Goal: Task Accomplishment & Management: Manage account settings

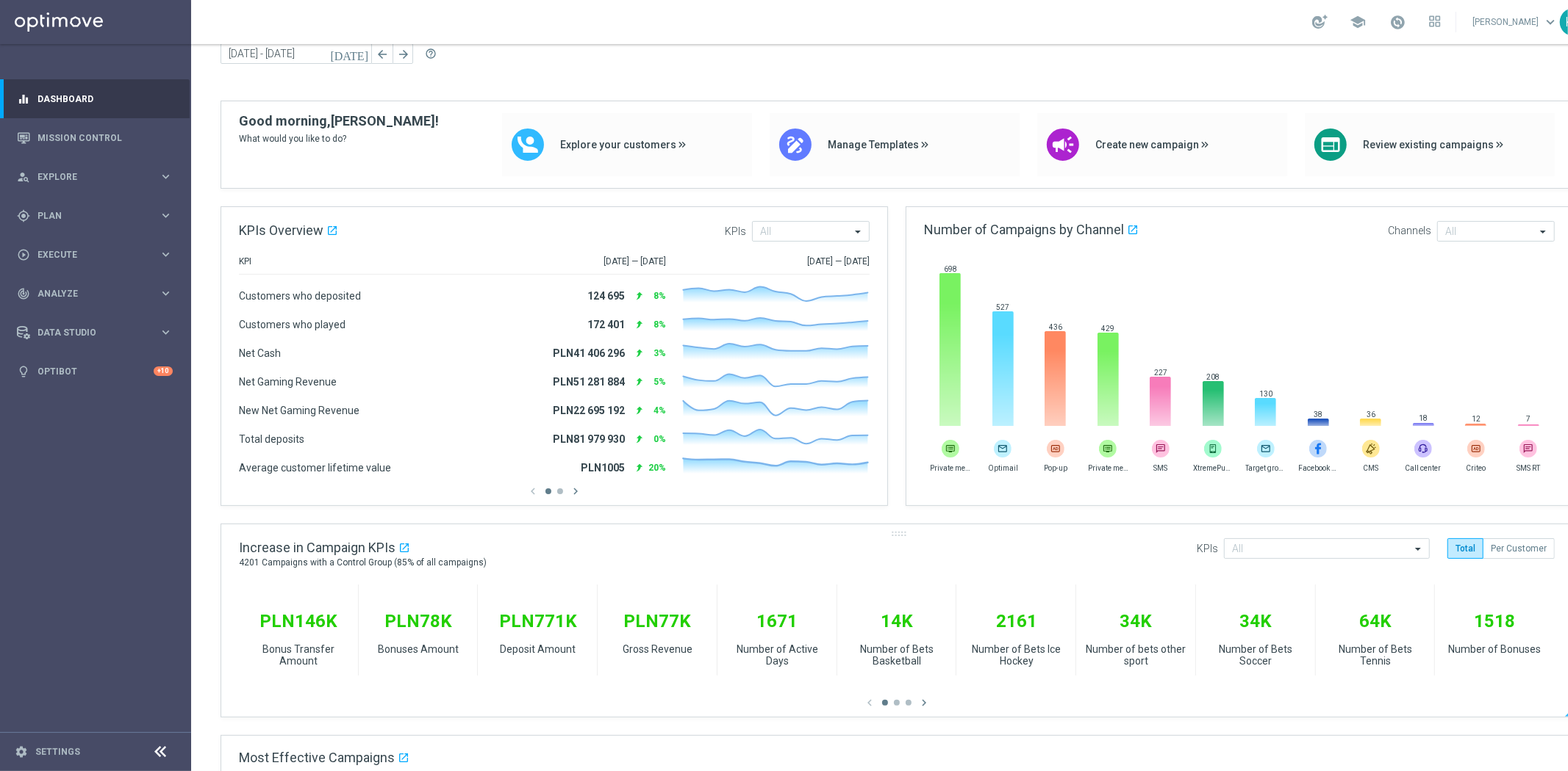
scroll to position [81, 0]
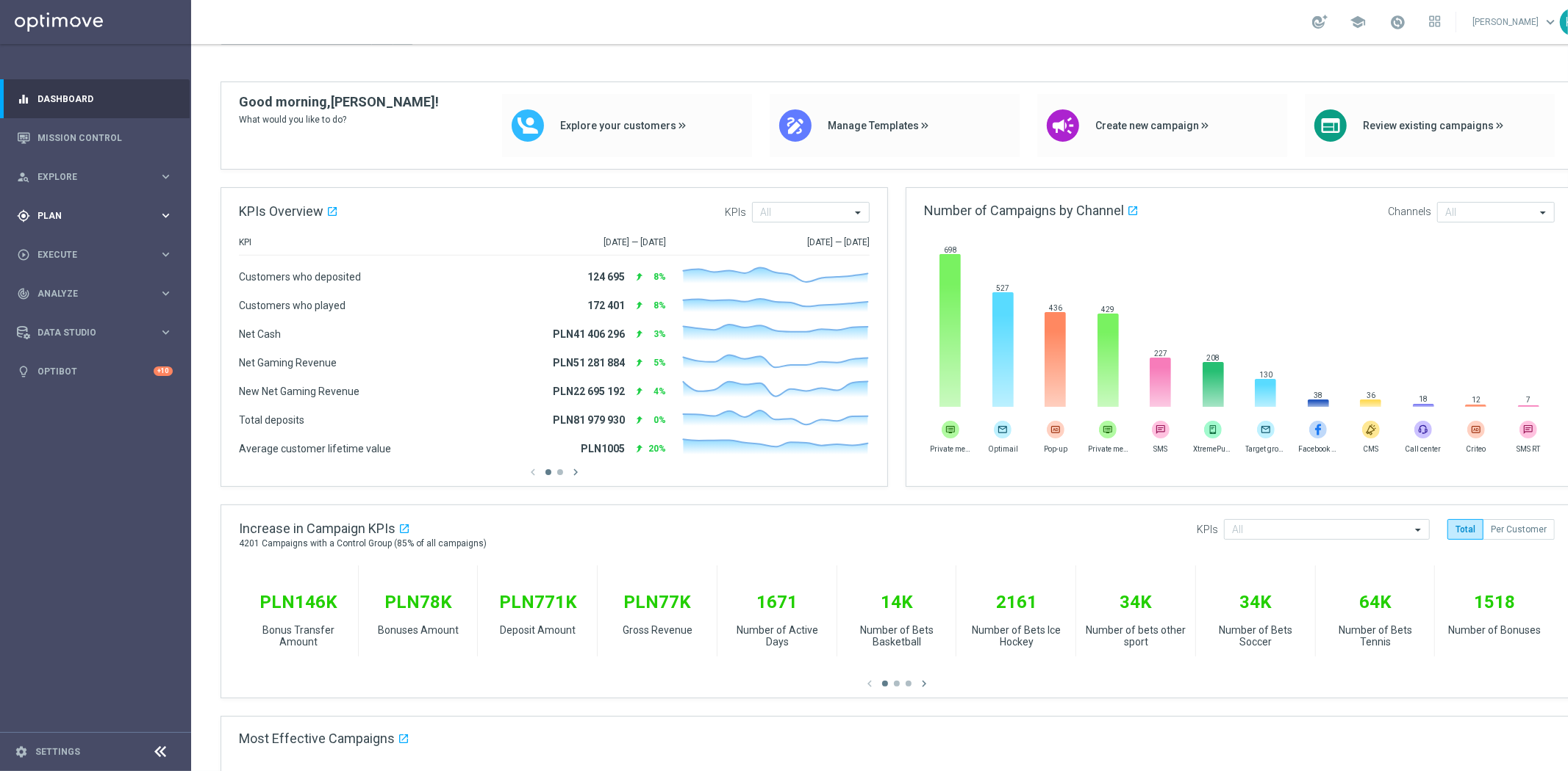
click at [90, 201] on div "gps_fixed Plan keyboard_arrow_right" at bounding box center [94, 215] width 189 height 39
click at [75, 279] on accordion "Templates keyboard_arrow_right Optimail" at bounding box center [114, 290] width 151 height 22
click at [76, 281] on accordion "Templates keyboard_arrow_right Optimail" at bounding box center [114, 290] width 151 height 22
click at [78, 291] on span "Templates" at bounding box center [91, 289] width 105 height 8
click at [74, 296] on div "Templates keyboard_arrow_right Optimail" at bounding box center [114, 304] width 151 height 39
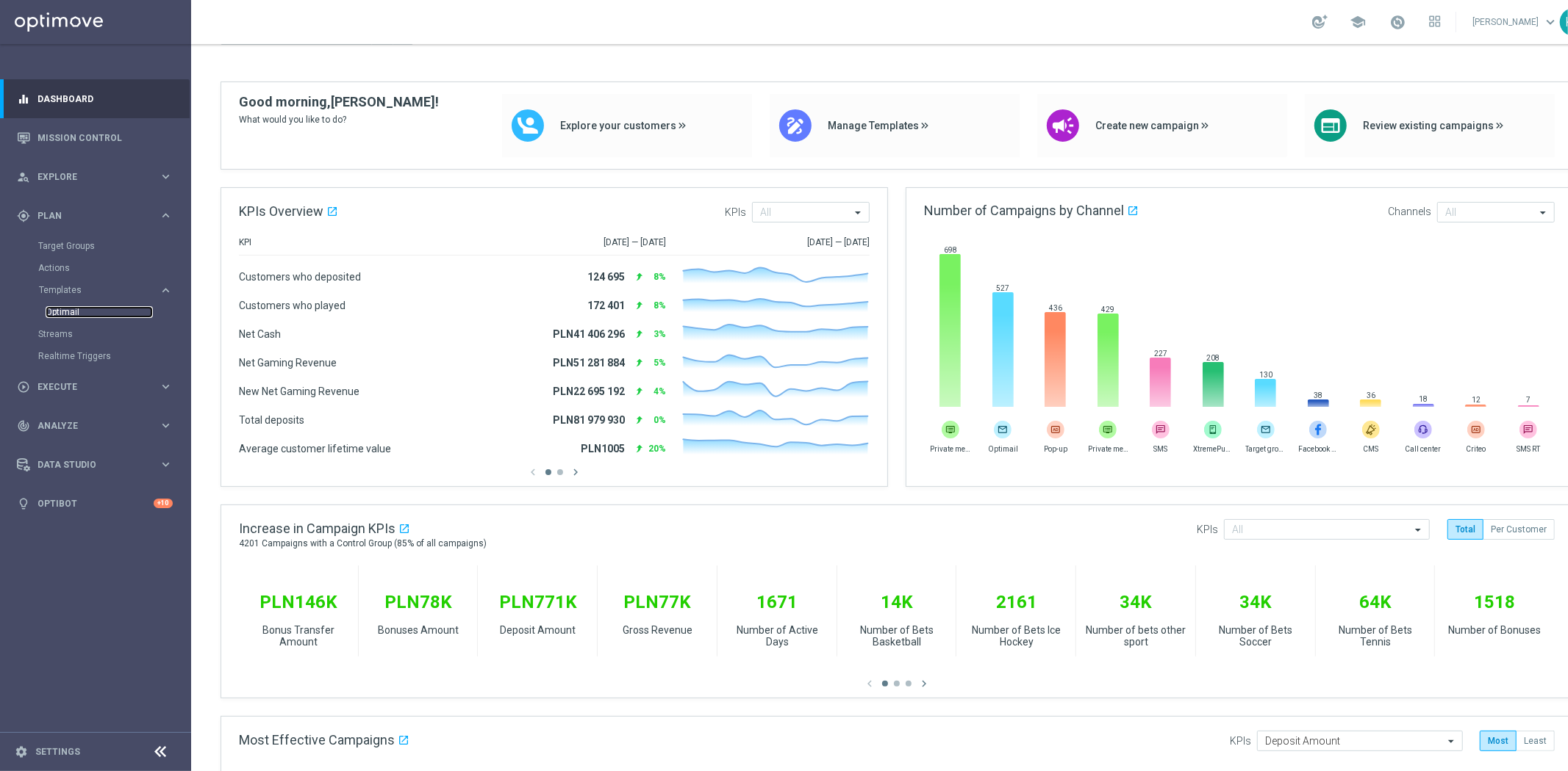
click at [72, 310] on link "Optimail" at bounding box center [99, 312] width 107 height 12
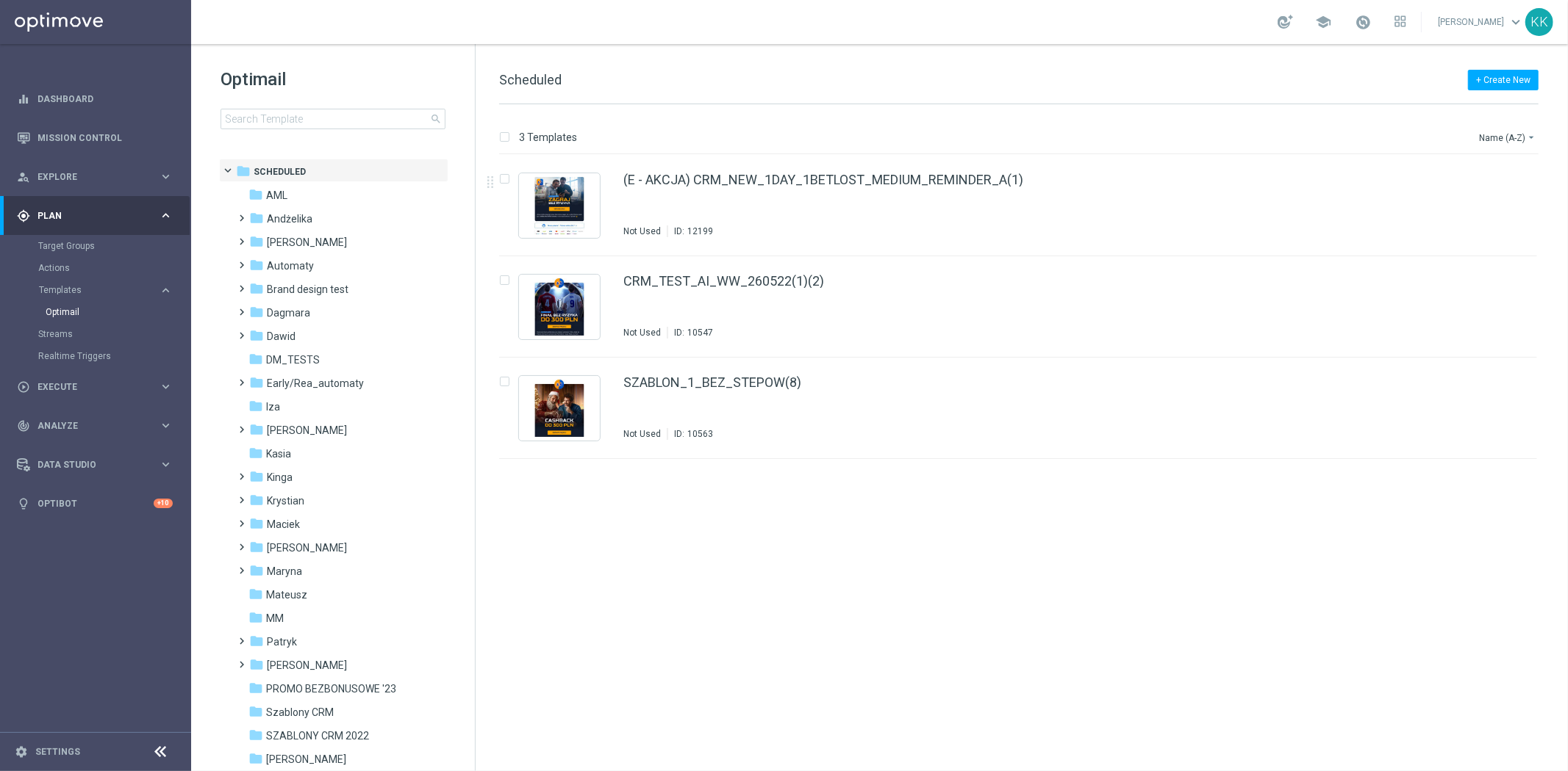
click at [275, 107] on div "Optimail search" at bounding box center [347, 98] width 255 height 62
click at [317, 117] on input at bounding box center [332, 119] width 225 height 21
click at [332, 115] on input at bounding box center [332, 119] width 225 height 21
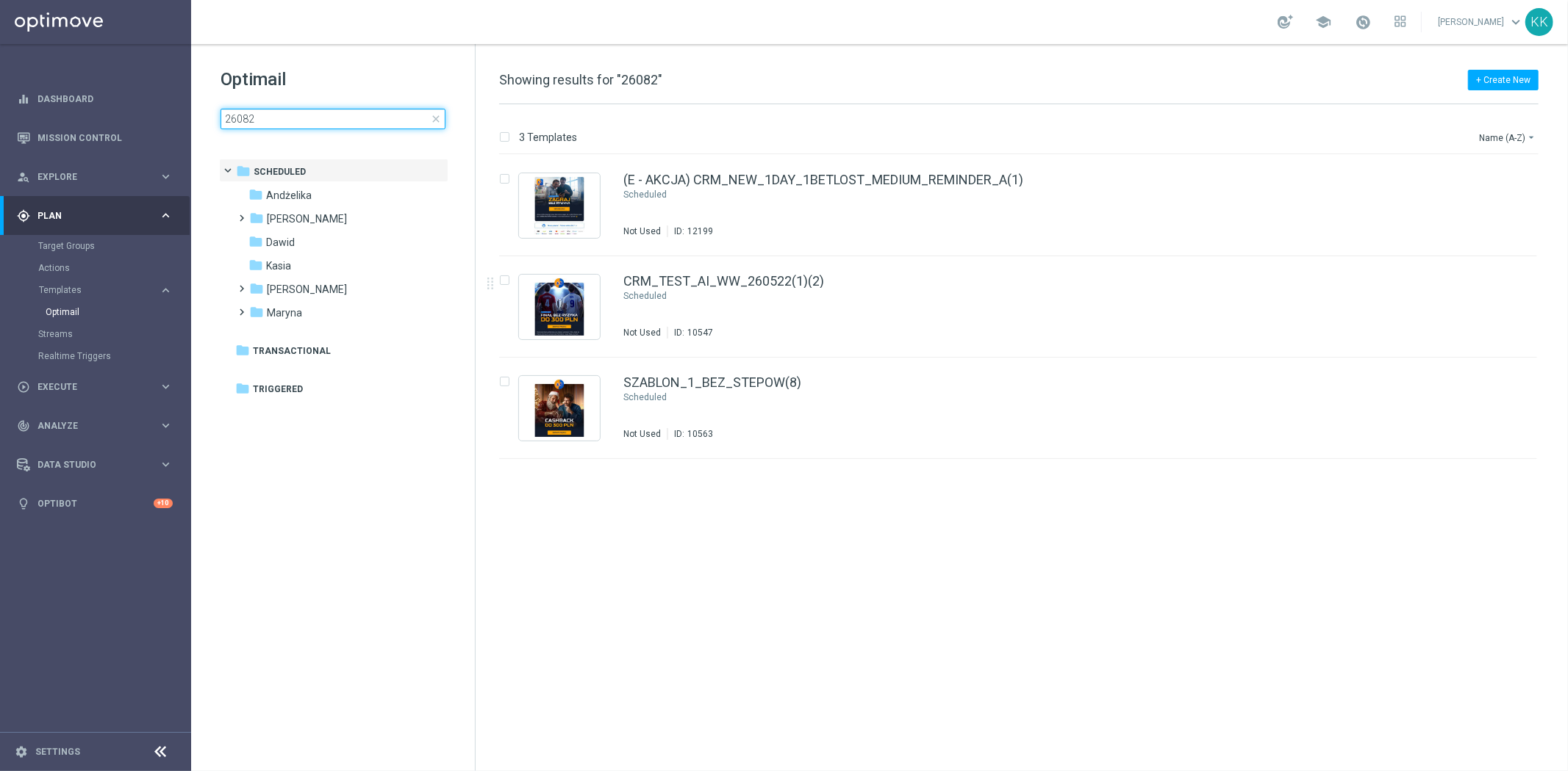
type input "260825"
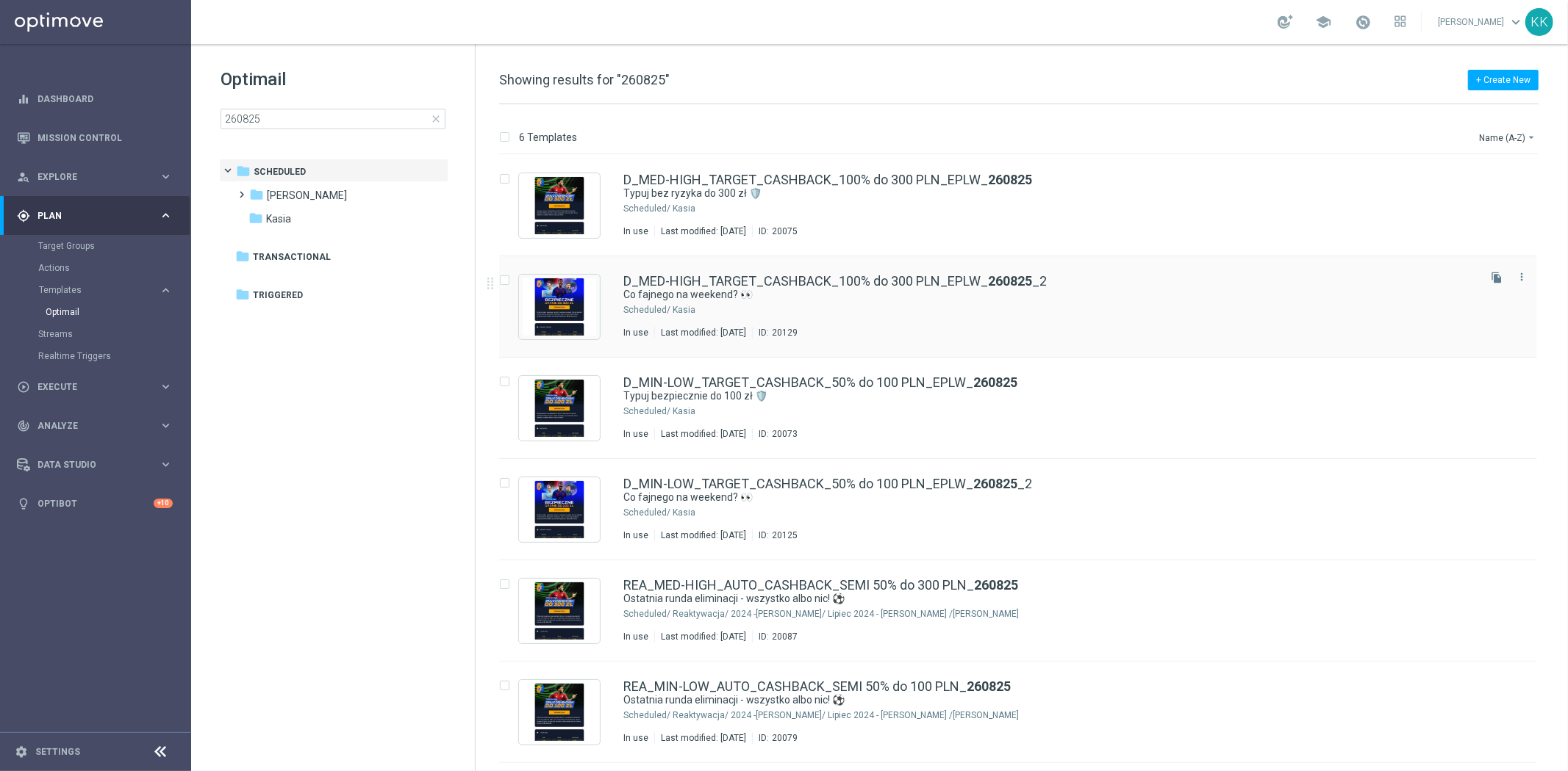
click at [841, 267] on div "D_MED-HIGH_TARGET_CASHBACK_100% do 300 PLN_EPLW_ 260825 _2 Co fajnego na weeken…" at bounding box center [1018, 307] width 1038 height 102
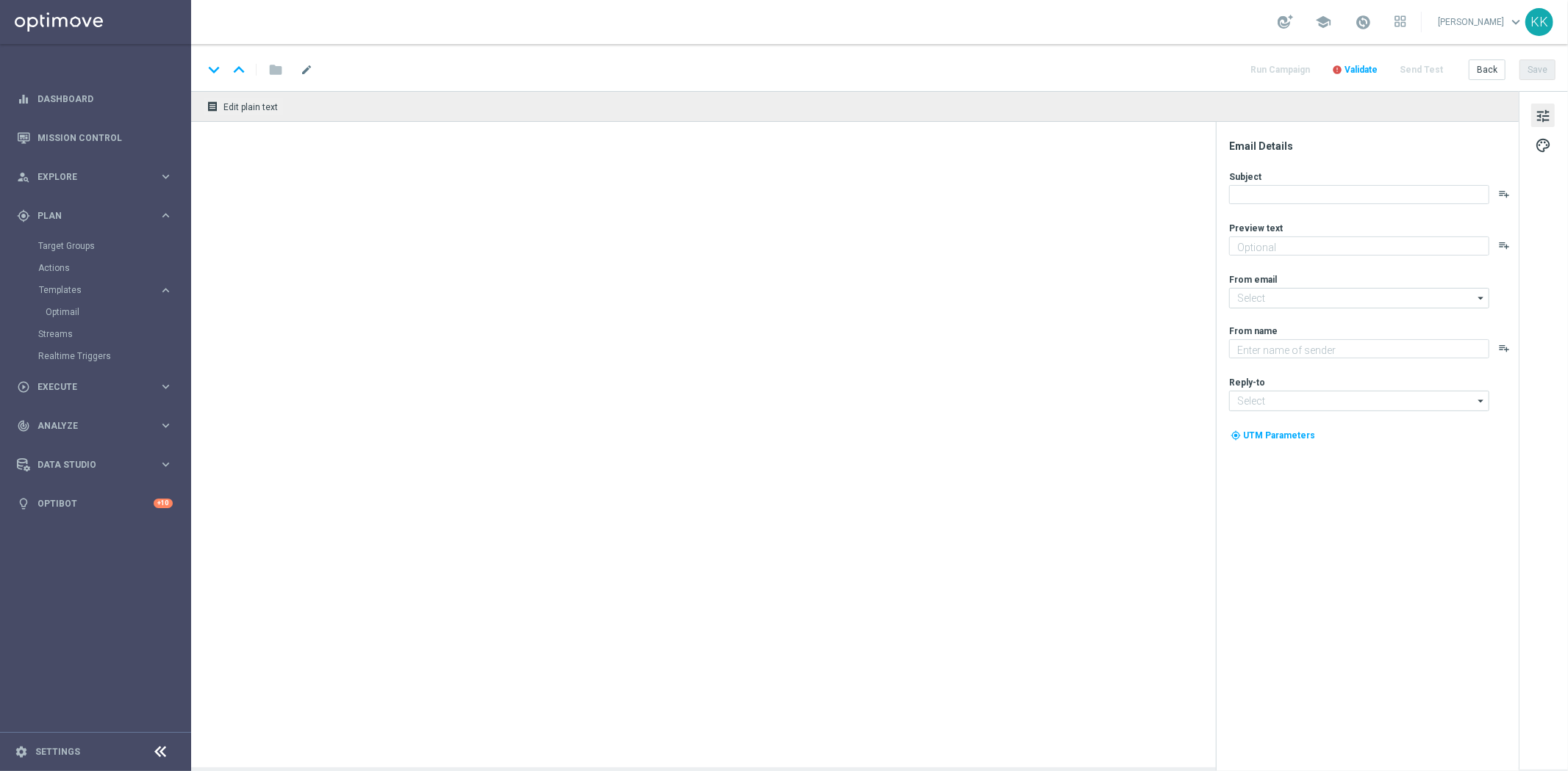
type textarea "Cashback do 300 zł 💥"
type textarea "STS"
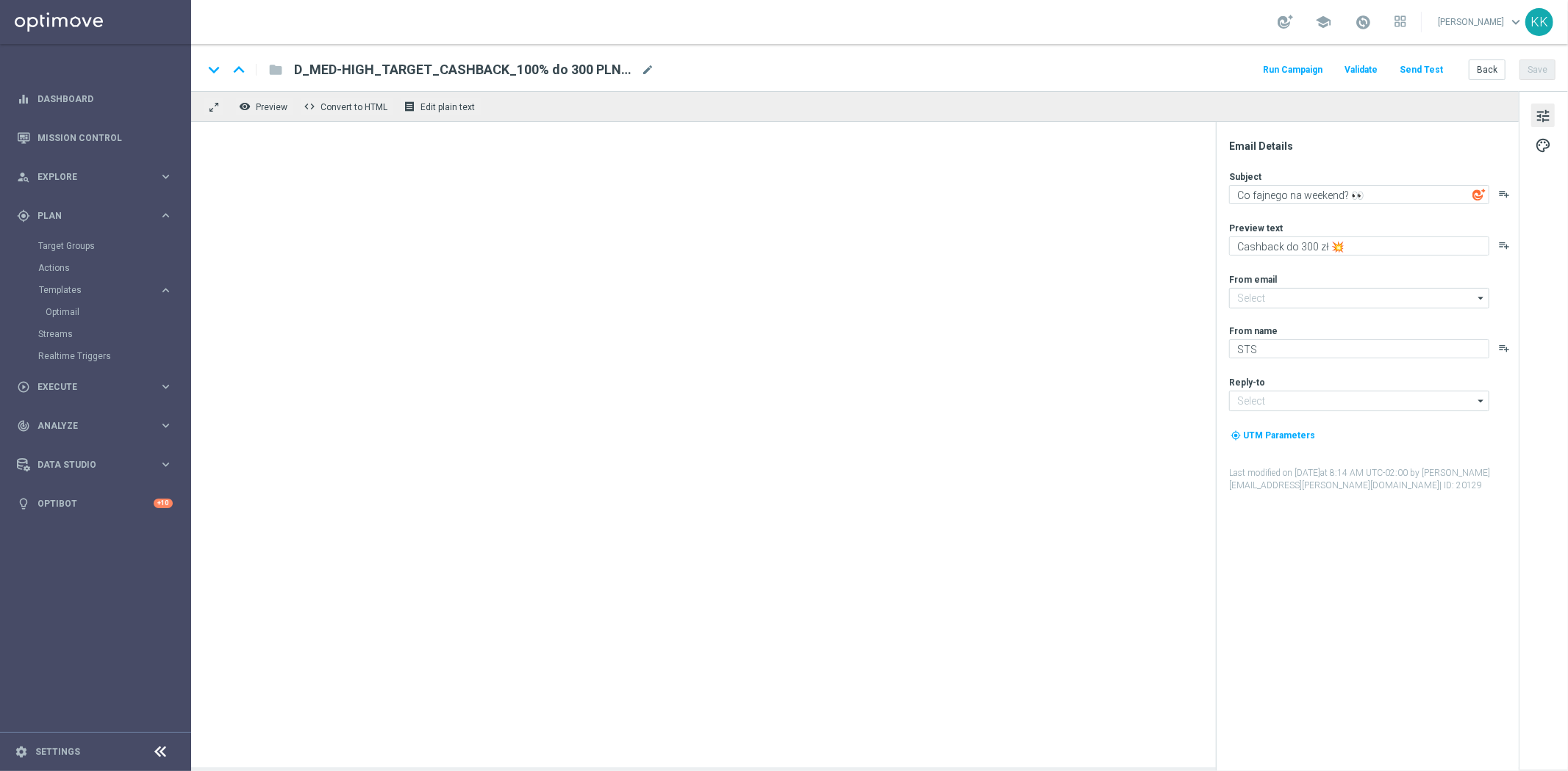
type input "[EMAIL_ADDRESS][DOMAIN_NAME]"
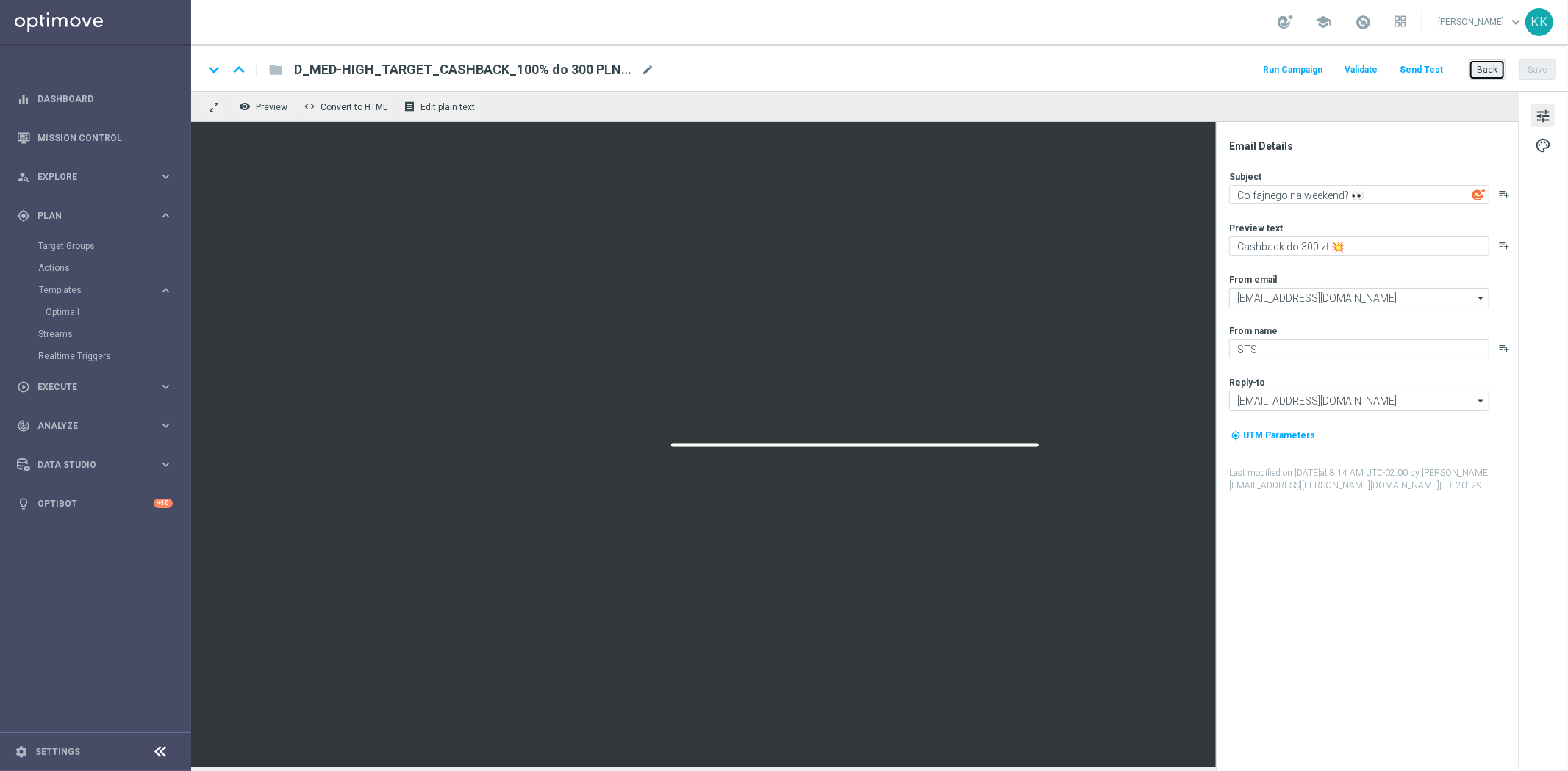
click at [1499, 66] on button "Back" at bounding box center [1486, 70] width 36 height 21
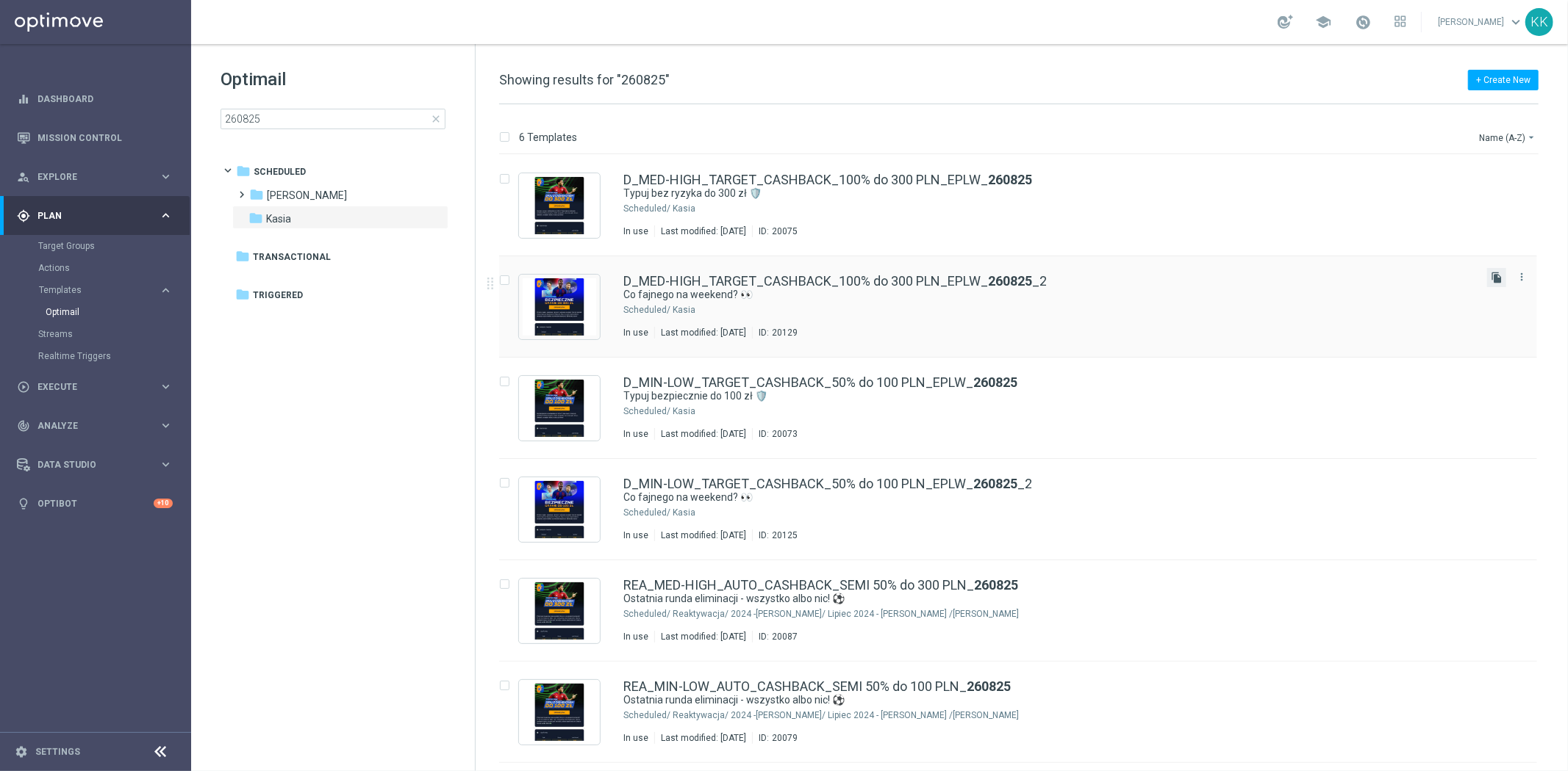
click at [1501, 279] on icon "file_copy" at bounding box center [1496, 278] width 12 height 12
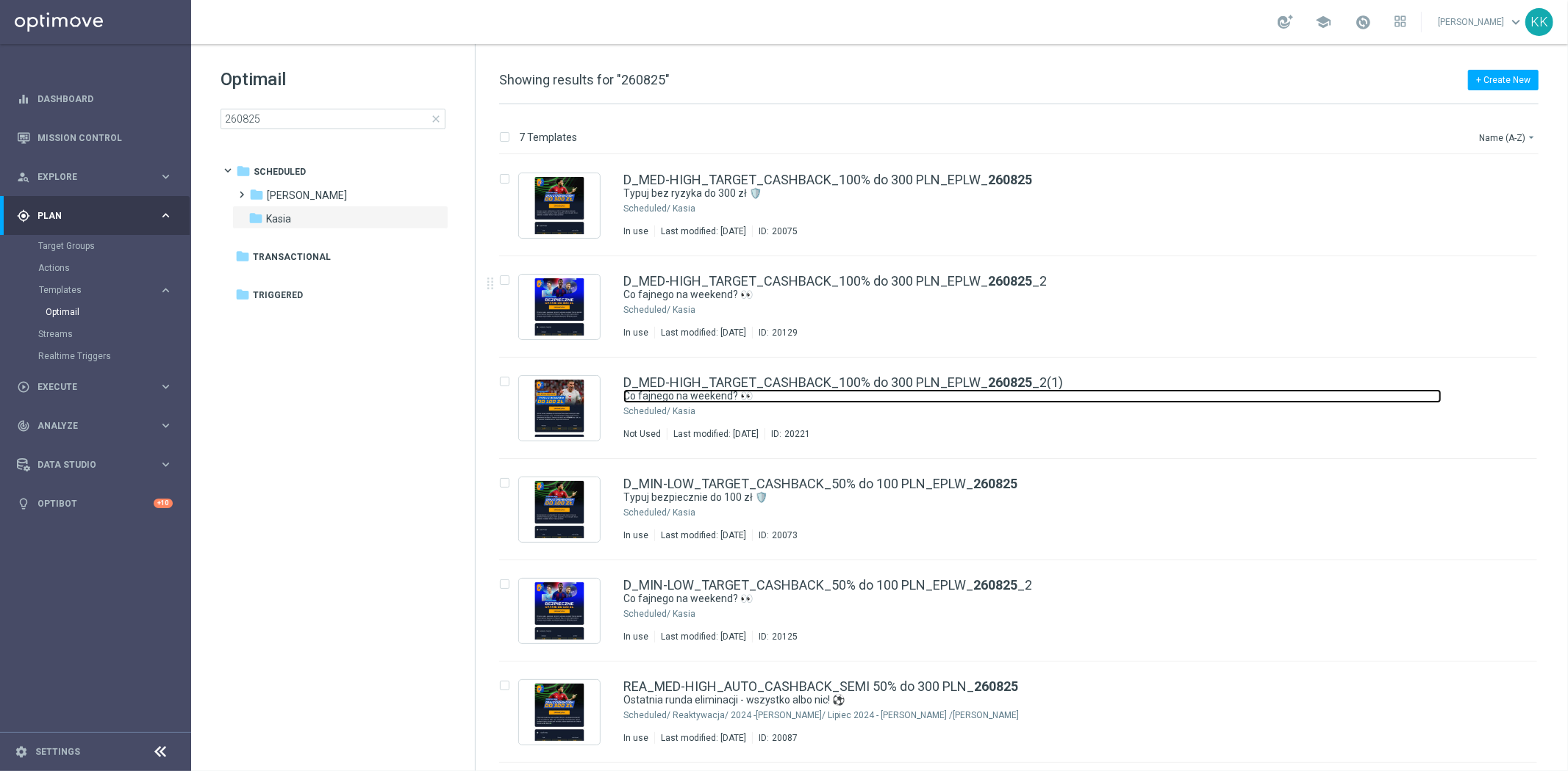
drag, startPoint x: 1273, startPoint y: 395, endPoint x: 251, endPoint y: 6, distance: 1093.5
click at [1273, 395] on link "Co fajnego na weekend? 👀" at bounding box center [1032, 396] width 818 height 14
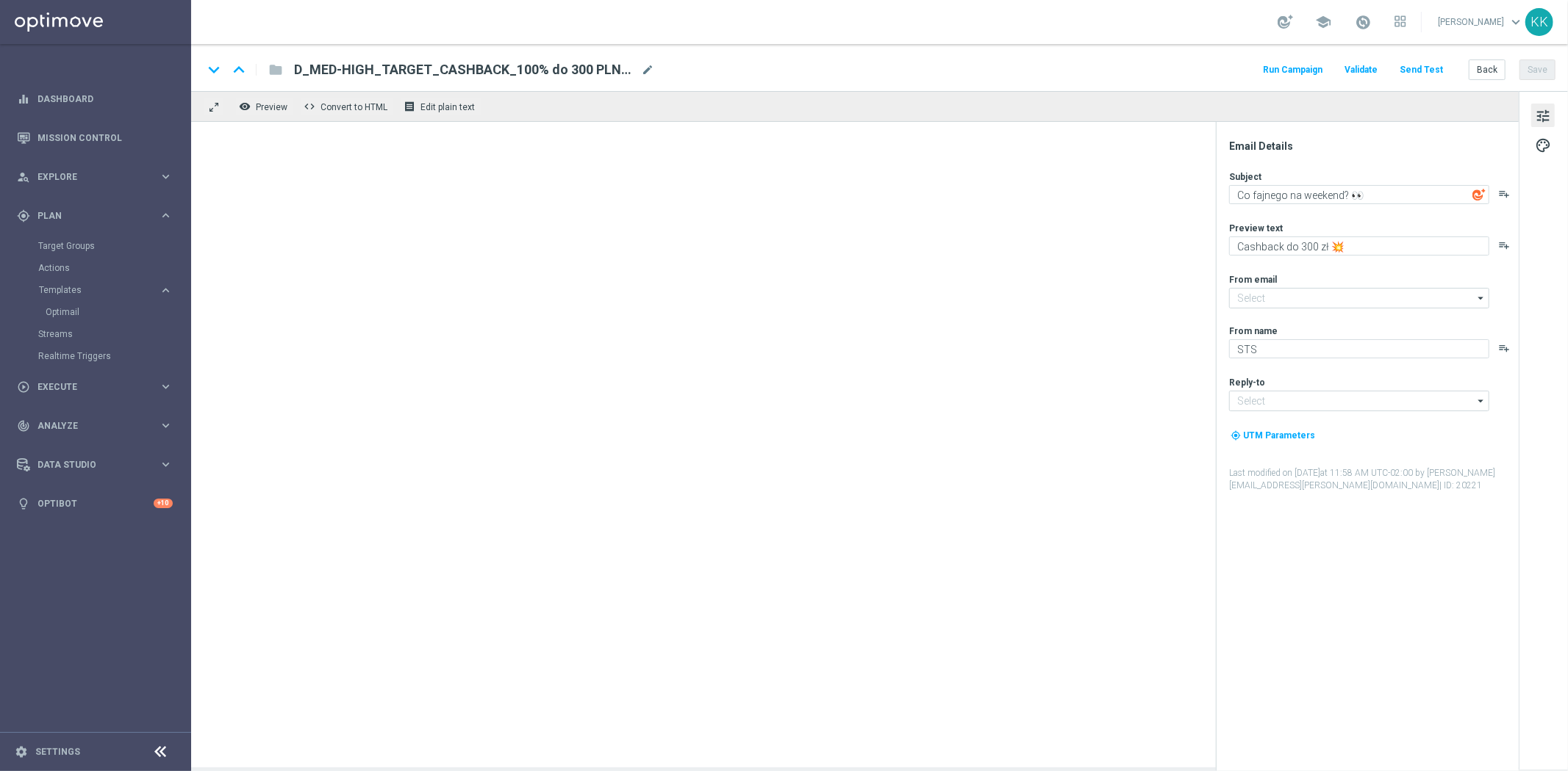
type input "[EMAIL_ADDRESS][DOMAIN_NAME]"
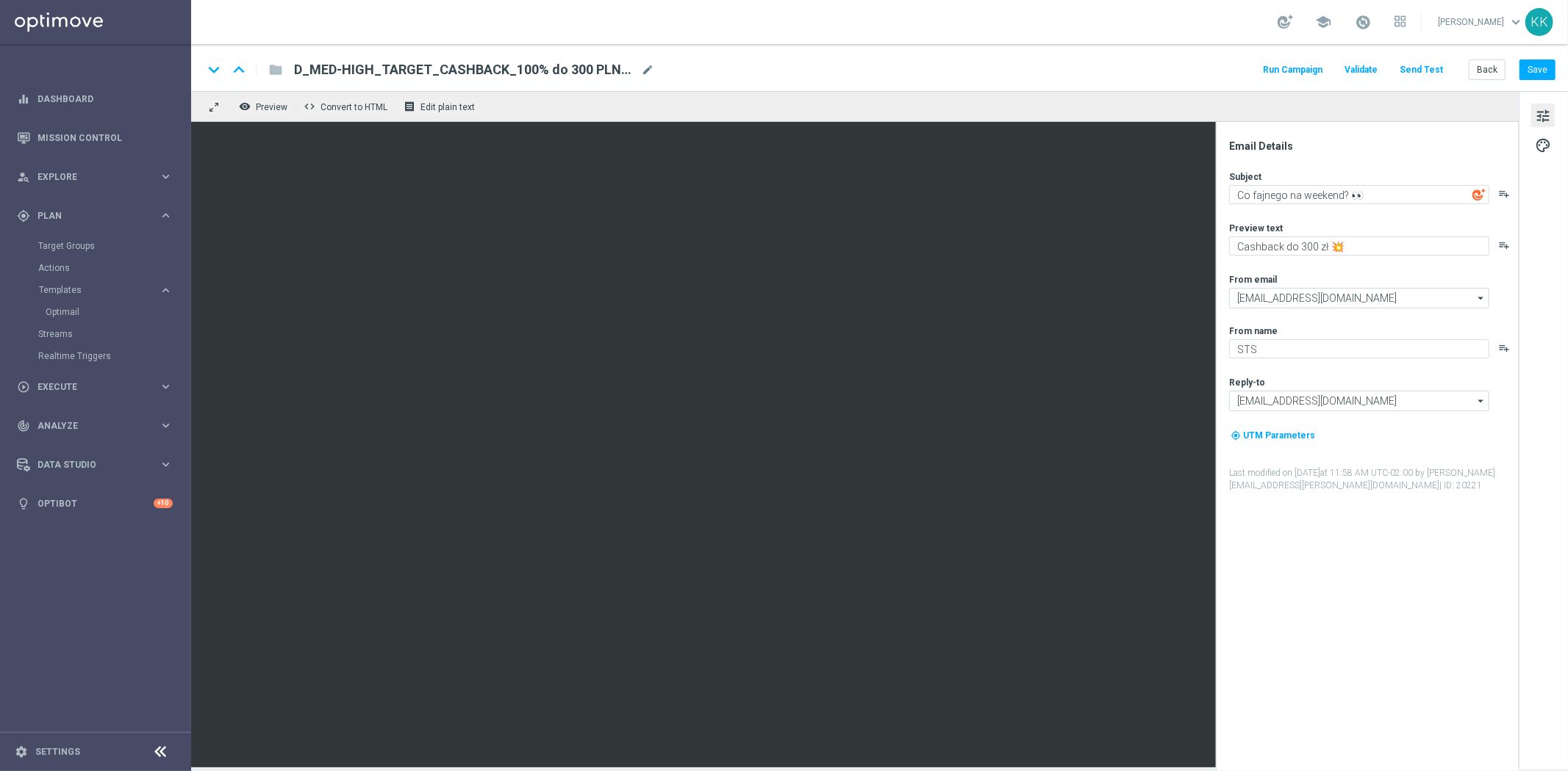
click at [642, 68] on span "mode_edit" at bounding box center [647, 70] width 13 height 13
paste input "D_MIN-LOW_TARGET_WAGER_100% do 100 PLN_PLMECZE_030925"
type input "D_MIN-LOW_TARGET_WAGER_100% do 100 PLN_PLMECZE_030925"
drag, startPoint x: 1554, startPoint y: 69, endPoint x: 1514, endPoint y: 147, distance: 87.7
click at [1554, 68] on button "Save" at bounding box center [1537, 70] width 36 height 21
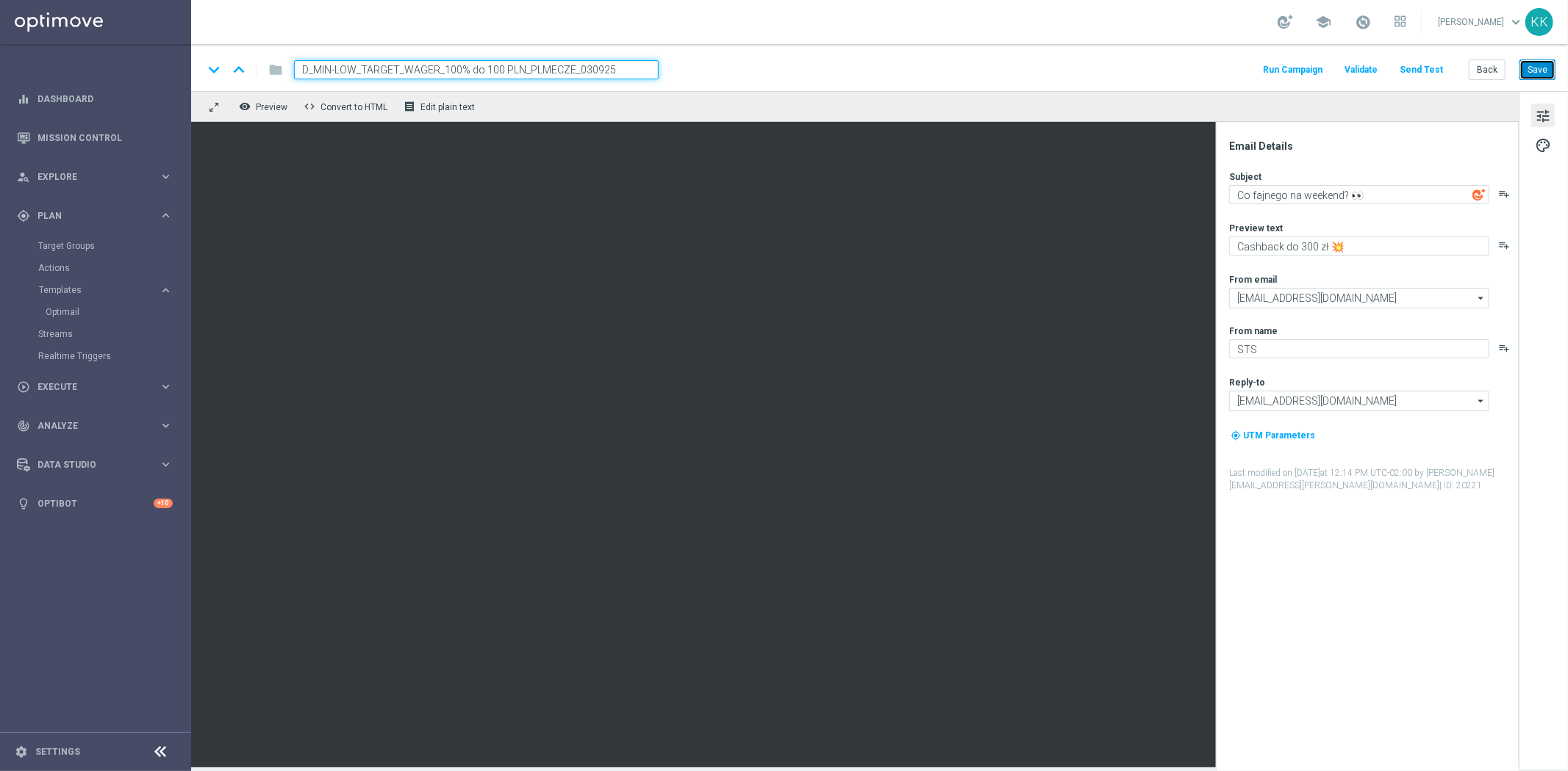
click at [1540, 62] on button "Save" at bounding box center [1537, 70] width 36 height 21
click at [1322, 187] on textarea "Co fajnego na weekend? 👀" at bounding box center [1358, 195] width 260 height 19
paste textarea "🇳🇱 vs 🇵🇱 z bonusem do 100 zł 💥"
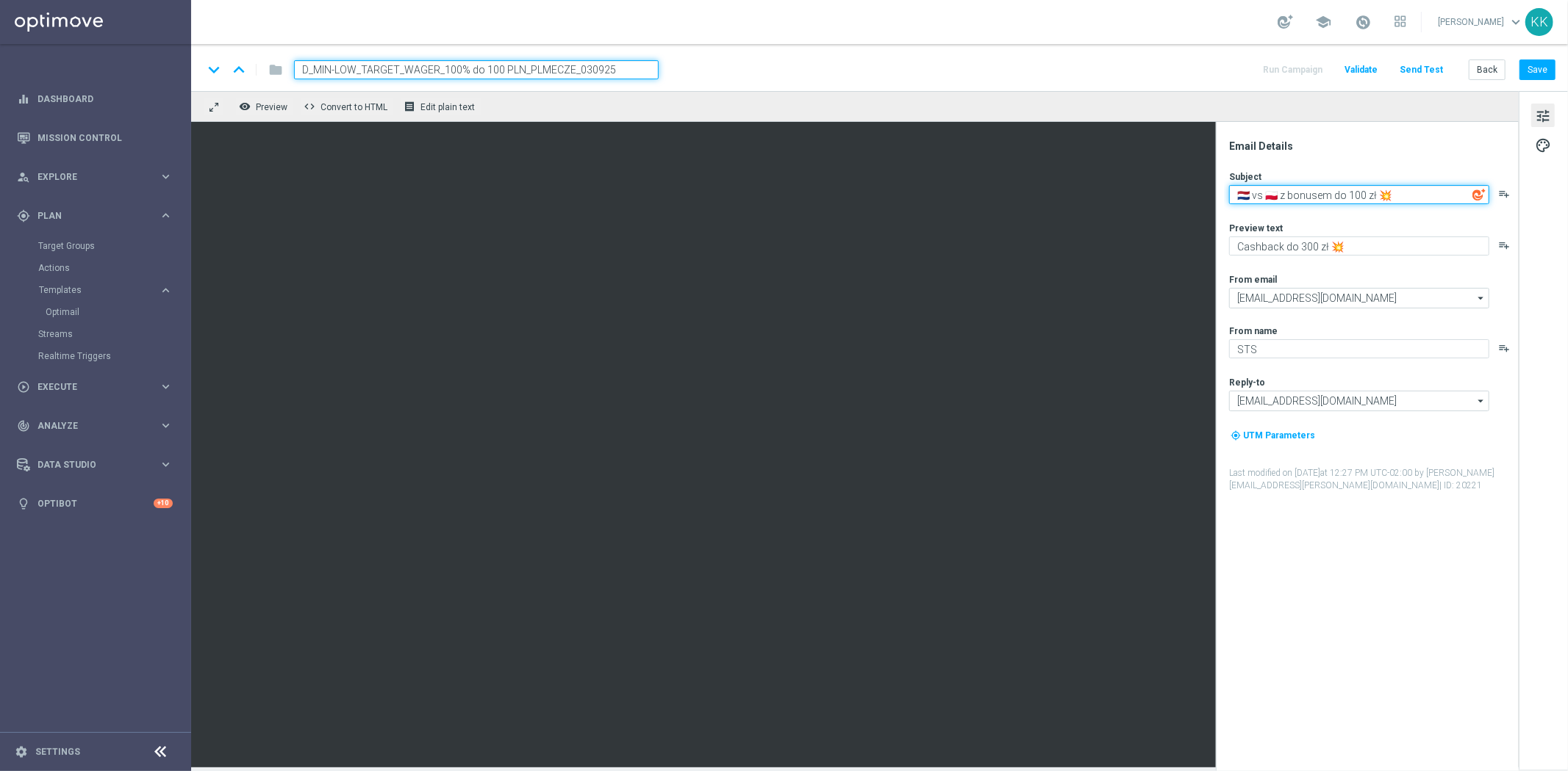
type textarea "🇳🇱 vs 🇵🇱 z bonusem do 100 zł 💥"
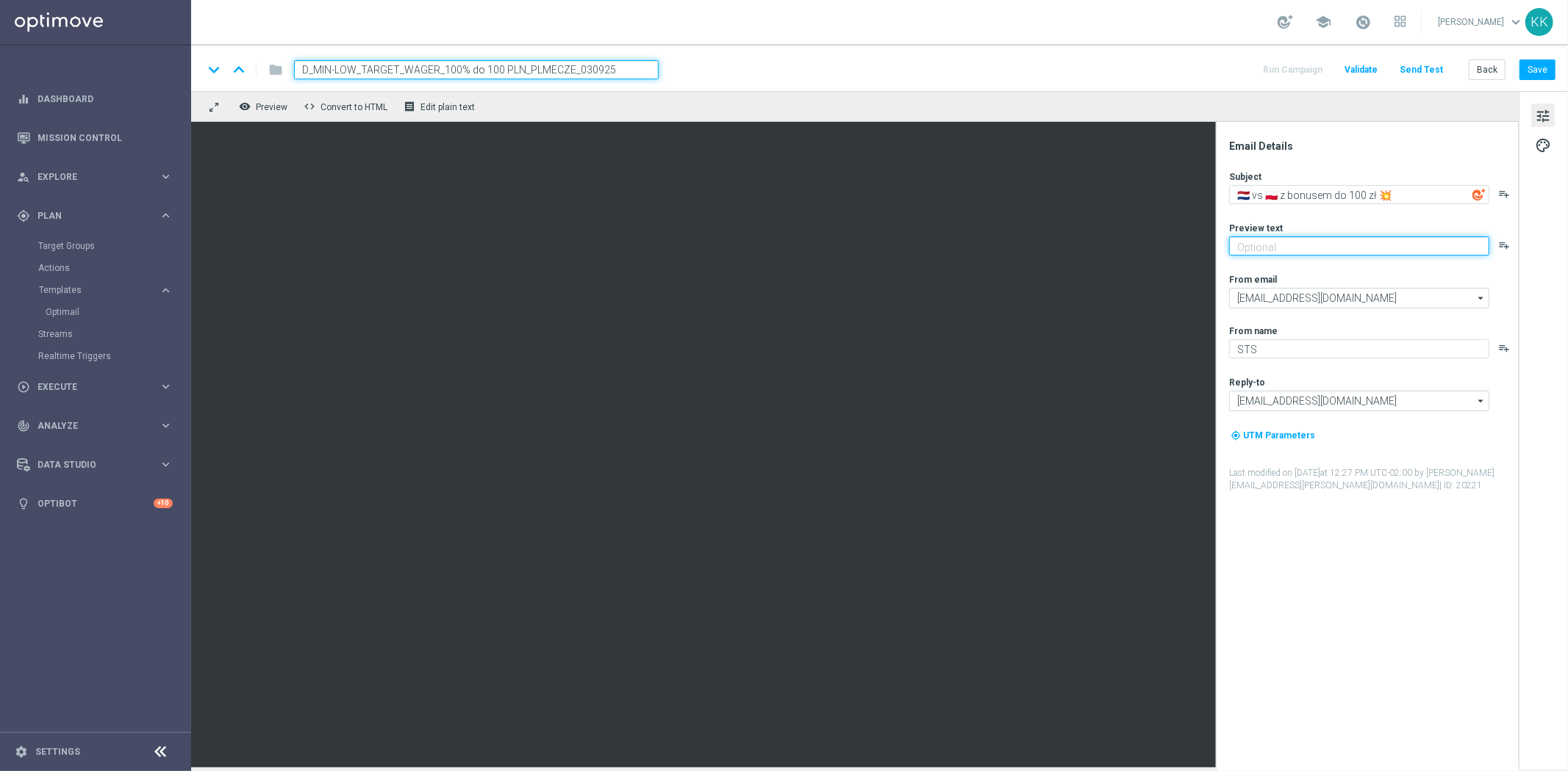
click at [1308, 251] on textarea at bounding box center [1358, 246] width 260 height 19
paste textarea "Obstaw z pewną kasą 💸"
type textarea "Obstaw z pewną kasą 💸"
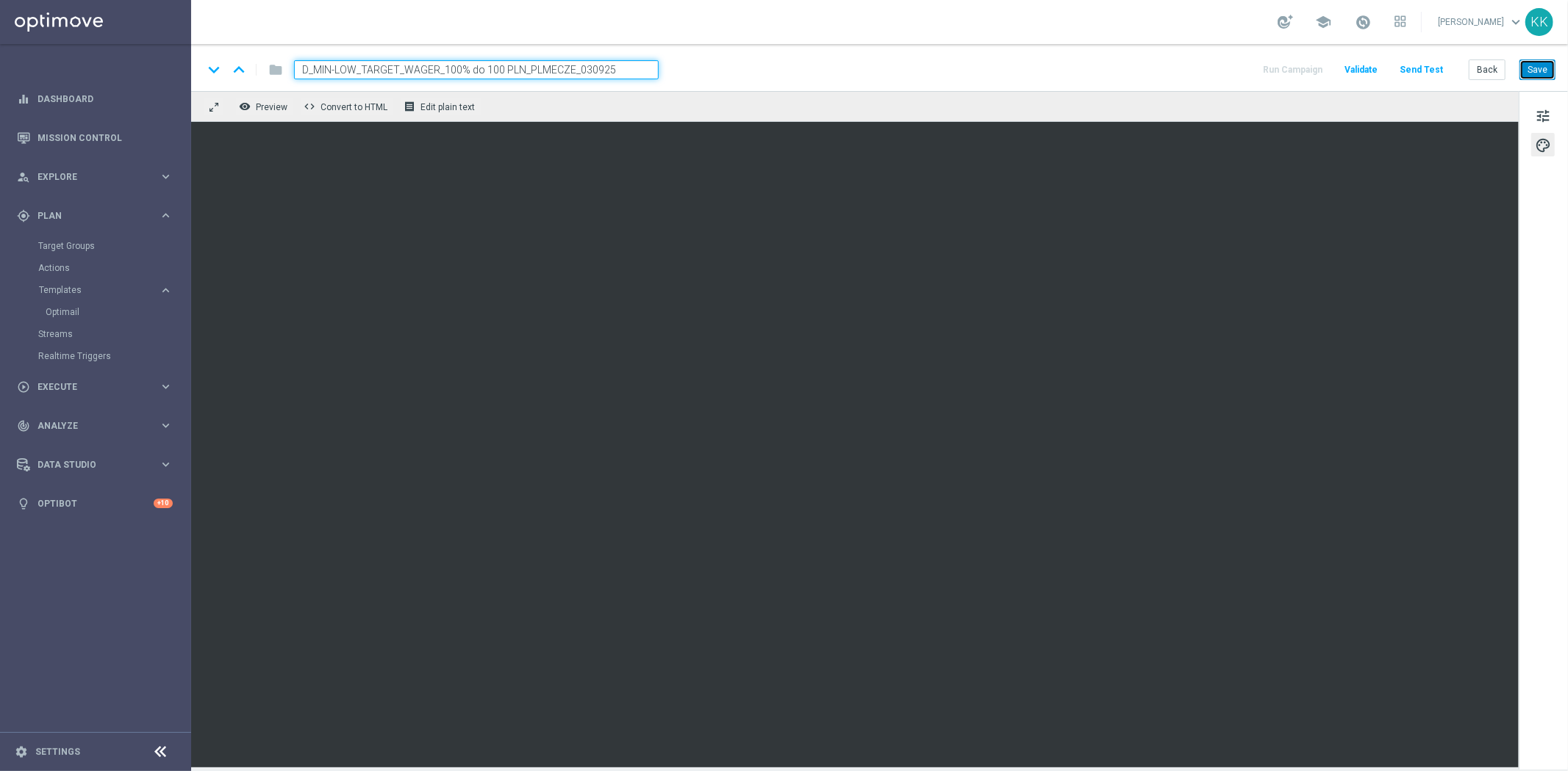
click at [1533, 76] on button "Save" at bounding box center [1537, 70] width 36 height 21
click at [1549, 67] on button "Save" at bounding box center [1537, 70] width 36 height 21
click at [1554, 53] on div "keyboard_arrow_down keyboard_arrow_up folder D_MIN-LOW_TARGET_WAGER_100% do 100…" at bounding box center [880, 67] width 1377 height 47
click at [1548, 67] on button "Save" at bounding box center [1537, 70] width 36 height 21
click at [1536, 69] on button "Save" at bounding box center [1537, 70] width 36 height 21
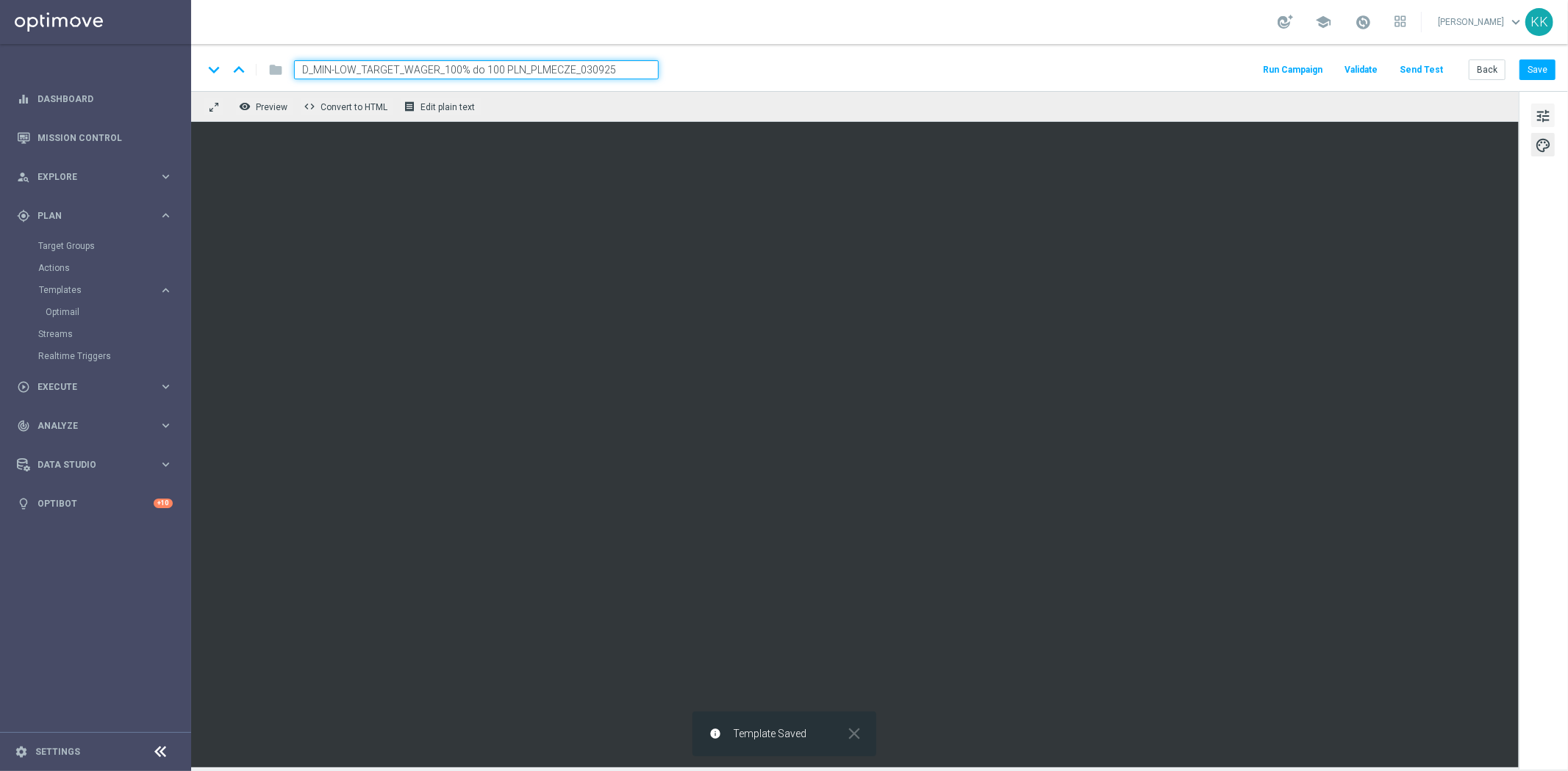
click at [1544, 115] on span "tune" at bounding box center [1542, 116] width 16 height 19
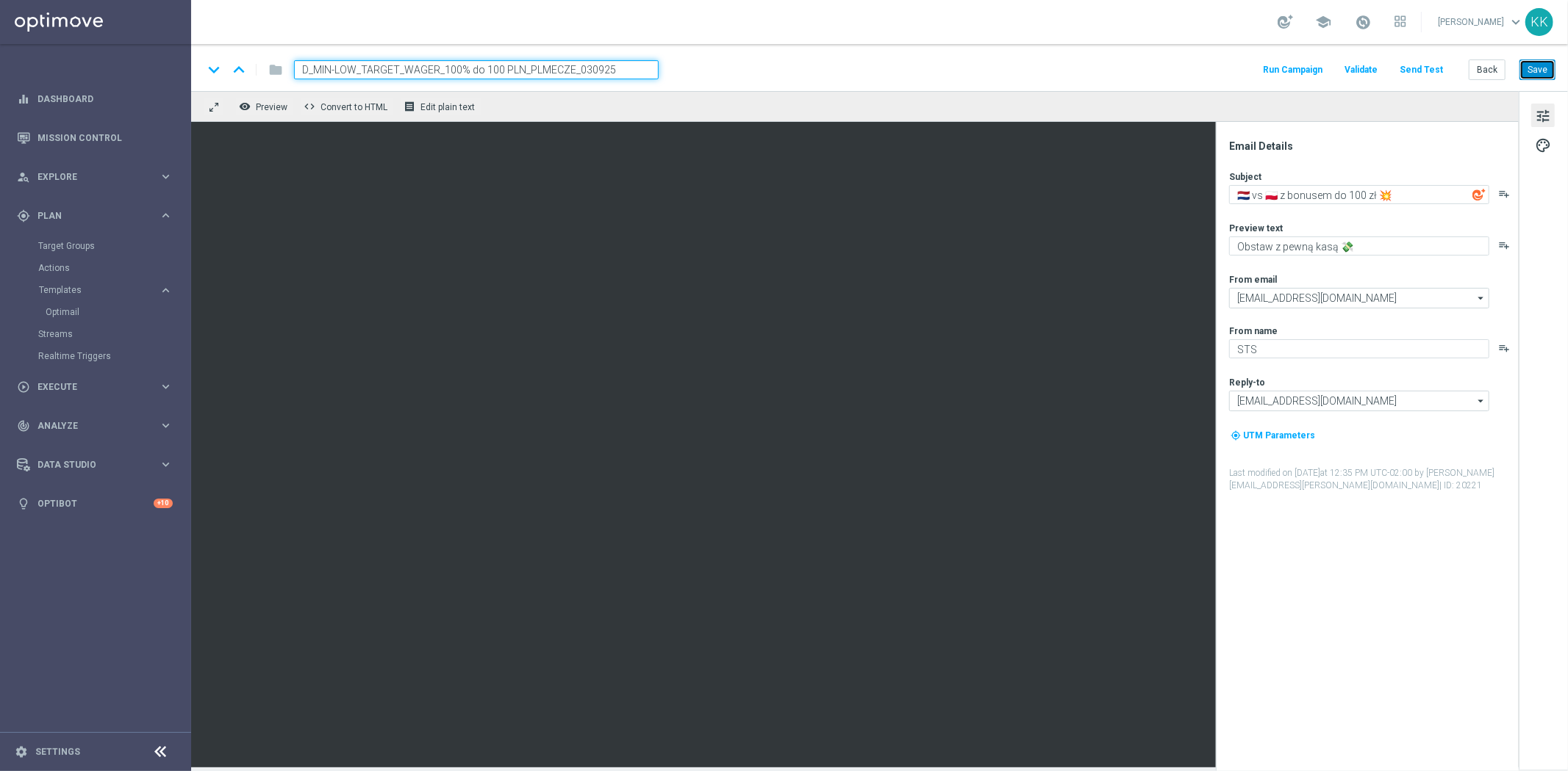
click at [1537, 76] on button "Save" at bounding box center [1537, 70] width 36 height 21
click at [1492, 62] on button "Back" at bounding box center [1486, 70] width 36 height 21
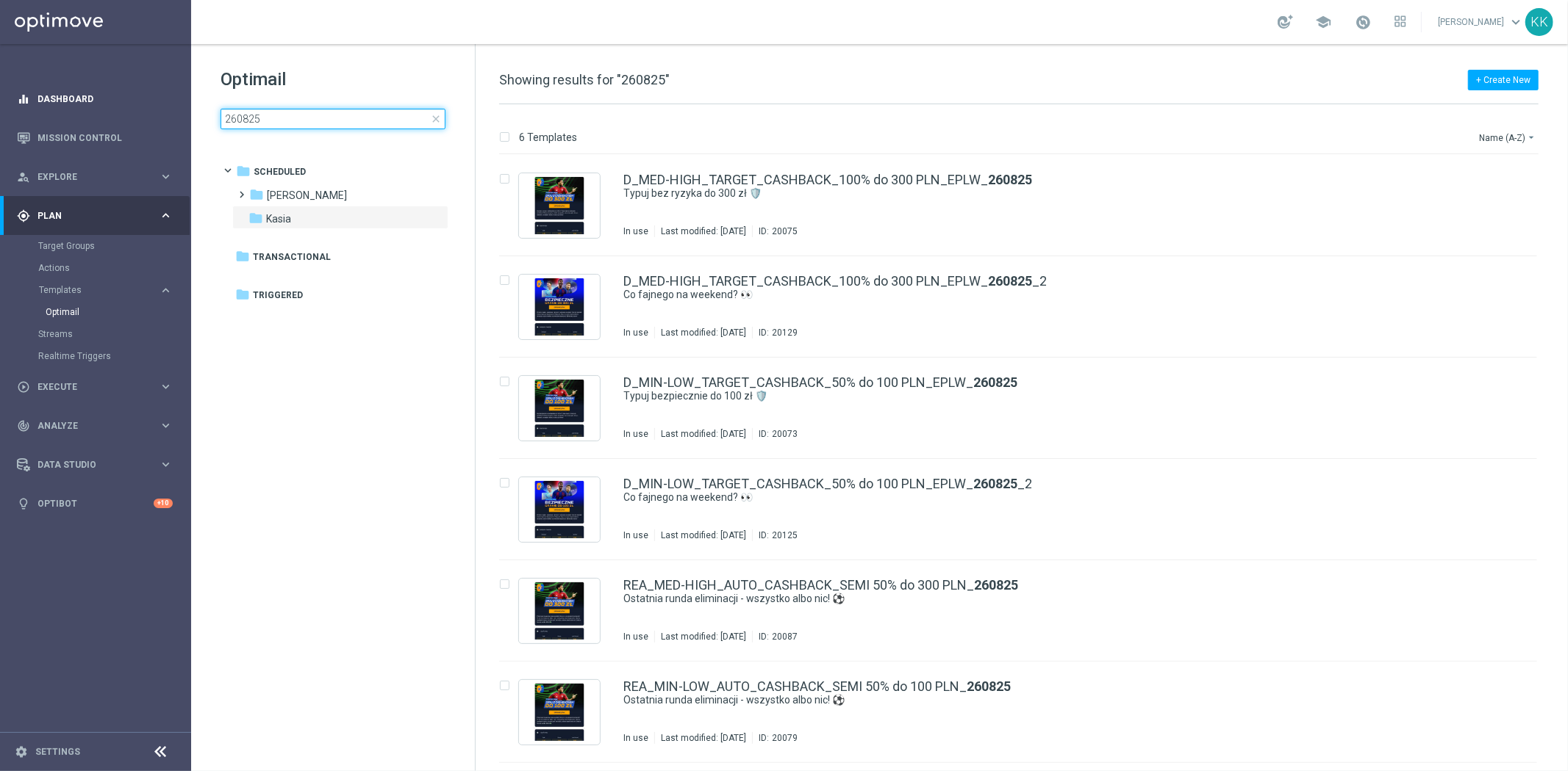
drag, startPoint x: 237, startPoint y: 123, endPoint x: 64, endPoint y: 112, distance: 173.3
click at [75, 112] on main "equalizer Dashboard Mission Control" at bounding box center [784, 385] width 1568 height 771
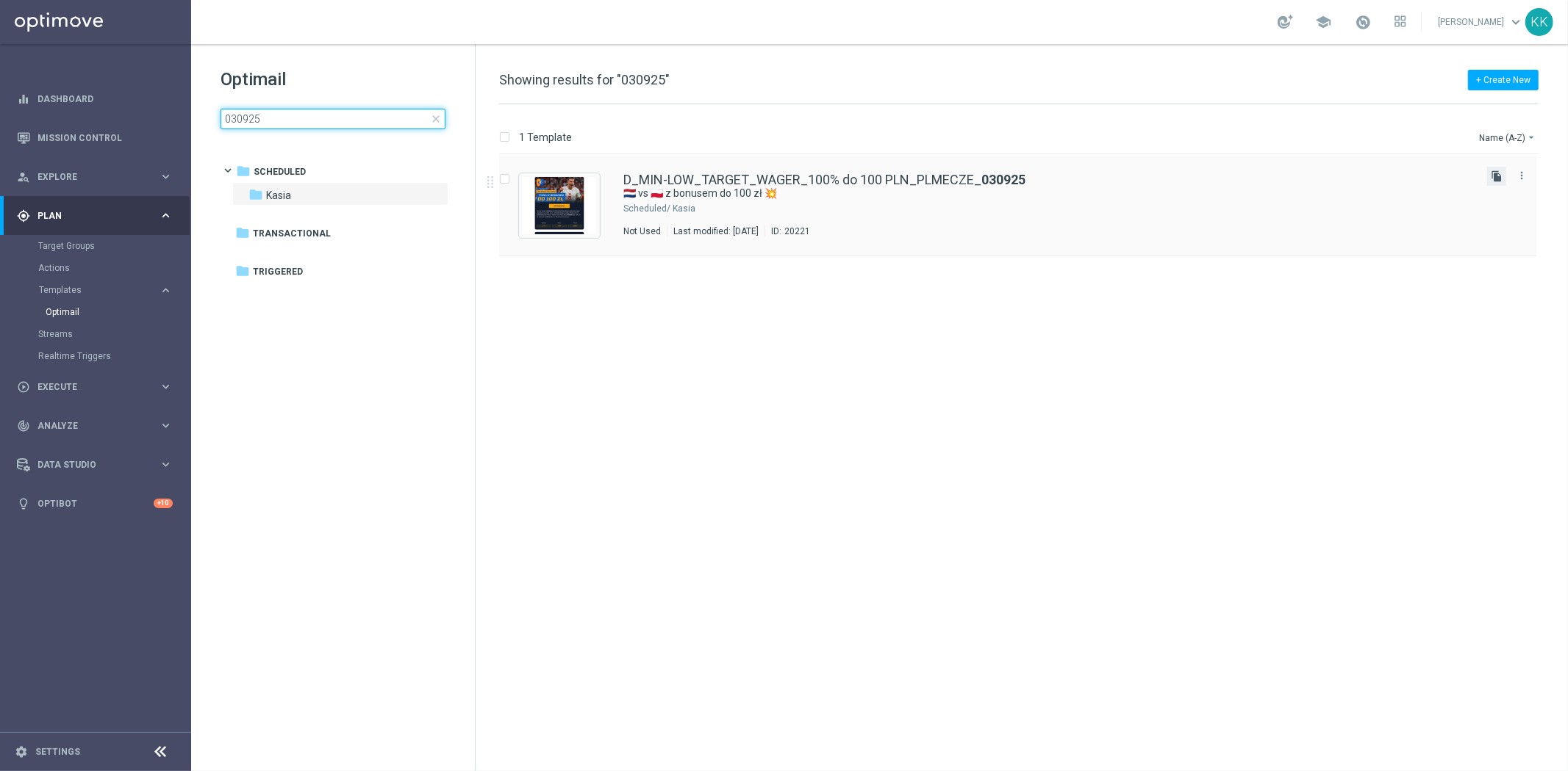
type input "030925"
drag, startPoint x: 1496, startPoint y: 178, endPoint x: 1407, endPoint y: 218, distance: 97.6
click at [1496, 178] on icon "file_copy" at bounding box center [1496, 176] width 12 height 12
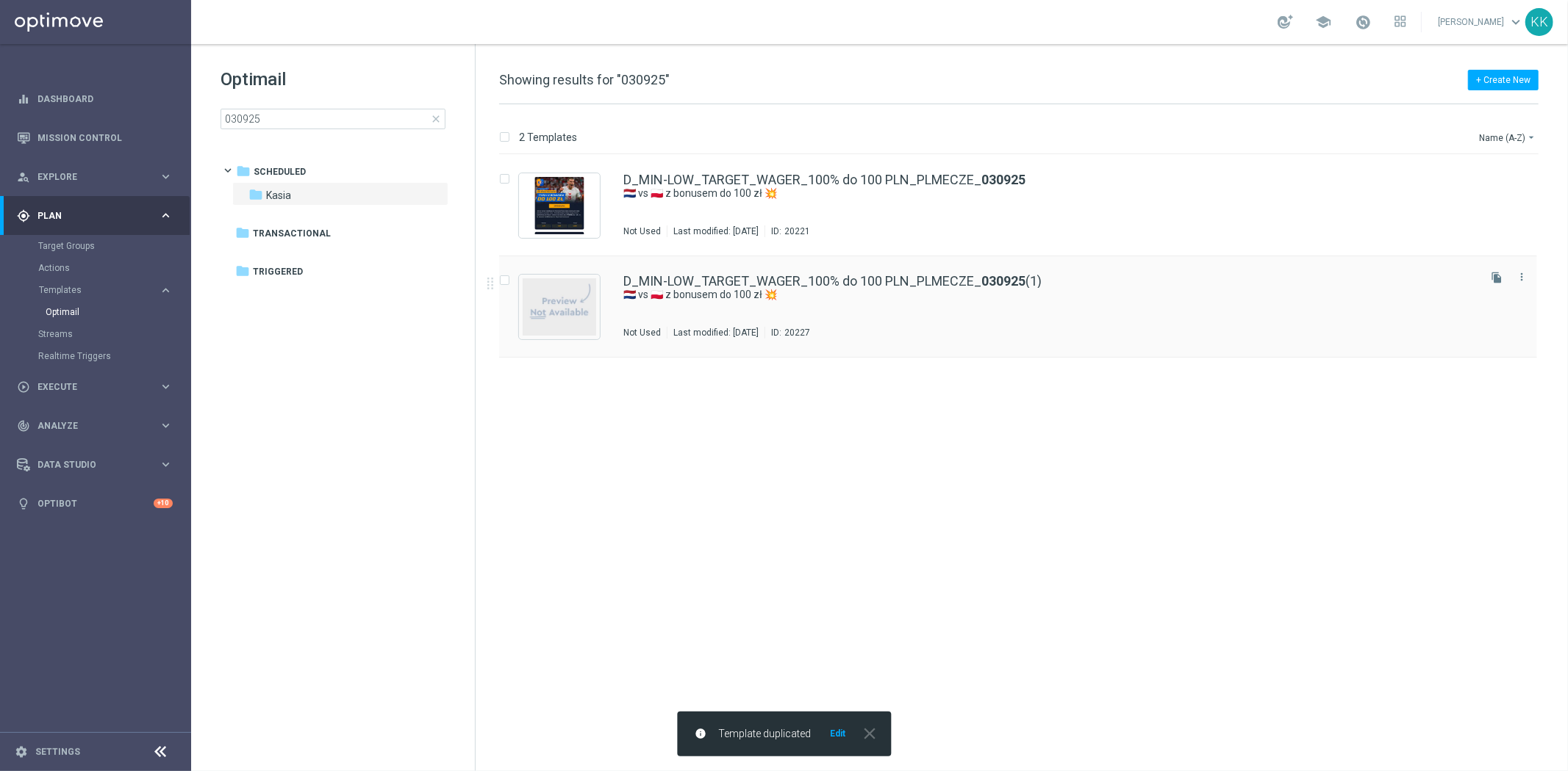
click at [1107, 313] on div "D_MIN-LOW_TARGET_WAGER_100% do 100 PLN_PLMECZE_ 030925 (1) 🇳🇱 vs 🇵🇱 z bonusem d…" at bounding box center [1048, 307] width 852 height 64
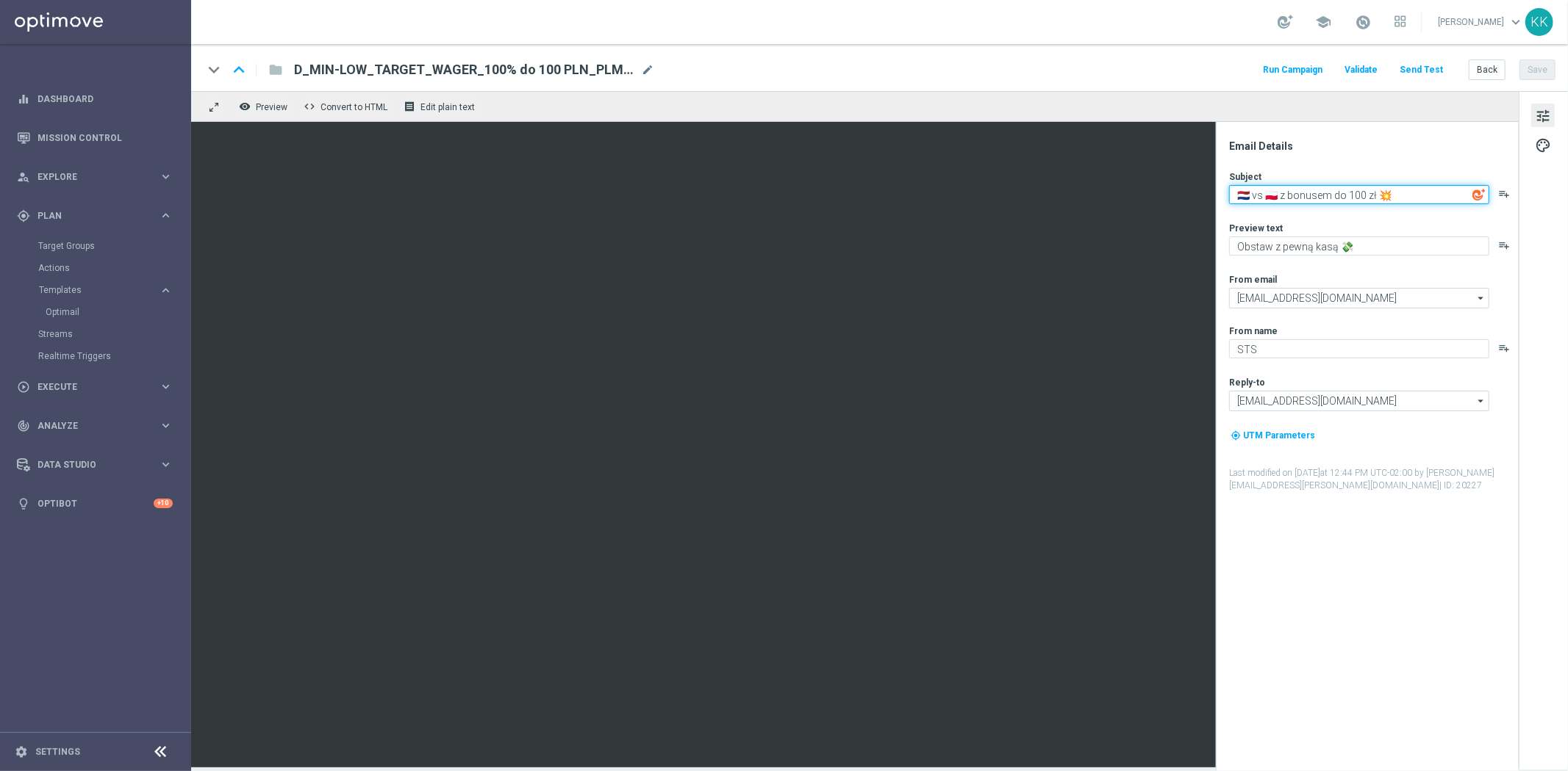
click at [1346, 191] on textarea "🇳🇱 vs 🇵🇱 z bonusem do 100 zł 💥" at bounding box center [1358, 195] width 260 height 19
type textarea "🇳🇱 vs 🇵🇱 z bonusem do 300 zł 💥"
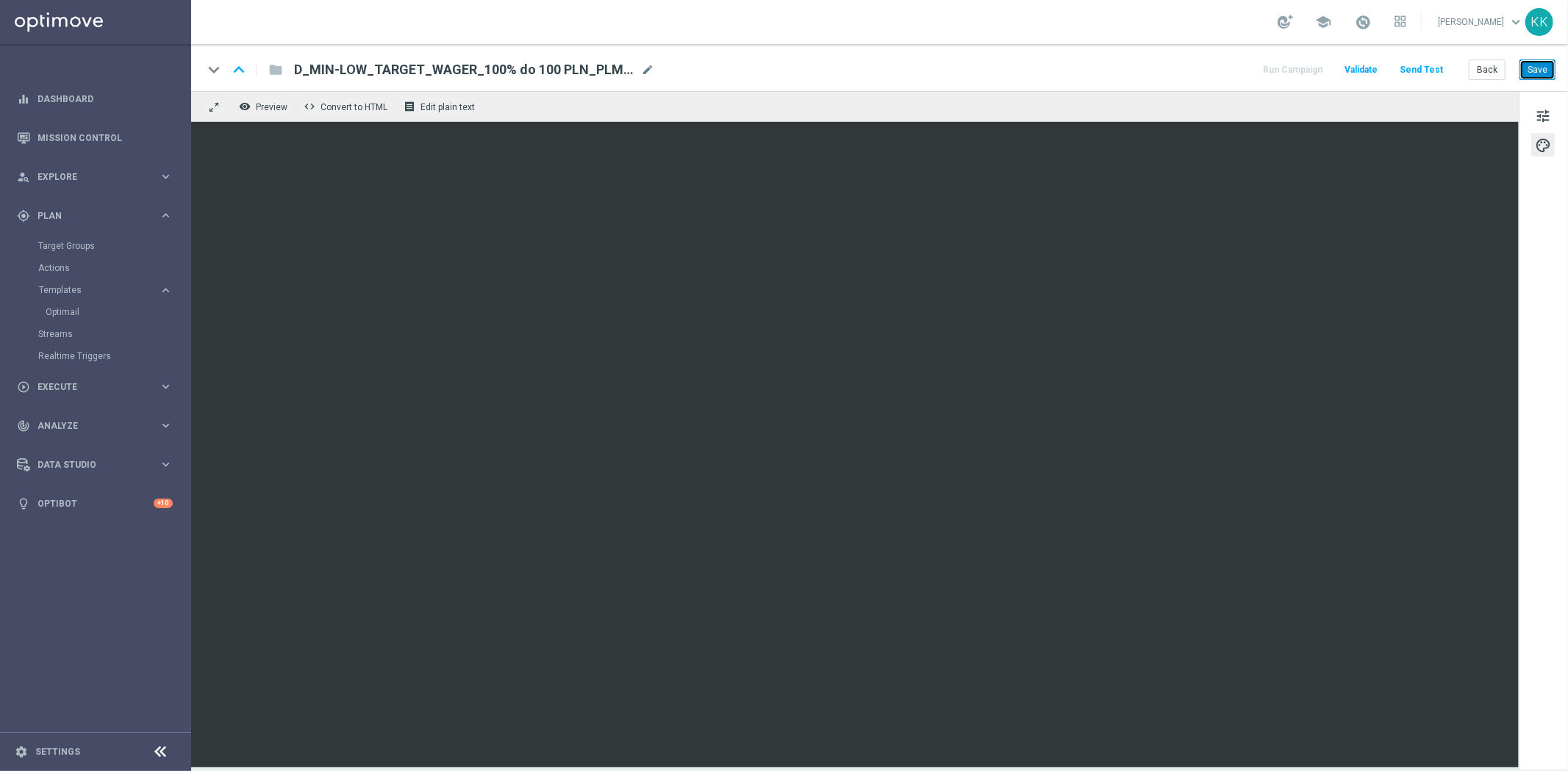
click at [1531, 78] on button "Save" at bounding box center [1537, 70] width 36 height 21
click at [1551, 117] on button "tune" at bounding box center [1542, 115] width 23 height 23
click at [645, 67] on span "mode_edit" at bounding box center [647, 70] width 13 height 13
click at [648, 78] on div "D_MIN-LOW_TARGET_WAGER_100% do 100 PLN_PLMECZE_030925(1) mode_edit" at bounding box center [474, 70] width 360 height 19
click at [647, 70] on input "D_MIN-LOW_TARGET_WAGER_100% do 100 PLN_PLMECZE_030925(1)" at bounding box center [476, 70] width 365 height 19
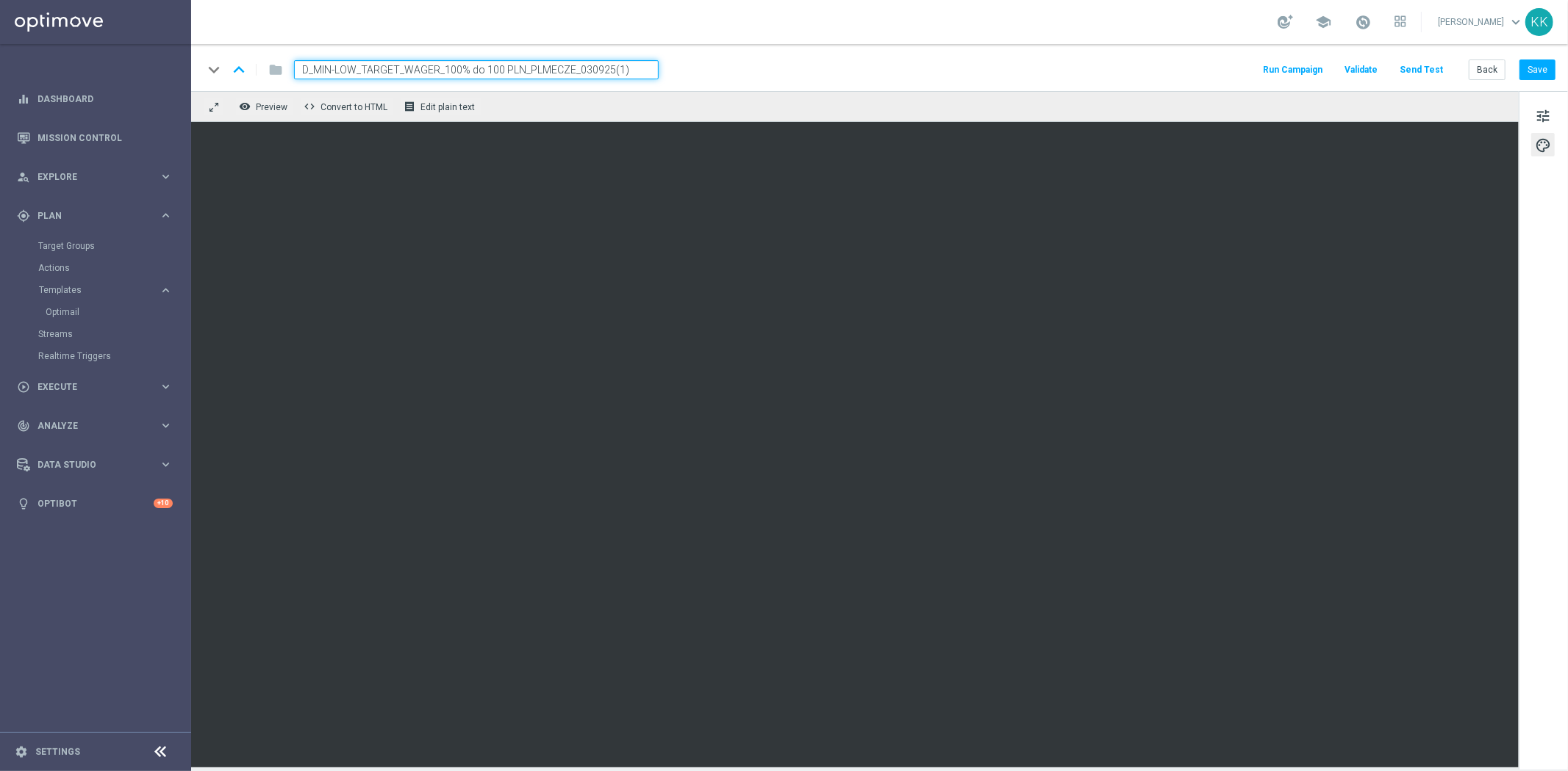
click at [625, 71] on input "D_MIN-LOW_TARGET_WAGER_100% do 100 PLN_PLMECZE_030925(1)" at bounding box center [476, 70] width 365 height 19
click at [623, 71] on input "D_MIN-LOW_TARGET_WAGER_100% do 100 PLN_PLMECZE_030925(1)" at bounding box center [476, 70] width 365 height 19
paste input "ED_TARGET_WAGER_100% do 300 PLN_PLMECZE_030925"
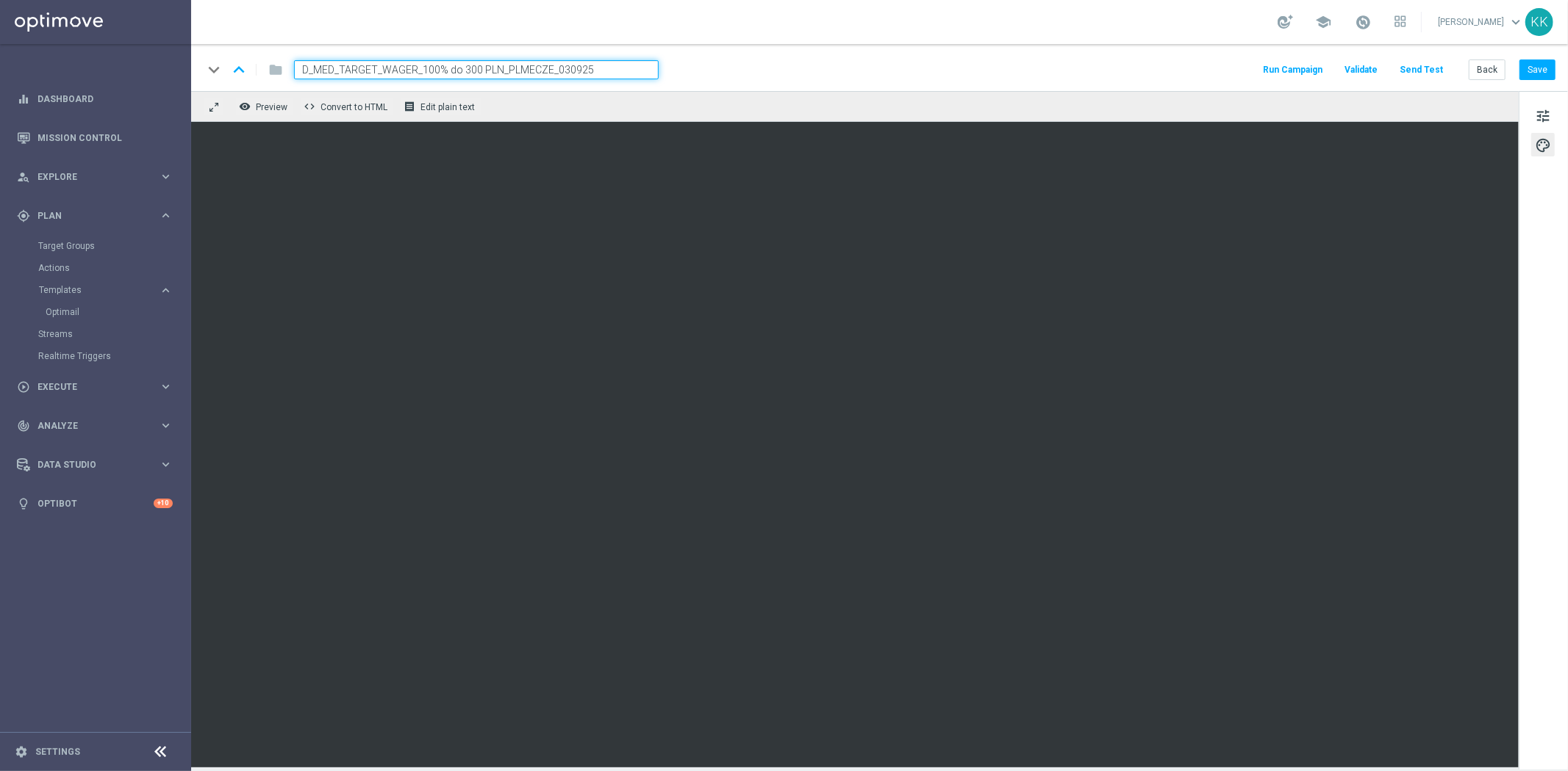
type input "D_MED_TARGET_WAGER_100% do 300 PLN_PLMECZE_030925"
click at [798, 71] on div "keyboard_arrow_down keyboard_arrow_up folder D_MED_TARGET_WAGER_100% do 300 PLN…" at bounding box center [879, 70] width 1353 height 19
click at [782, 46] on div "keyboard_arrow_down keyboard_arrow_up folder D_MED_TARGET_WAGER_100% do 300 PLN…" at bounding box center [880, 67] width 1377 height 47
click at [781, 51] on div "keyboard_arrow_down keyboard_arrow_up folder D_MED_TARGET_WAGER_100% do 300 PLN…" at bounding box center [880, 67] width 1377 height 47
click at [786, 54] on div "keyboard_arrow_down keyboard_arrow_up folder D_MED_TARGET_WAGER_100% do 300 PLN…" at bounding box center [880, 67] width 1377 height 47
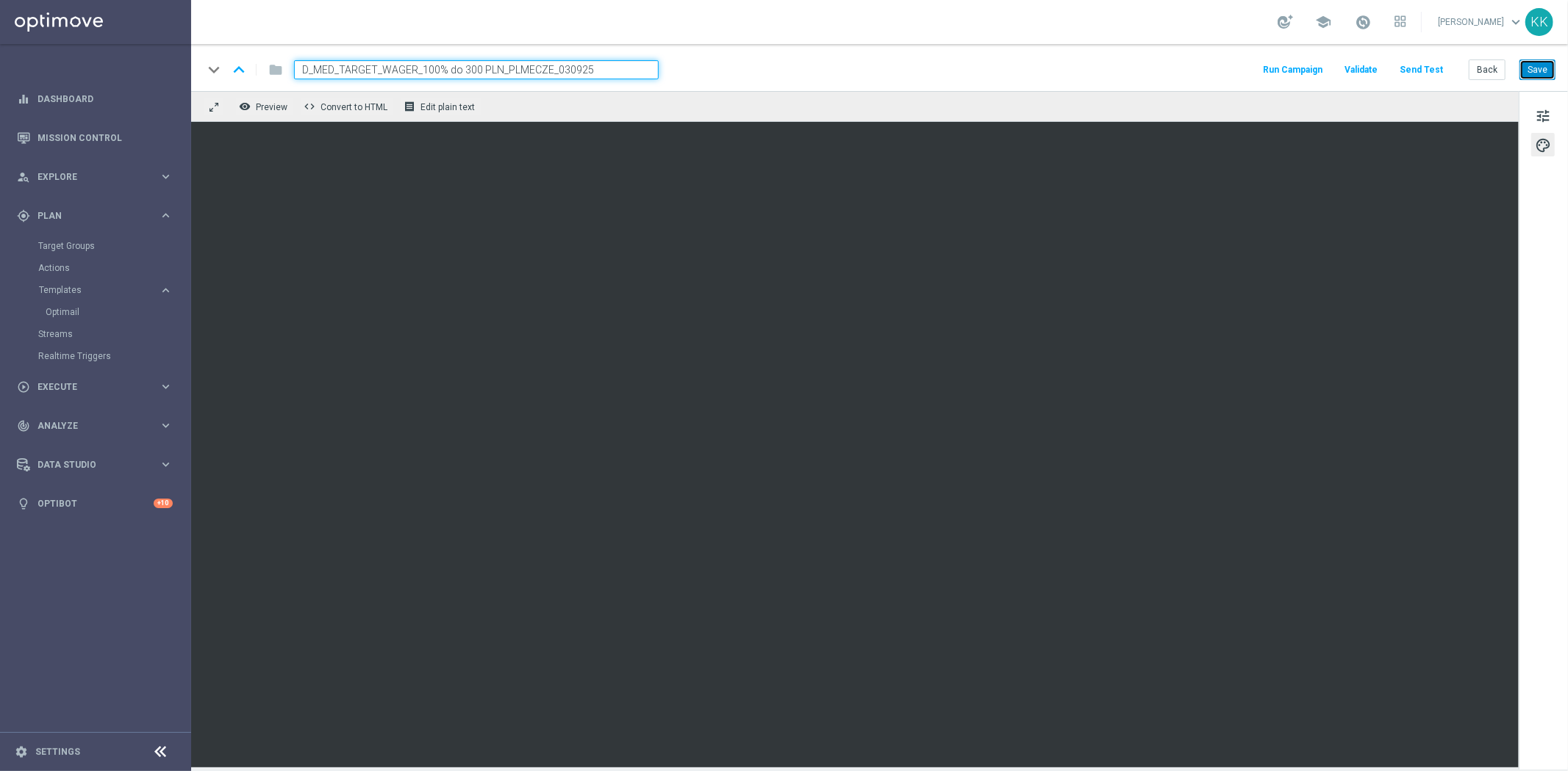
click at [1540, 61] on button "Save" at bounding box center [1537, 70] width 36 height 21
click at [1500, 62] on button "Back" at bounding box center [1486, 70] width 36 height 21
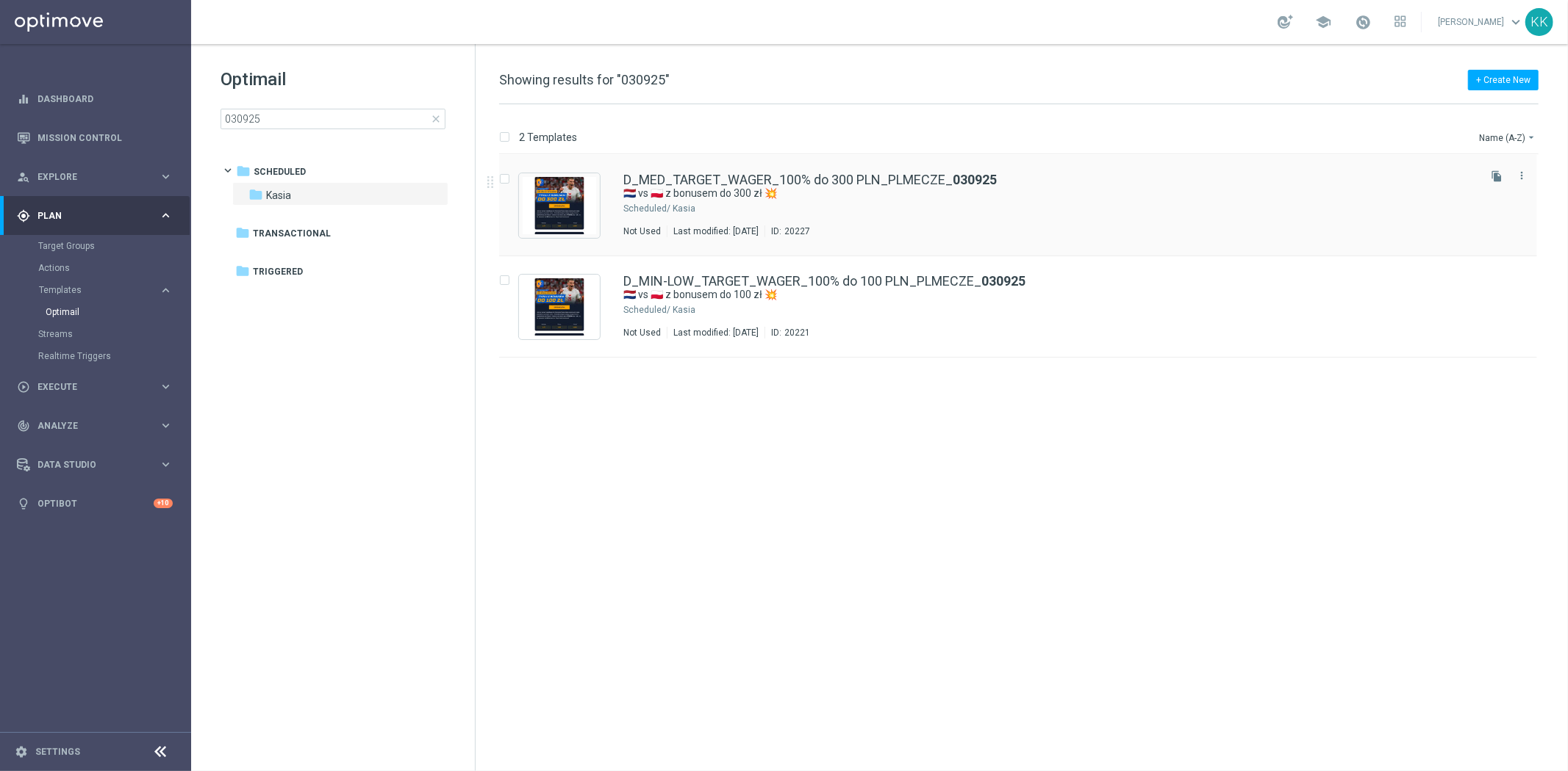
click at [1494, 176] on icon "file_copy" at bounding box center [1496, 176] width 12 height 12
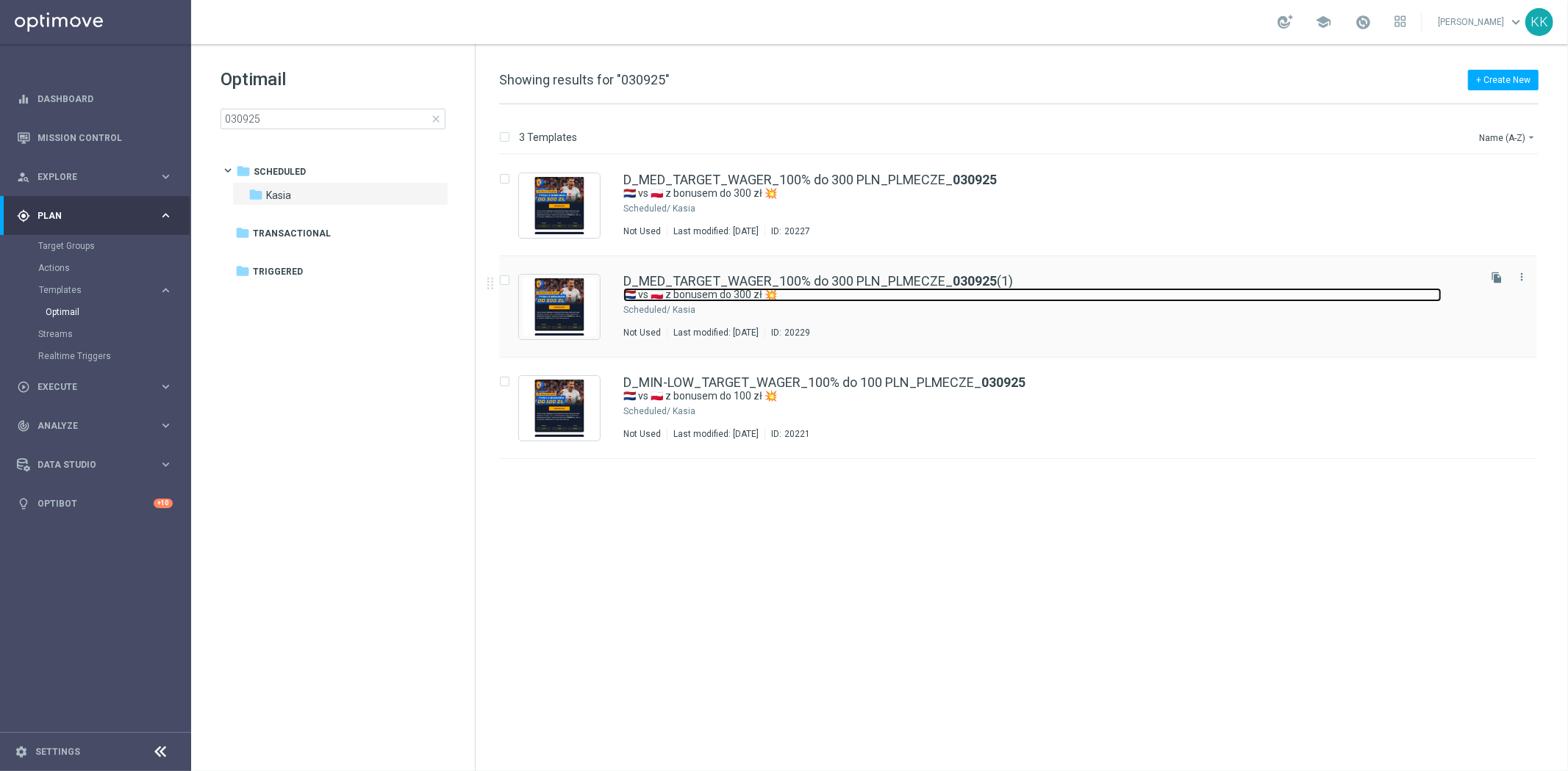
click at [790, 296] on link "🇳🇱 vs 🇵🇱 z bonusem do 300 zł 💥" at bounding box center [1032, 295] width 818 height 14
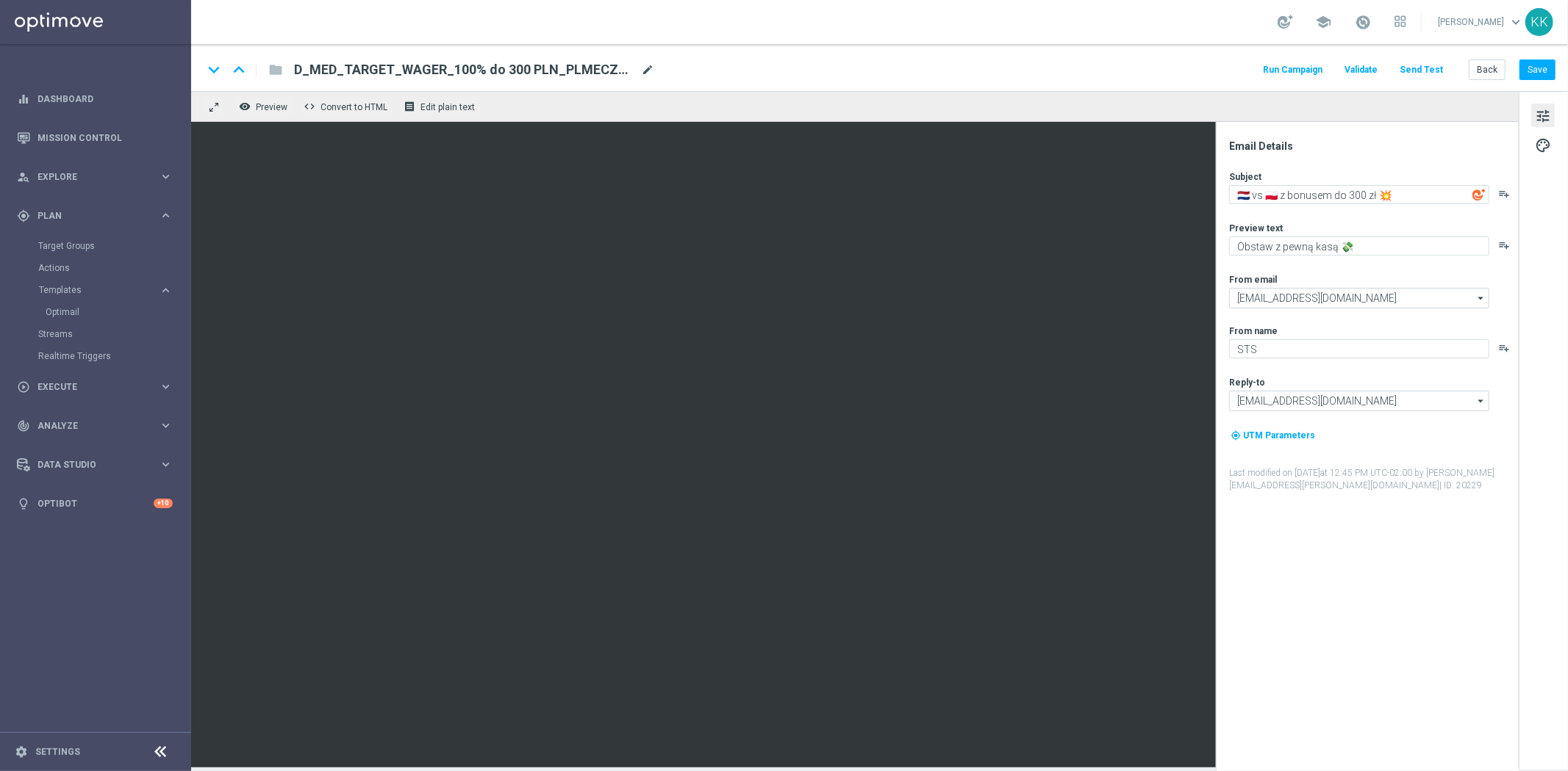
click at [651, 67] on span "mode_edit" at bounding box center [647, 70] width 13 height 13
click at [582, 68] on input "D_MED_TARGET_WAGER_100% do 300 PLN_PLMECZE_030925(1)" at bounding box center [476, 70] width 365 height 19
paste input "HIGH_TARGET_WAGER_100% do 500 PLN_PLMECZE_030925"
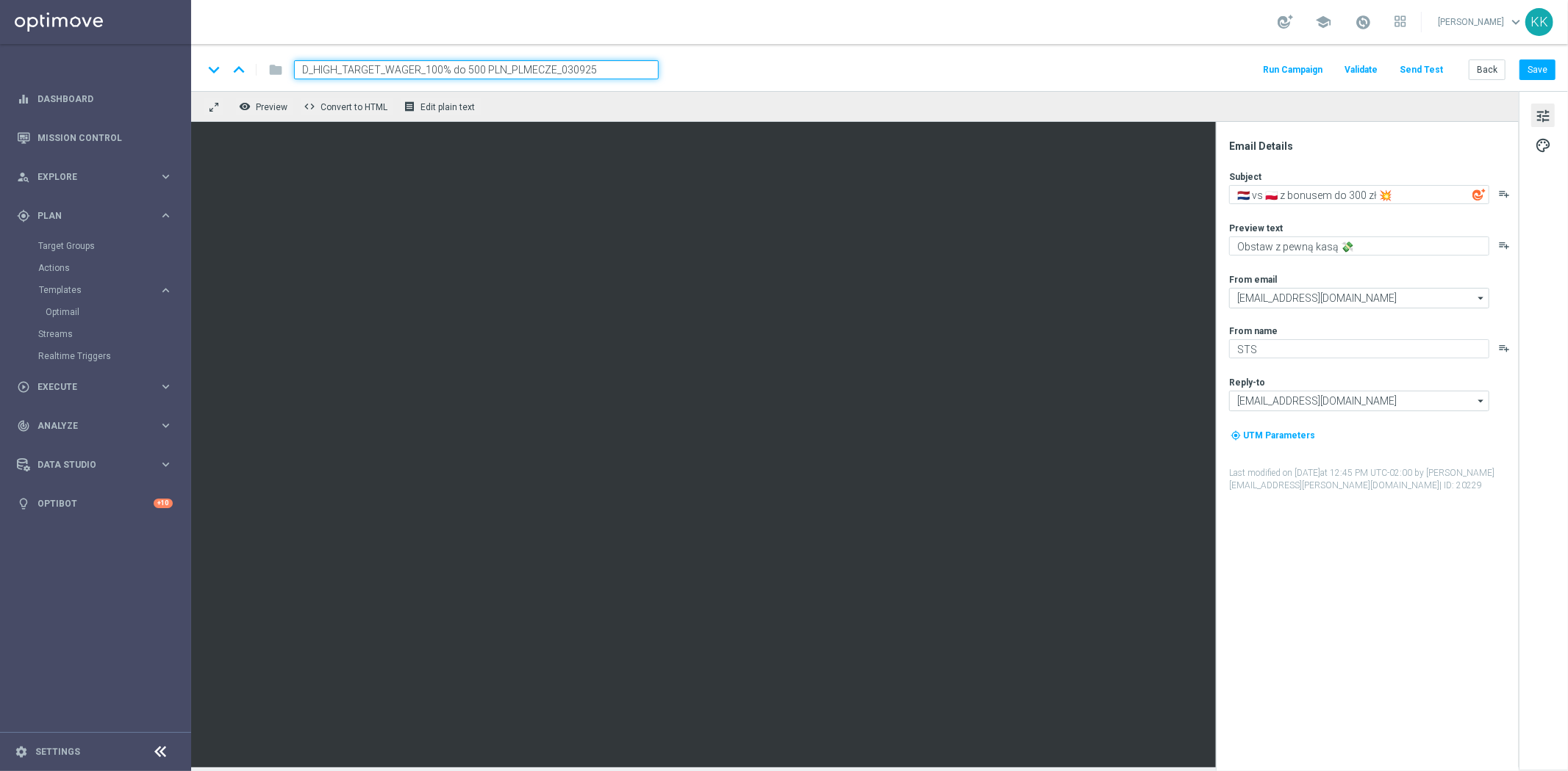
type input "D_HIGH_TARGET_WAGER_100% do 500 PLN_PLMECZE_030925"
click at [772, 61] on div "keyboard_arrow_down keyboard_arrow_up folder D_HIGH_TARGET_WAGER_100% do 500 PL…" at bounding box center [879, 70] width 1353 height 19
click at [1350, 200] on textarea "🇳🇱 vs 🇵🇱 z bonusem do 300 zł 💥" at bounding box center [1358, 195] width 260 height 19
click at [1346, 196] on textarea "🇳🇱 vs 🇵🇱 z bonusem do 300 zł 💥" at bounding box center [1358, 195] width 260 height 19
type textarea "🇳🇱 vs 🇵🇱 z bonusem do 500 zł 💥"
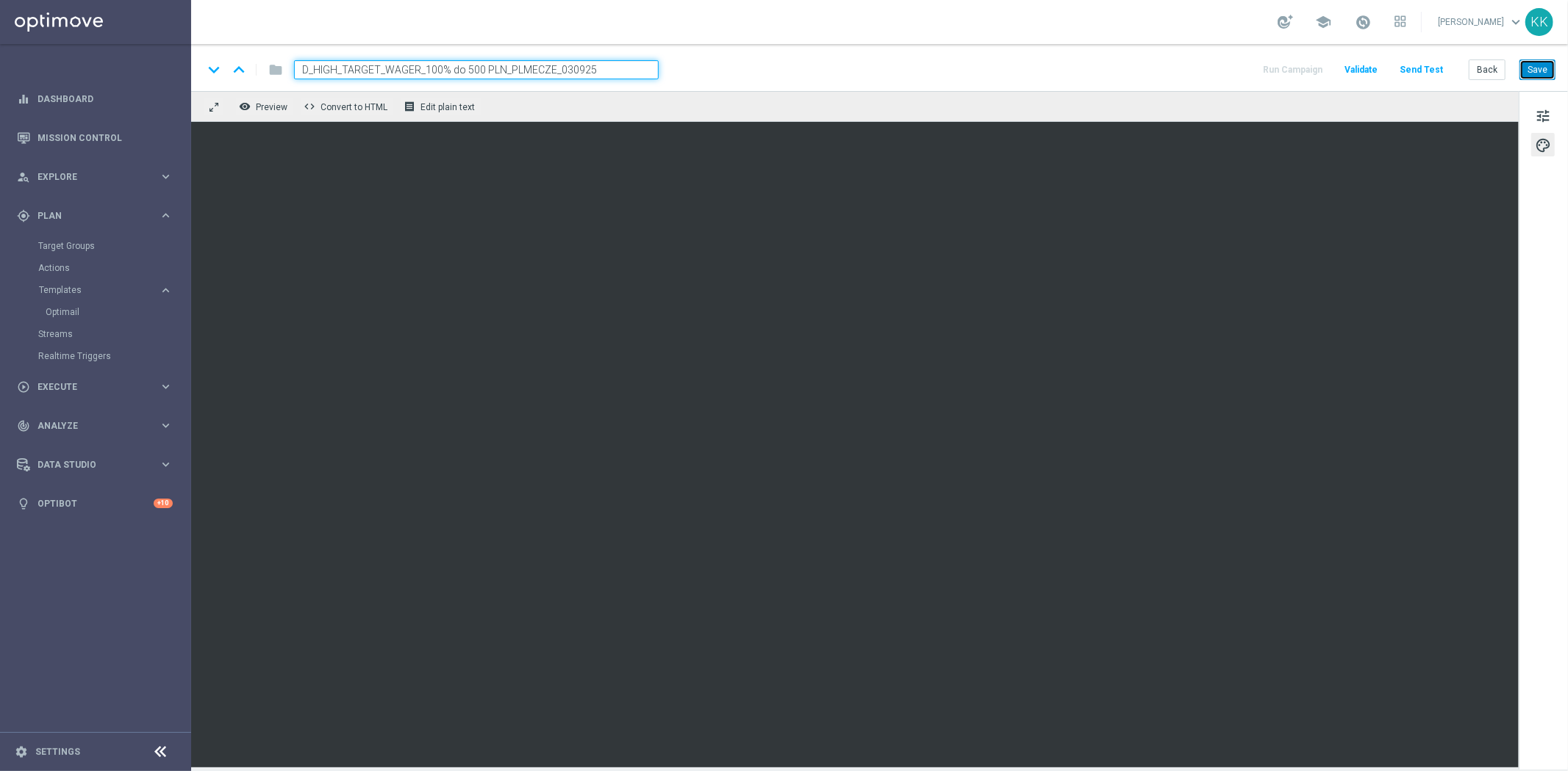
click at [1551, 66] on button "Save" at bounding box center [1537, 70] width 36 height 21
click at [1545, 123] on span "tune" at bounding box center [1542, 116] width 16 height 19
click at [1531, 75] on button "Save" at bounding box center [1537, 70] width 36 height 21
click at [1481, 71] on button "Back" at bounding box center [1486, 70] width 36 height 21
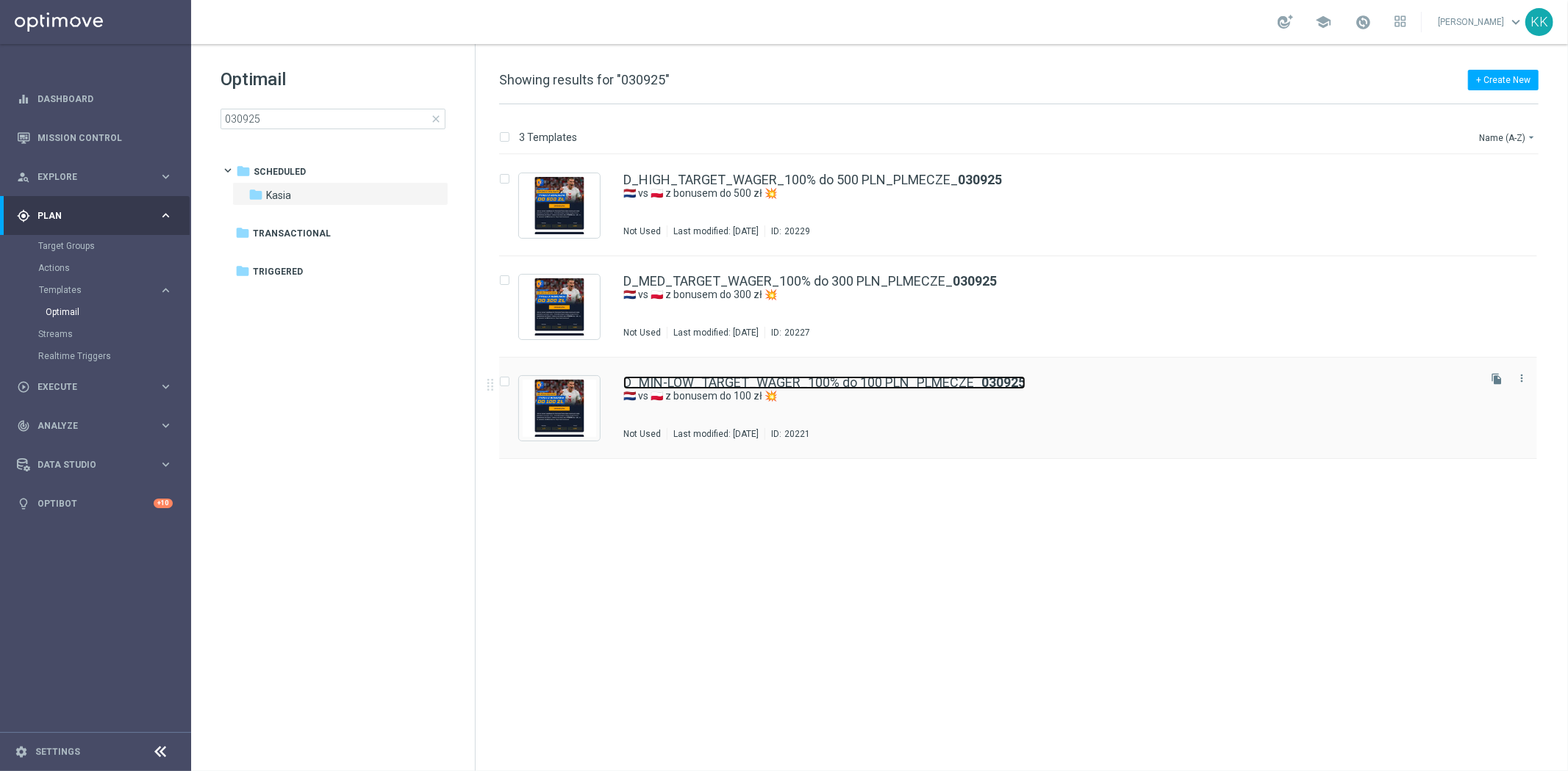
click at [743, 385] on link "D_MIN-LOW_TARGET_WAGER_100% do 100 PLN_PLMECZE_ 030925" at bounding box center [824, 382] width 402 height 13
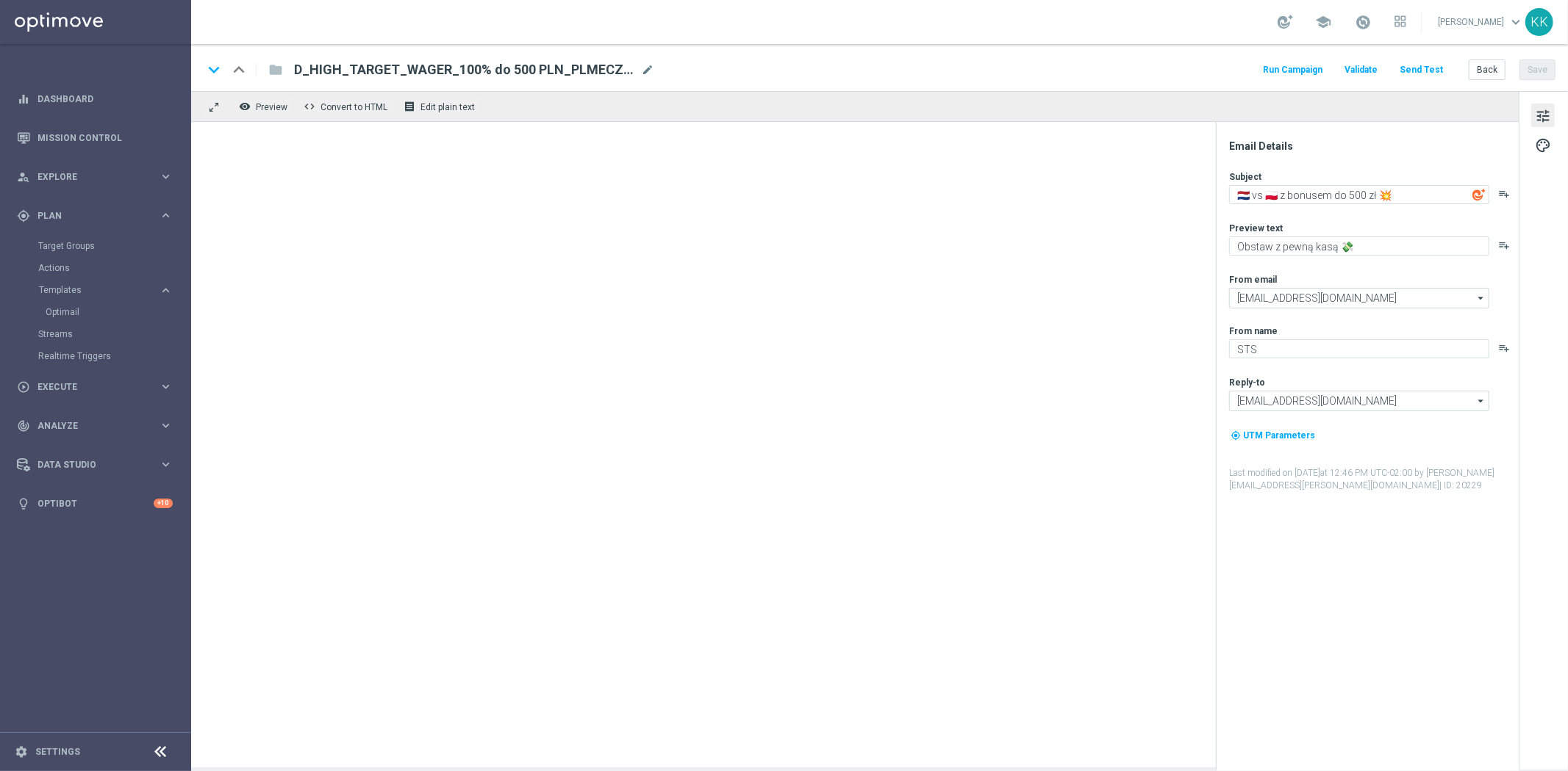
type textarea "🇳🇱 vs 🇵🇱 z bonusem do 100 zł 💥"
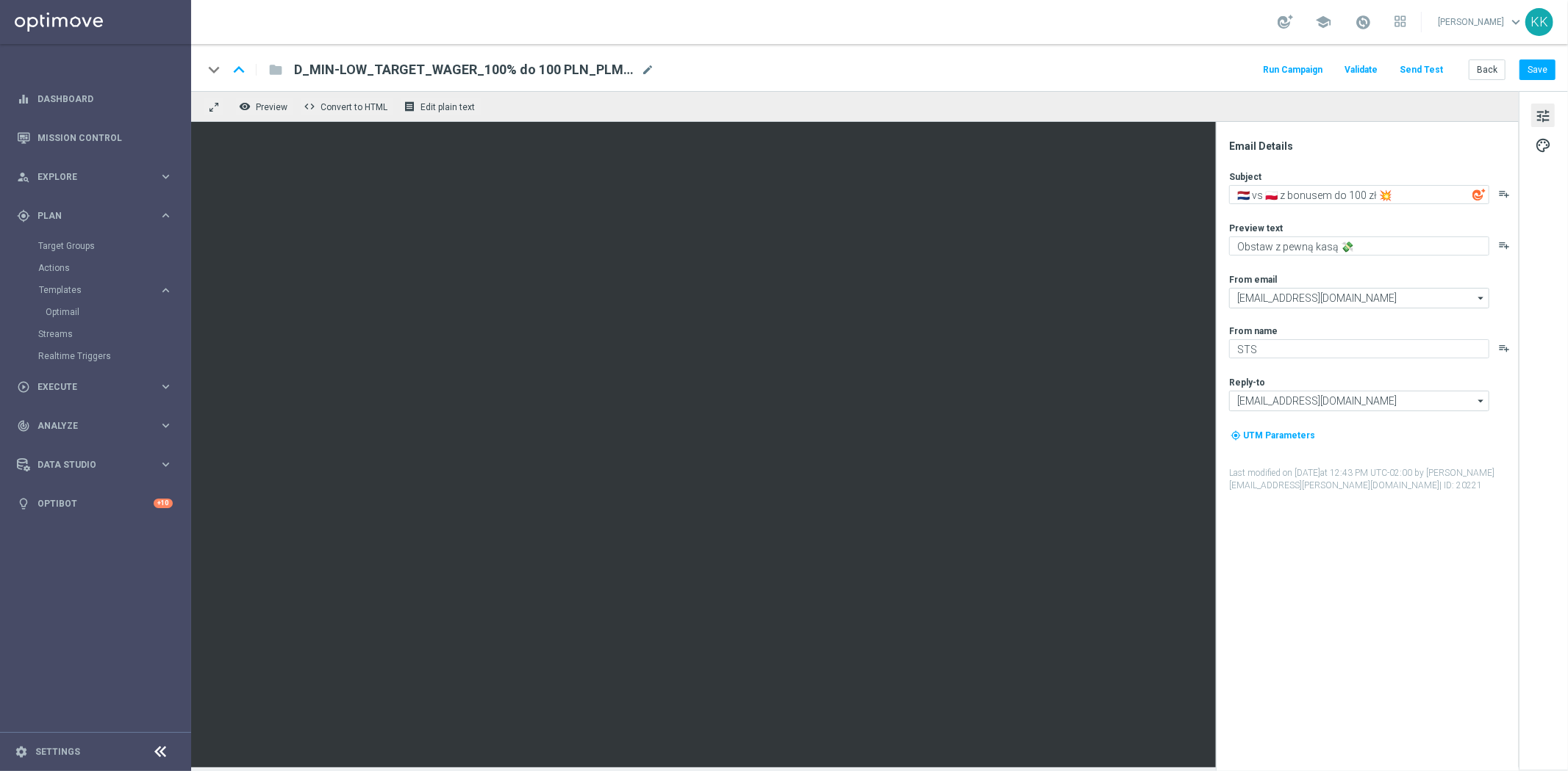
click at [1417, 70] on button "Send Test" at bounding box center [1421, 70] width 48 height 20
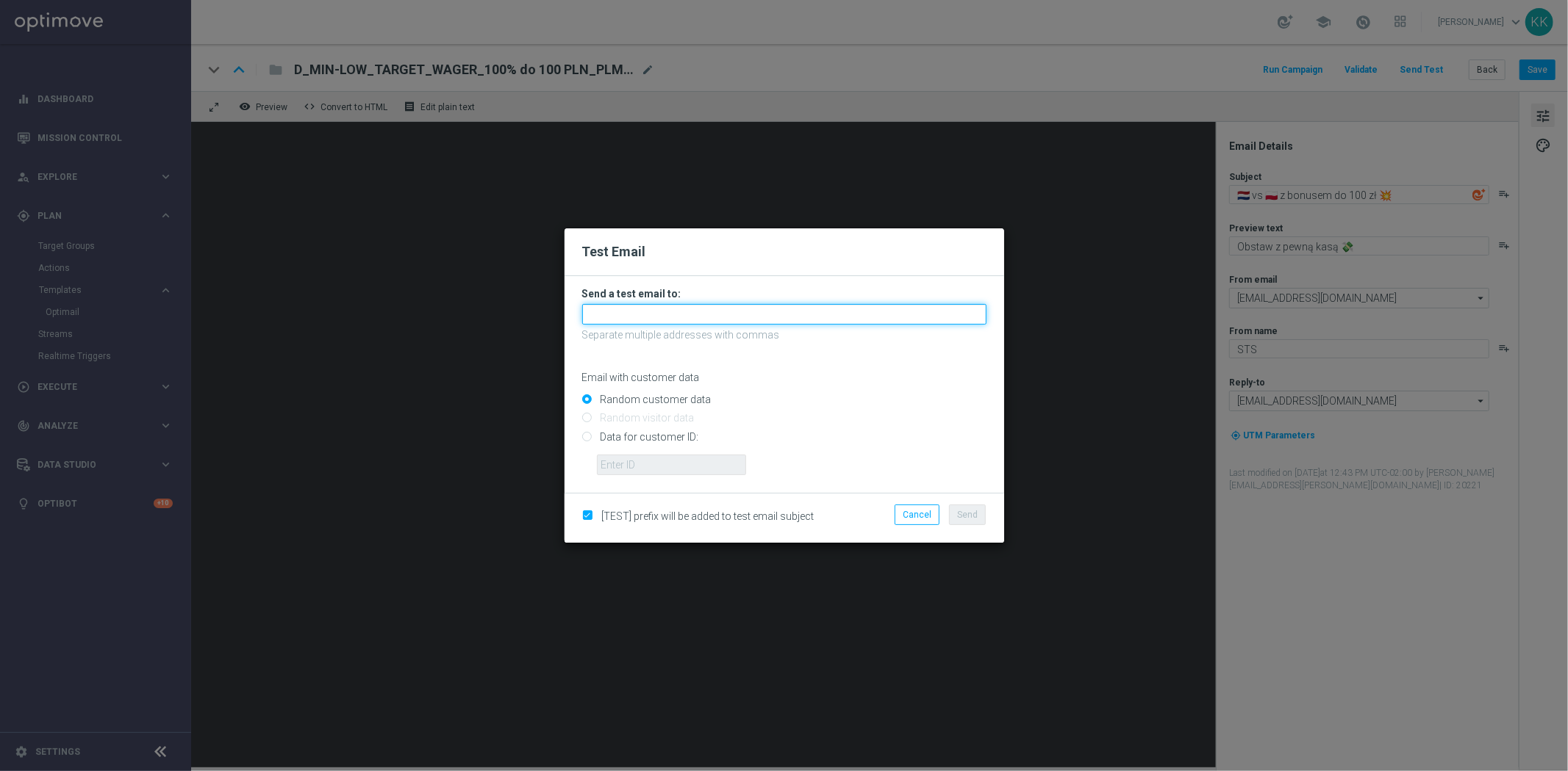
click at [604, 314] on input "text" at bounding box center [784, 314] width 404 height 21
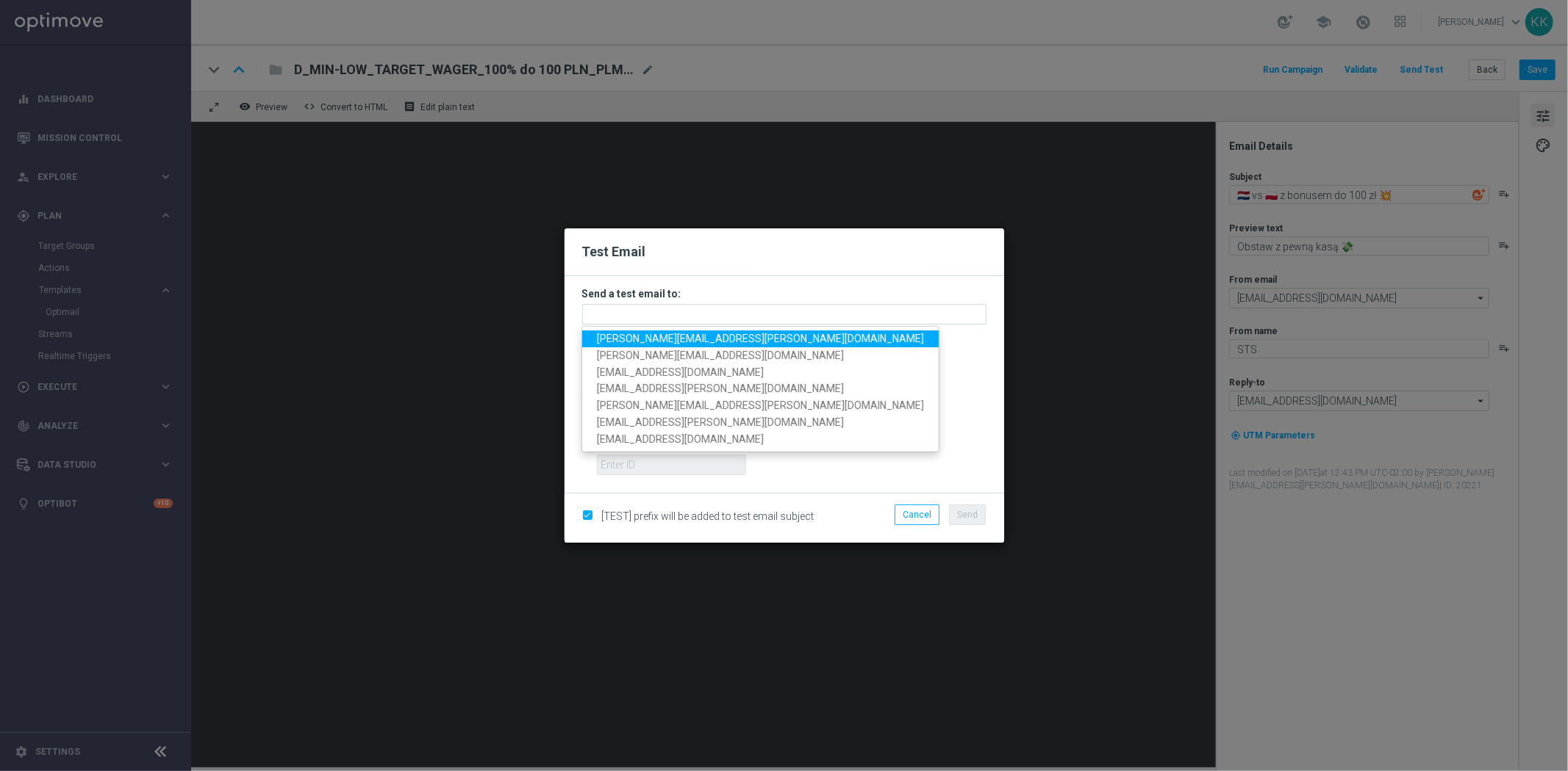
click at [619, 335] on span "[PERSON_NAME][EMAIL_ADDRESS][PERSON_NAME][DOMAIN_NAME]" at bounding box center [760, 338] width 327 height 12
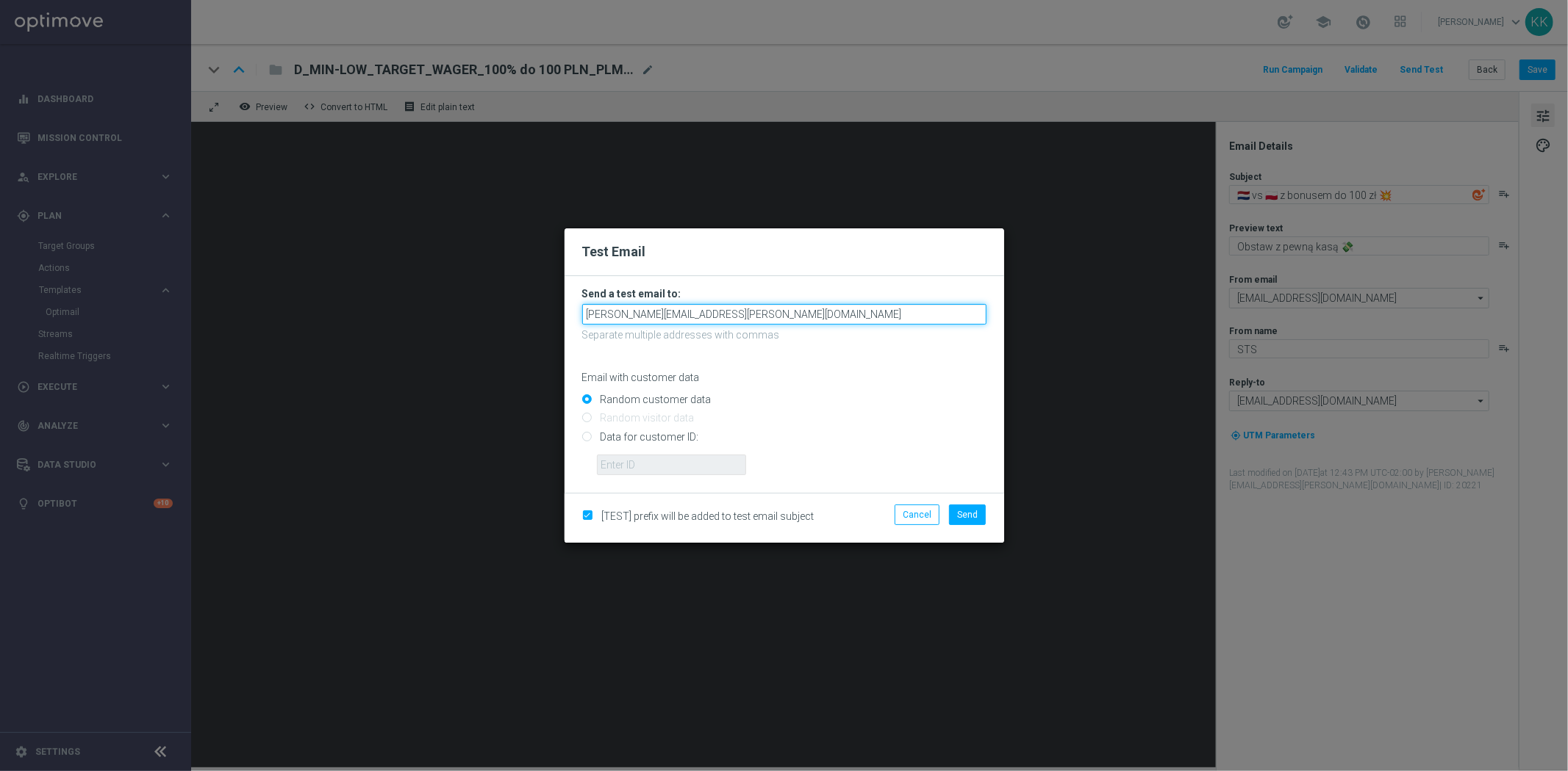
click at [789, 324] on input "[PERSON_NAME][EMAIL_ADDRESS][PERSON_NAME][DOMAIN_NAME]" at bounding box center [784, 314] width 404 height 21
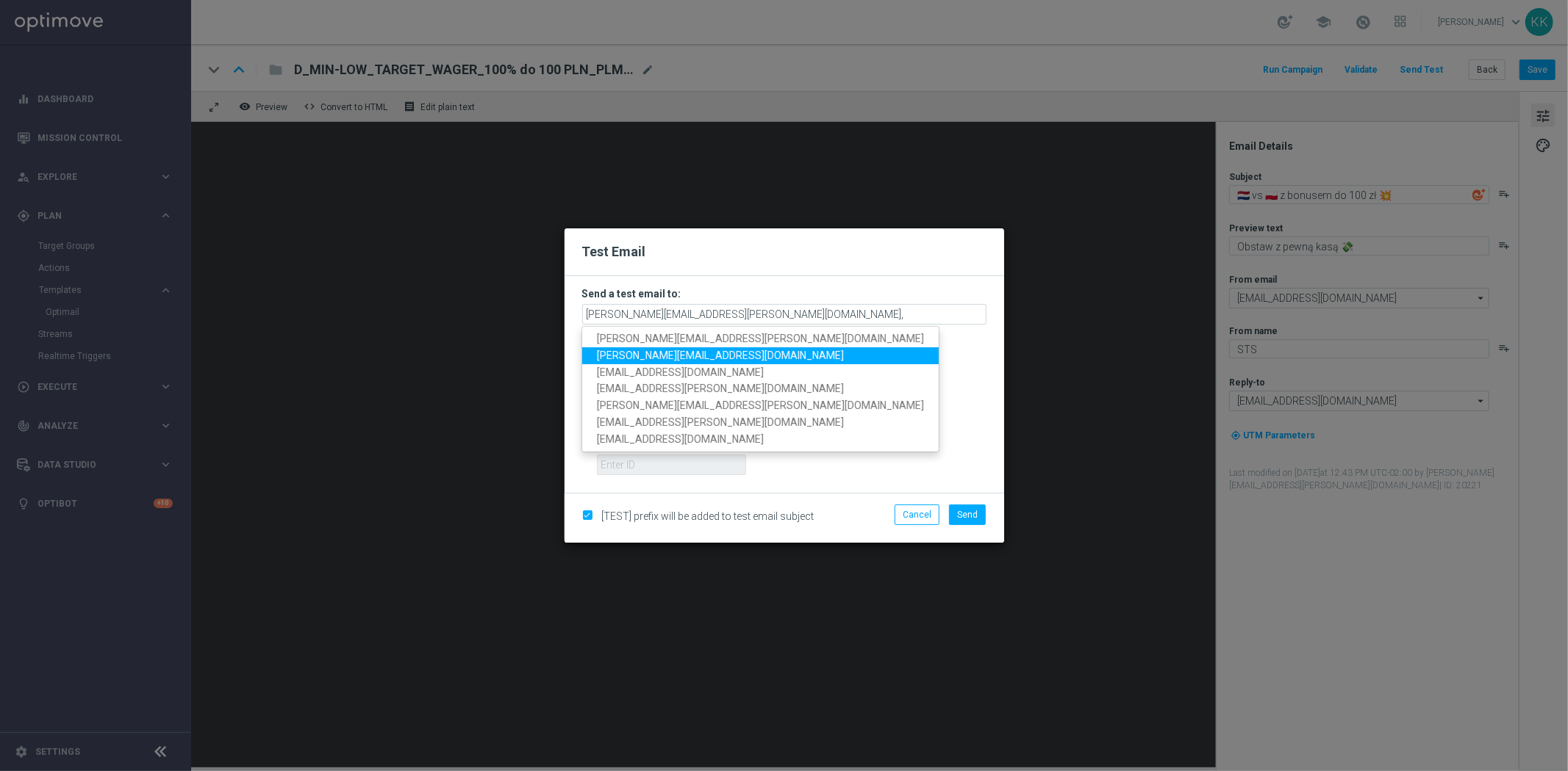
click at [691, 350] on span "[PERSON_NAME][EMAIL_ADDRESS][DOMAIN_NAME]" at bounding box center [720, 355] width 247 height 12
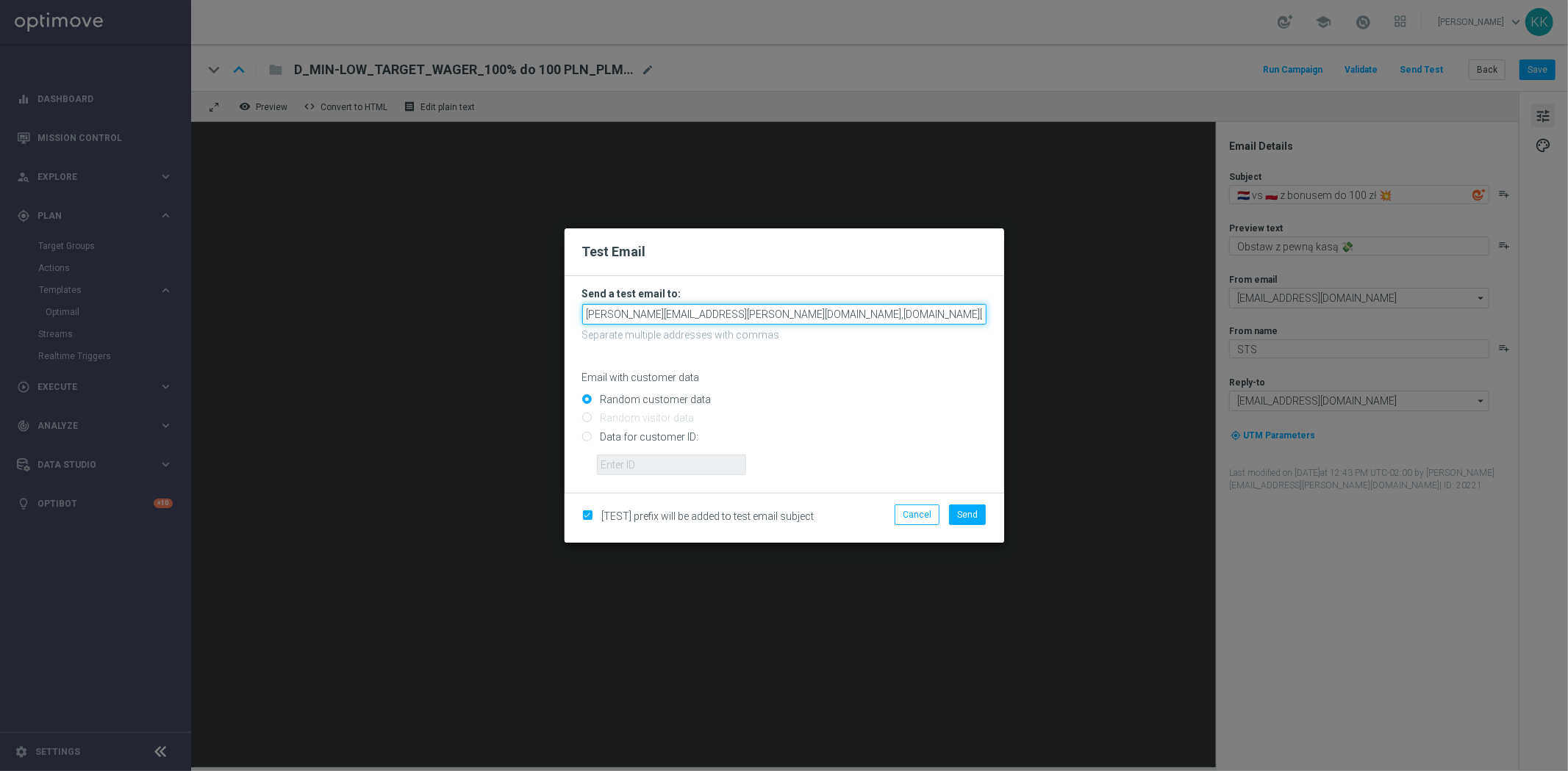
click at [877, 310] on input "[PERSON_NAME][EMAIL_ADDRESS][PERSON_NAME][DOMAIN_NAME],[DOMAIN_NAME][EMAIL_ADDR…" at bounding box center [784, 314] width 404 height 21
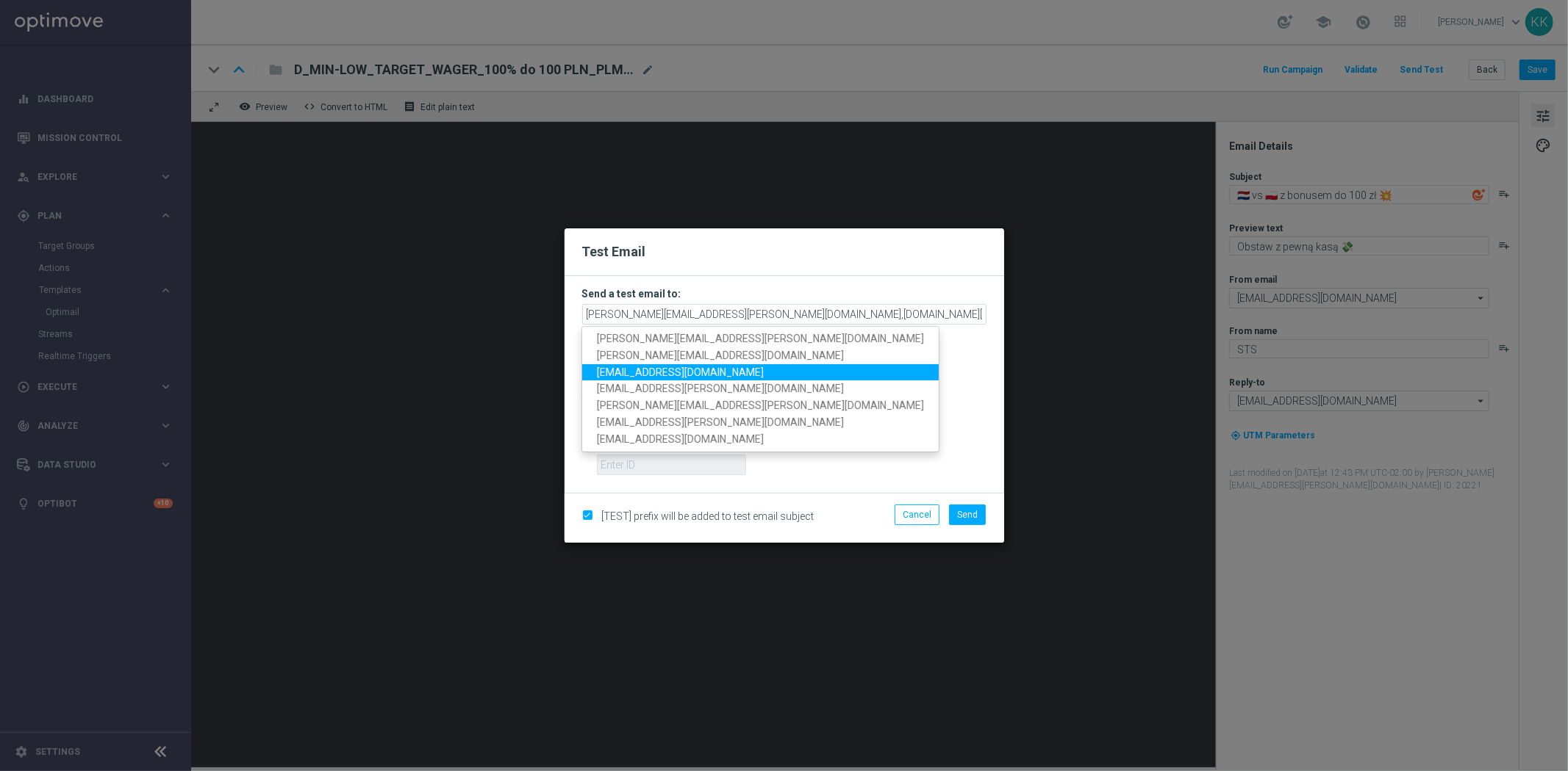
click at [655, 371] on span "[EMAIL_ADDRESS][DOMAIN_NAME]" at bounding box center [680, 371] width 167 height 12
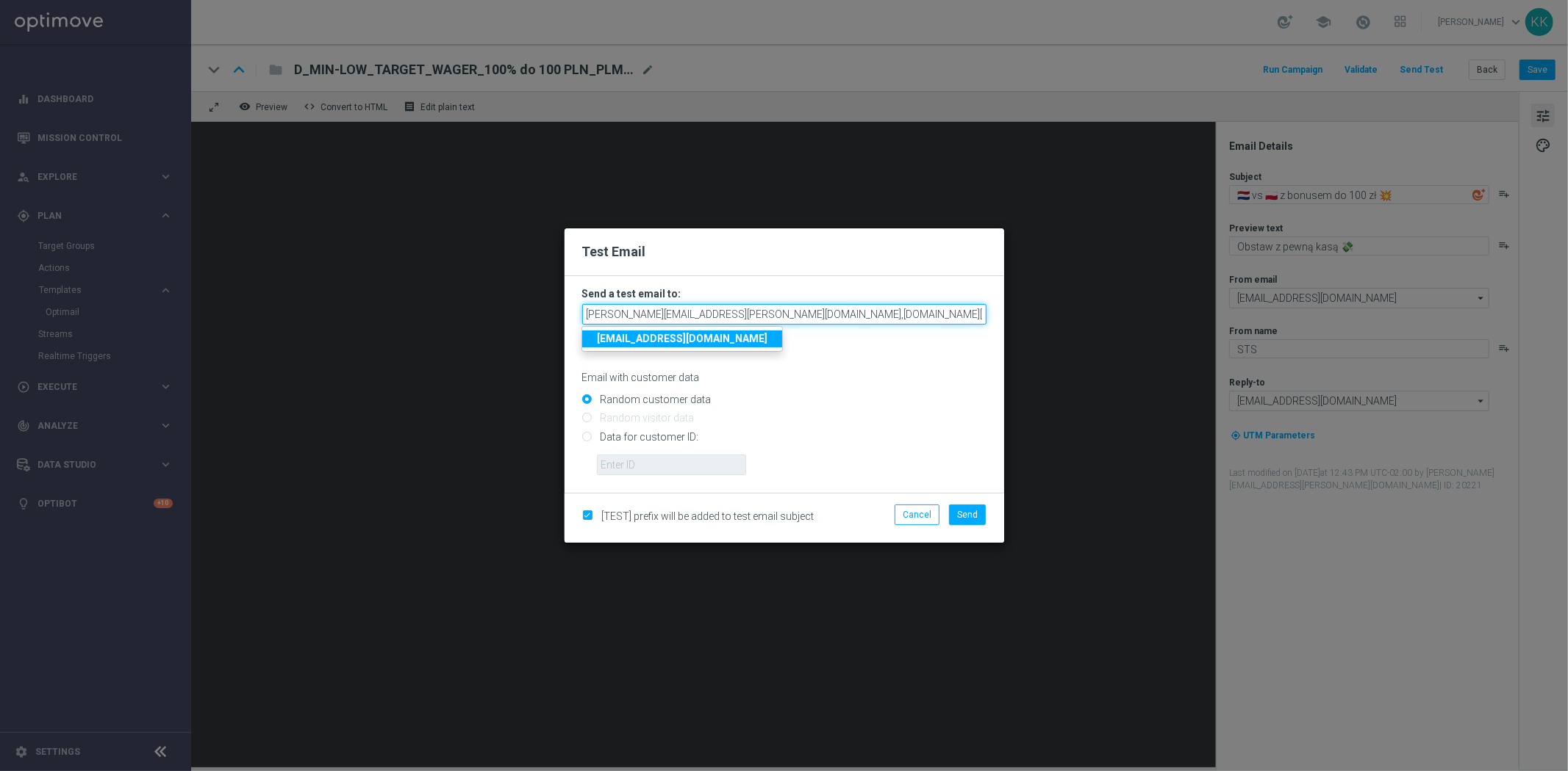
click at [966, 313] on input "[PERSON_NAME][EMAIL_ADDRESS][PERSON_NAME][DOMAIN_NAME],[DOMAIN_NAME][EMAIL_ADDR…" at bounding box center [784, 314] width 404 height 21
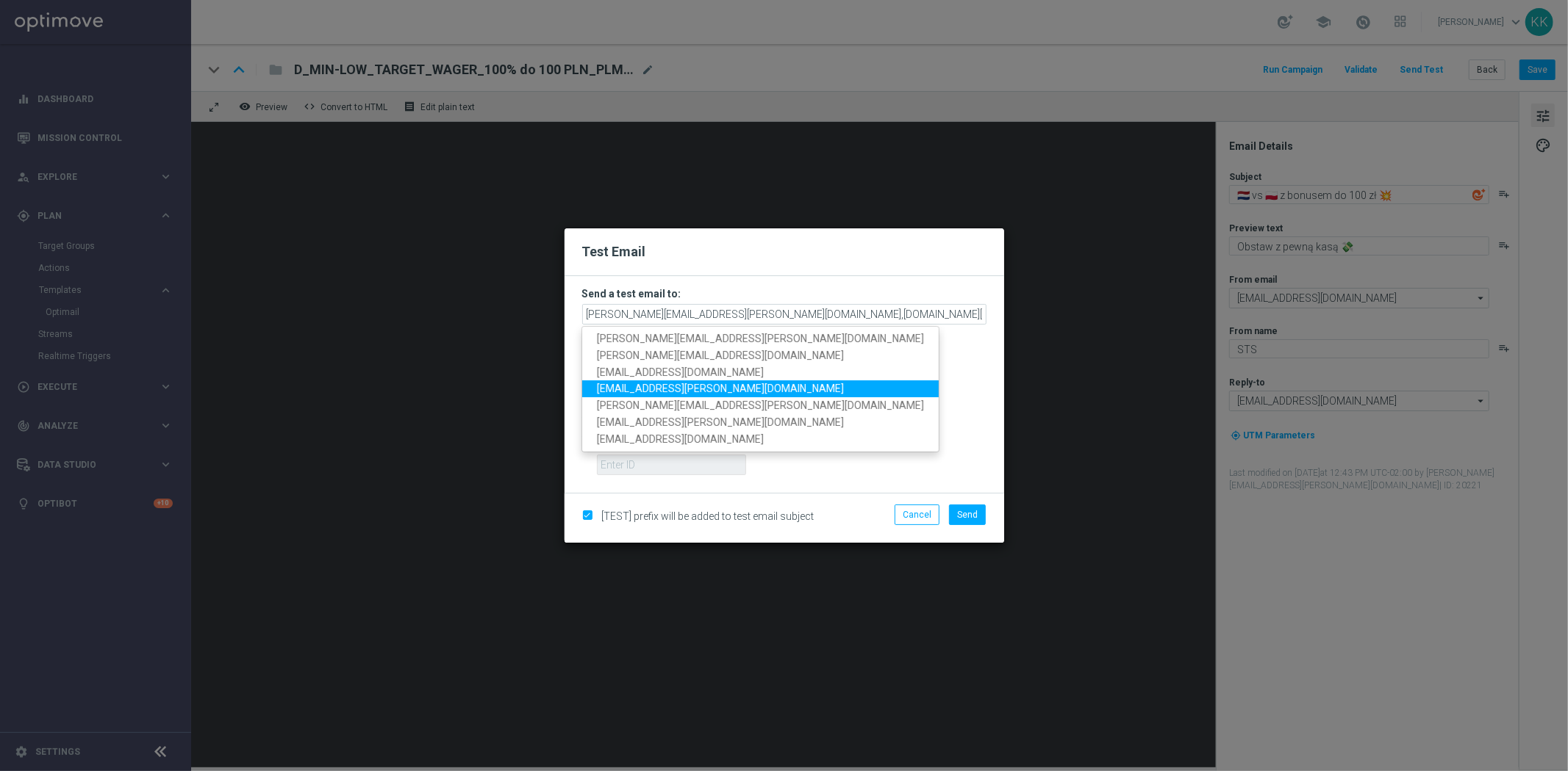
click at [655, 392] on span "[EMAIL_ADDRESS][PERSON_NAME][DOMAIN_NAME]" at bounding box center [720, 388] width 247 height 12
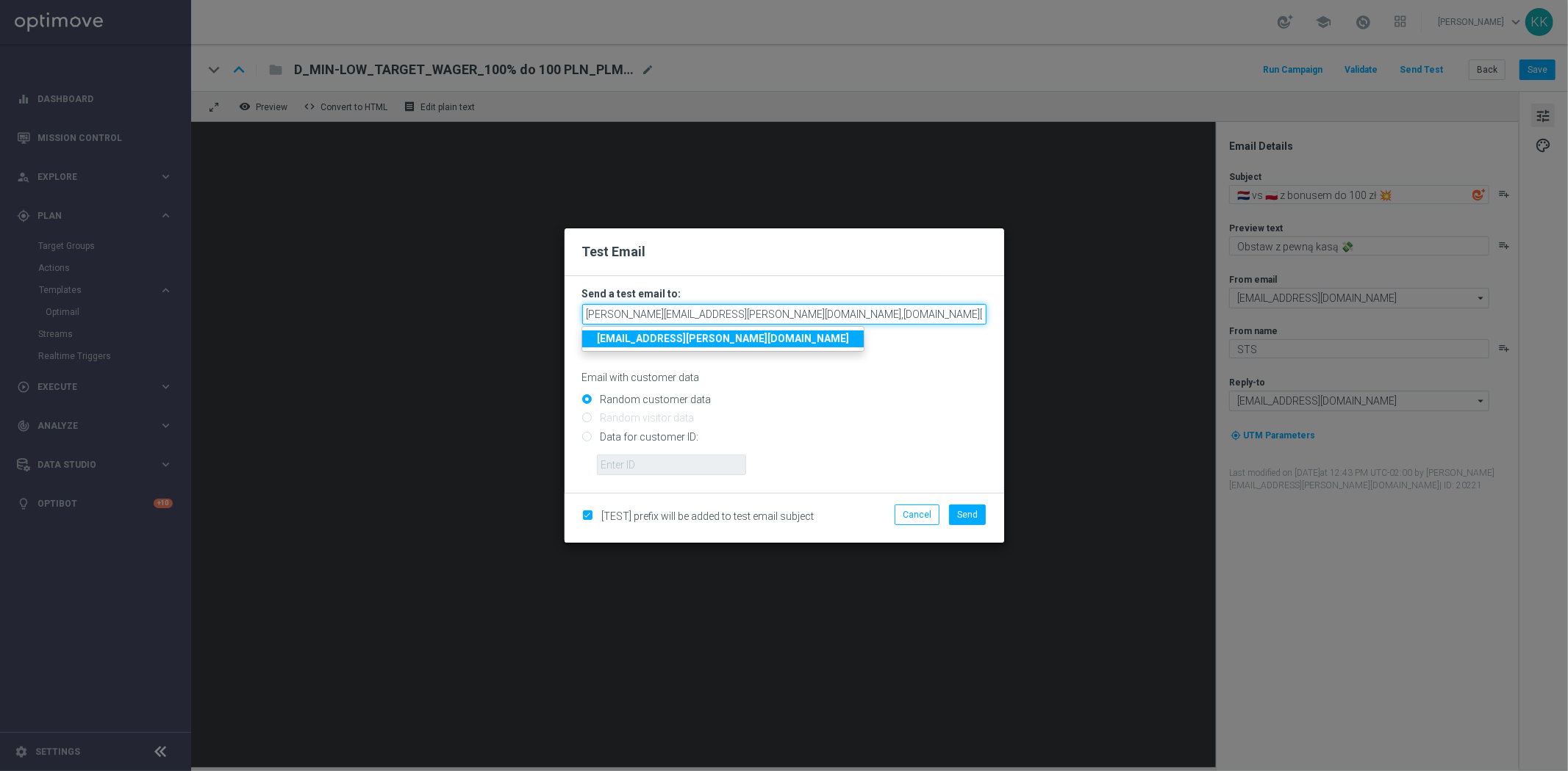
drag, startPoint x: 937, startPoint y: 316, endPoint x: 1357, endPoint y: 258, distance: 424.0
click at [1223, 282] on modal-container "Test Email Send a test email to: [PERSON_NAME][EMAIL_ADDRESS][PERSON_NAME][DOMA…" at bounding box center [784, 385] width 1568 height 771
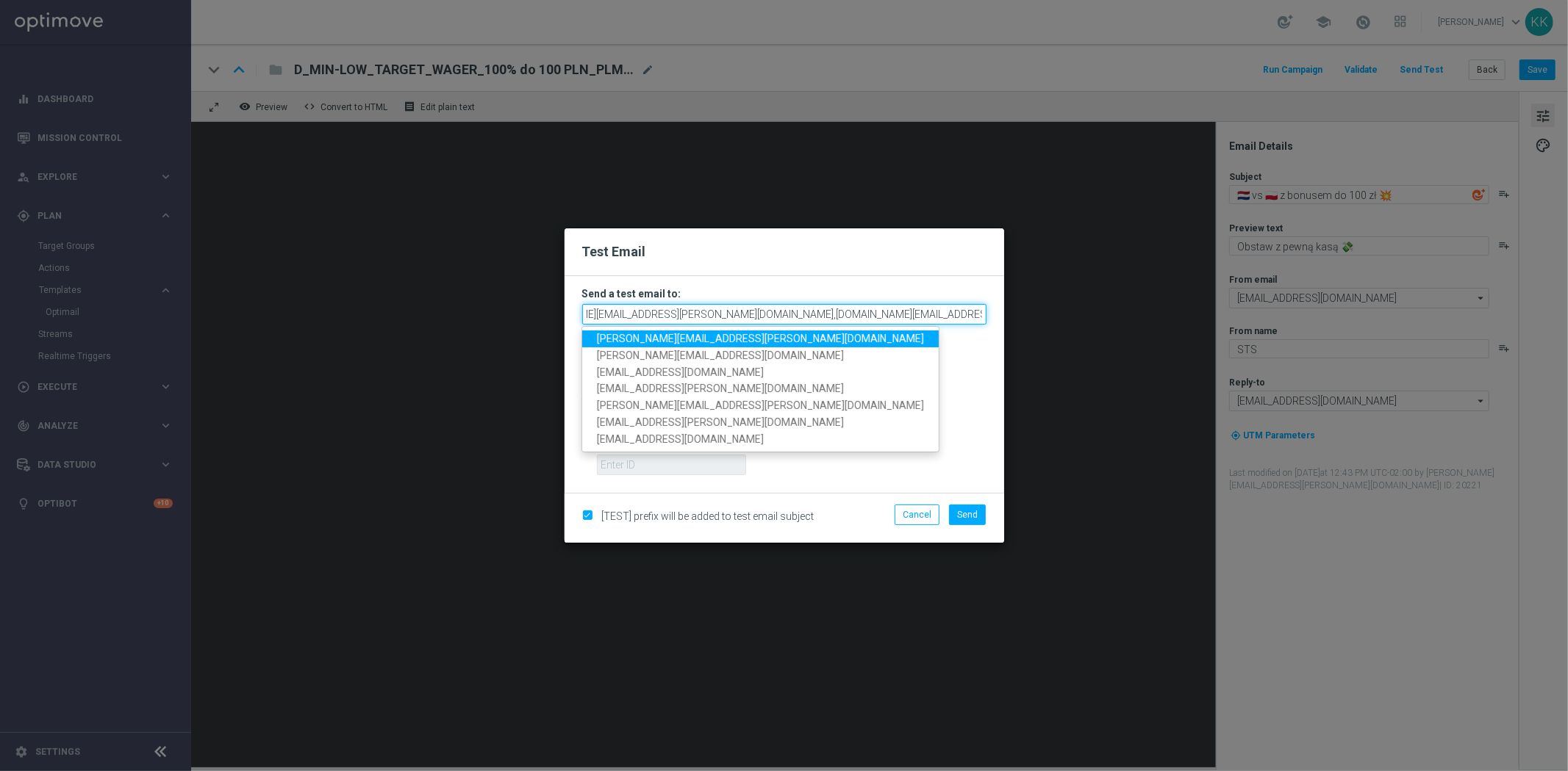
scroll to position [0, 69]
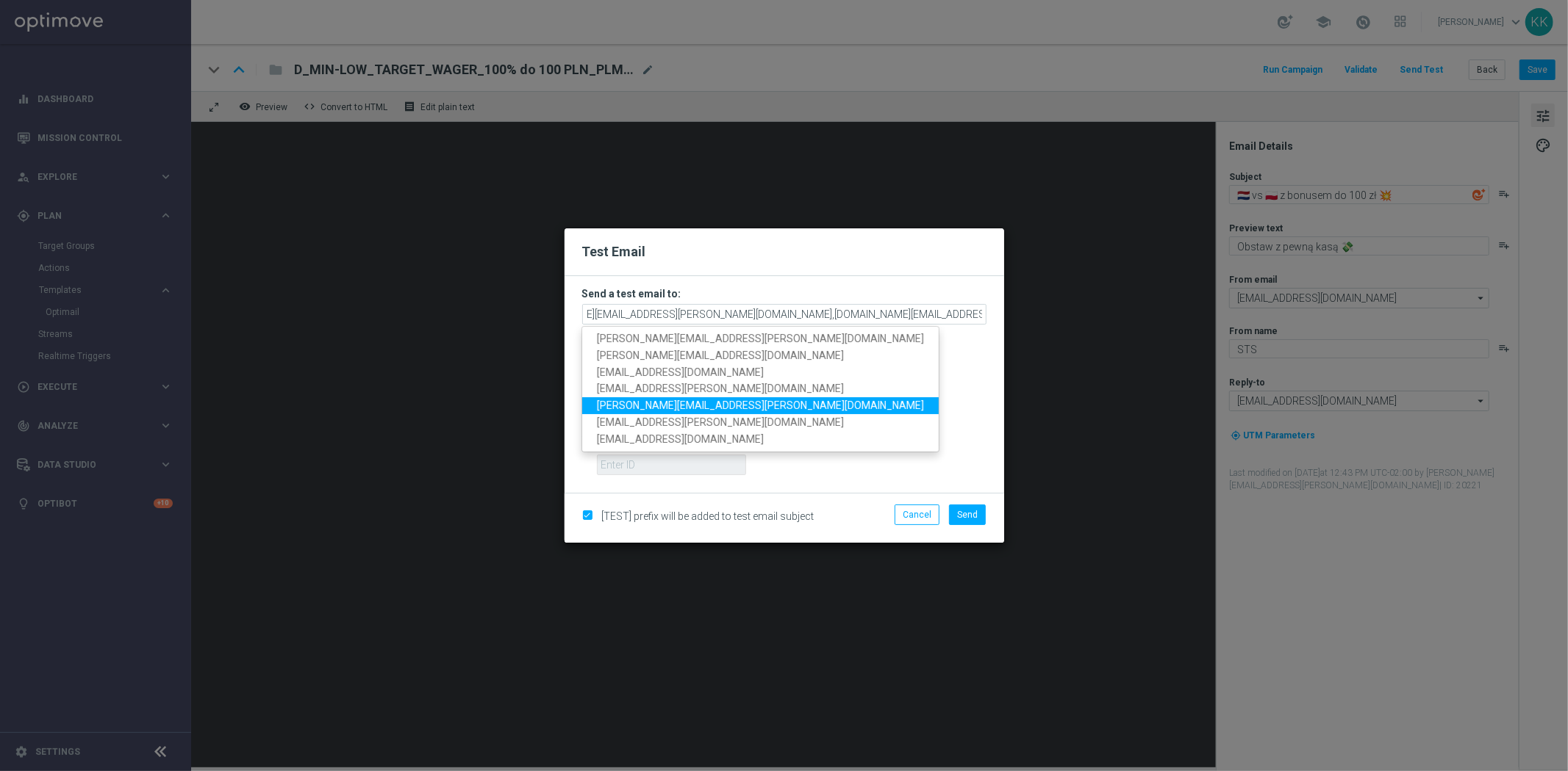
click at [746, 403] on link "[PERSON_NAME][EMAIL_ADDRESS][PERSON_NAME][DOMAIN_NAME]" at bounding box center [760, 406] width 356 height 17
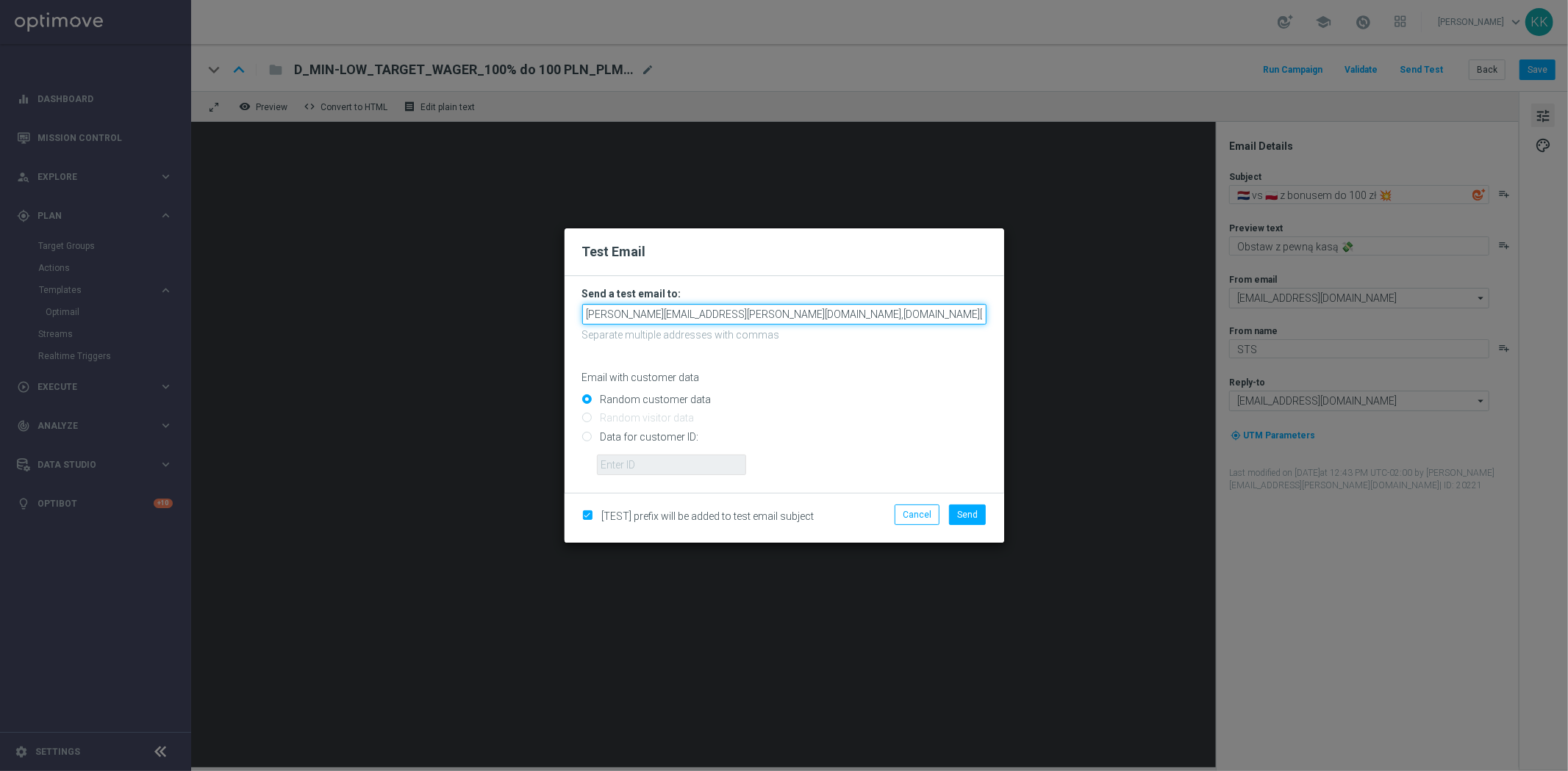
drag, startPoint x: 1004, startPoint y: 317, endPoint x: 1441, endPoint y: 307, distance: 437.1
click at [1328, 317] on modal-container "Test Email Send a test email to: [PERSON_NAME][EMAIL_ADDRESS][PERSON_NAME][DOMA…" at bounding box center [784, 385] width 1568 height 771
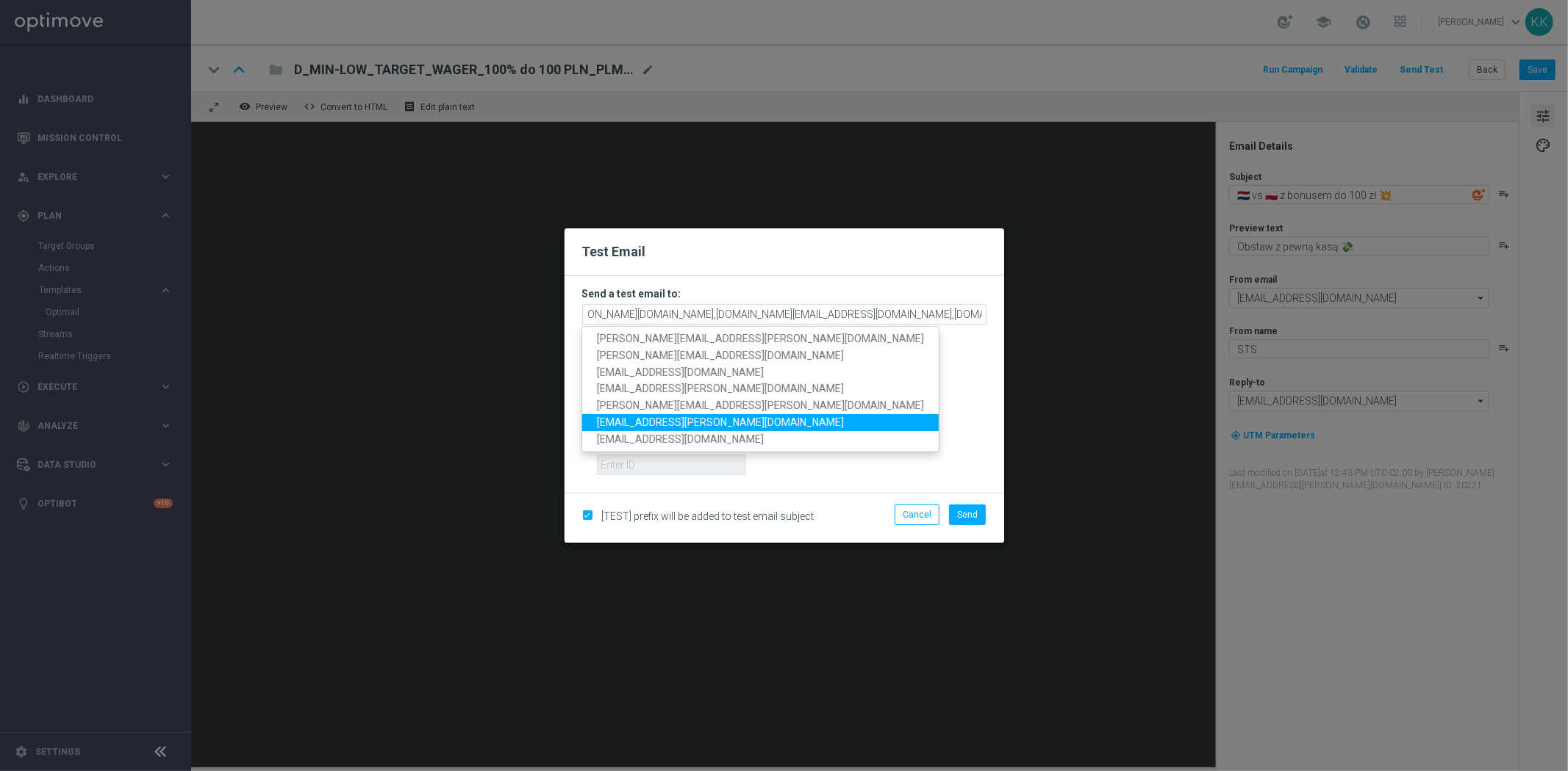
click at [722, 415] on link "[EMAIL_ADDRESS][PERSON_NAME][DOMAIN_NAME]" at bounding box center [760, 422] width 356 height 17
type input "[PERSON_NAME][EMAIL_ADDRESS][PERSON_NAME][DOMAIN_NAME],[DOMAIN_NAME][EMAIL_ADDR…"
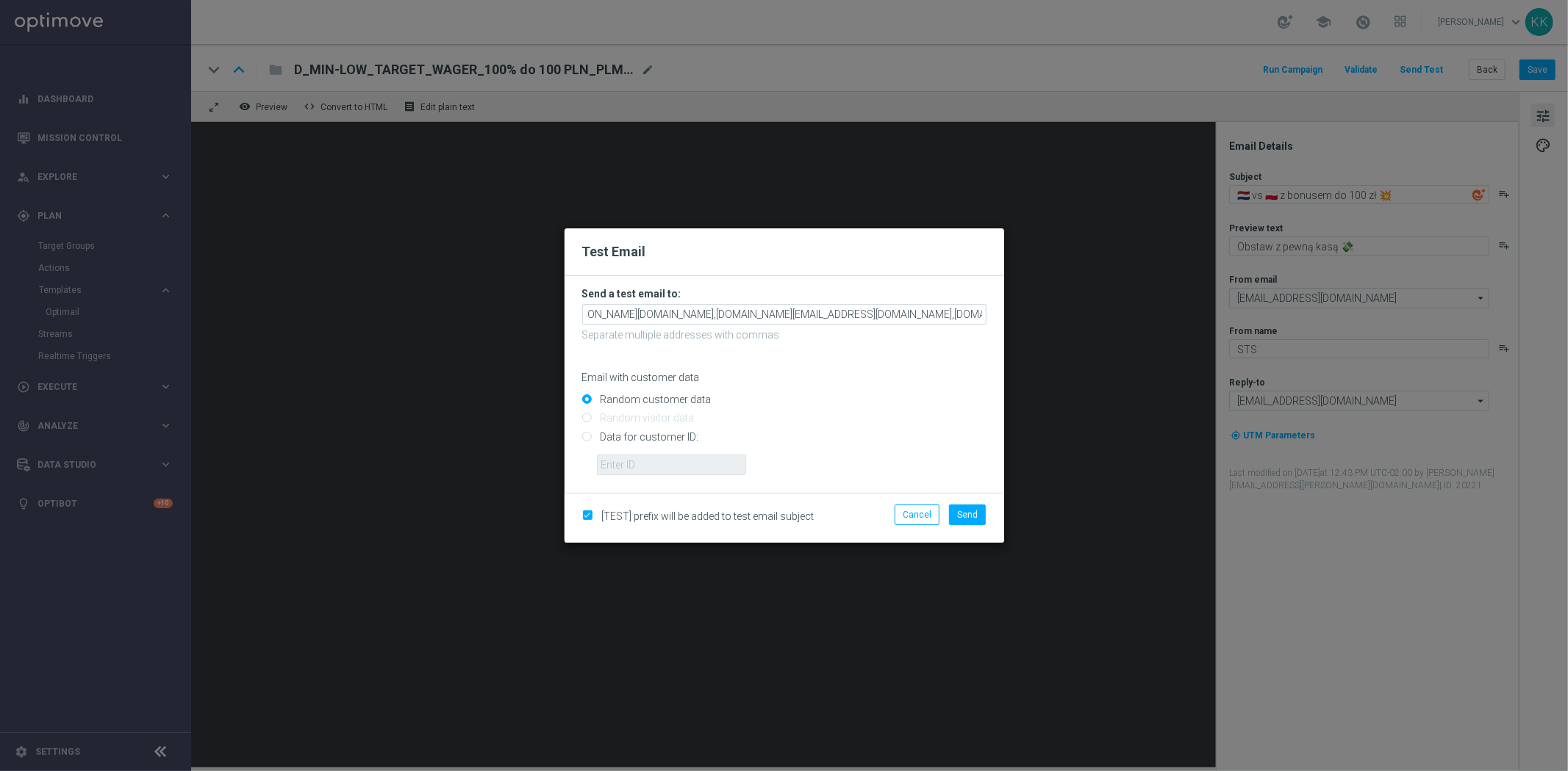
scroll to position [0, 0]
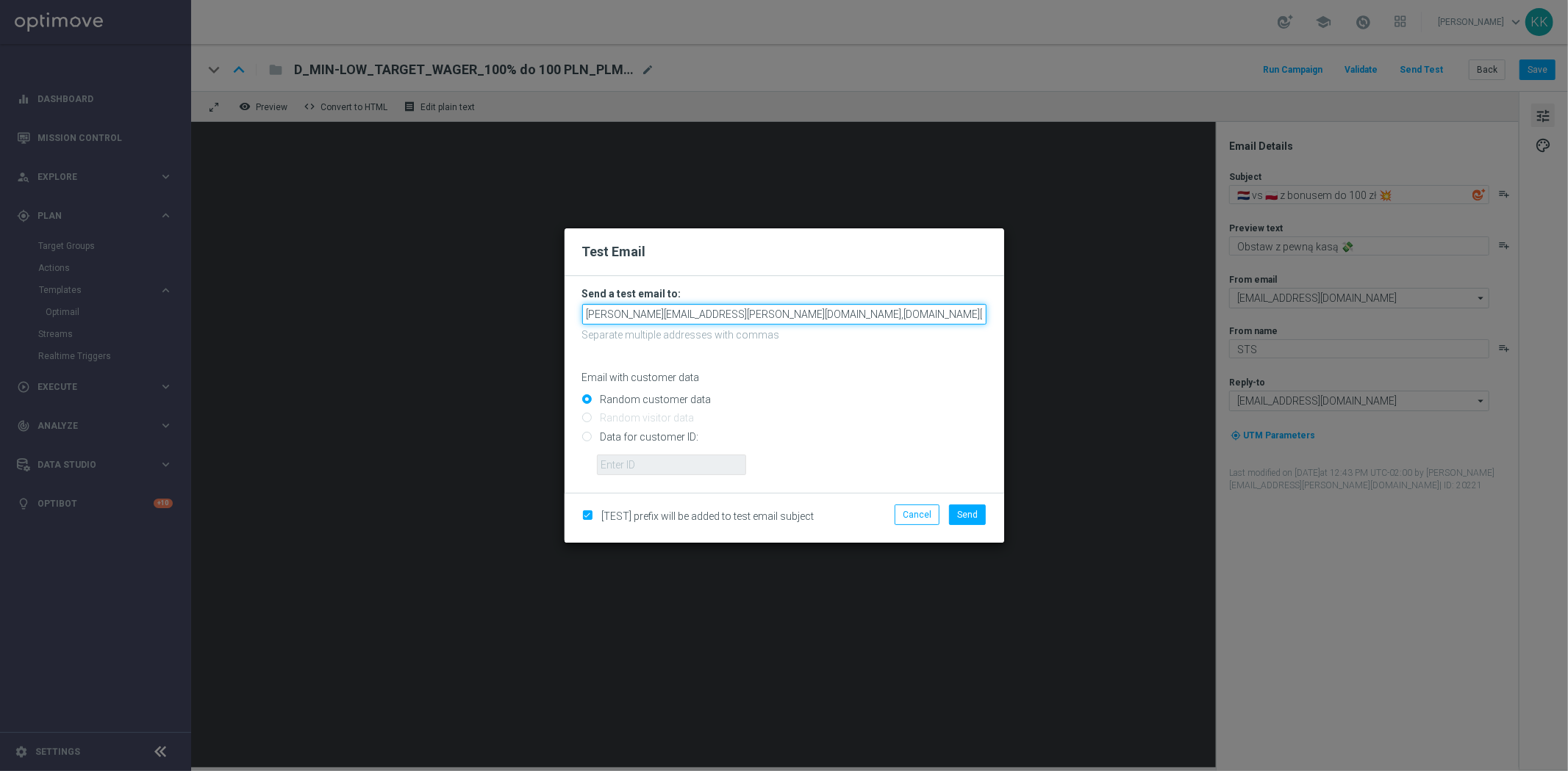
click at [770, 320] on input "[PERSON_NAME][EMAIL_ADDRESS][PERSON_NAME][DOMAIN_NAME],[DOMAIN_NAME][EMAIL_ADDR…" at bounding box center [784, 314] width 404 height 21
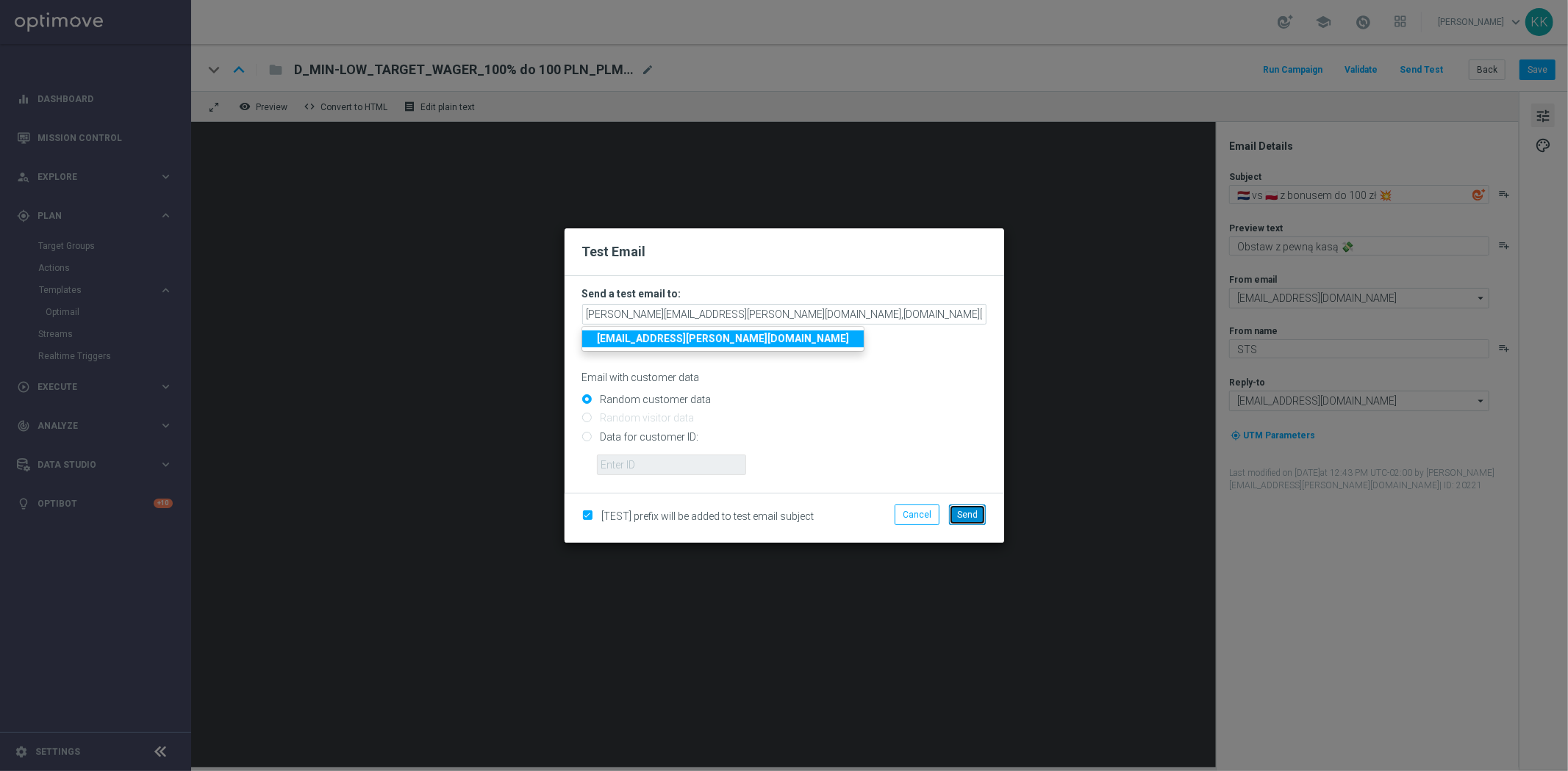
click at [960, 510] on span "Send" at bounding box center [967, 515] width 21 height 10
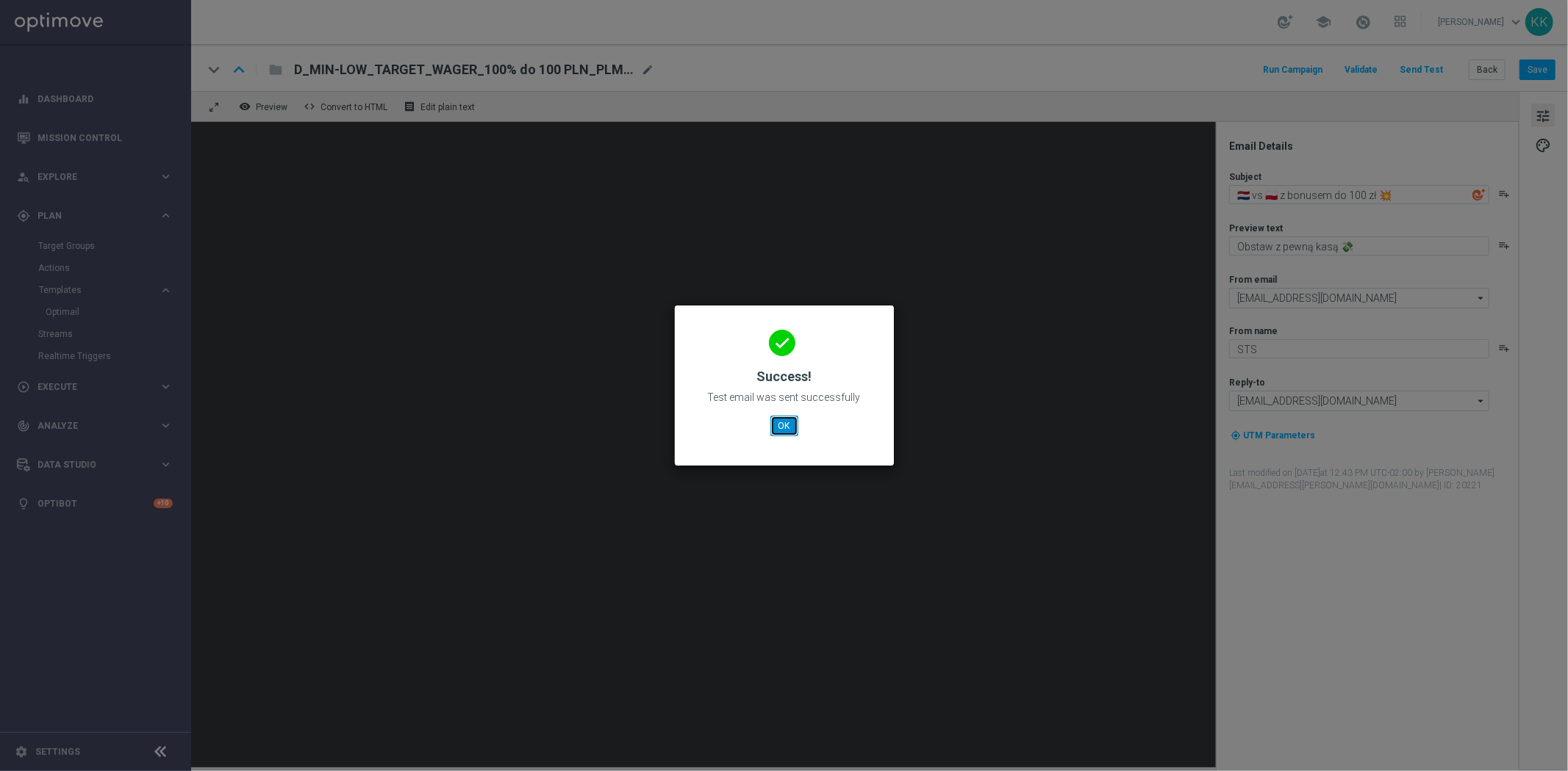
click at [784, 420] on button "OK" at bounding box center [784, 426] width 28 height 21
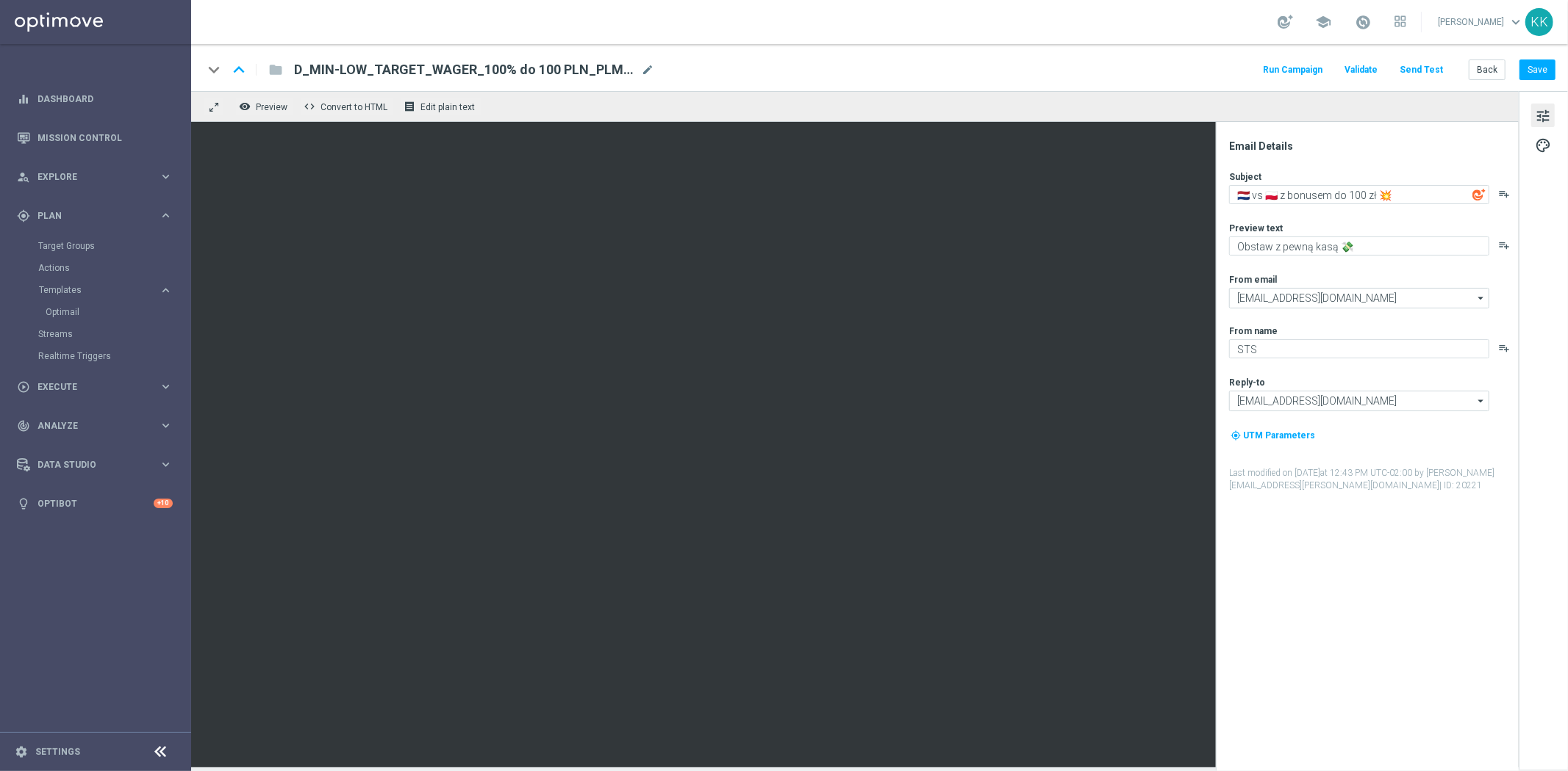
click at [1468, 67] on div "Run Campaign Validate Send Test Back Save" at bounding box center [1408, 70] width 295 height 19
click at [1494, 64] on button "Back" at bounding box center [1486, 70] width 36 height 21
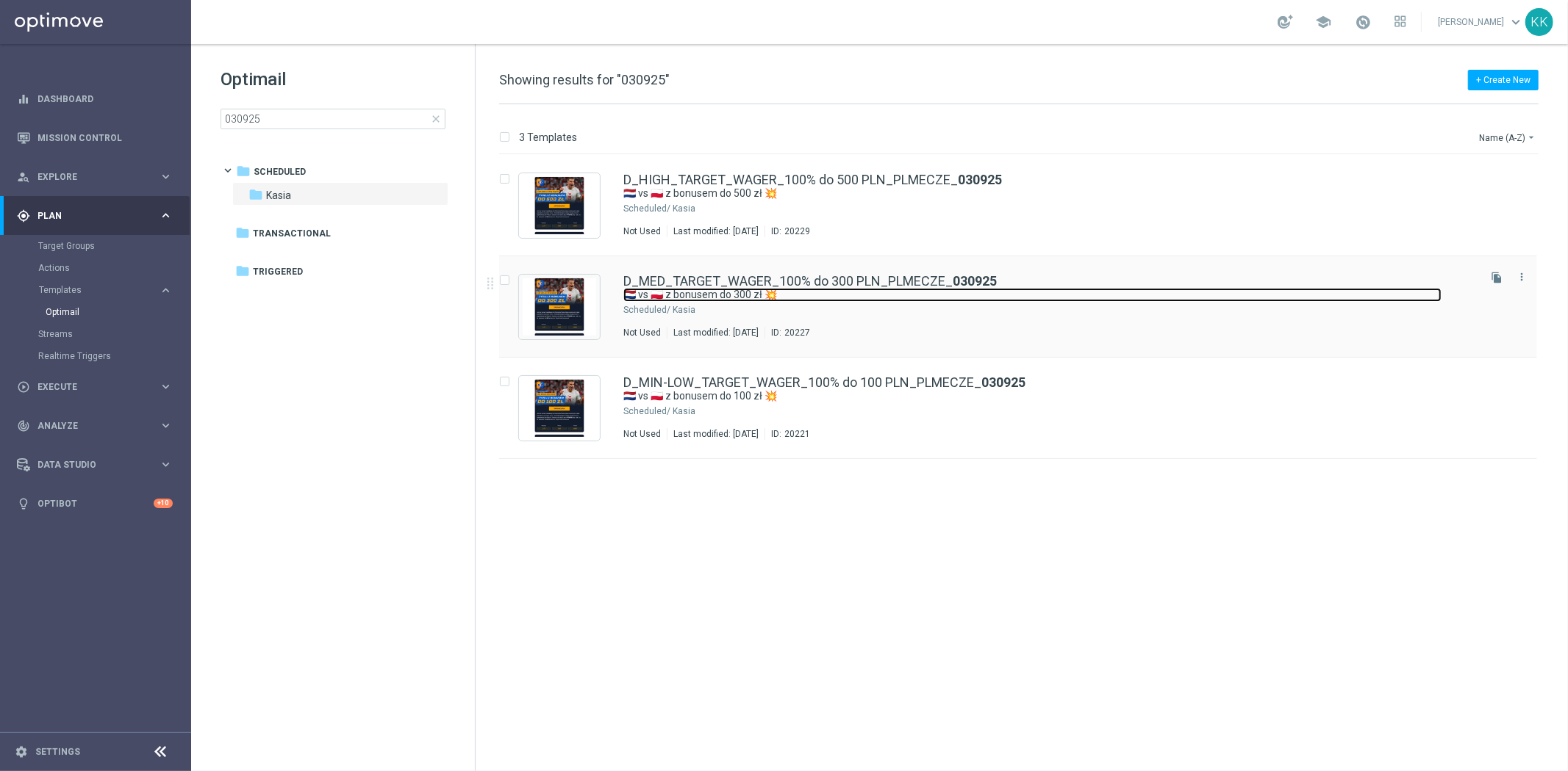
click at [763, 295] on link "🇳🇱 vs 🇵🇱 z bonusem do 300 zł 💥" at bounding box center [1032, 295] width 818 height 14
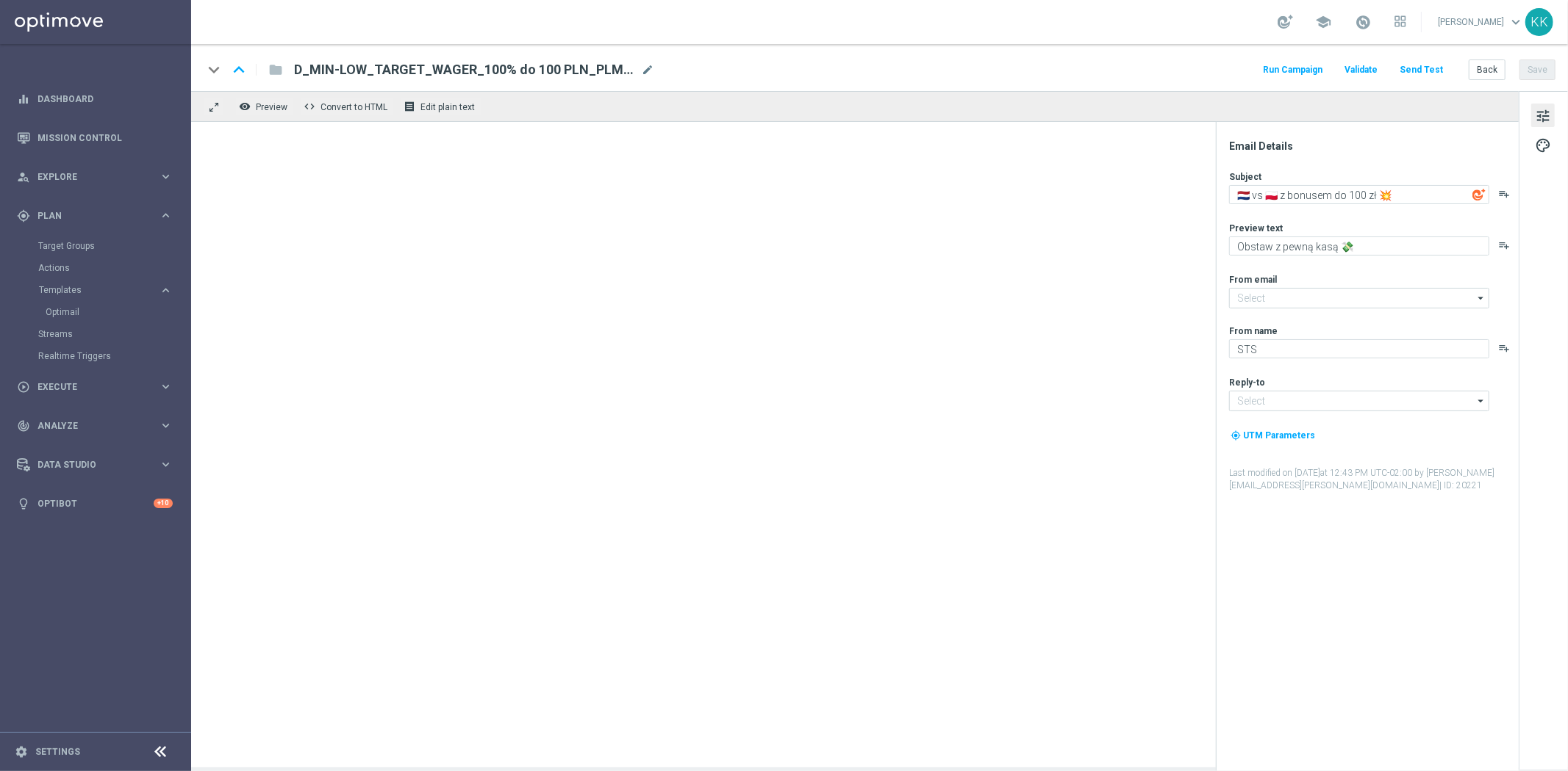
type textarea "🇳🇱 vs 🇵🇱 z bonusem do 300 zł 💥"
type input "[EMAIL_ADDRESS][DOMAIN_NAME]"
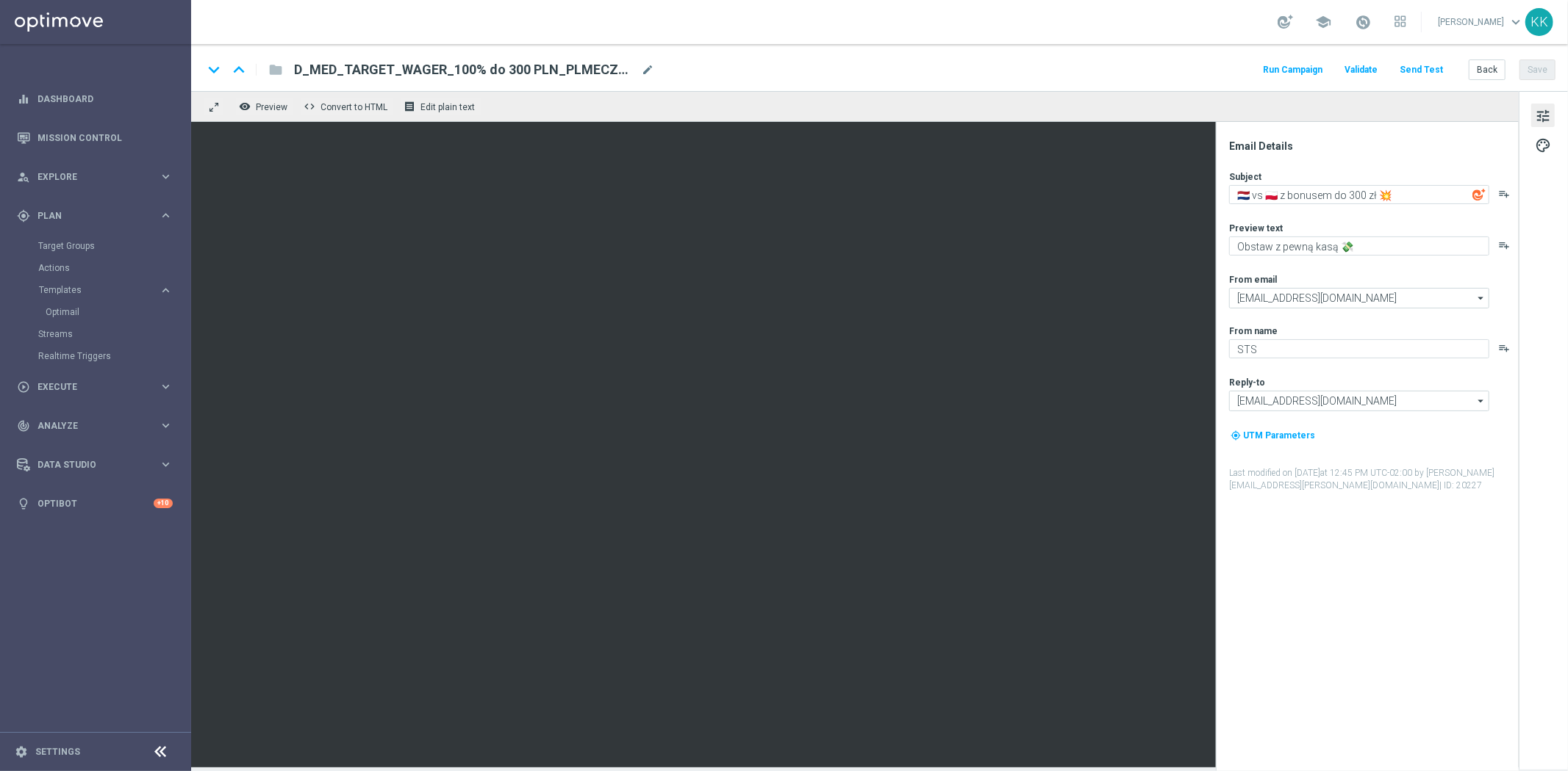
click at [1429, 64] on button "Send Test" at bounding box center [1421, 70] width 48 height 20
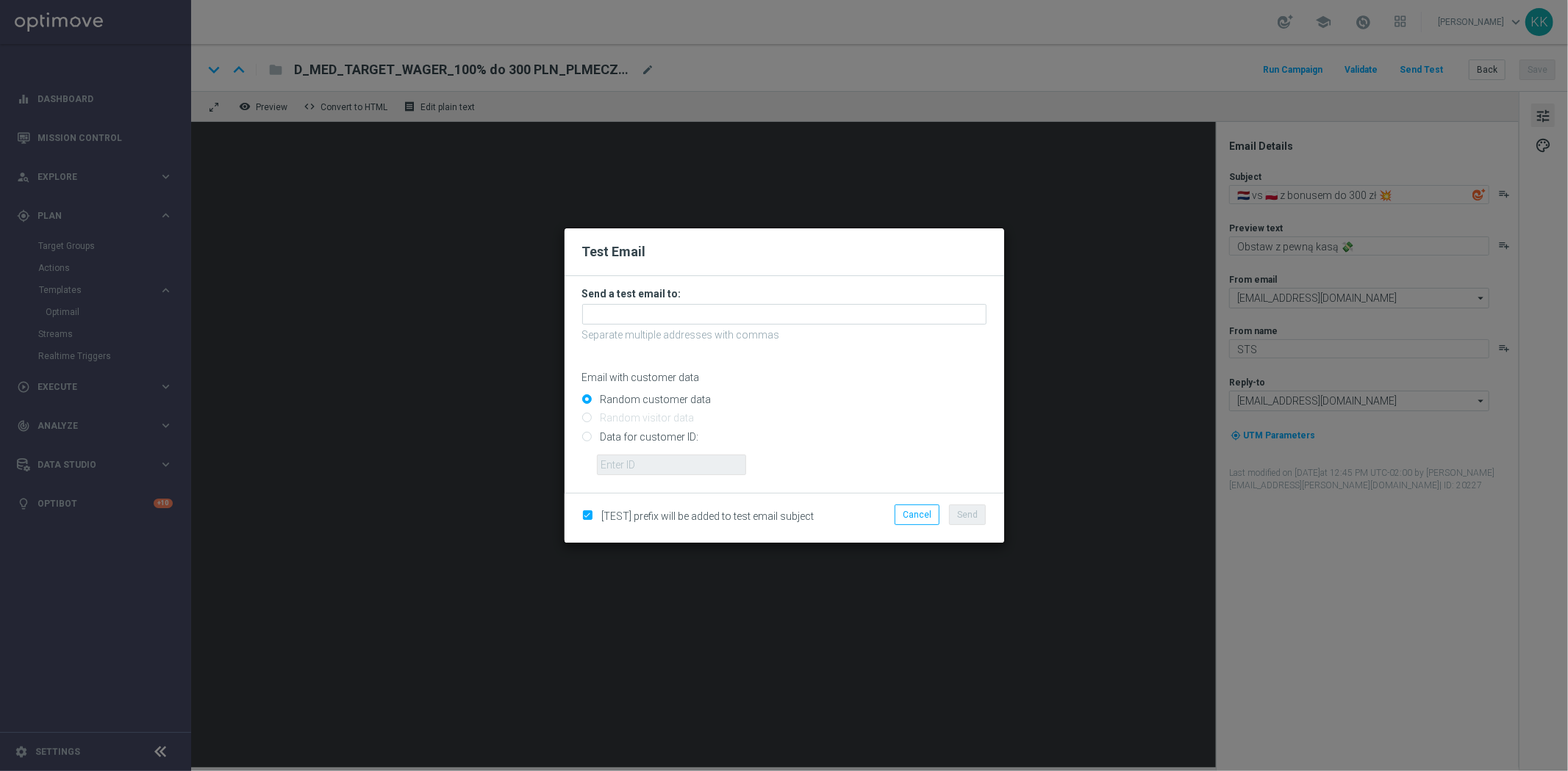
click at [604, 304] on div at bounding box center [784, 314] width 404 height 21
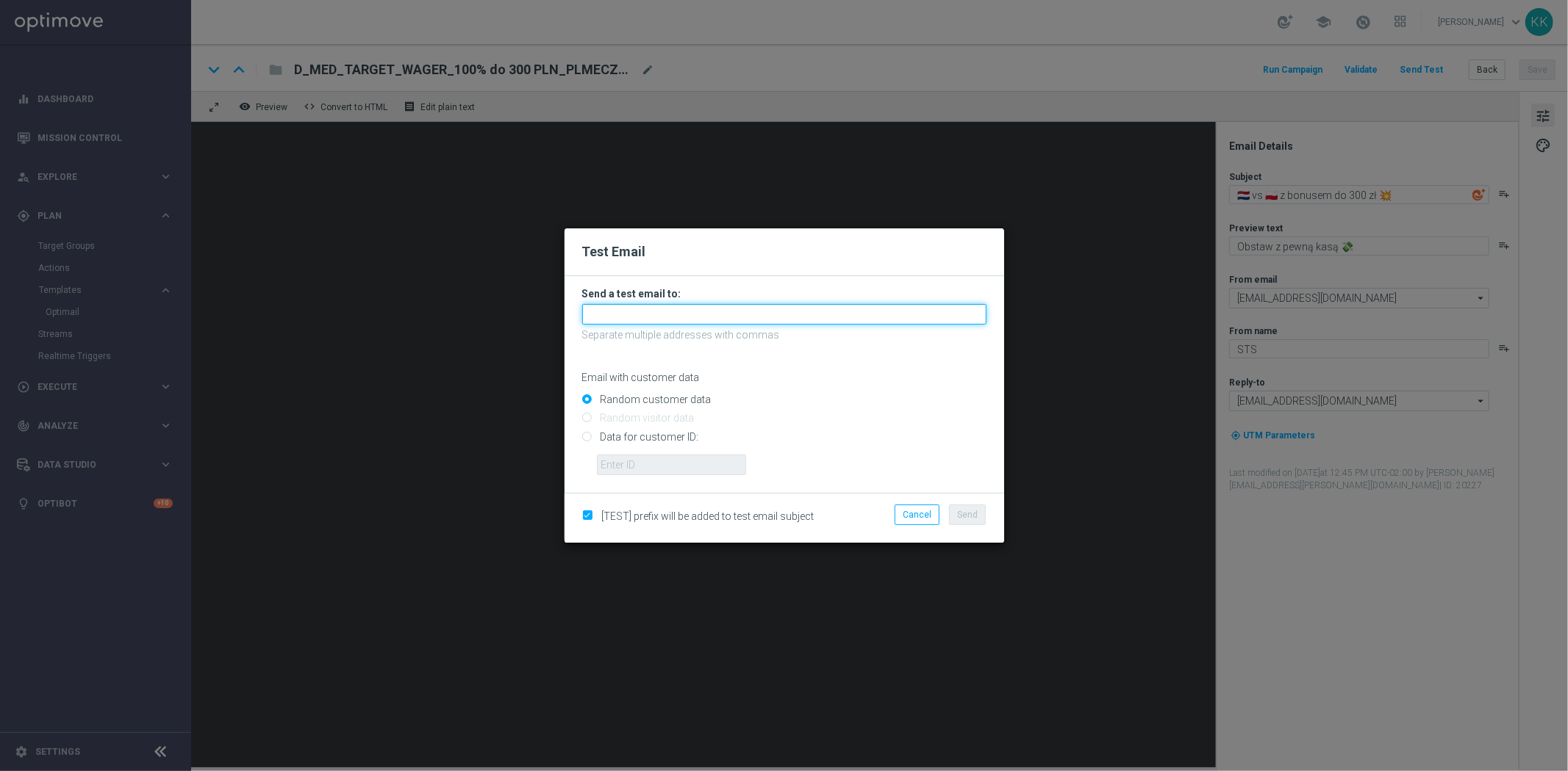
click at [613, 304] on input "text" at bounding box center [784, 314] width 404 height 21
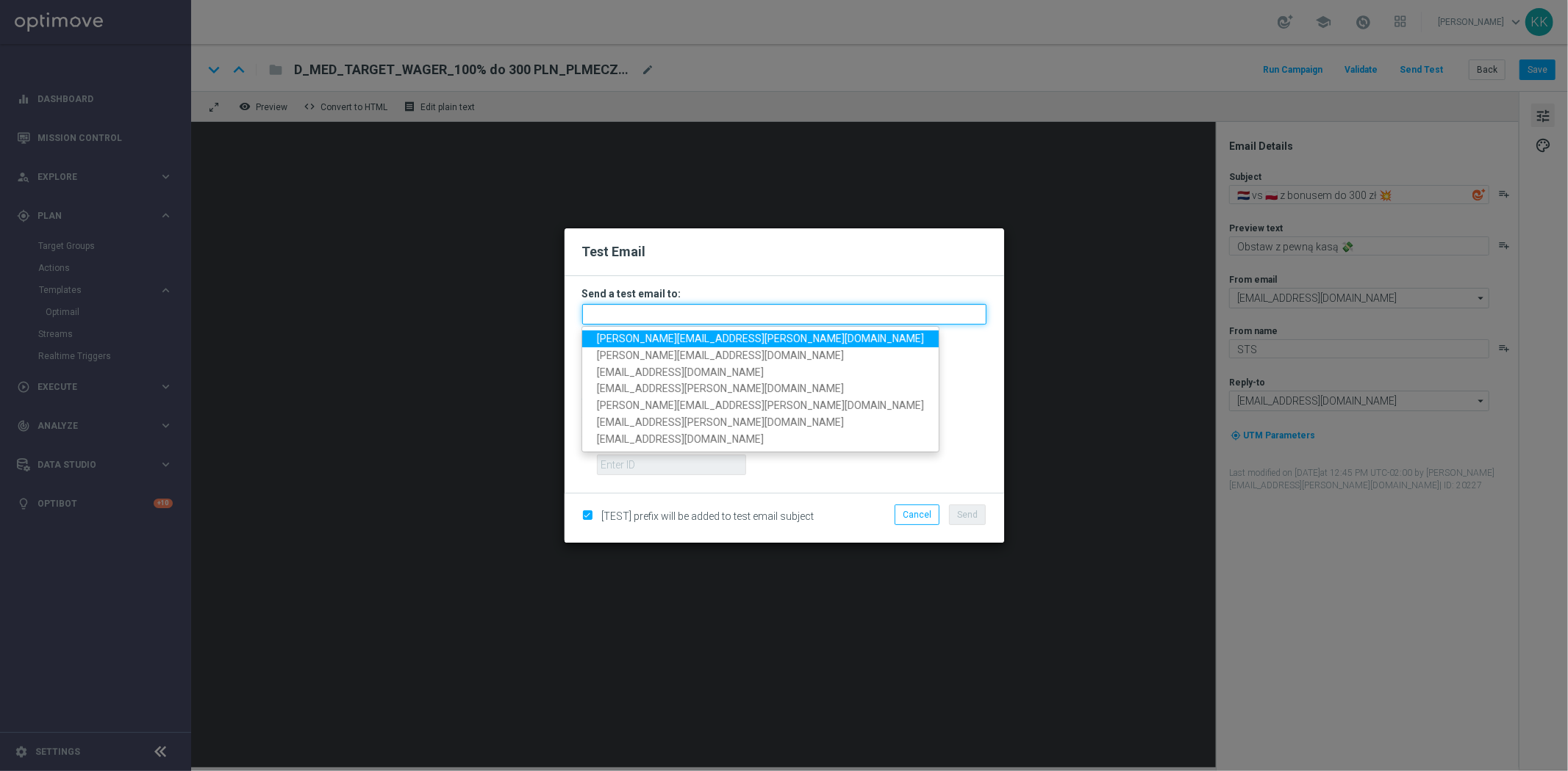
paste input "[PERSON_NAME][EMAIL_ADDRESS][PERSON_NAME][DOMAIN_NAME],[DOMAIN_NAME][EMAIL_ADDR…"
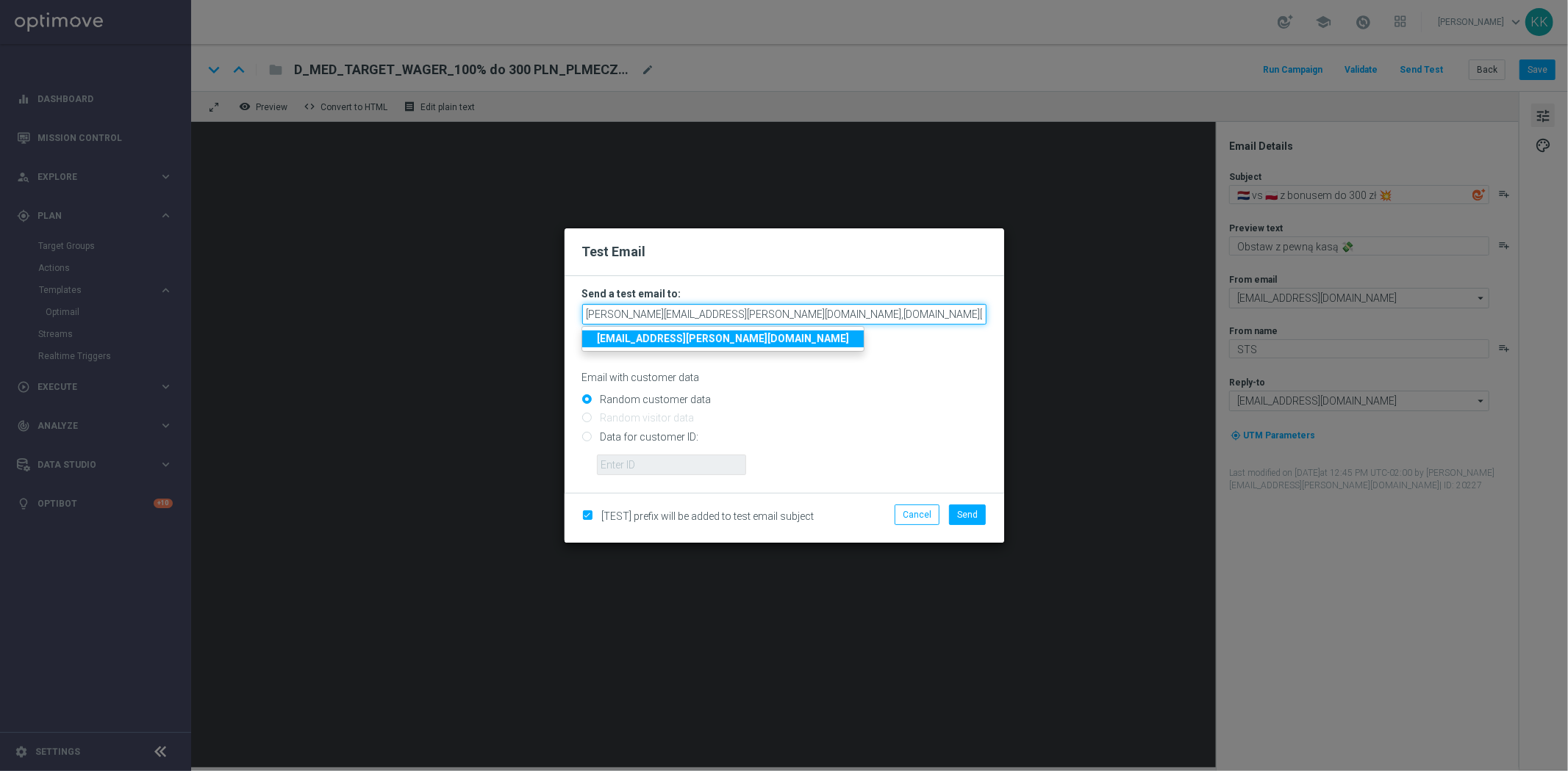
scroll to position [0, 290]
type input "[PERSON_NAME][EMAIL_ADDRESS][PERSON_NAME][DOMAIN_NAME],[DOMAIN_NAME][EMAIL_ADDR…"
drag, startPoint x: 870, startPoint y: 370, endPoint x: 879, endPoint y: 371, distance: 9.1
click at [873, 371] on p "Email with customer data" at bounding box center [784, 378] width 404 height 13
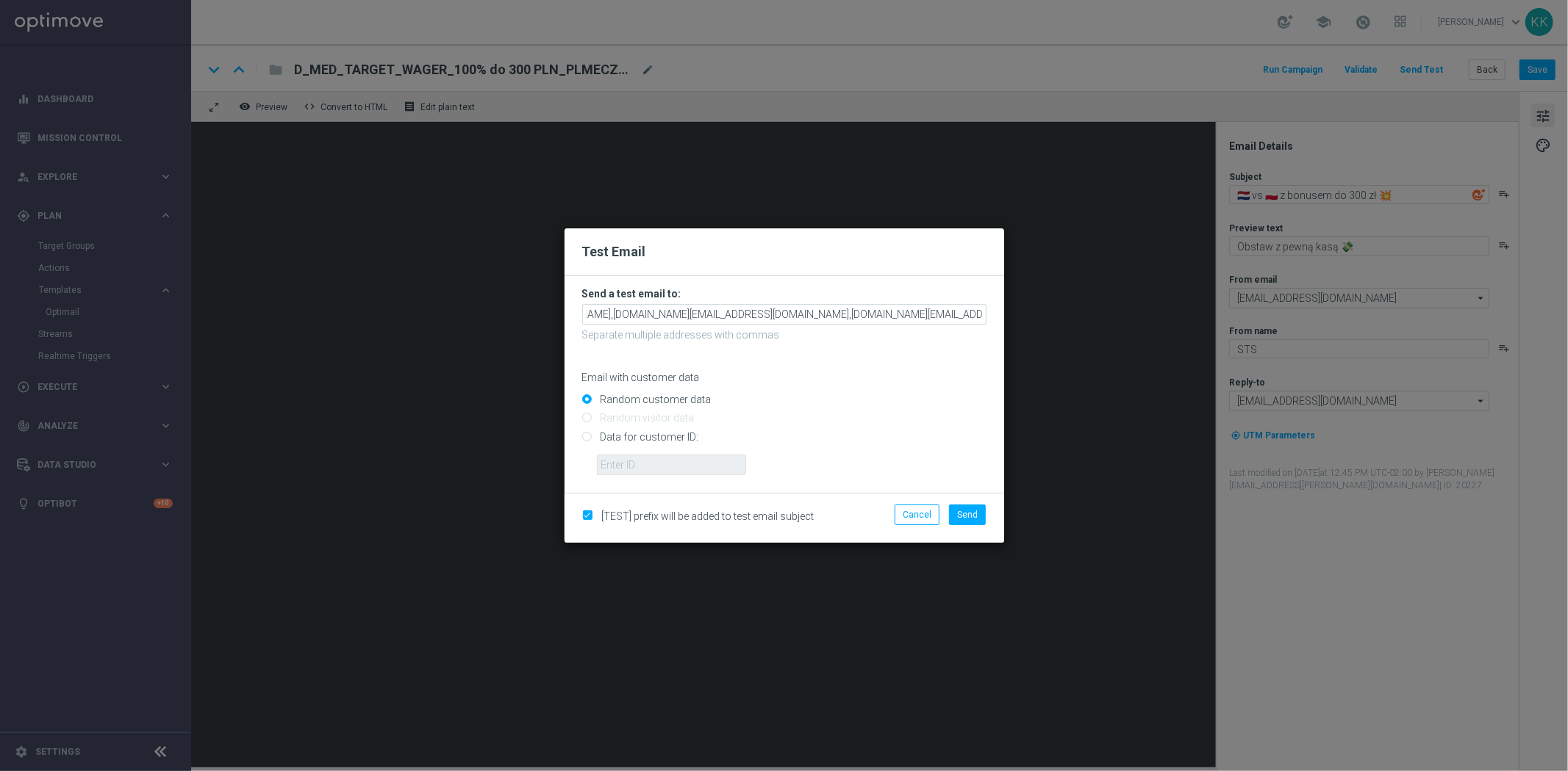
scroll to position [0, 0]
click at [979, 513] on button "Send" at bounding box center [966, 515] width 36 height 21
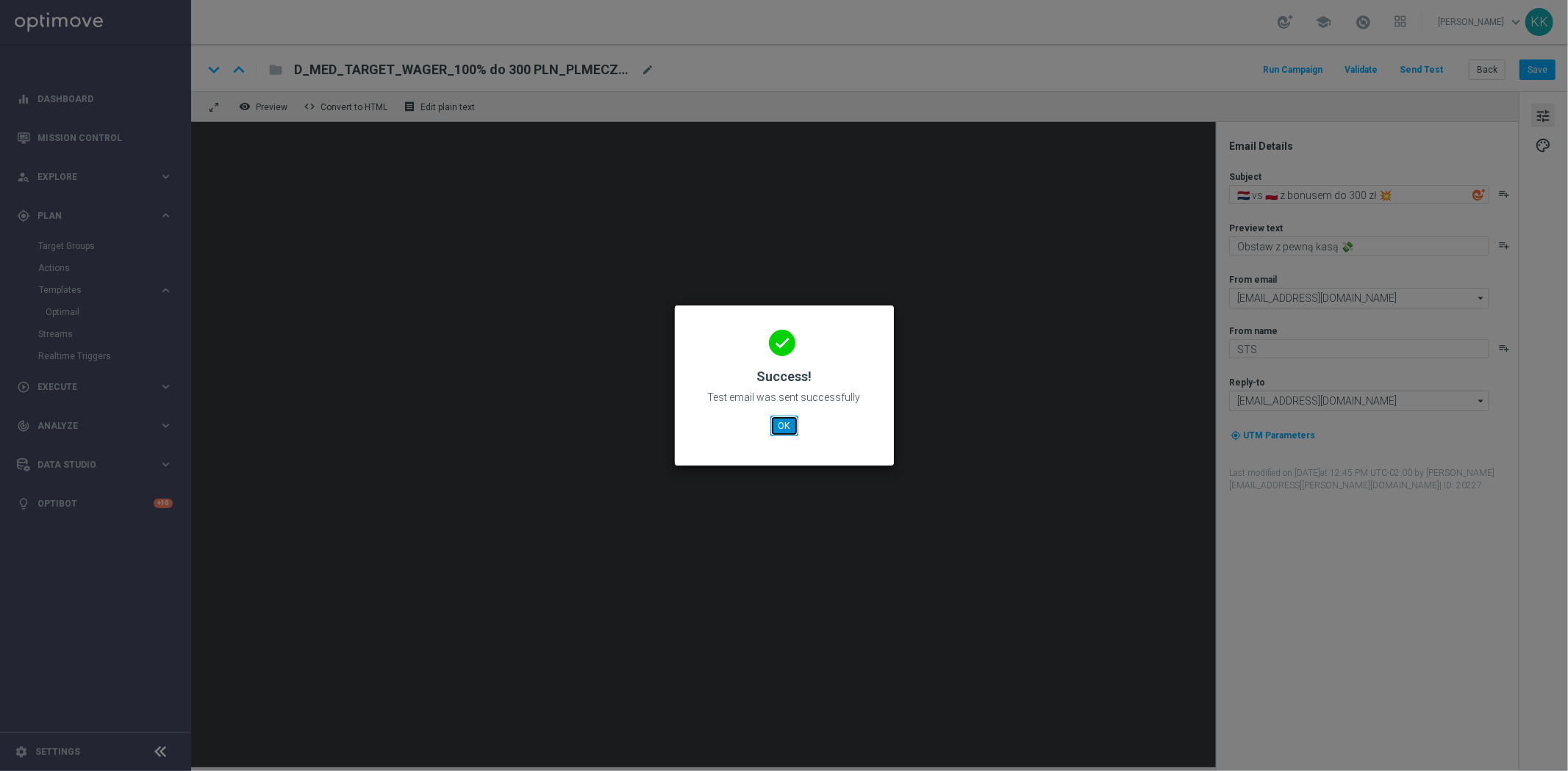
click at [782, 431] on button "OK" at bounding box center [784, 426] width 28 height 21
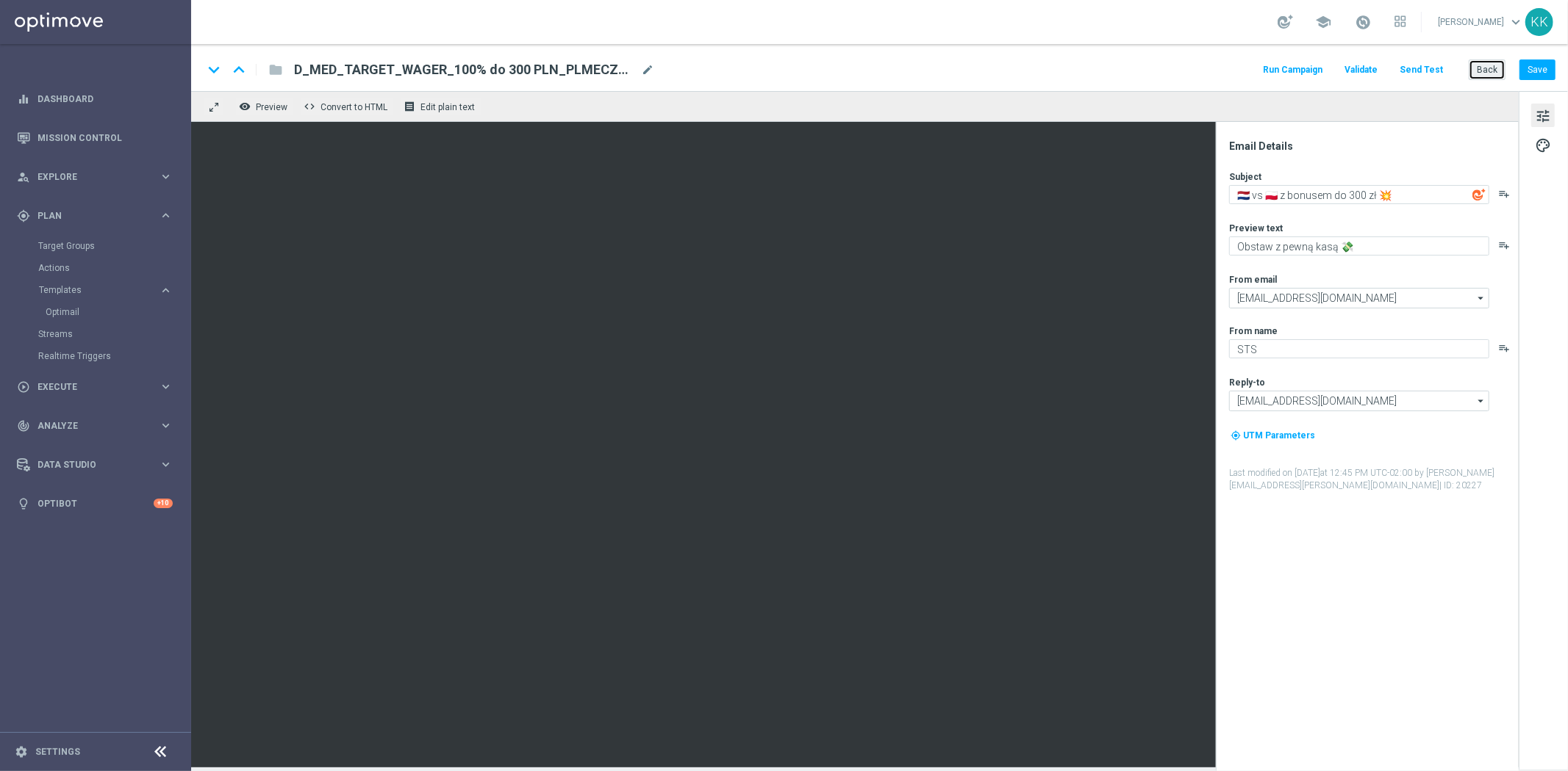
click at [1486, 70] on button "Back" at bounding box center [1486, 70] width 36 height 21
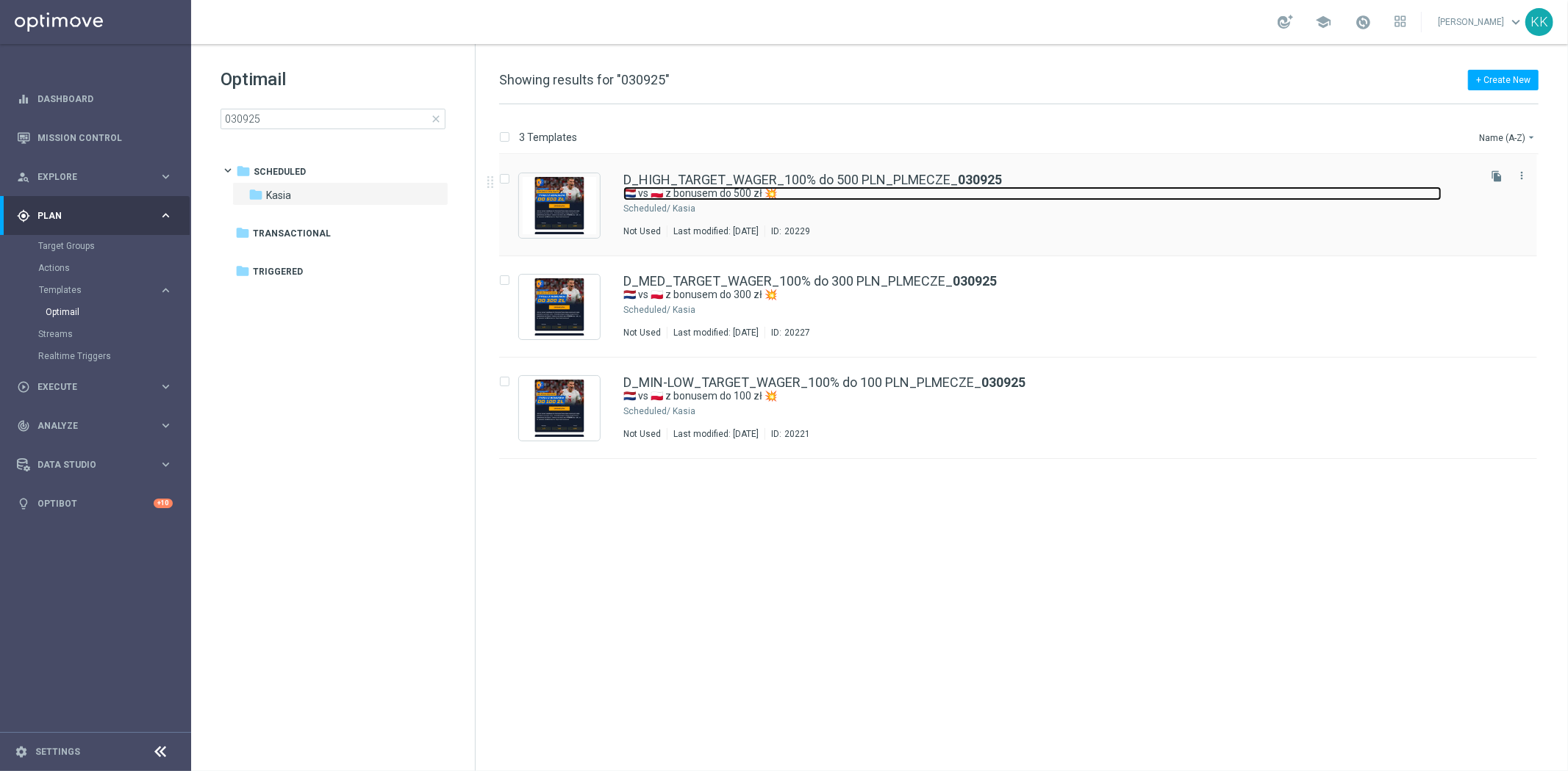
click at [695, 194] on link "🇳🇱 vs 🇵🇱 z bonusem do 500 zł 💥" at bounding box center [1032, 193] width 818 height 14
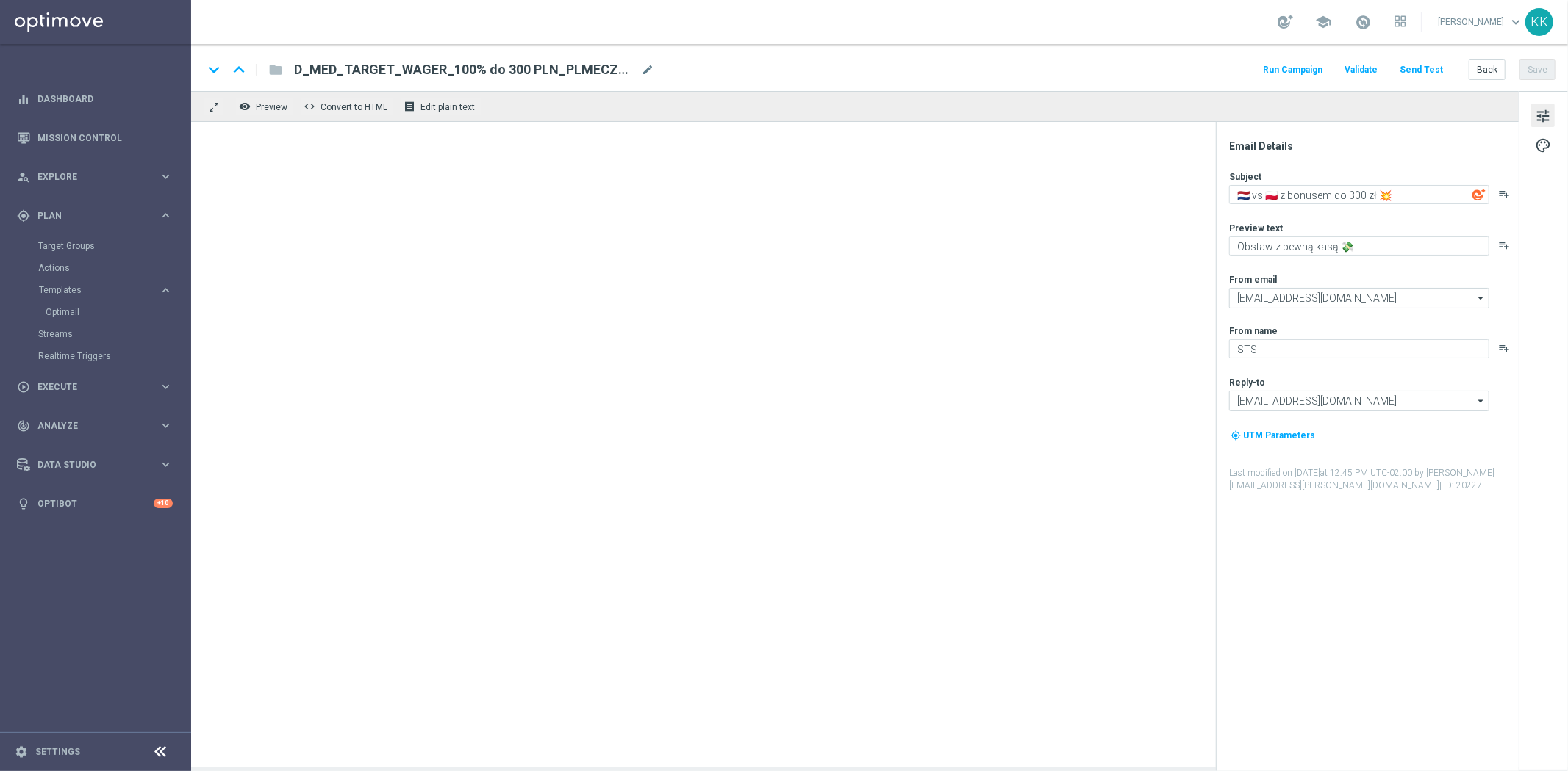
type textarea "🇳🇱 vs 🇵🇱 z bonusem do 500 zł 💥"
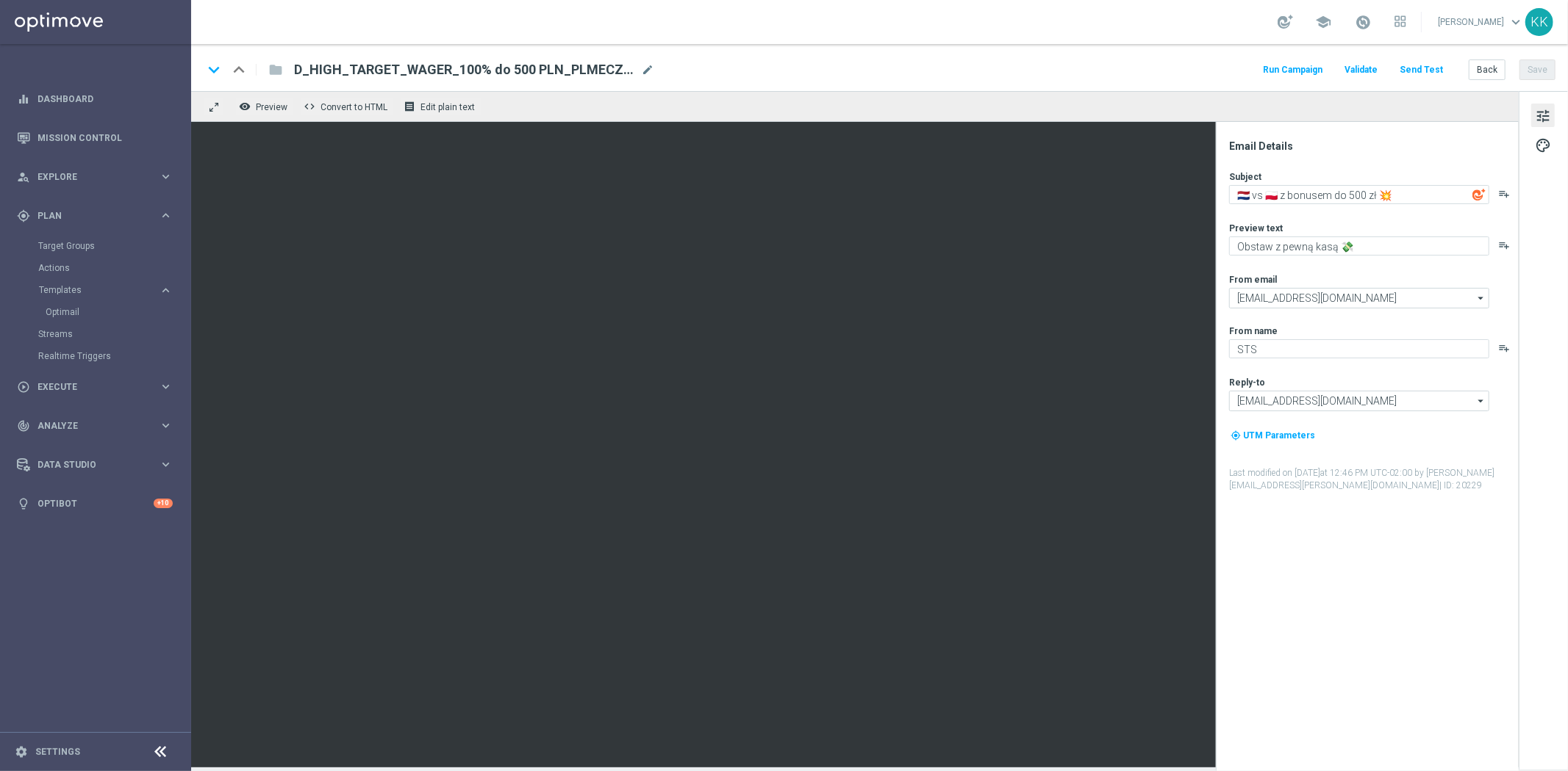
click at [1420, 68] on button "Send Test" at bounding box center [1421, 70] width 48 height 20
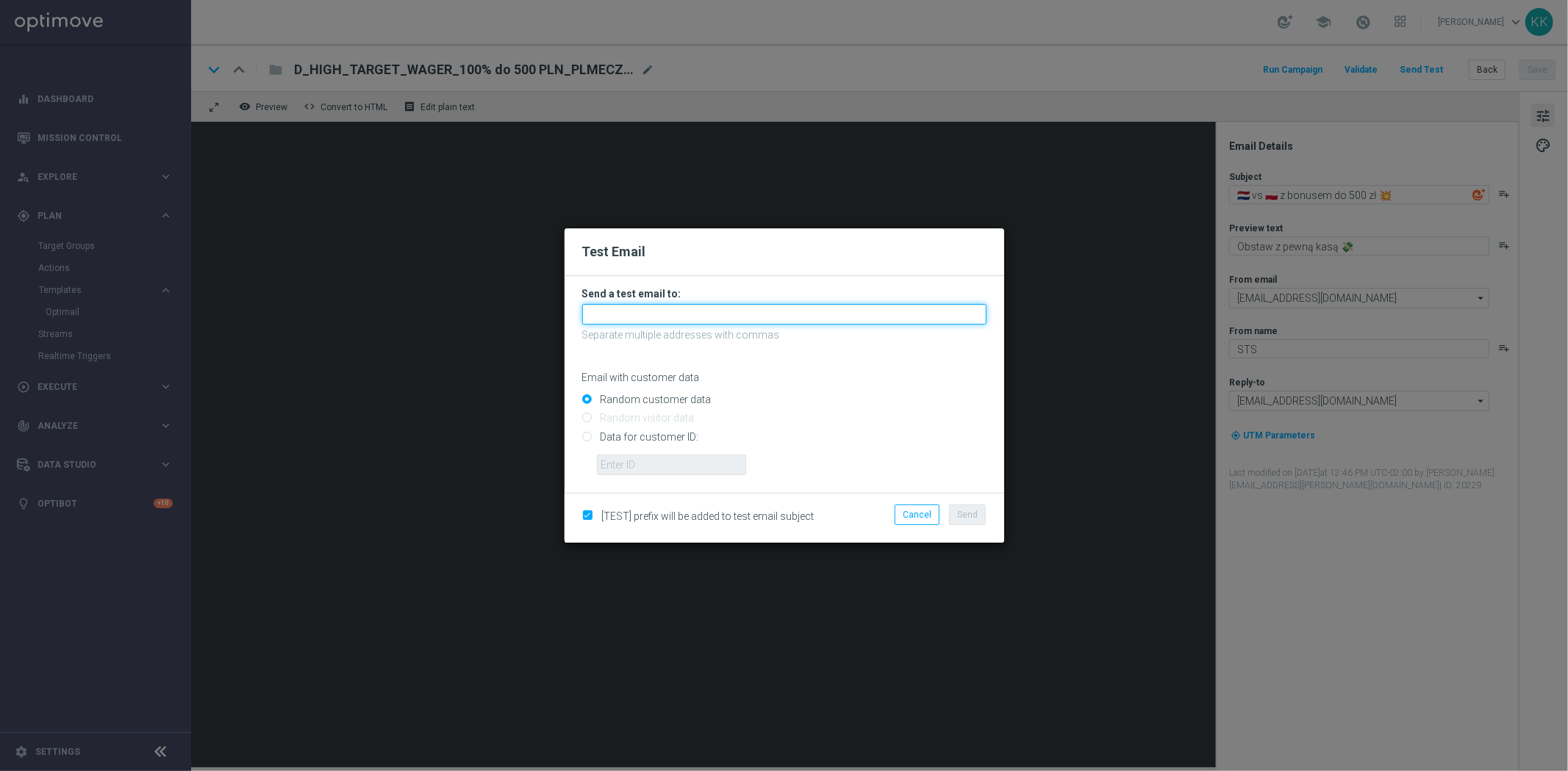
click at [629, 311] on input "text" at bounding box center [784, 314] width 404 height 21
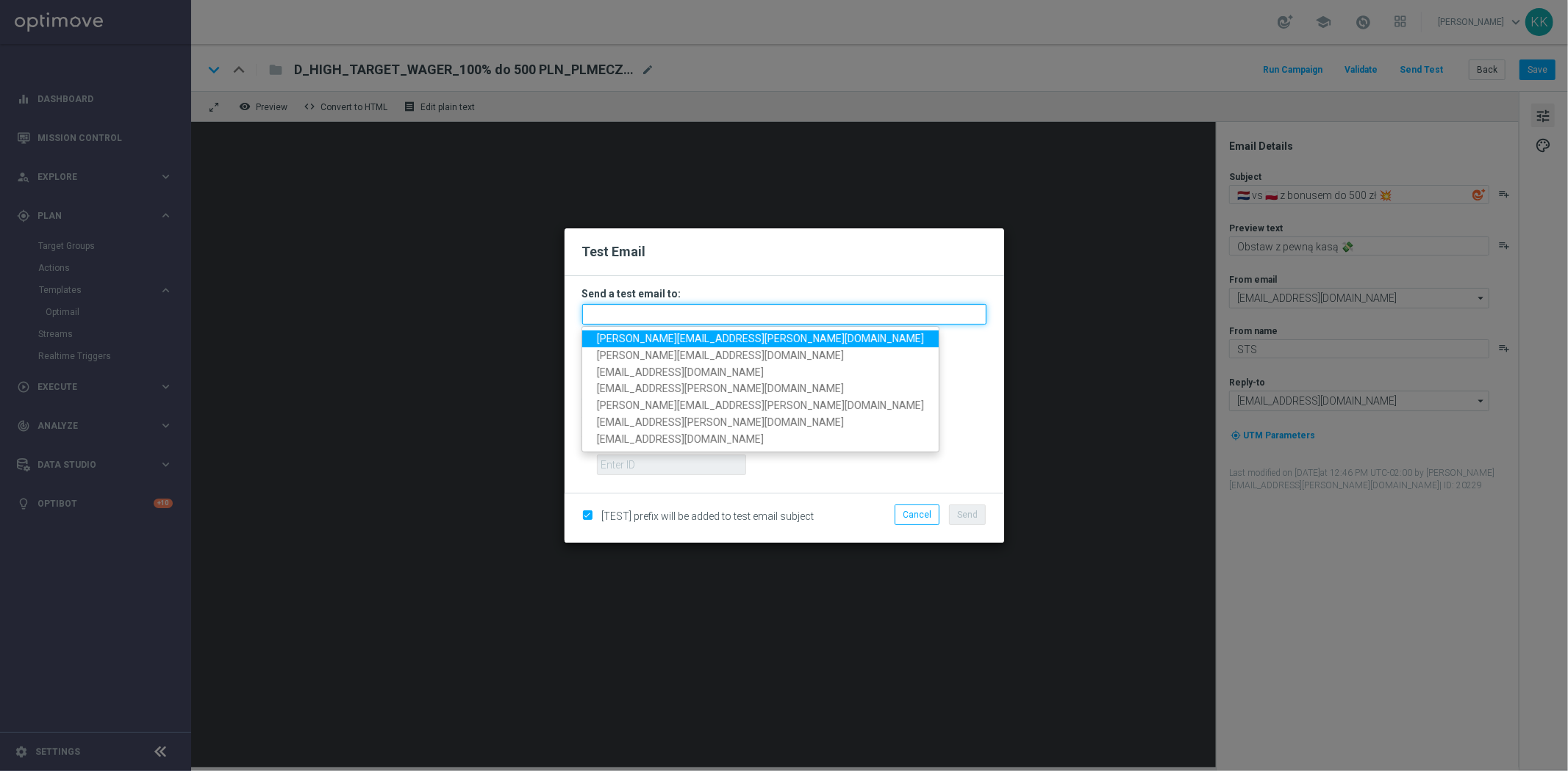
paste input "[PERSON_NAME][EMAIL_ADDRESS][PERSON_NAME][DOMAIN_NAME],[DOMAIN_NAME][EMAIL_ADDR…"
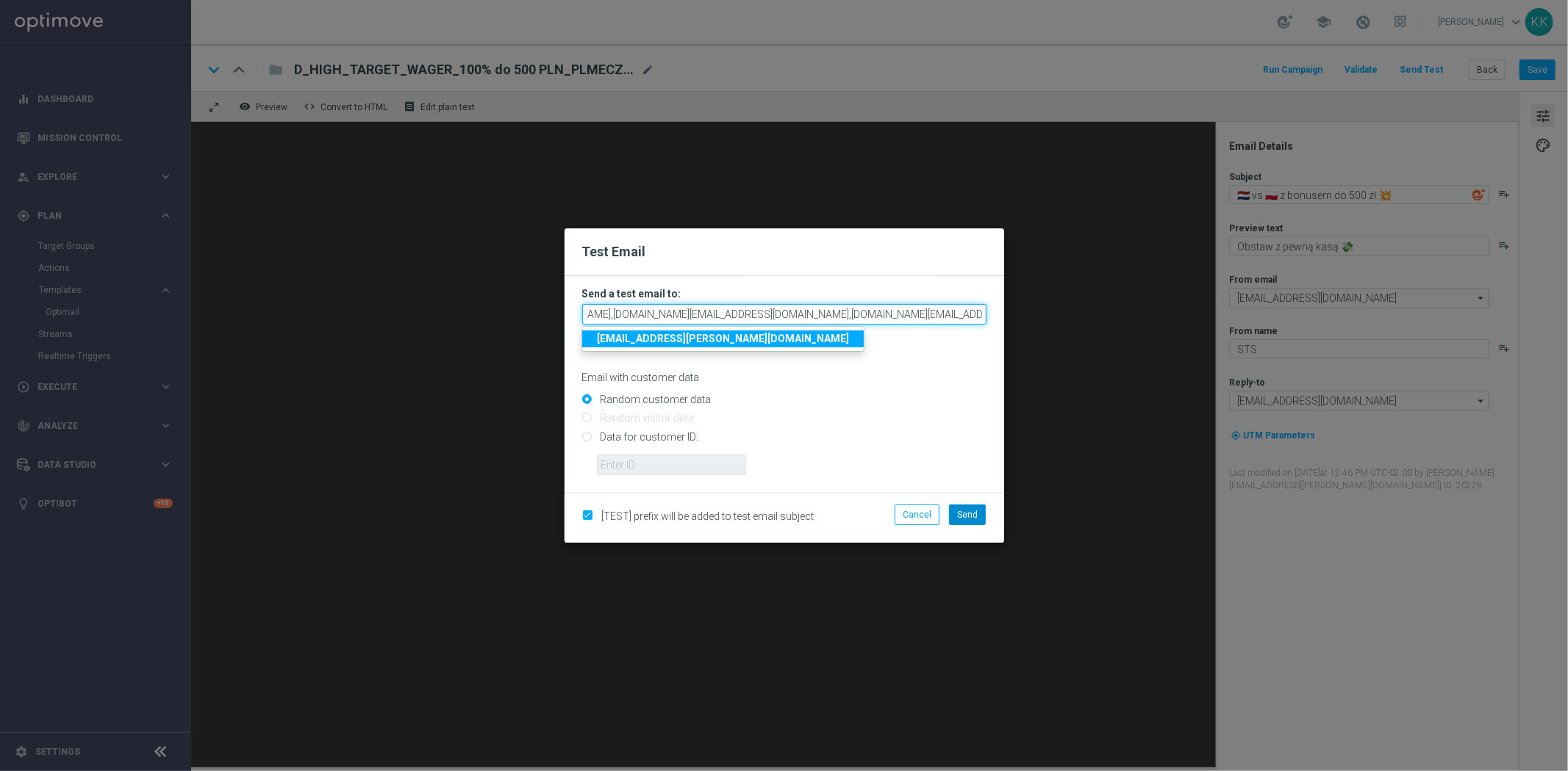
type input "[PERSON_NAME][EMAIL_ADDRESS][PERSON_NAME][DOMAIN_NAME],[DOMAIN_NAME][EMAIL_ADDR…"
click at [976, 511] on span "Send" at bounding box center [967, 515] width 21 height 10
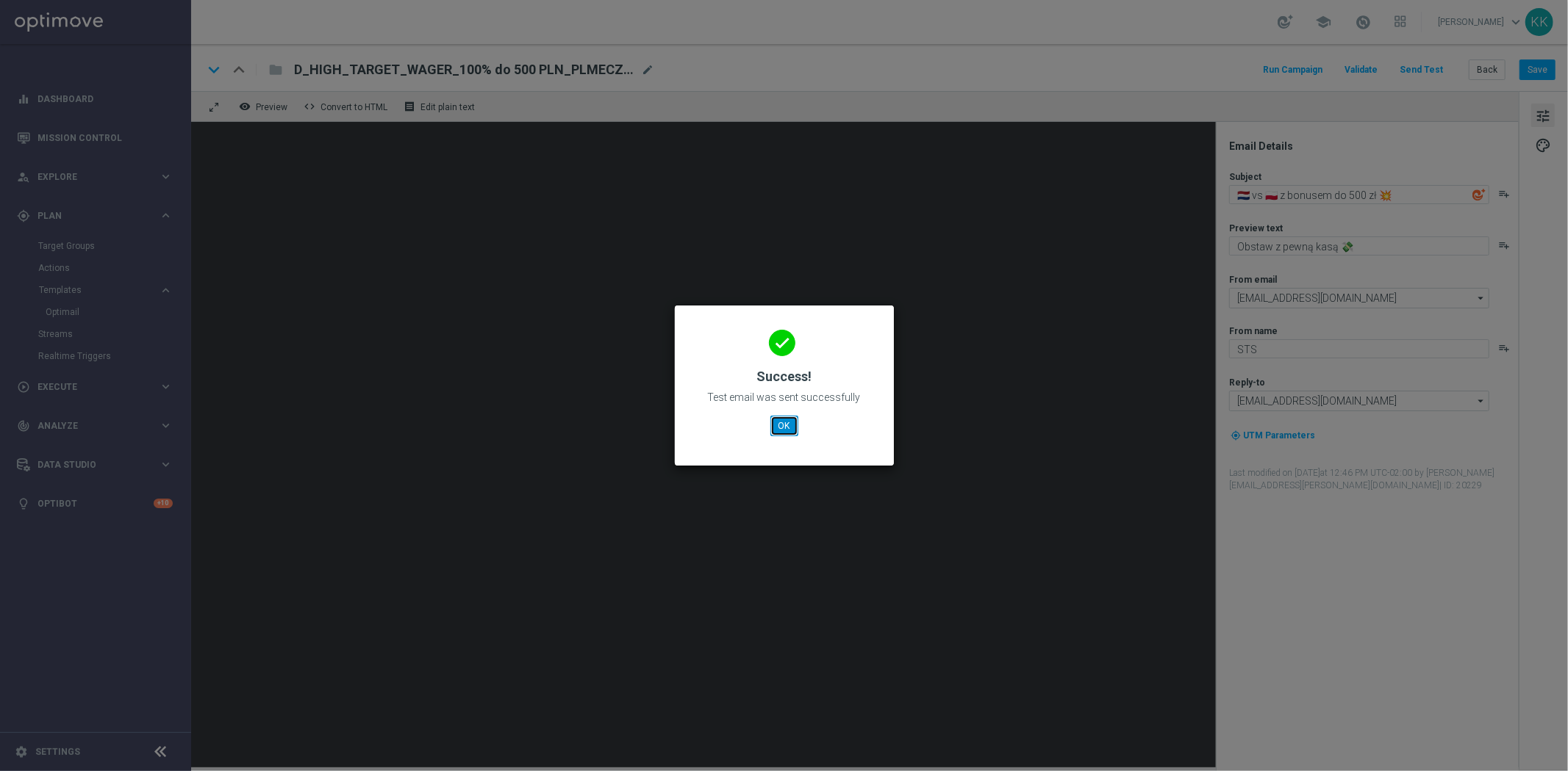
click at [797, 427] on button "OK" at bounding box center [784, 426] width 28 height 21
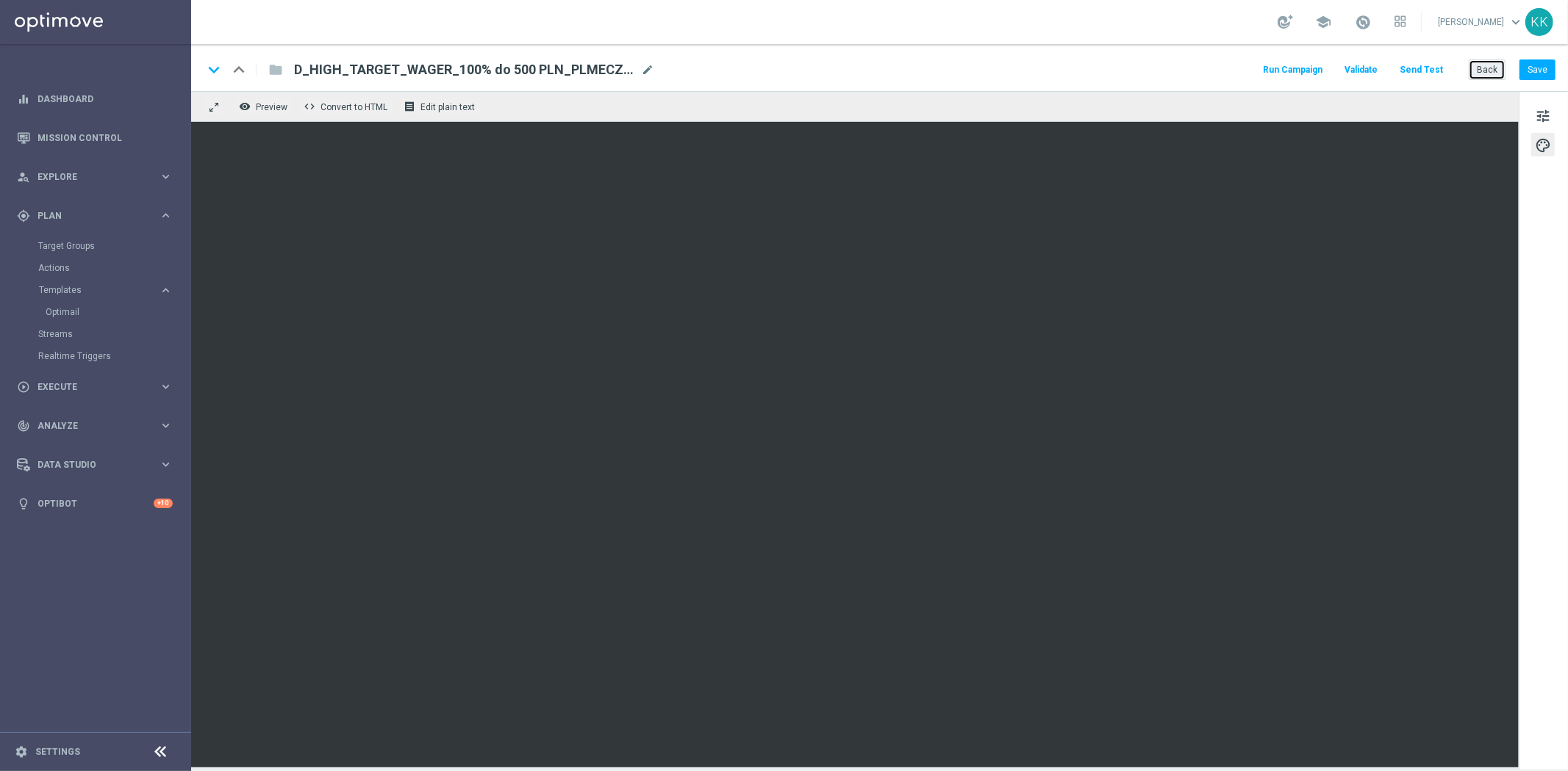
click at [1488, 63] on button "Back" at bounding box center [1486, 70] width 36 height 21
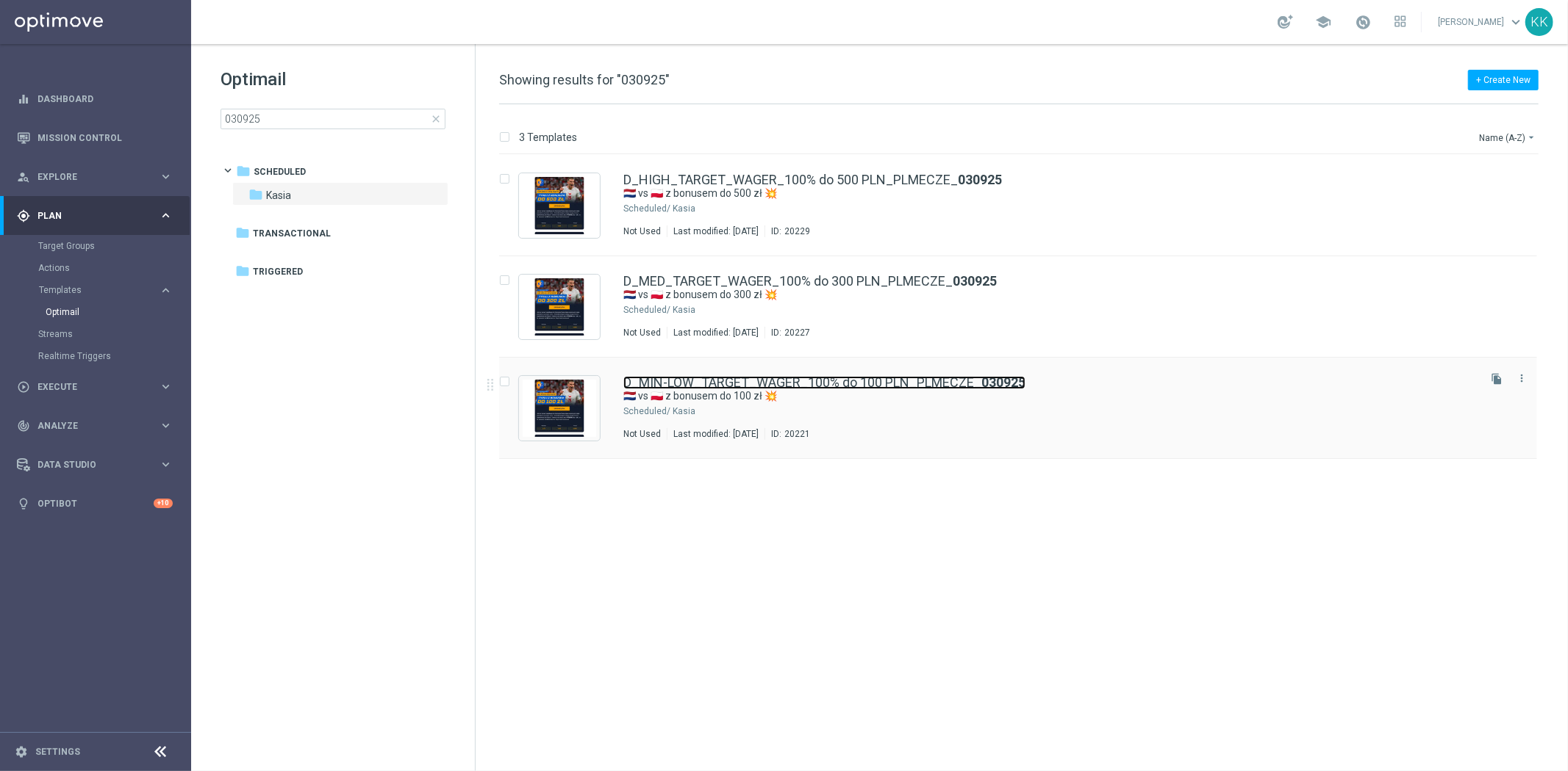
click at [729, 379] on link "D_MIN-LOW_TARGET_WAGER_100% do 100 PLN_PLMECZE_ 030925" at bounding box center [824, 382] width 402 height 13
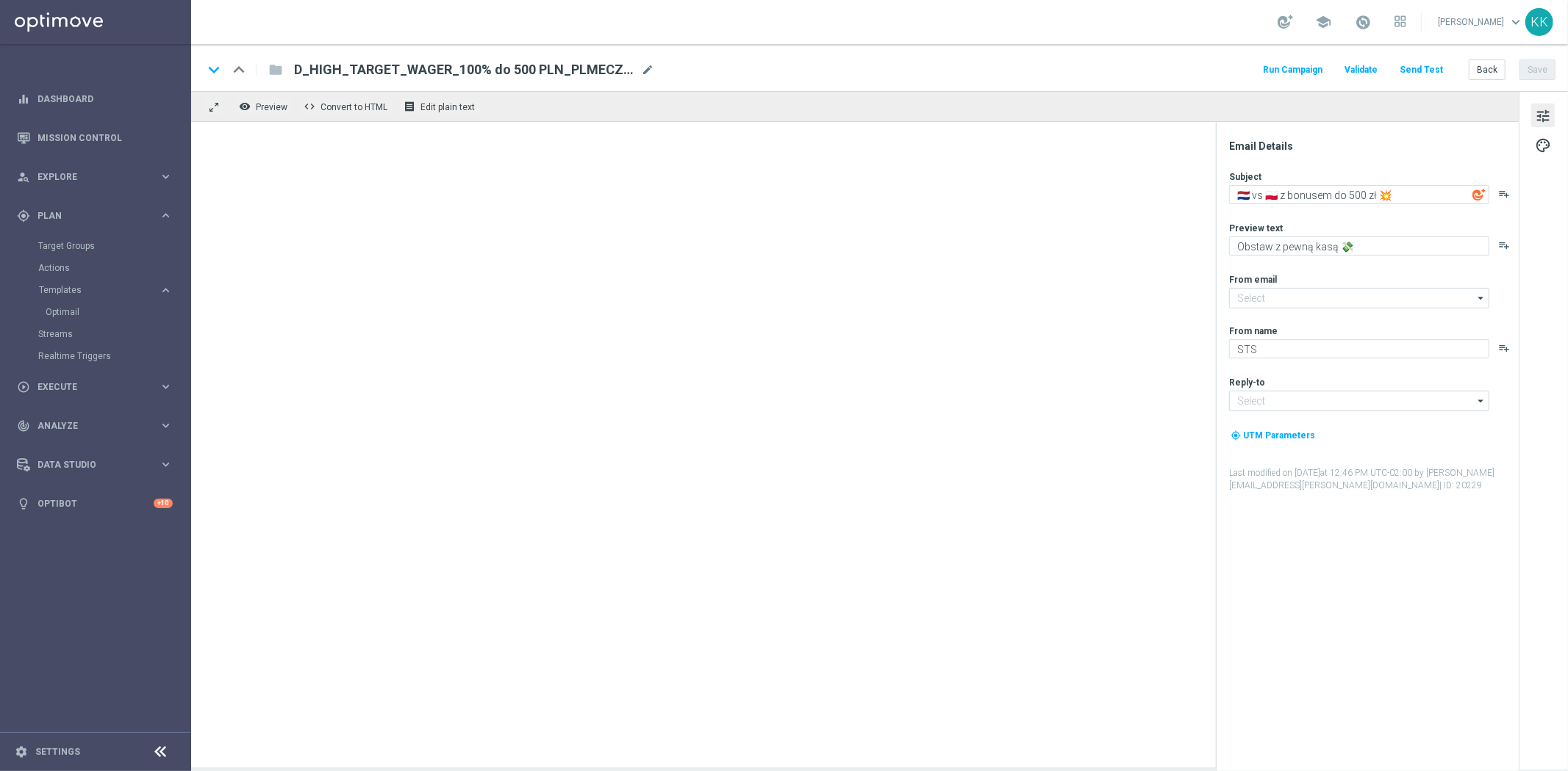
type textarea "🇳🇱 vs 🇵🇱 z bonusem do 100 zł 💥"
type input "[EMAIL_ADDRESS][DOMAIN_NAME]"
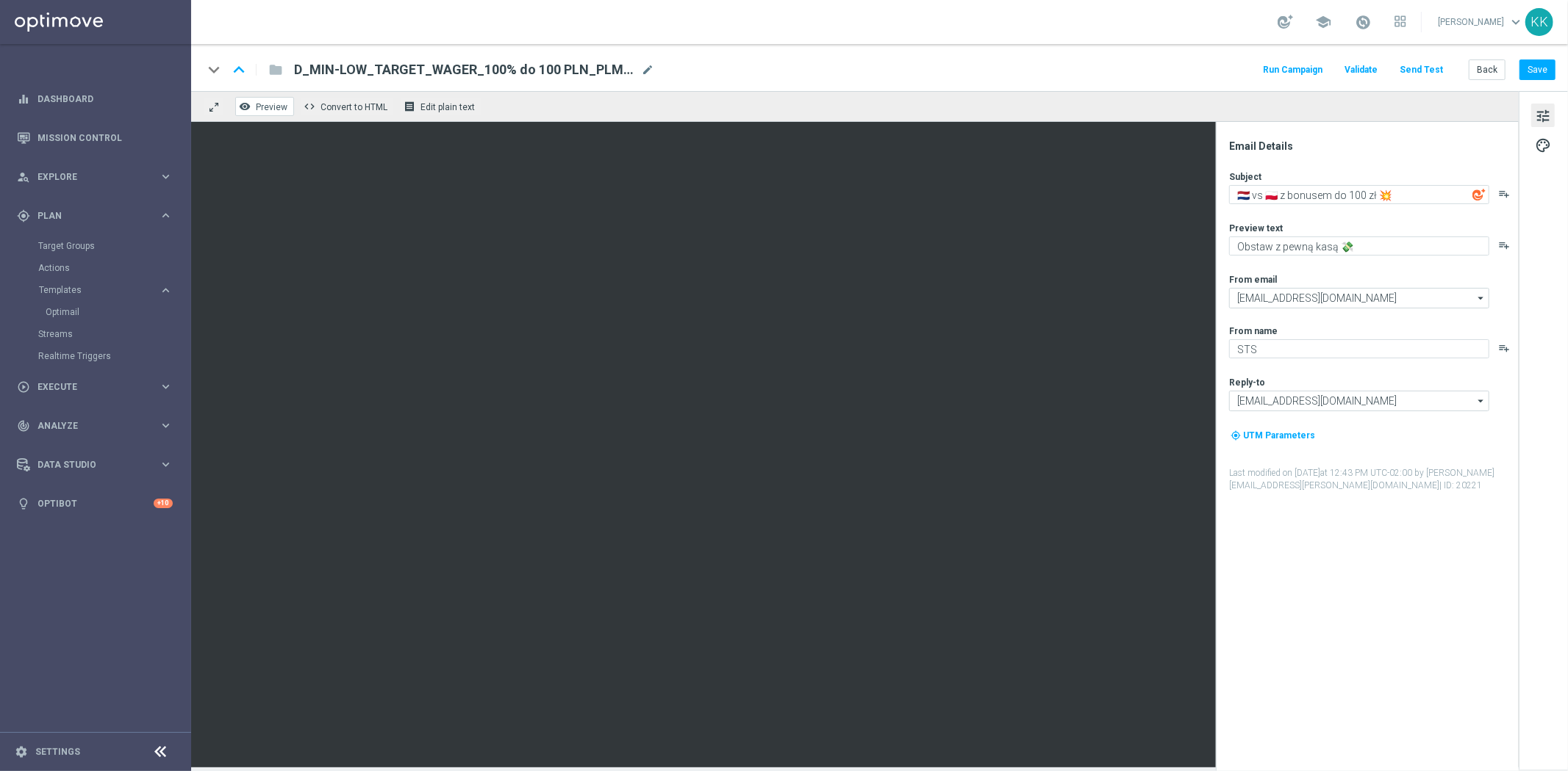
click at [263, 107] on span "Preview" at bounding box center [271, 107] width 32 height 10
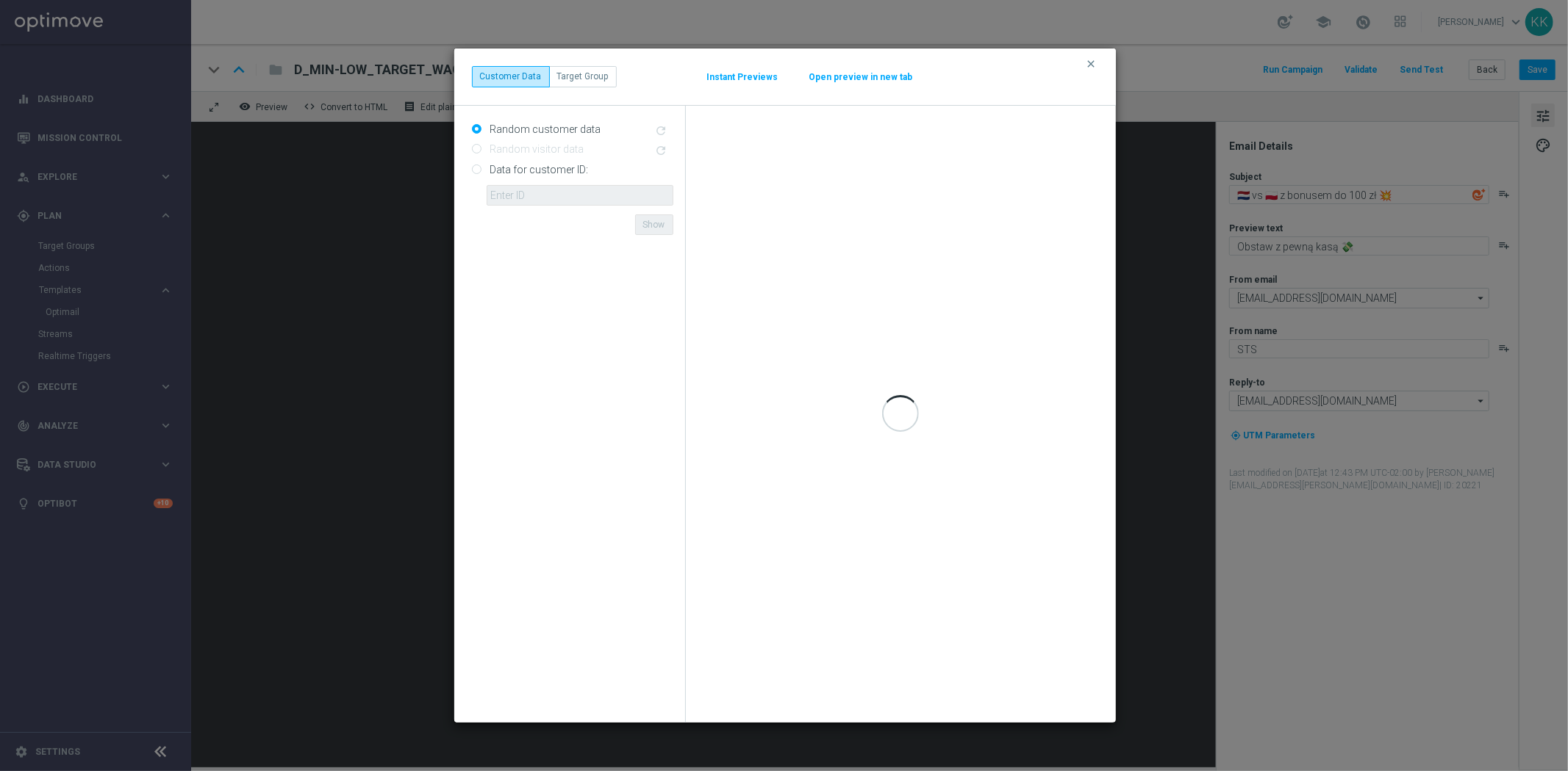
click at [833, 75] on button "Open preview in new tab" at bounding box center [861, 76] width 105 height 12
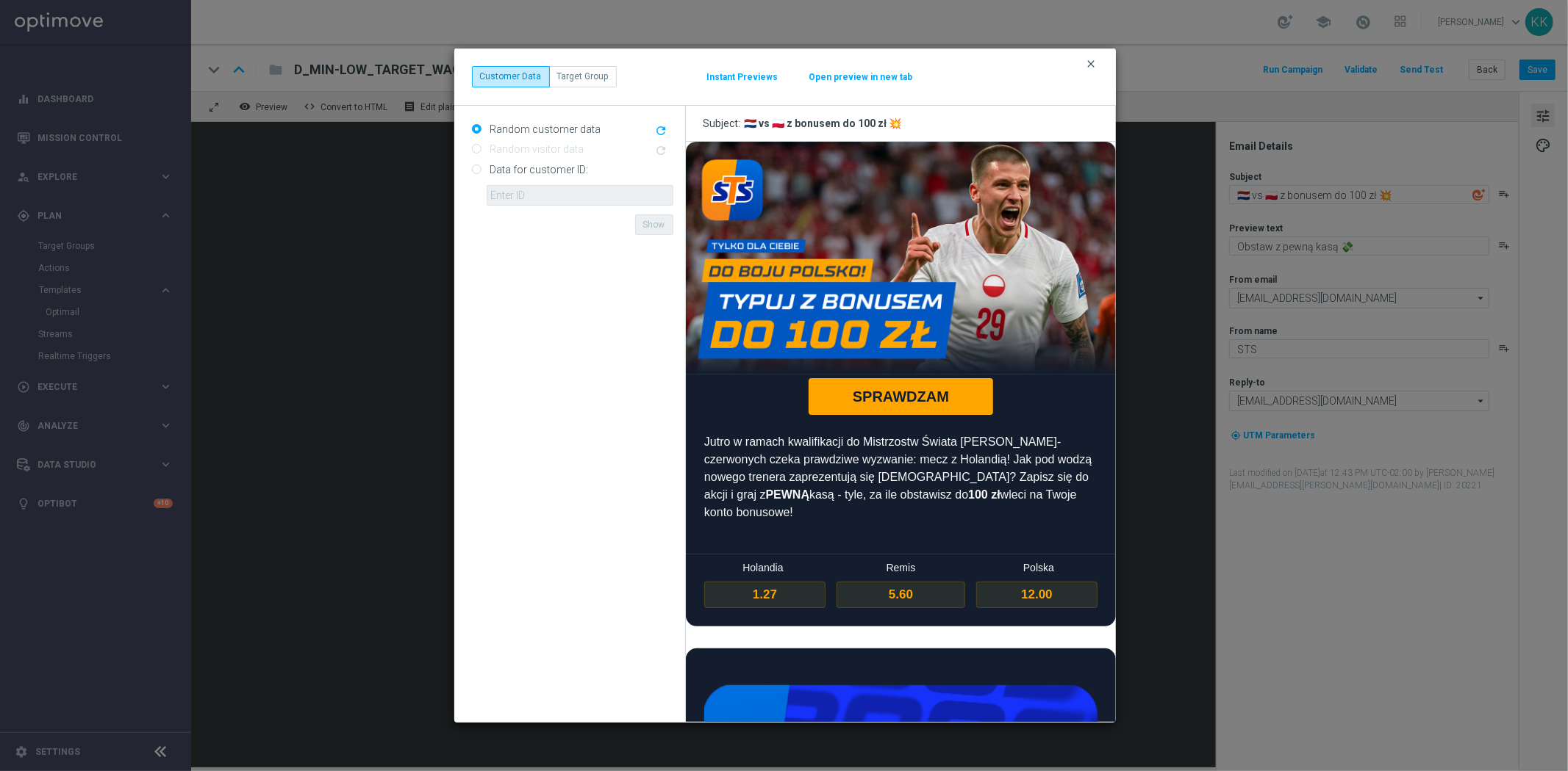
click at [1095, 64] on icon "clear" at bounding box center [1091, 63] width 12 height 12
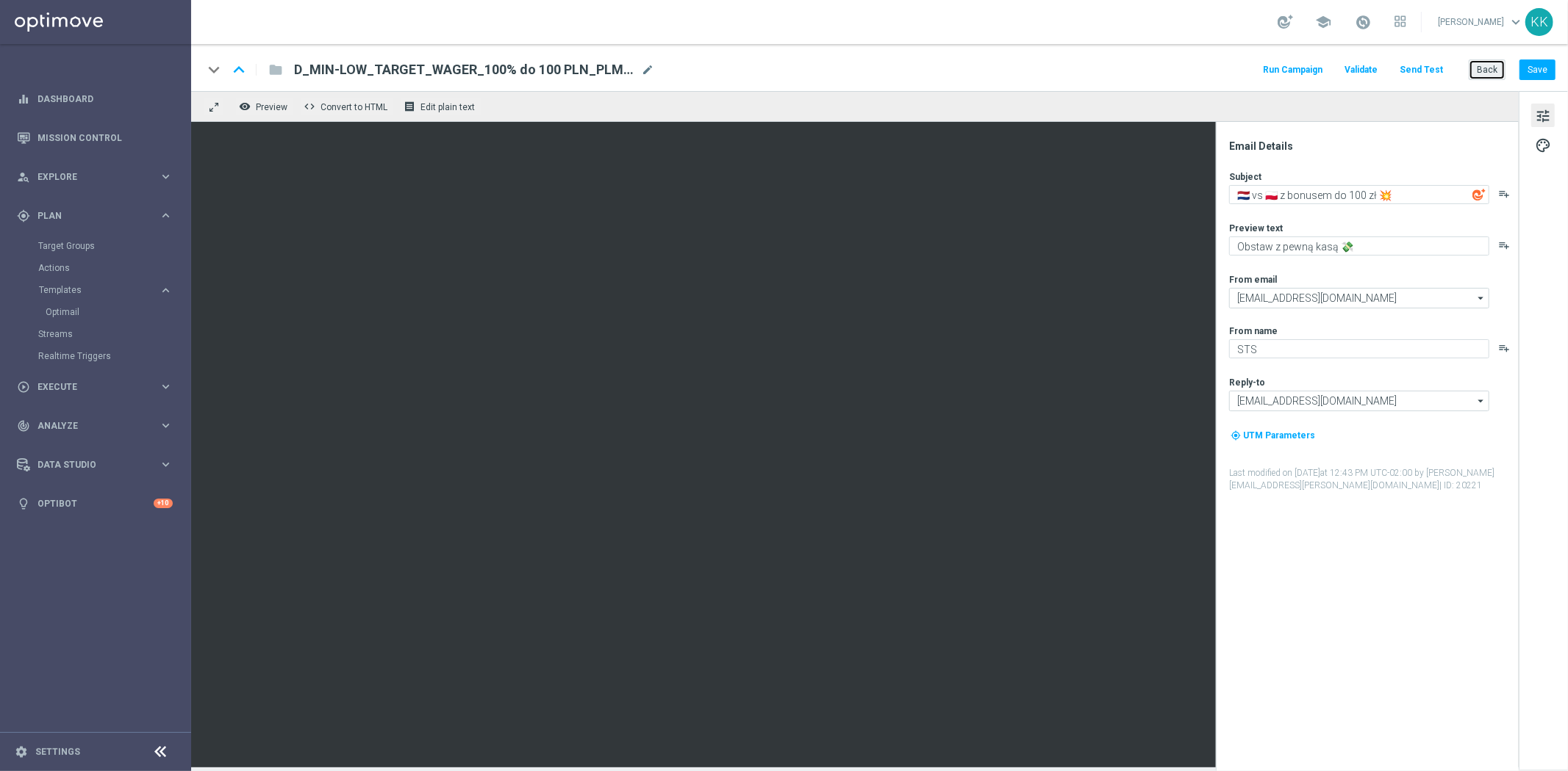
click at [1492, 64] on button "Back" at bounding box center [1486, 70] width 36 height 21
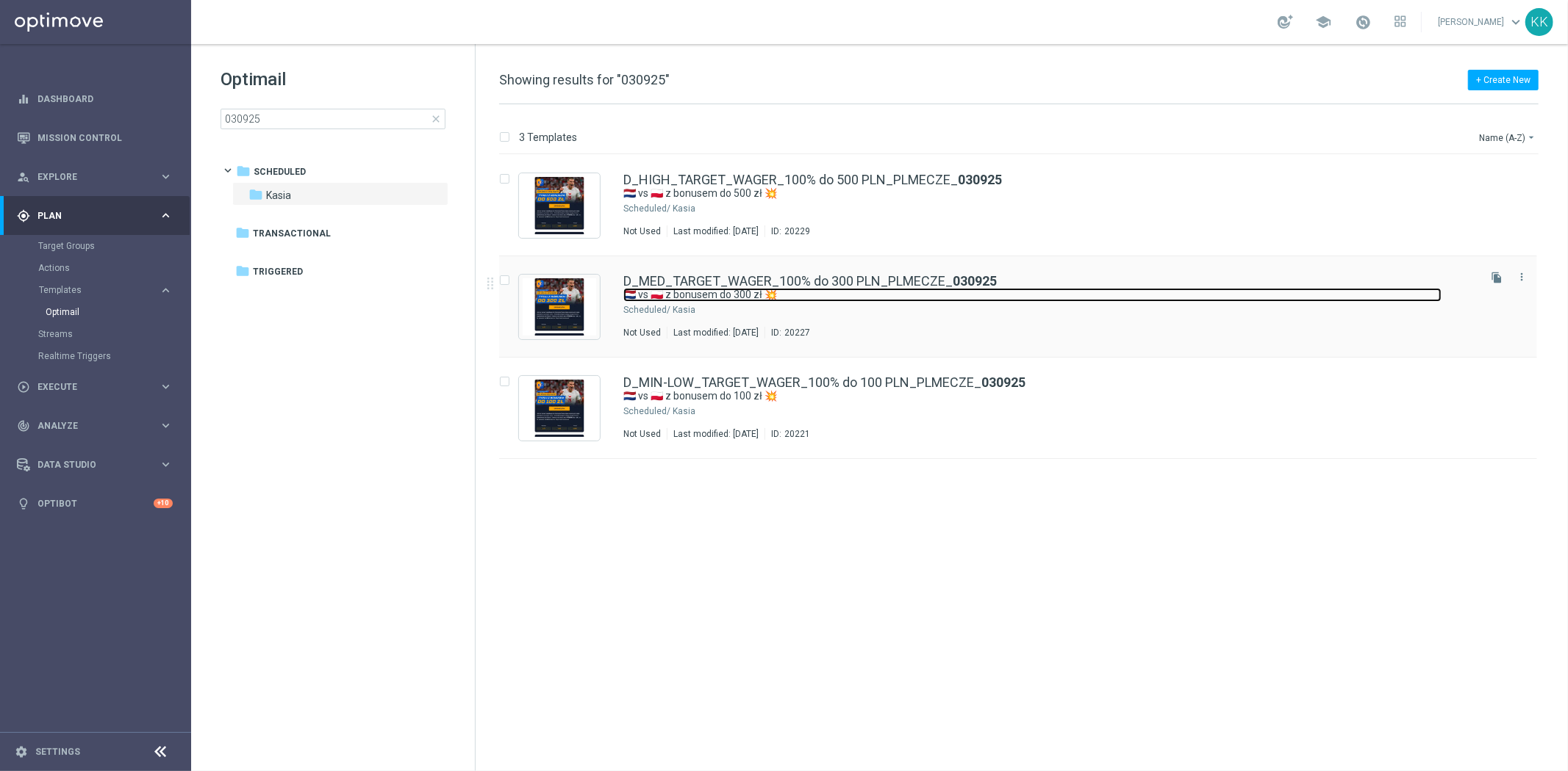
click at [784, 296] on link "🇳🇱 vs 🇵🇱 z bonusem do 300 zł 💥" at bounding box center [1032, 295] width 818 height 14
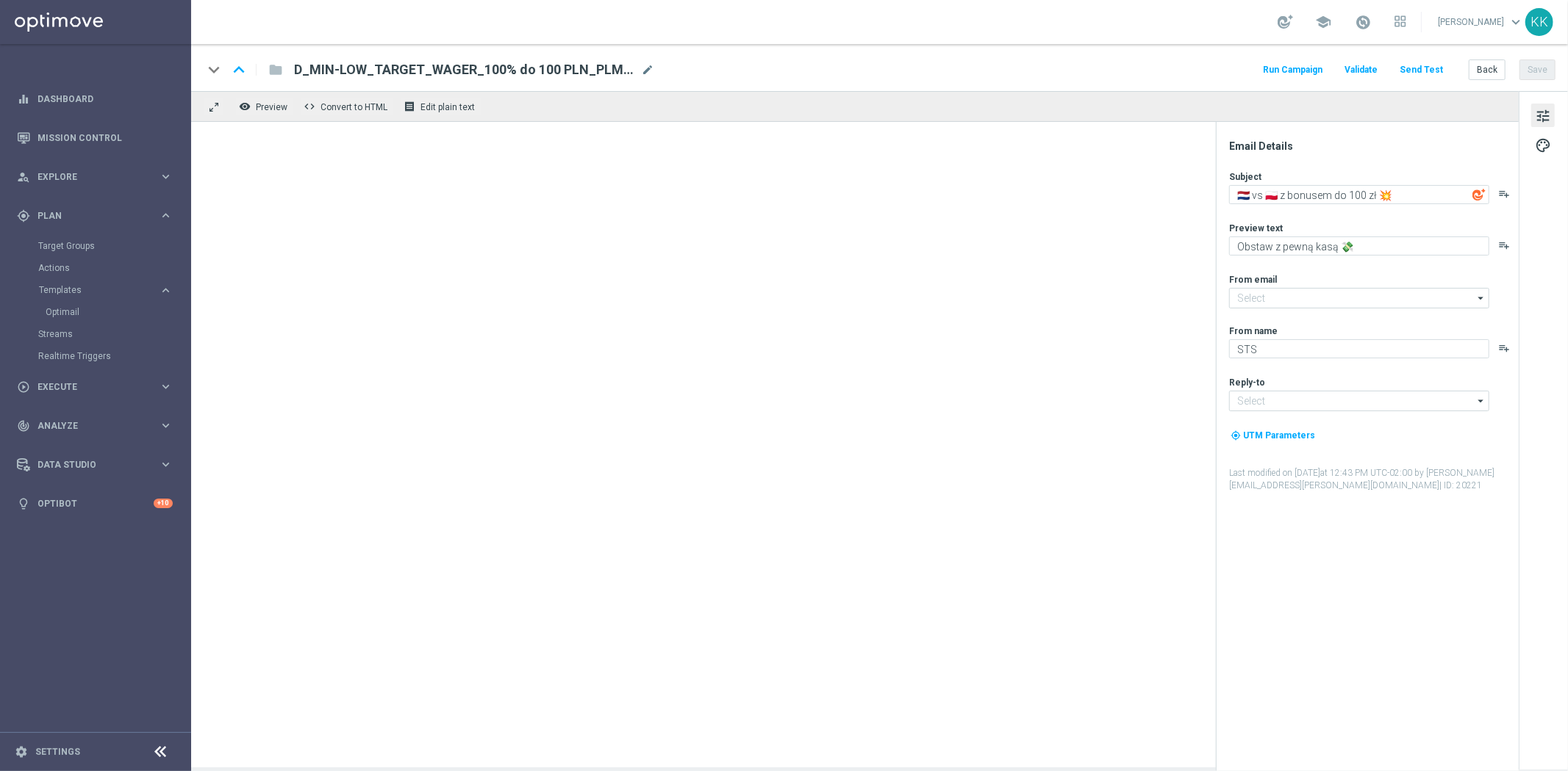
type input "[EMAIL_ADDRESS][DOMAIN_NAME]"
type textarea "🇳🇱 vs 🇵🇱 z bonusem do 300 zł 💥"
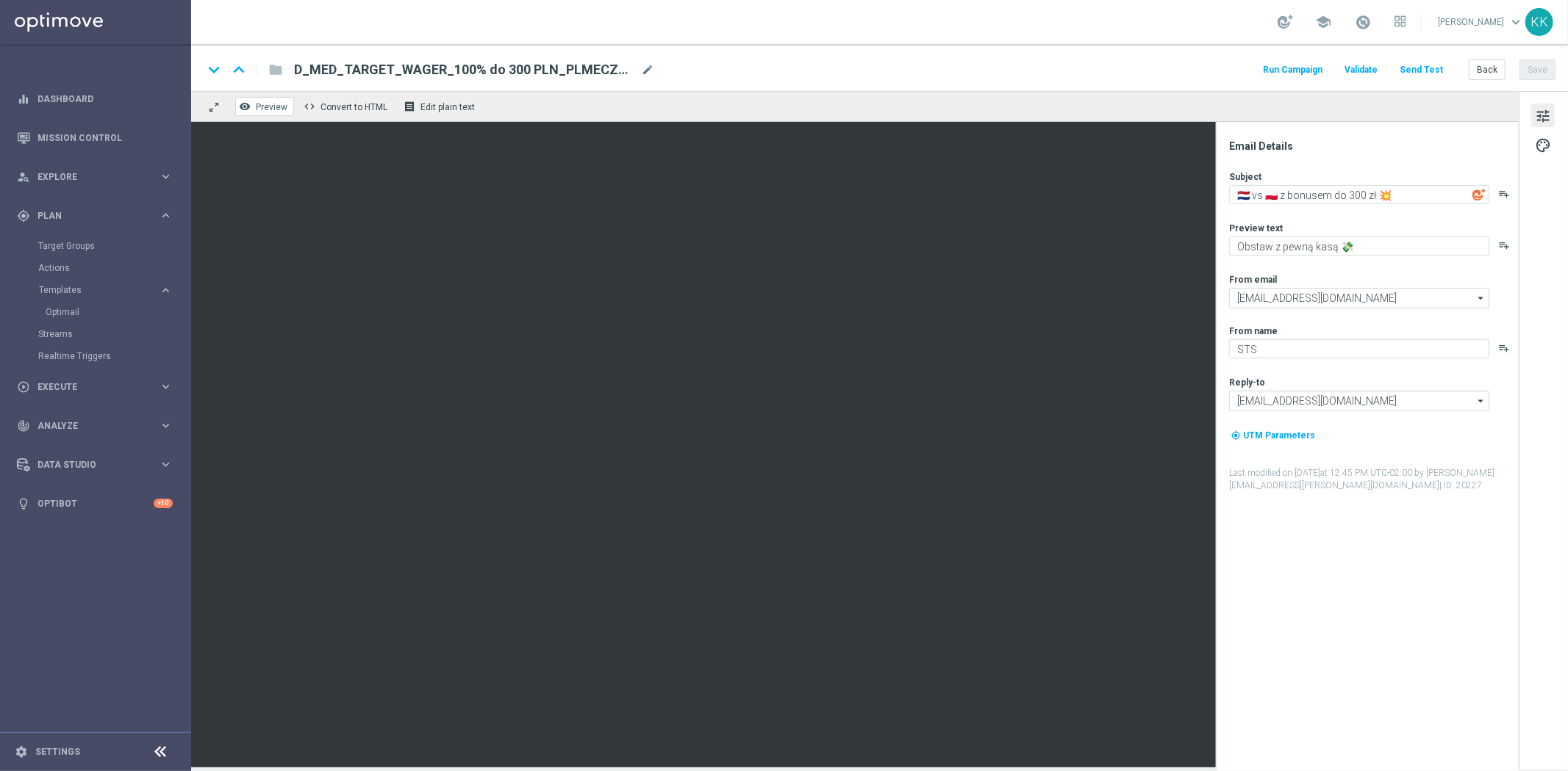
click at [254, 103] on button "remove_red_eye Preview" at bounding box center [264, 106] width 59 height 19
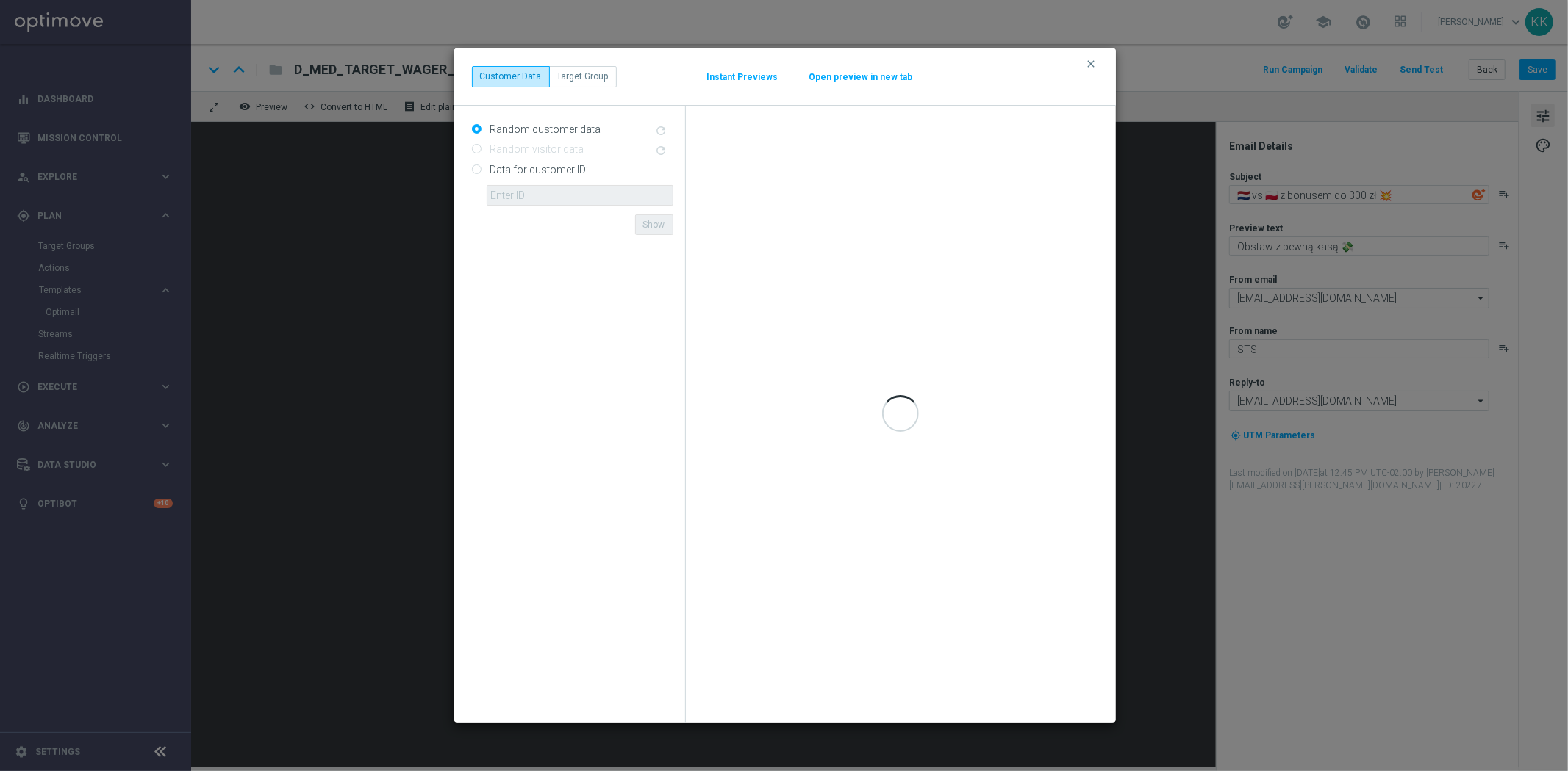
click at [850, 81] on button "Open preview in new tab" at bounding box center [861, 76] width 105 height 12
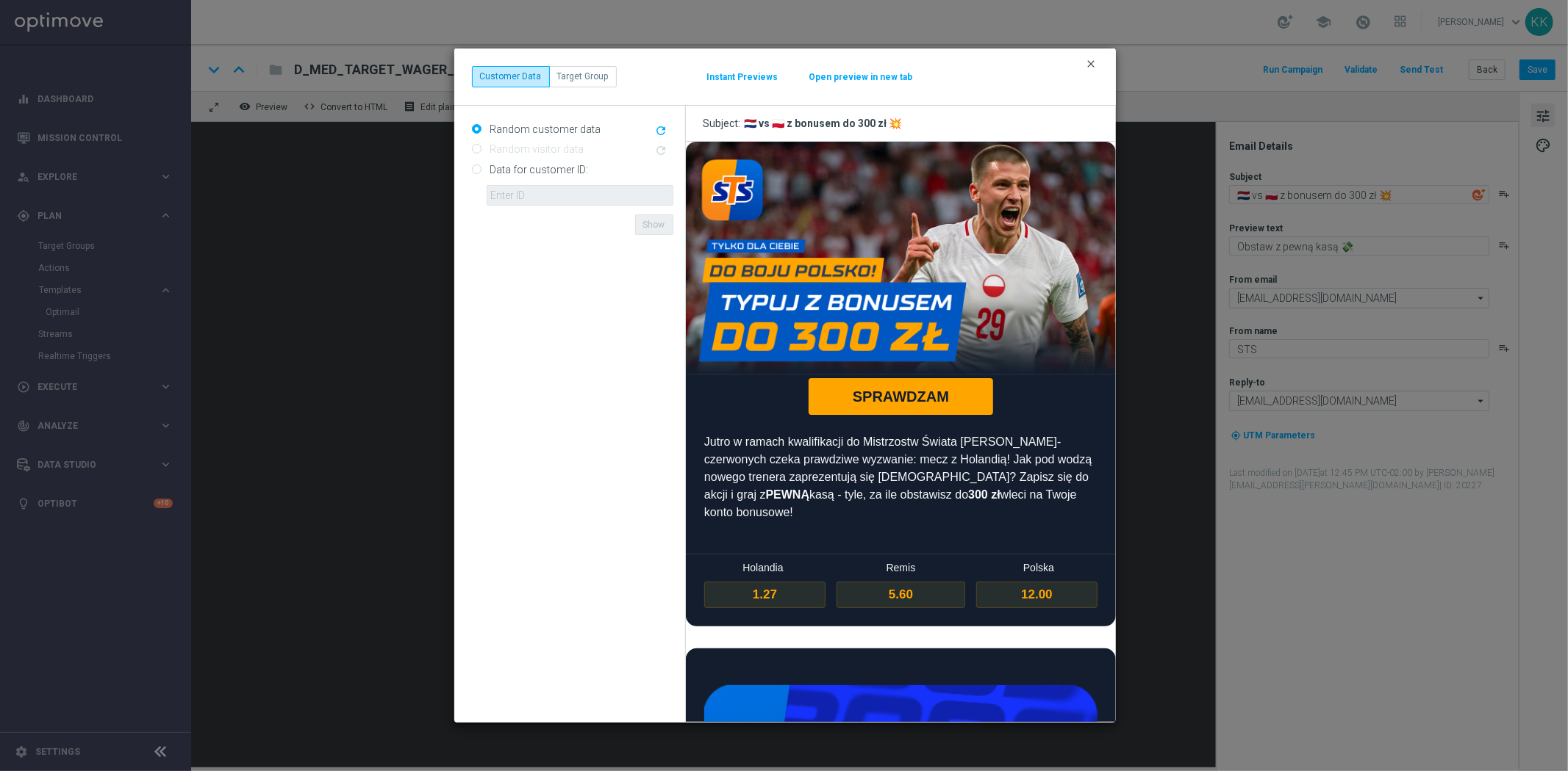
click at [1086, 61] on icon "clear" at bounding box center [1091, 63] width 12 height 12
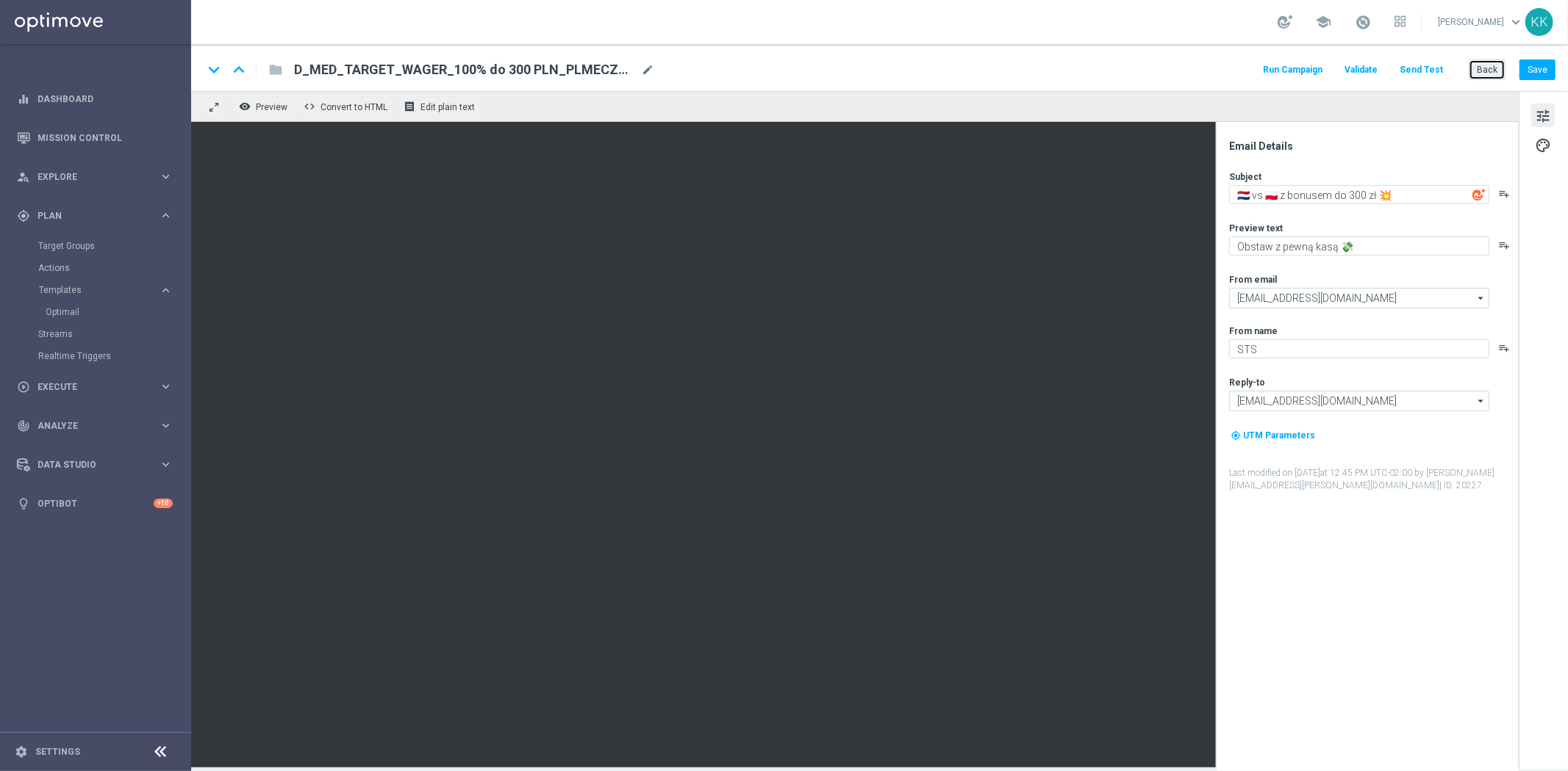
click at [1478, 61] on button "Back" at bounding box center [1486, 70] width 36 height 21
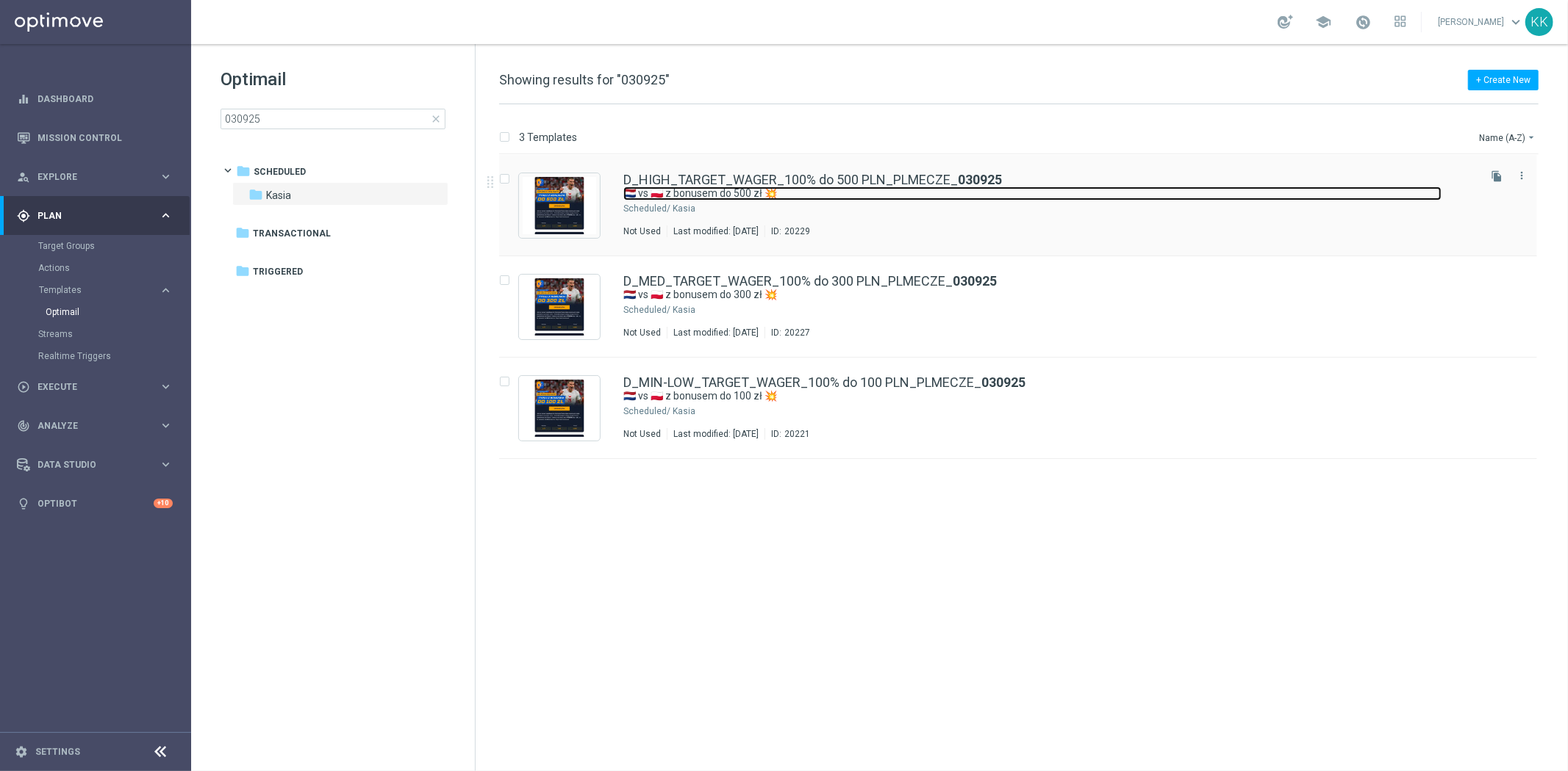
click at [795, 196] on link "🇳🇱 vs 🇵🇱 z bonusem do 500 zł 💥" at bounding box center [1032, 193] width 818 height 14
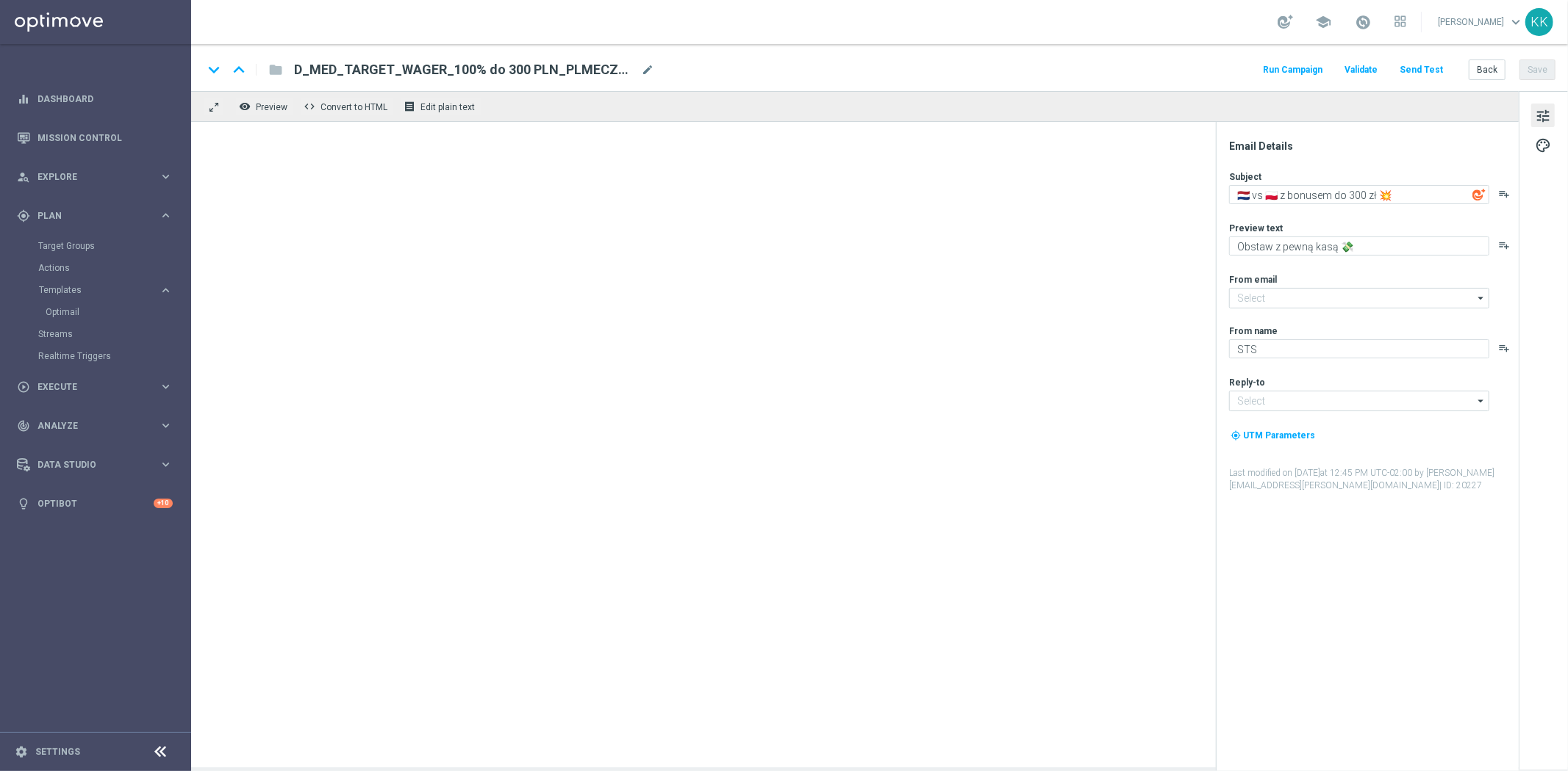
type textarea "🇳🇱 vs 🇵🇱 z bonusem do 500 zł 💥"
type input "[EMAIL_ADDRESS][DOMAIN_NAME]"
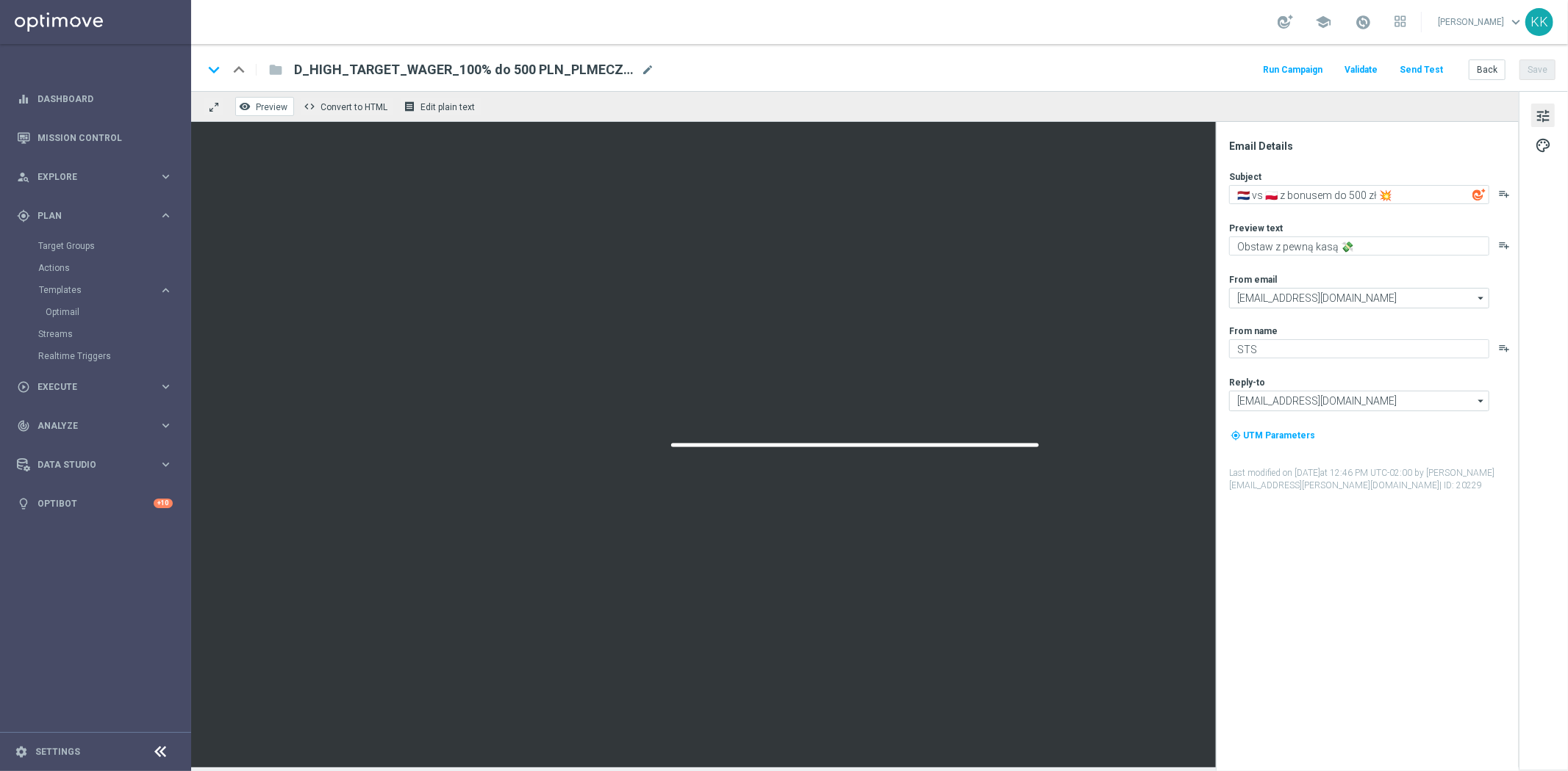
click at [277, 103] on span "Preview" at bounding box center [271, 107] width 32 height 10
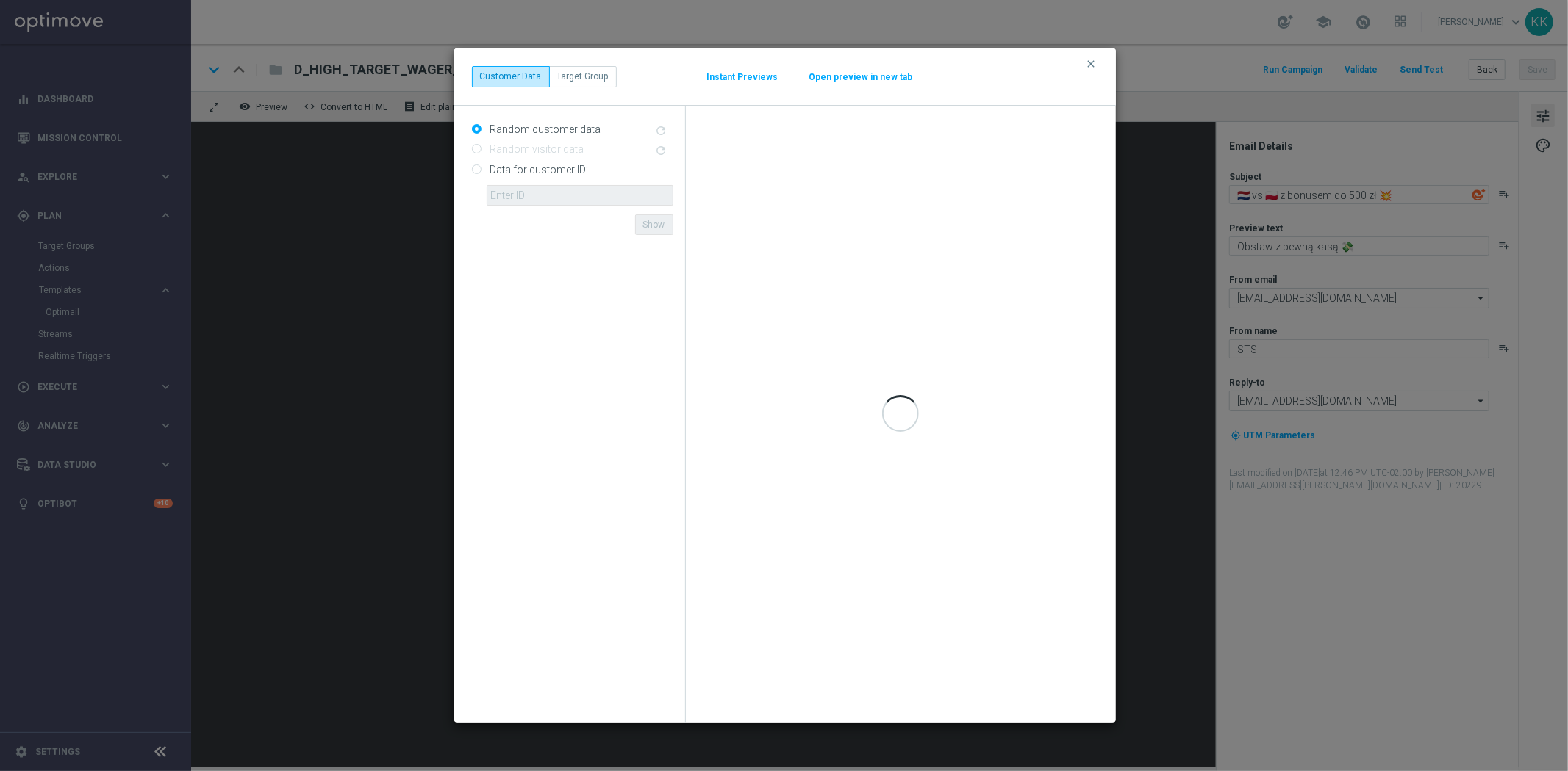
click at [885, 79] on button "Open preview in new tab" at bounding box center [861, 76] width 105 height 12
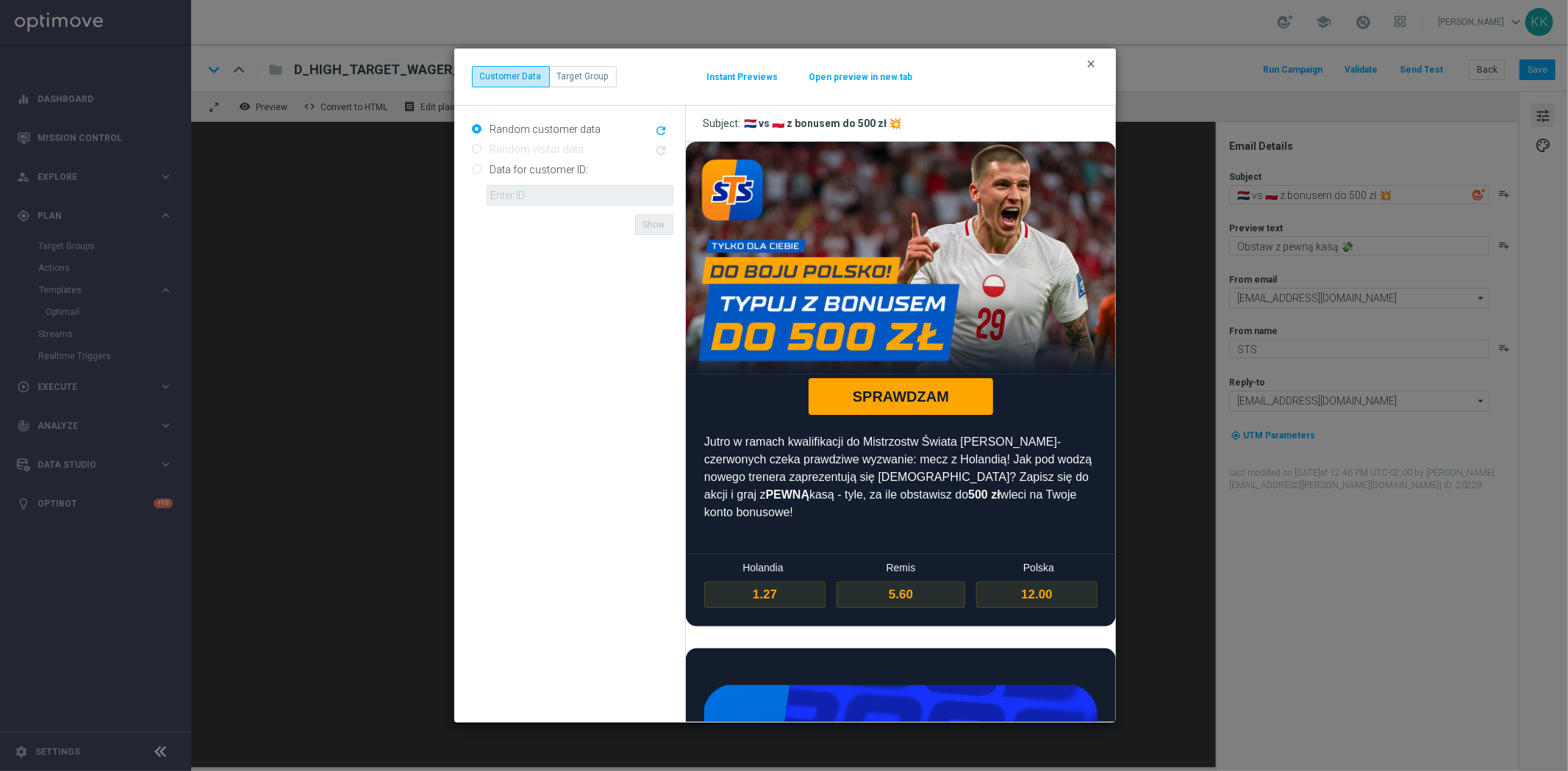
click at [1087, 61] on icon "clear" at bounding box center [1091, 63] width 12 height 12
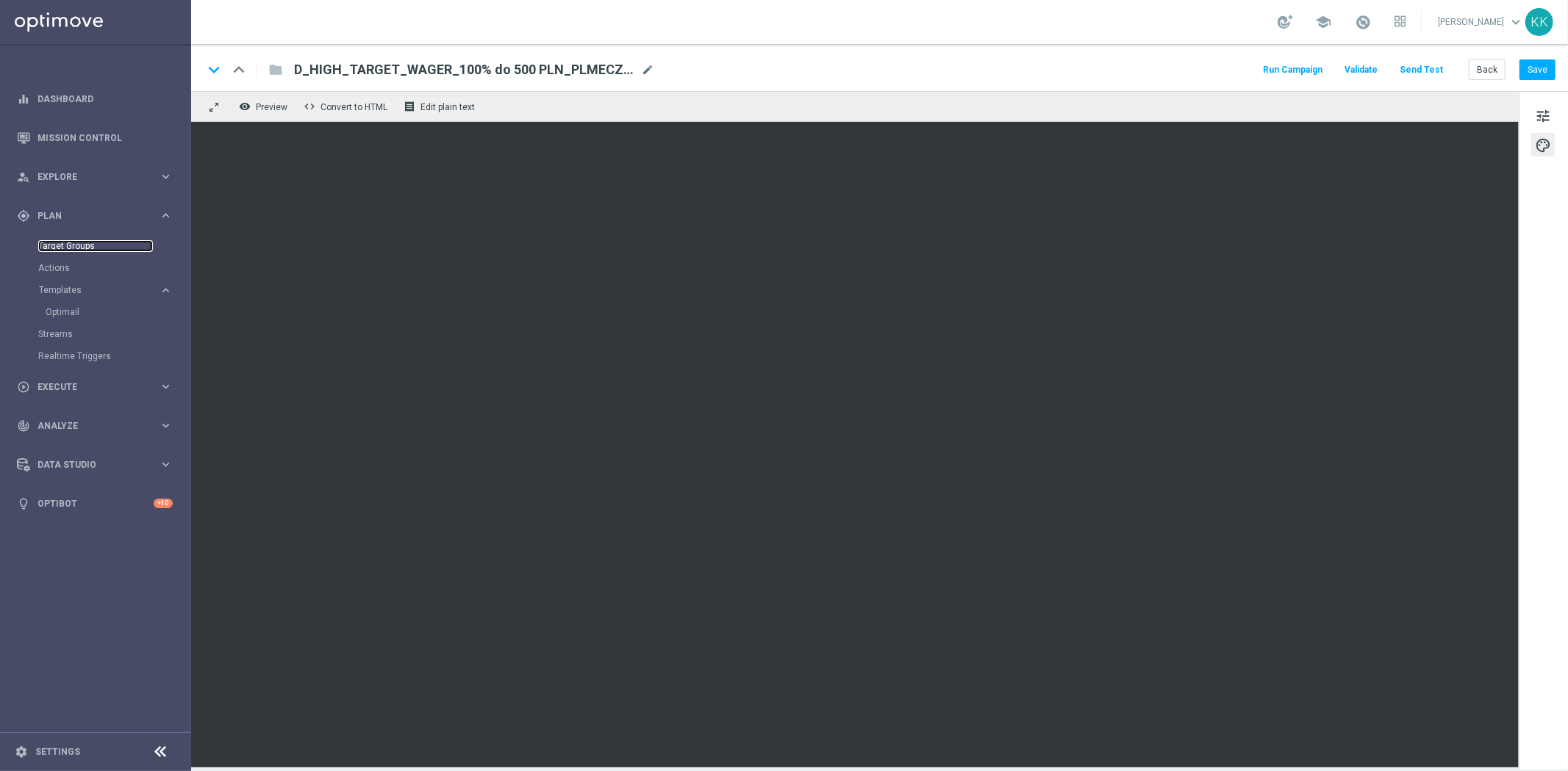
click at [61, 247] on link "Target Groups" at bounding box center [95, 246] width 115 height 12
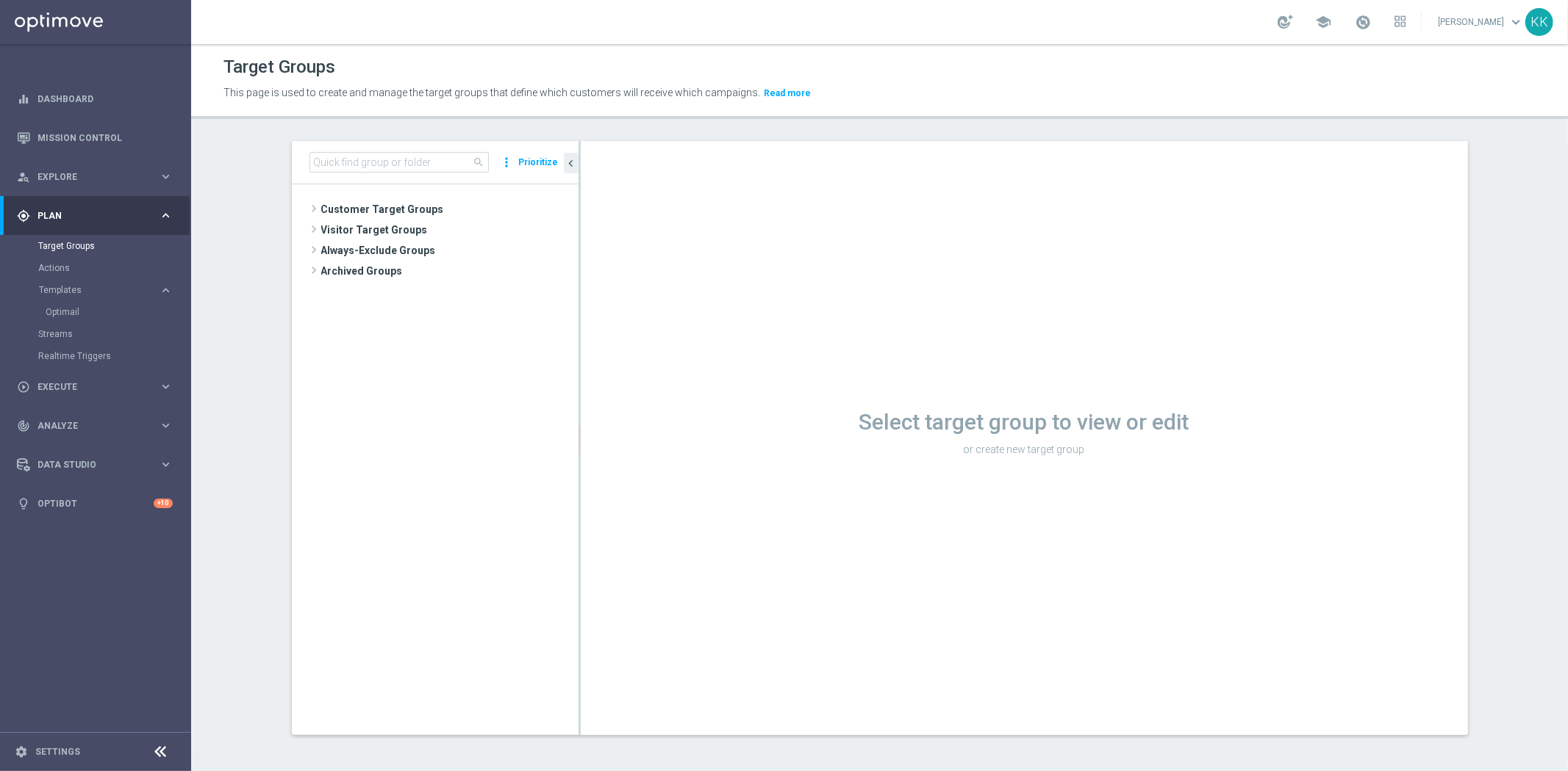
click at [393, 202] on span "Customer Target Groups" at bounding box center [450, 210] width 257 height 21
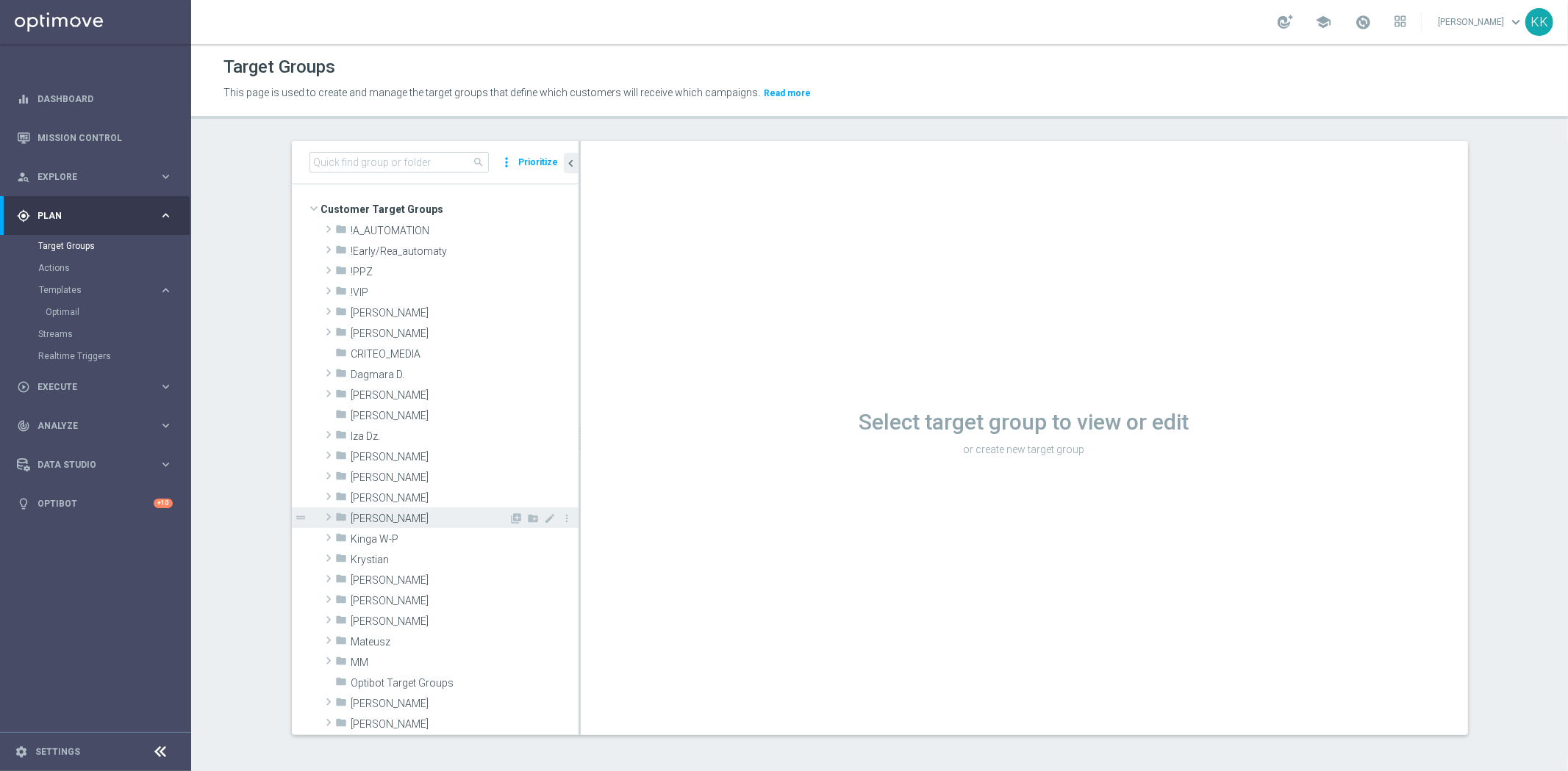
click at [386, 518] on span "[PERSON_NAME]" at bounding box center [430, 518] width 158 height 12
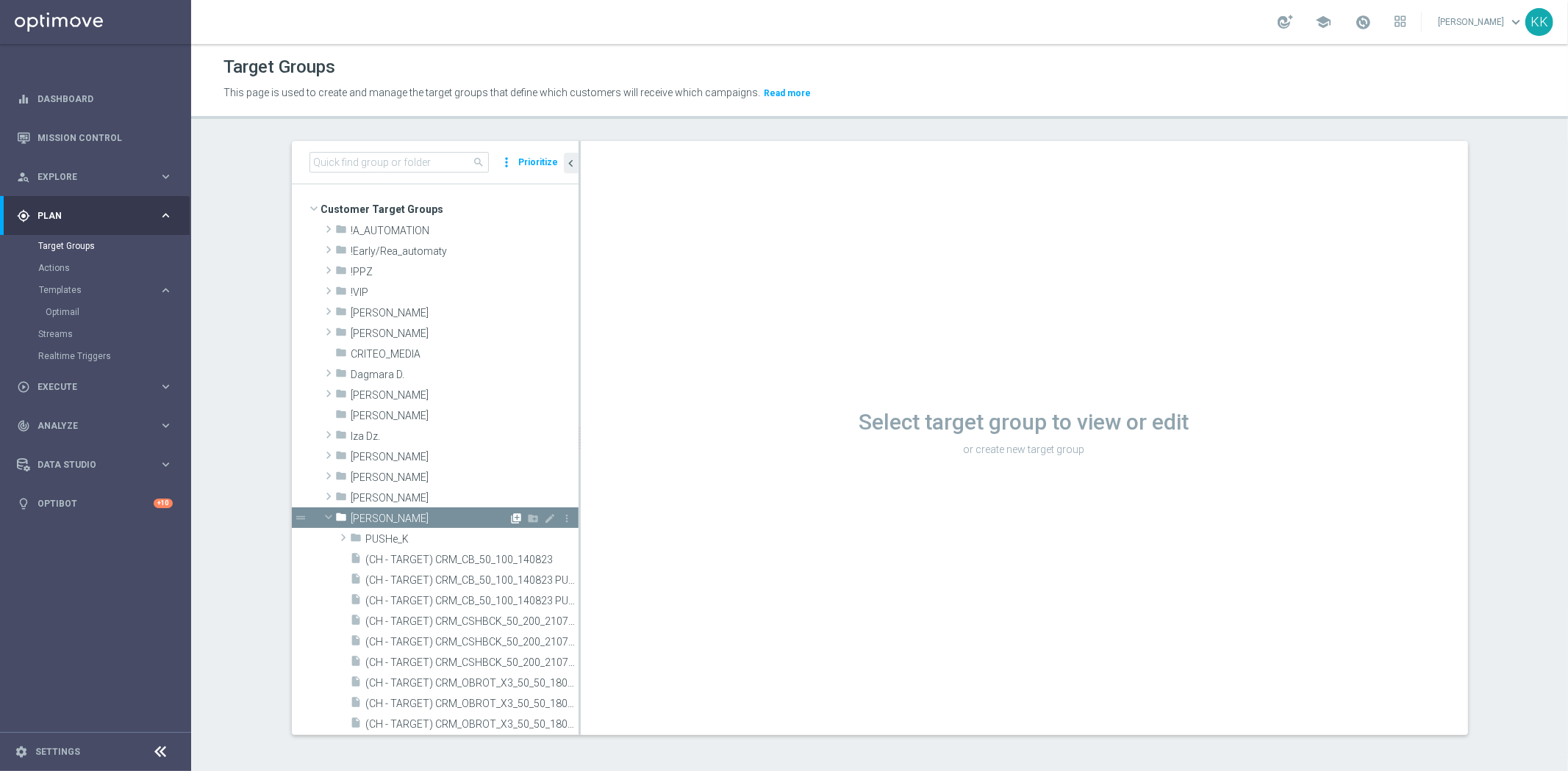
click at [511, 517] on icon "library_add" at bounding box center [517, 518] width 12 height 12
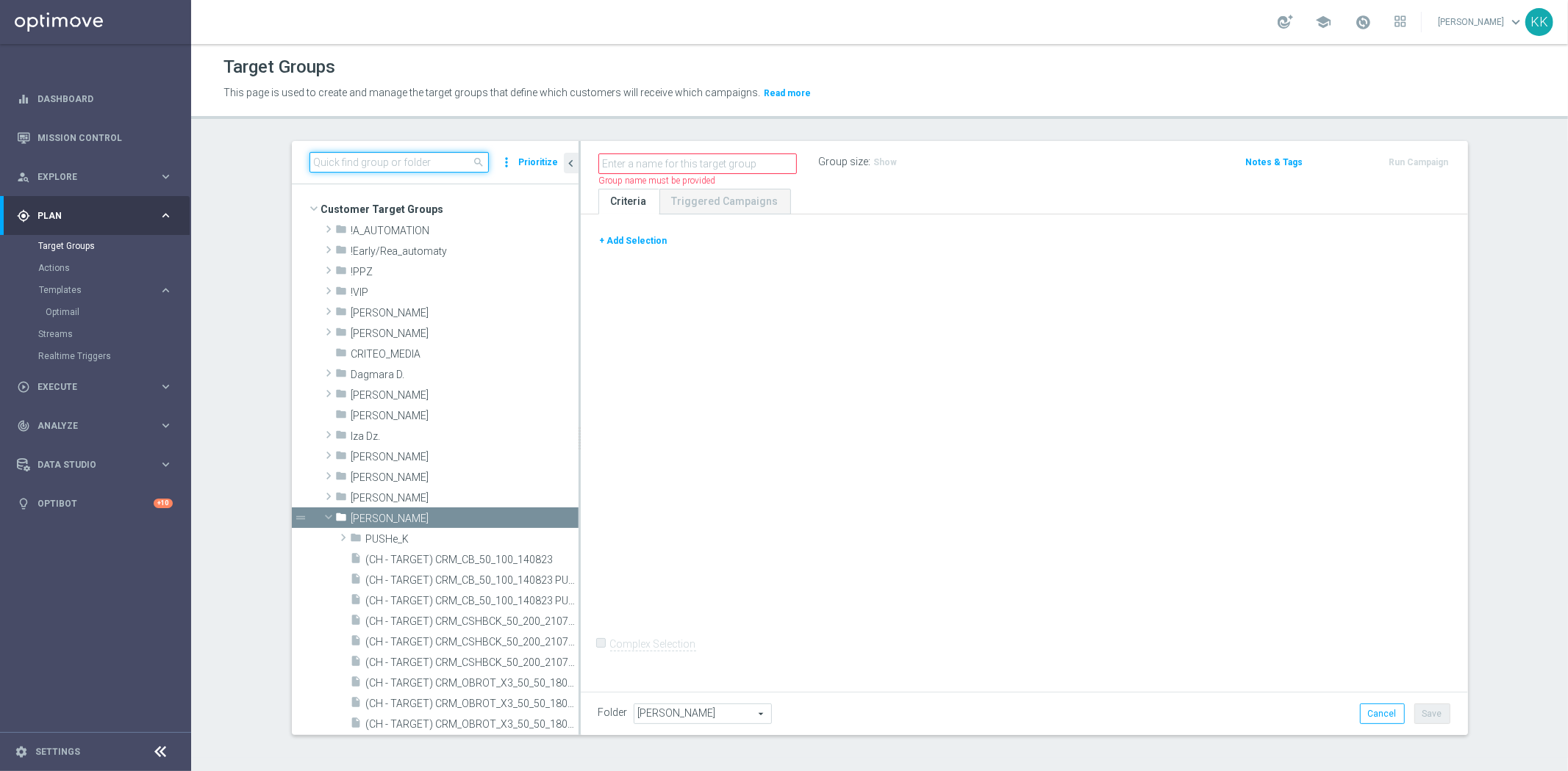
click at [387, 152] on input at bounding box center [399, 162] width 179 height 21
paste input "D_ALL_TARGET_WAGER_50% do 300 PLN_EUROBASKET_280825_PUSH"
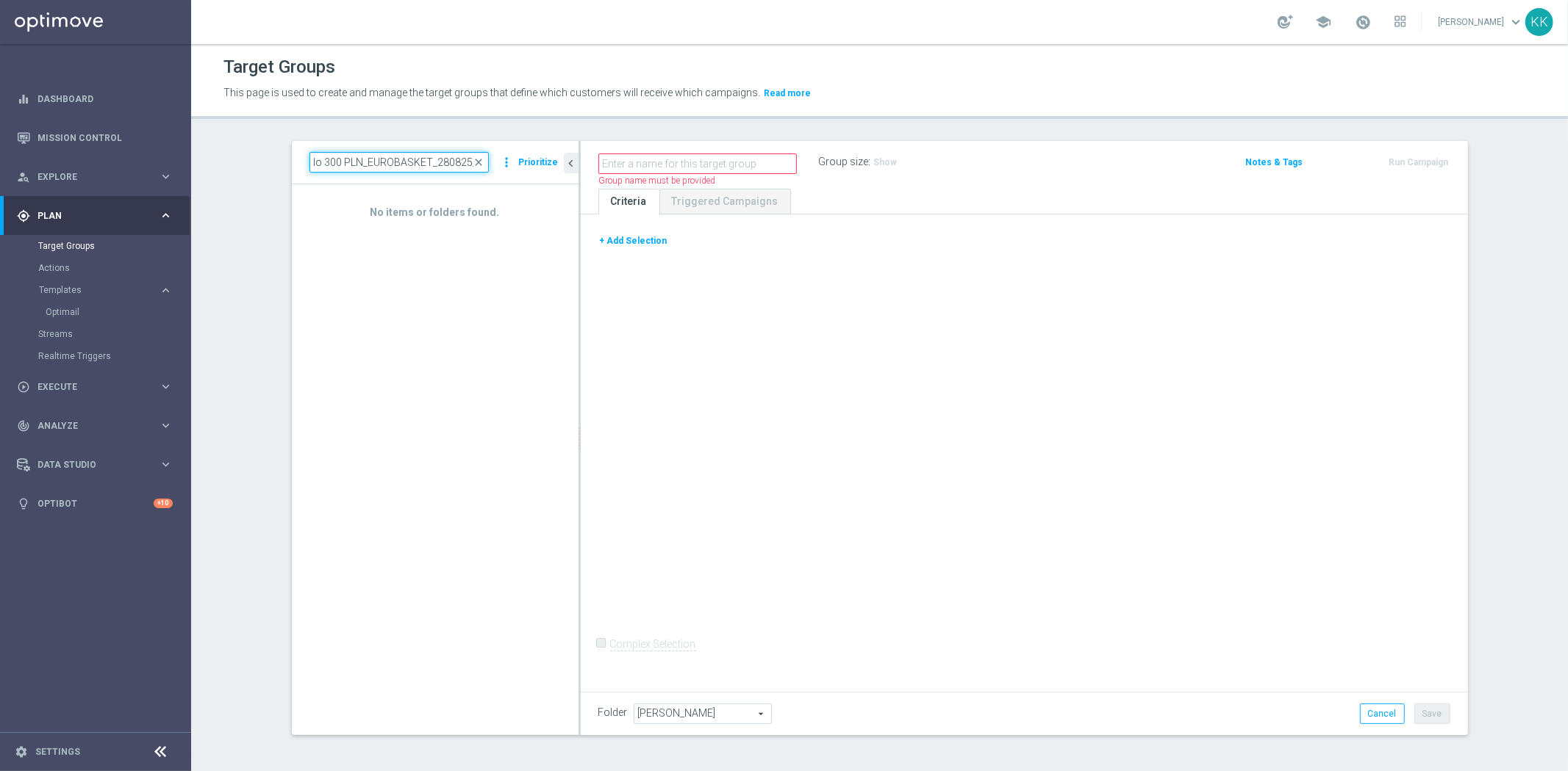
scroll to position [0, 135]
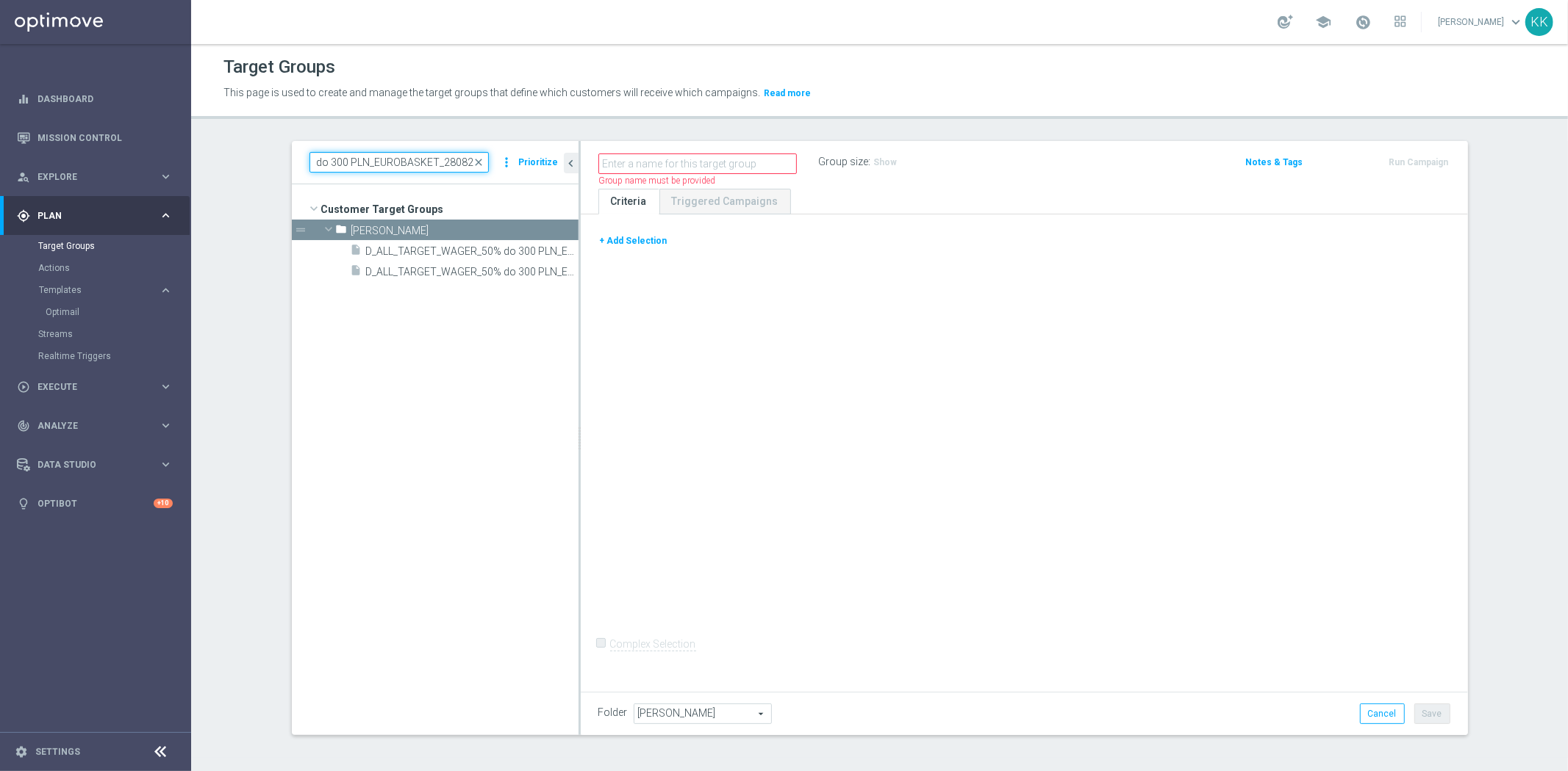
type input "D_ALL_TARGET_WAGER_50% do 300 PLN_EUROBASKET_280825_"
click at [397, 276] on span "D_ALL_TARGET_WAGER_50% do 300 PLN_EUROBASKET_280825_SMS" at bounding box center [455, 271] width 179 height 12
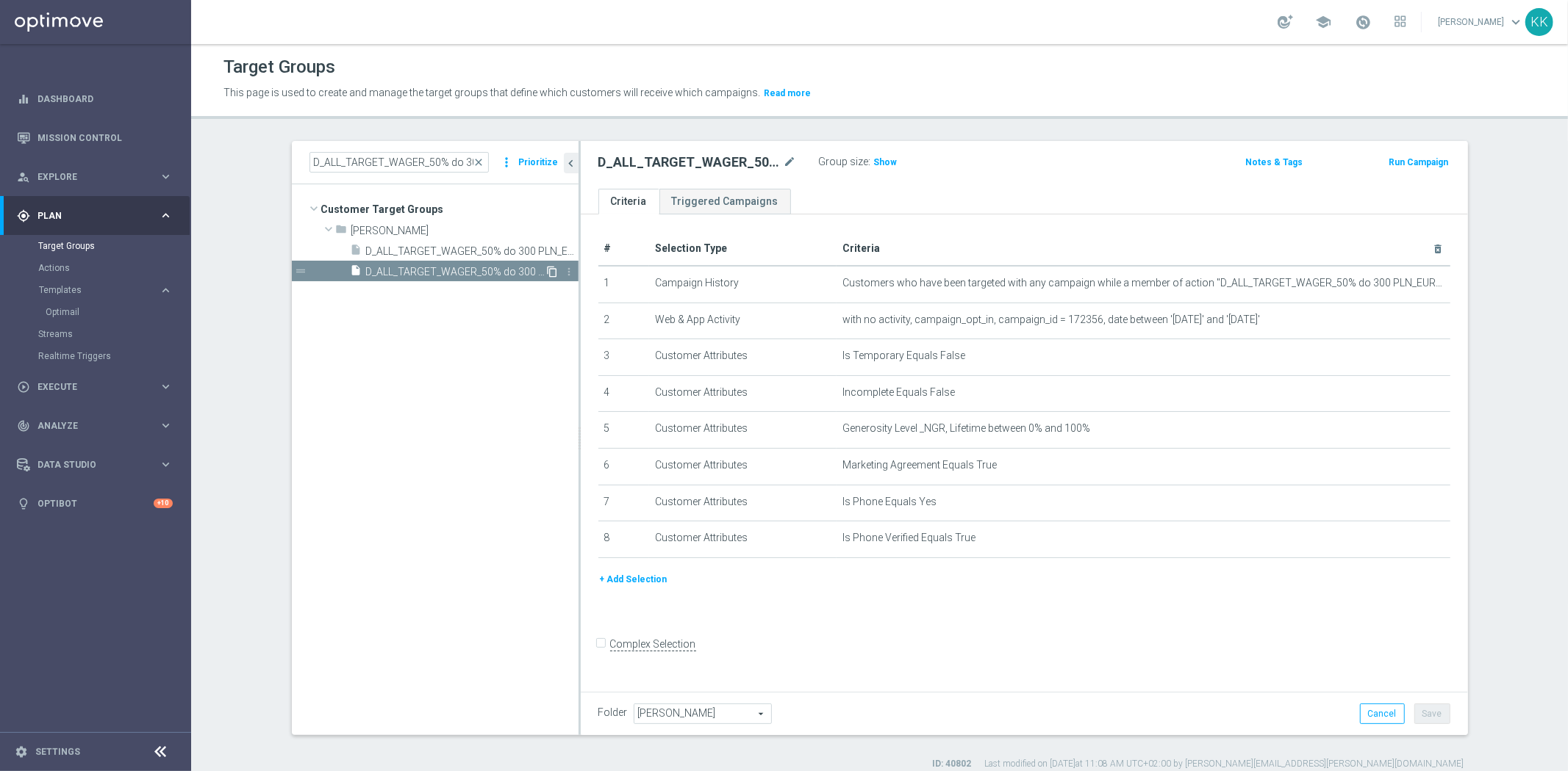
click at [547, 269] on icon "content_copy" at bounding box center [552, 271] width 12 height 12
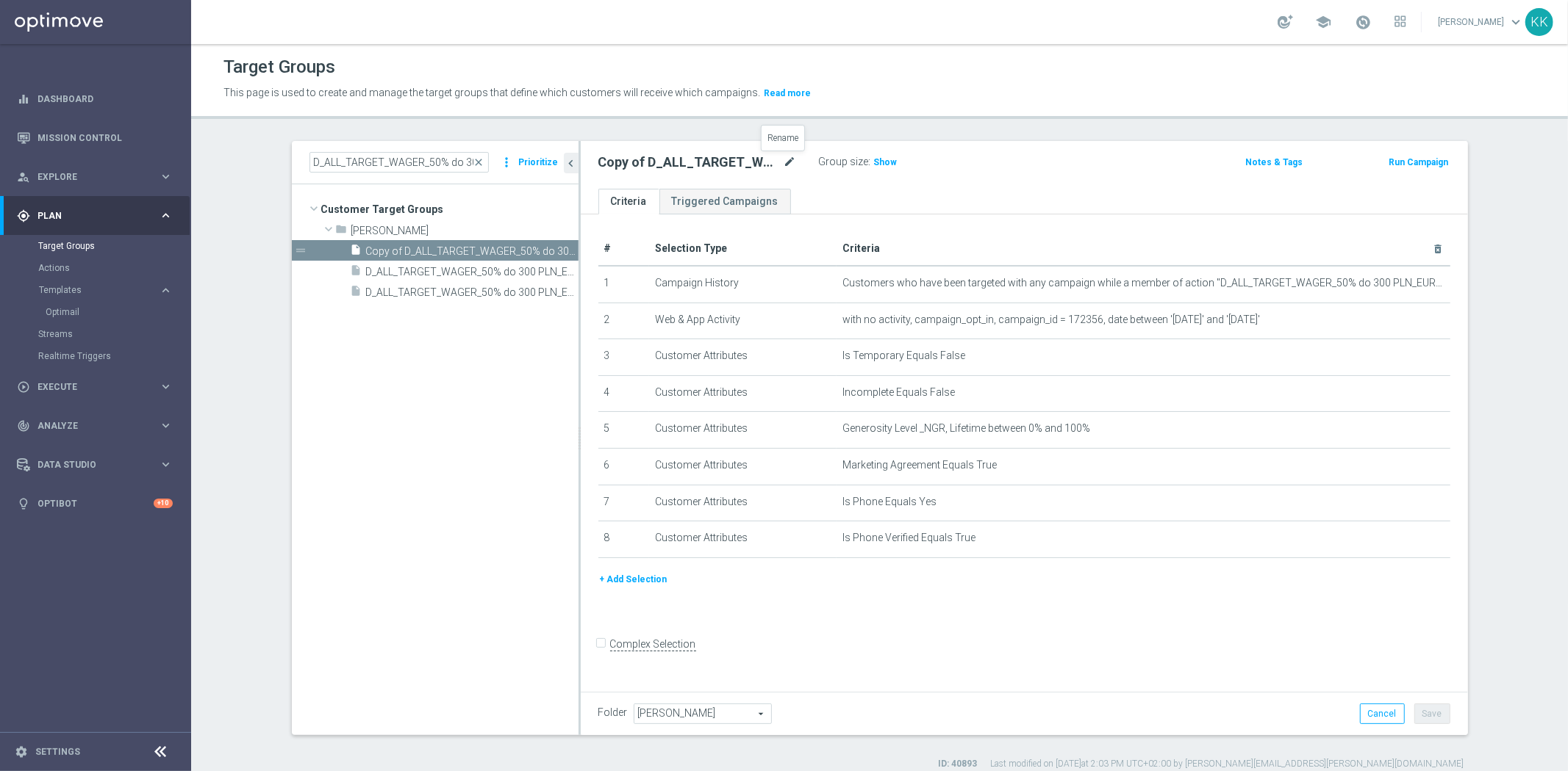
click at [784, 158] on icon "mode_edit" at bounding box center [790, 162] width 13 height 18
type input "Copy of D_ALL_TARGET_WAGER_50% do 300 PLN_EUROBASKET_280825_PUSH"
click at [1042, 169] on div "Copy of D_ALL_TARGET_WAGER_50% do 300 PLN_EUROBASKET_280825_PUSH Group size : S…" at bounding box center [879, 163] width 583 height 22
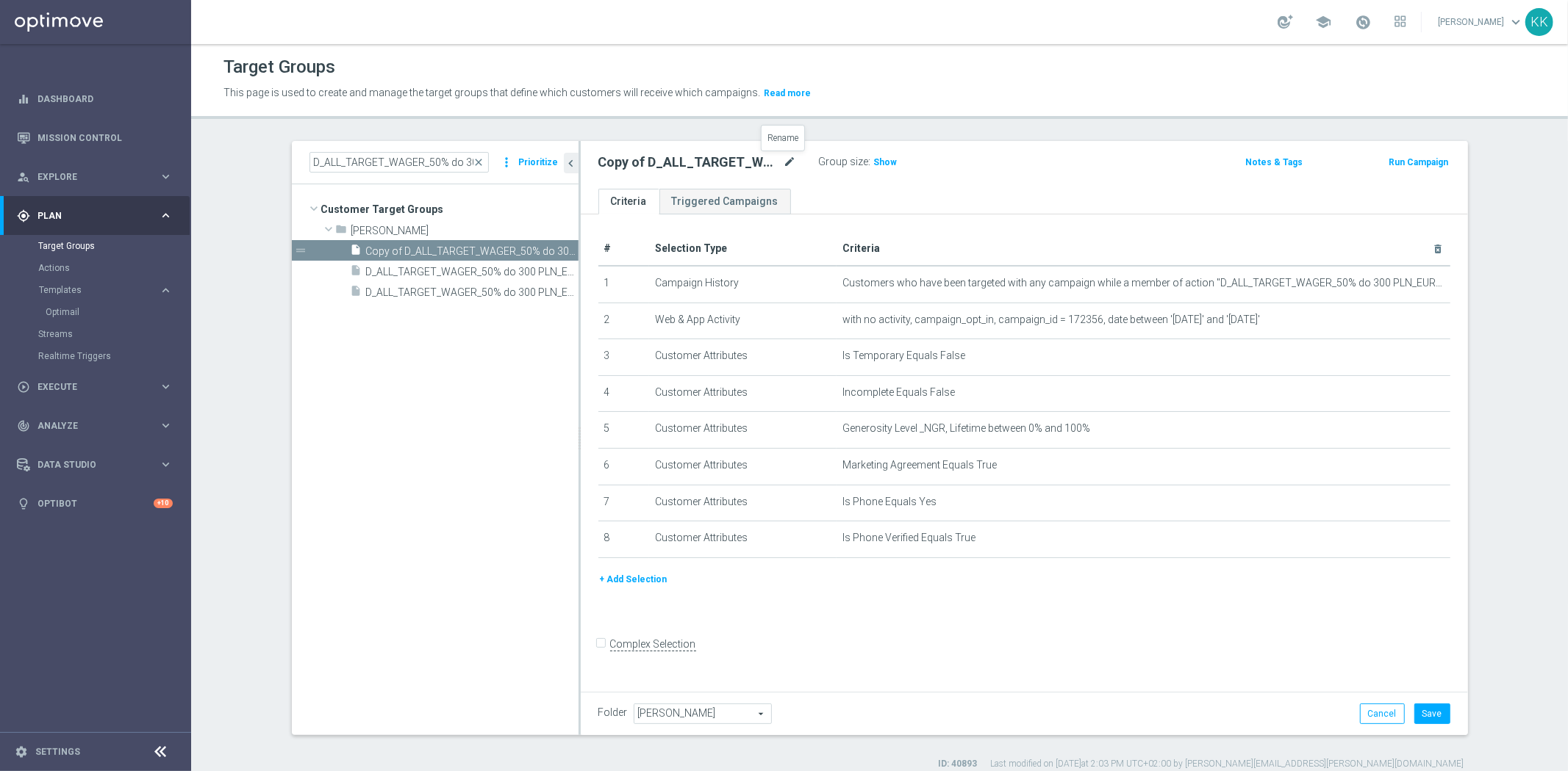
click at [784, 156] on icon "mode_edit" at bounding box center [790, 162] width 13 height 18
click at [728, 158] on input "Copy of D_ALL_TARGET_WAGER_50% do 300 PLN_EUROBASKET_280825_PUSH" at bounding box center [697, 164] width 199 height 21
drag, startPoint x: 486, startPoint y: 161, endPoint x: 304, endPoint y: 160, distance: 182.0
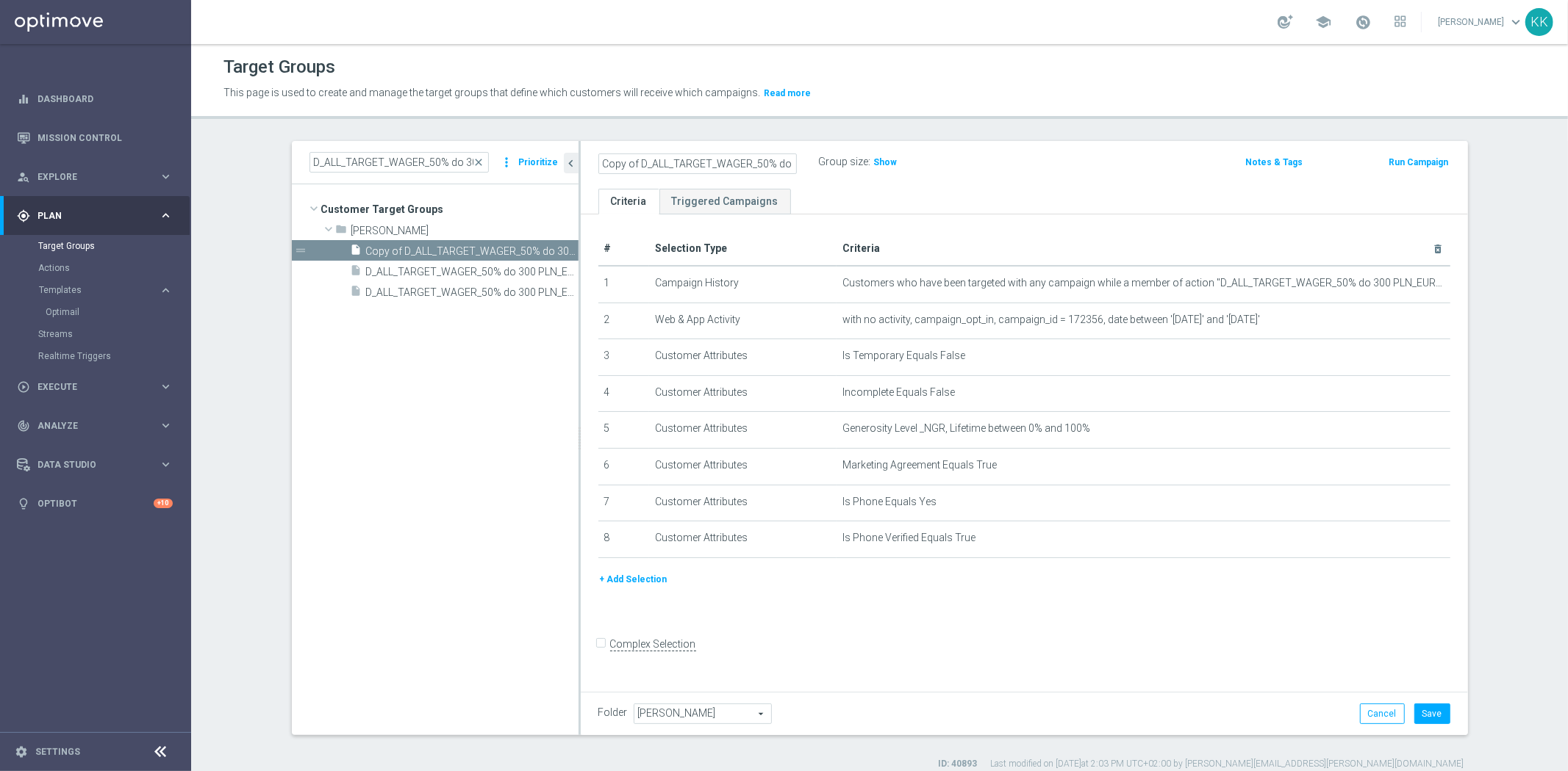
click at [304, 160] on as-split "D_ALL_TARGET_WAGER_50% do 300 PLN_EUROBASKET_280825_ close more_vert Prioritize…" at bounding box center [880, 437] width 1176 height 594
click at [720, 168] on input "D_ALL_TARGET_WAGER_50% do 300 PLN_EUROBASKET_280825_PUSH" at bounding box center [697, 164] width 199 height 21
drag, startPoint x: 735, startPoint y: 166, endPoint x: 1346, endPoint y: 149, distance: 611.2
click at [1069, 164] on div "D_ALL_TARGET_WAGER_50% do 300 PLN_EUROBASKET_280825_PUSH Group size : Show" at bounding box center [879, 163] width 583 height 22
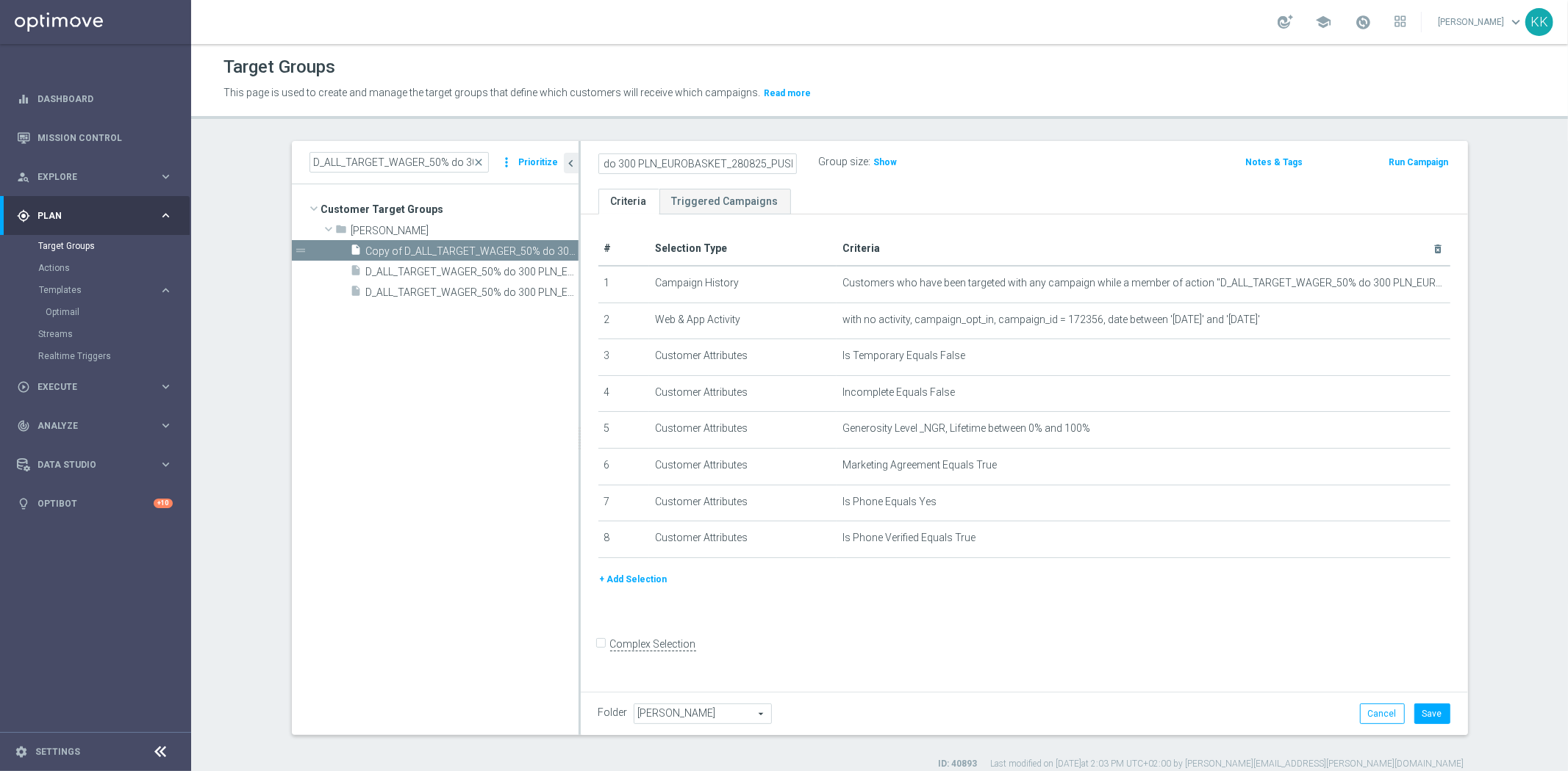
type input "D_ALL_TARGET_WAGER_50% do 300 PLN_EUROBASKET_280825_PUSH"
click at [1186, 142] on div "D_ALL_TARGET_WAGER_50% do 300 PLN_EUROBASKET_280825_PUSH Group size : Show Note…" at bounding box center [1023, 164] width 887 height 48
click at [1398, 281] on icon "mode_edit" at bounding box center [1401, 283] width 12 height 12
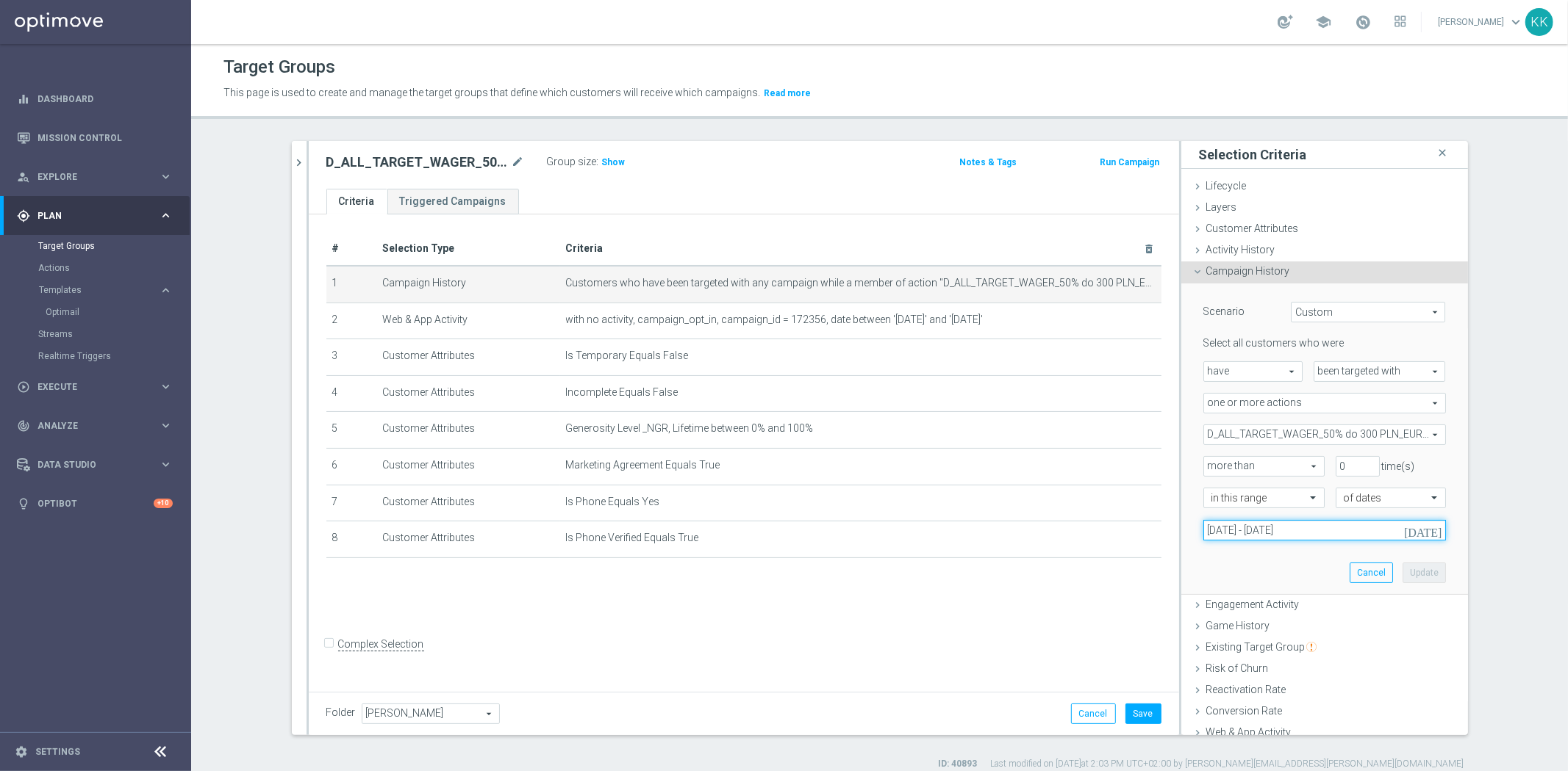
click at [1239, 534] on input "[DATE] - [DATE]" at bounding box center [1325, 530] width 243 height 21
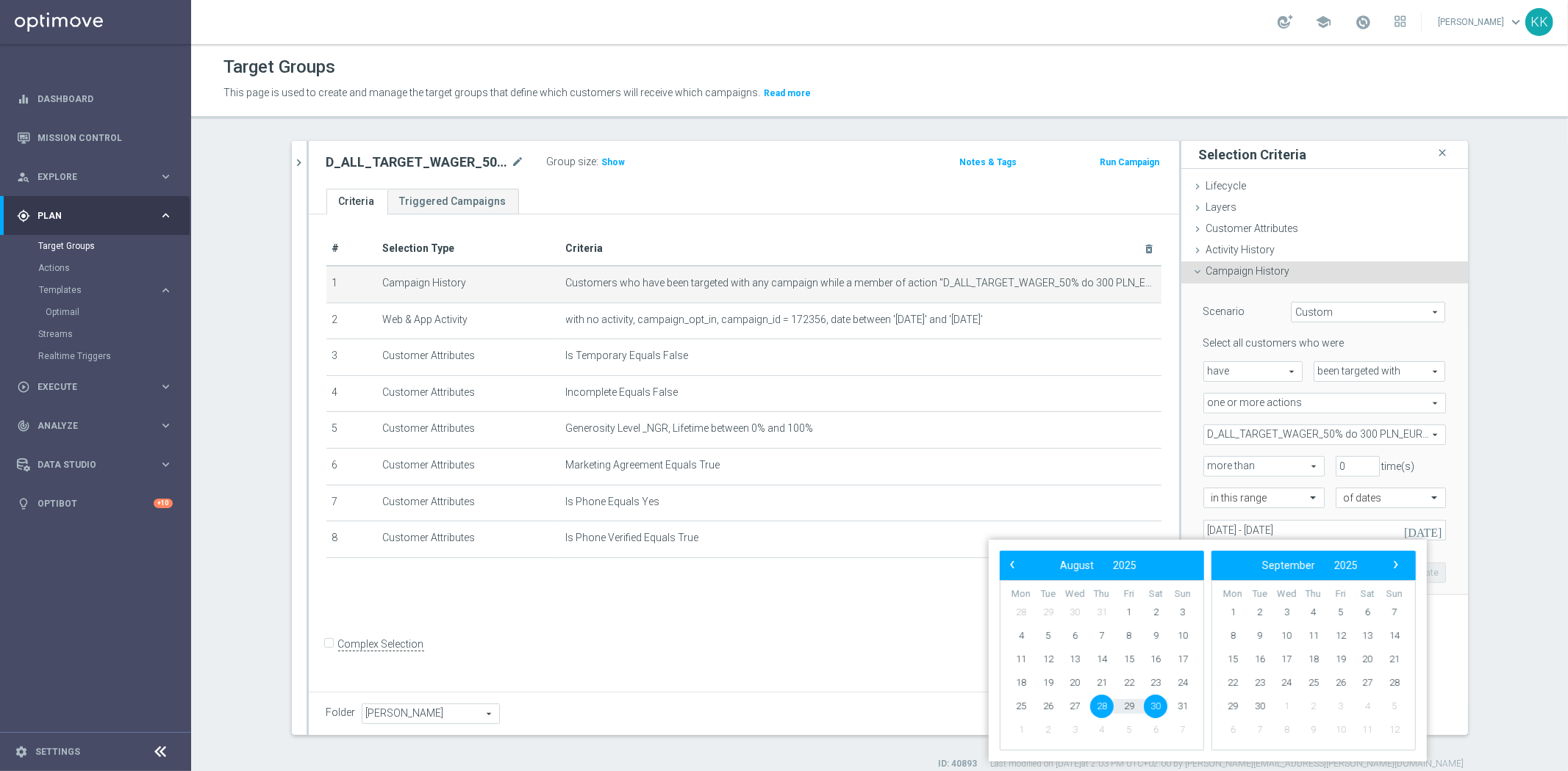
click at [1107, 709] on span "28" at bounding box center [1101, 706] width 23 height 23
click at [1256, 610] on span "2" at bounding box center [1259, 612] width 23 height 23
type input "[DATE] - [DATE]"
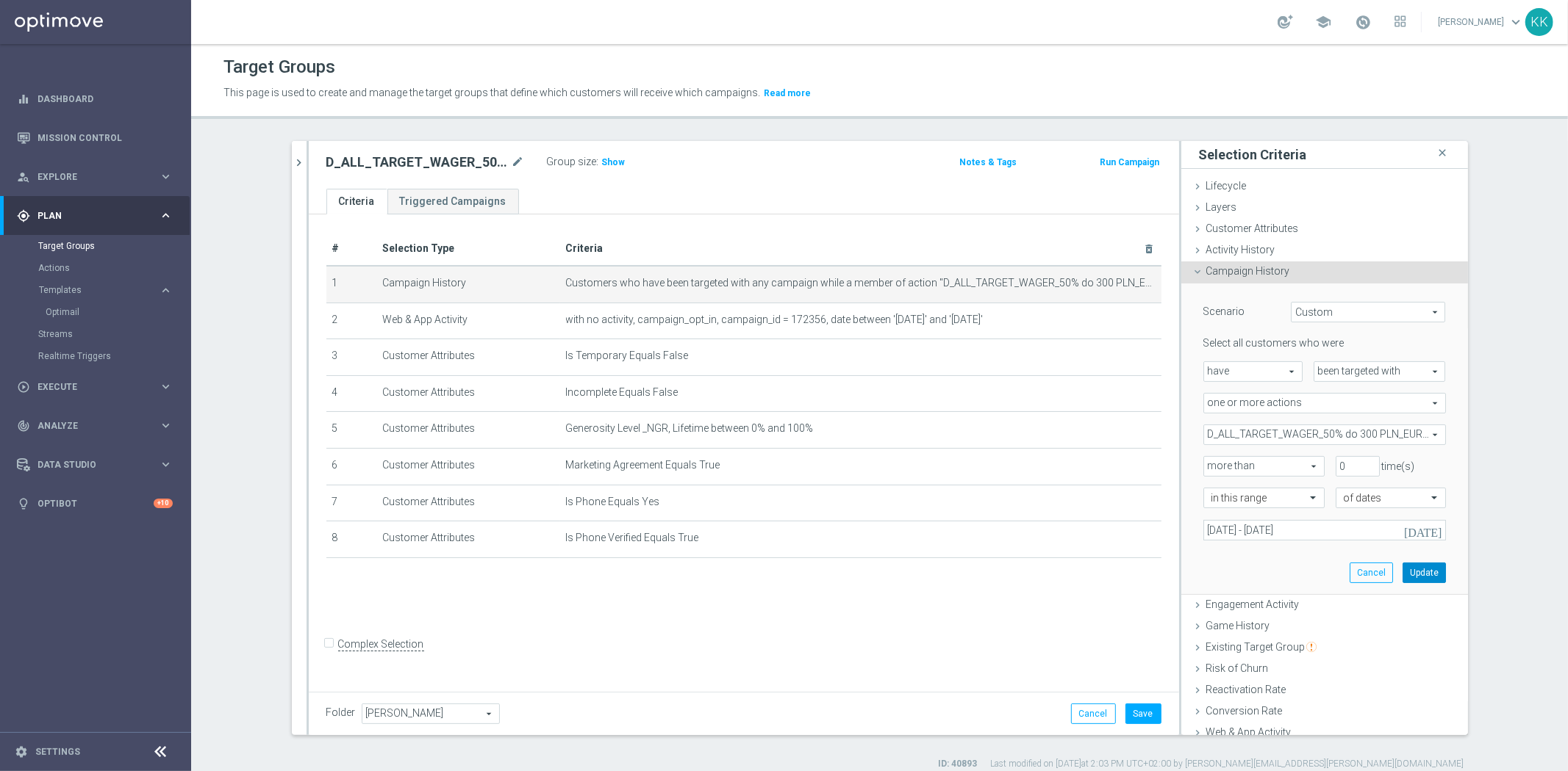
click at [1415, 576] on button "Update" at bounding box center [1423, 573] width 43 height 21
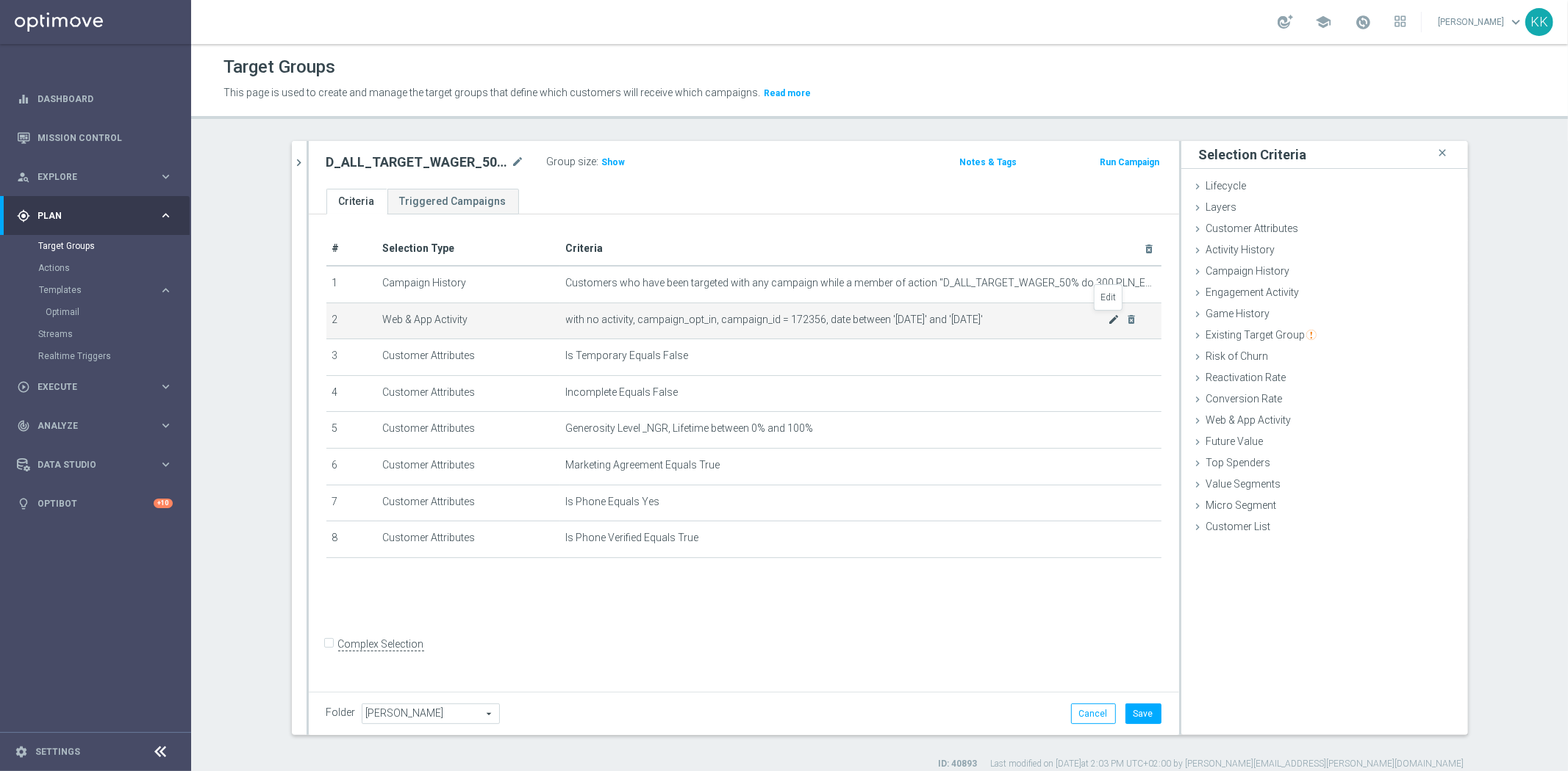
click at [1107, 321] on icon "mode_edit" at bounding box center [1113, 319] width 12 height 12
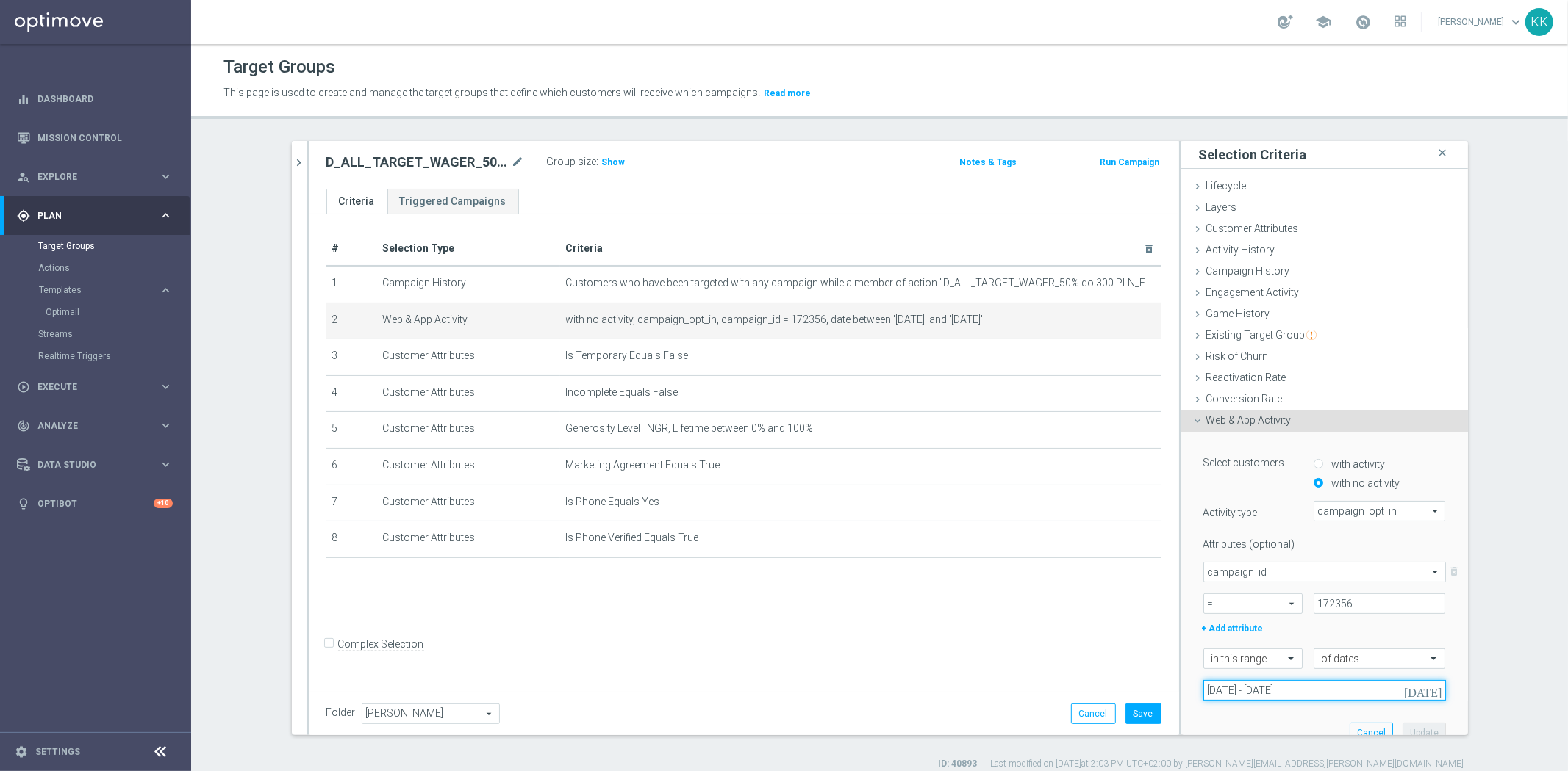
click at [1214, 687] on input "[DATE] - [DATE]" at bounding box center [1325, 691] width 243 height 21
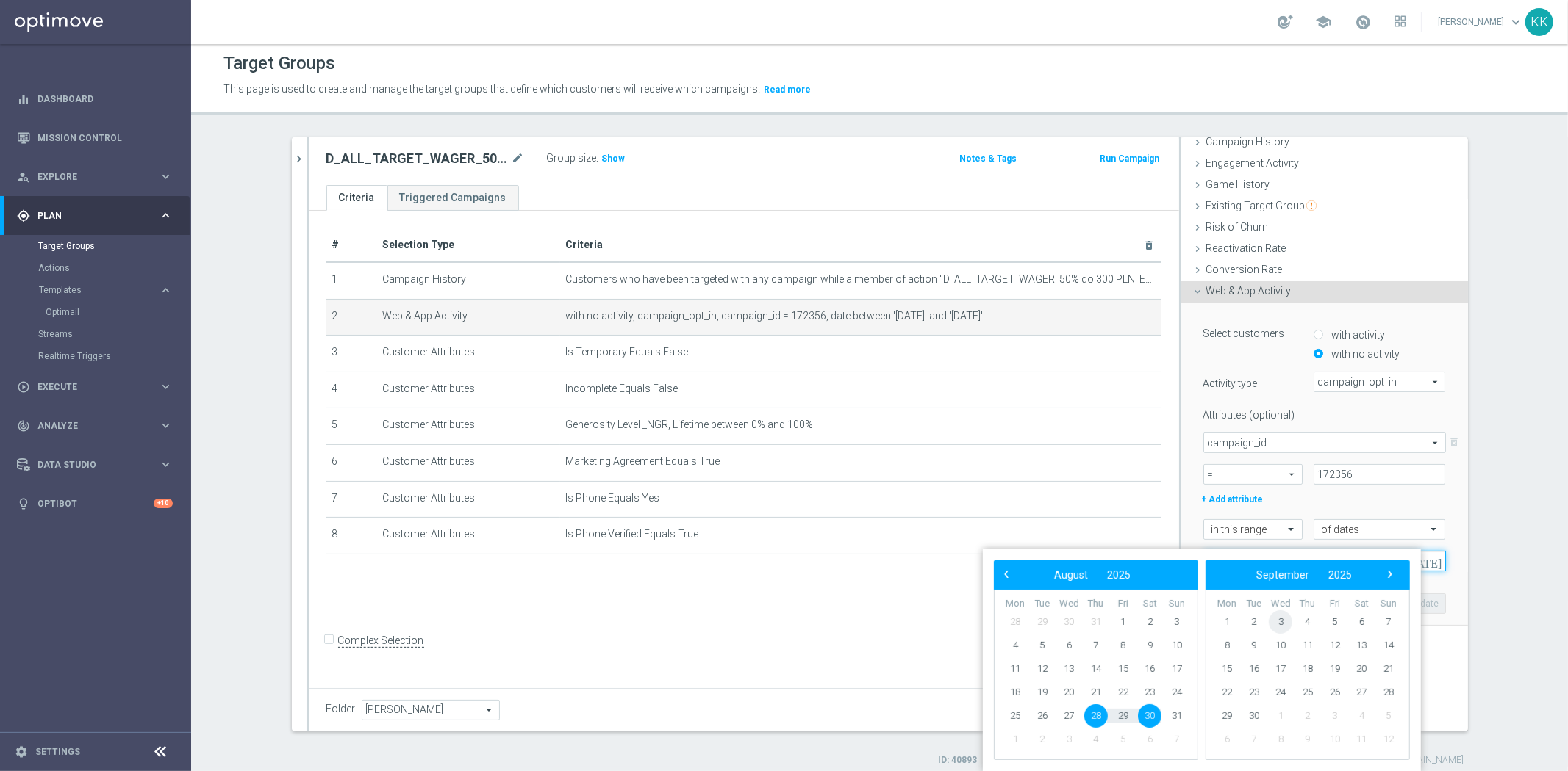
scroll to position [4, 0]
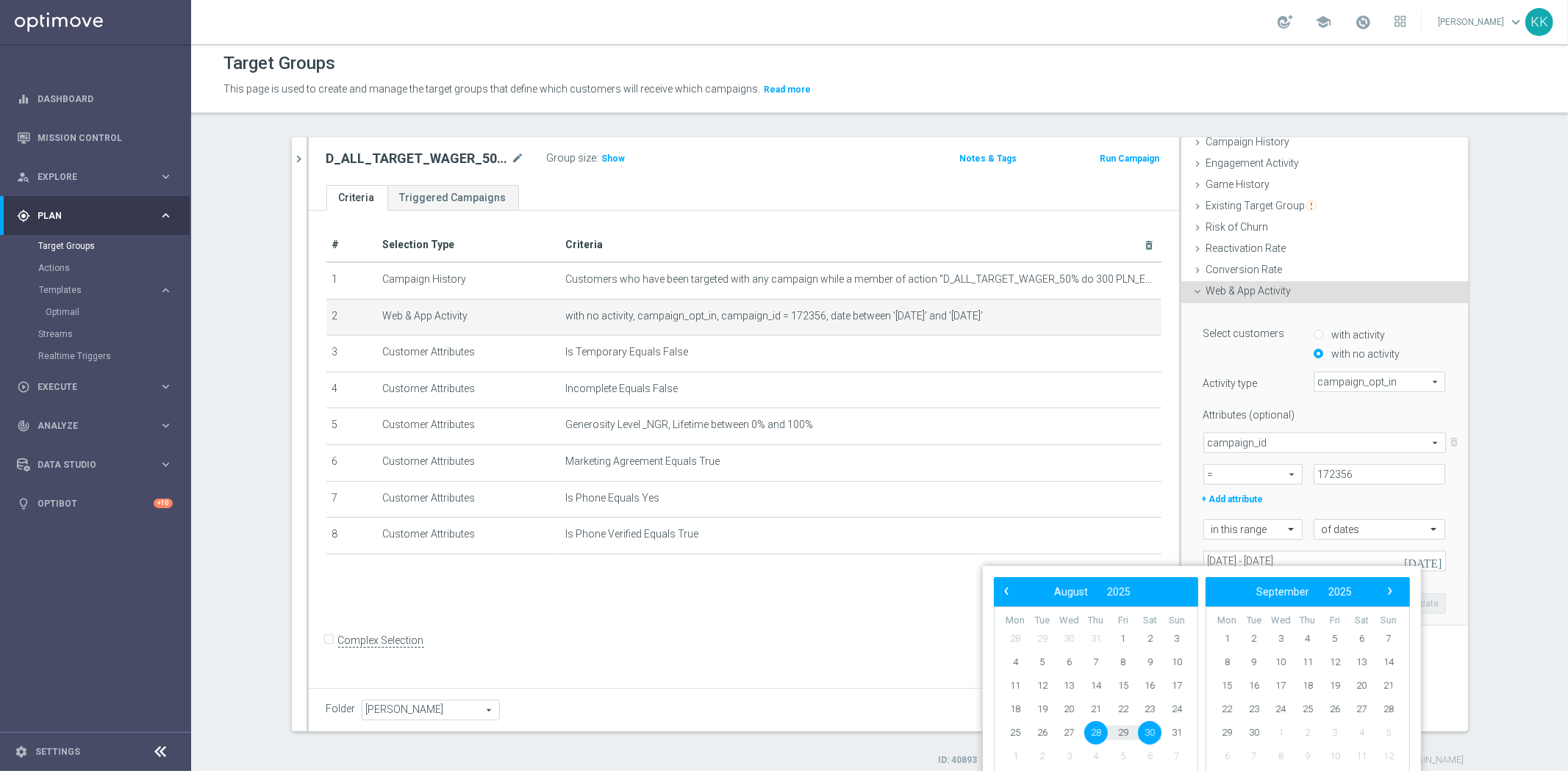
click at [1095, 731] on span "28" at bounding box center [1095, 733] width 23 height 23
click at [1253, 637] on span "2" at bounding box center [1254, 639] width 23 height 23
type input "[DATE] - [DATE]"
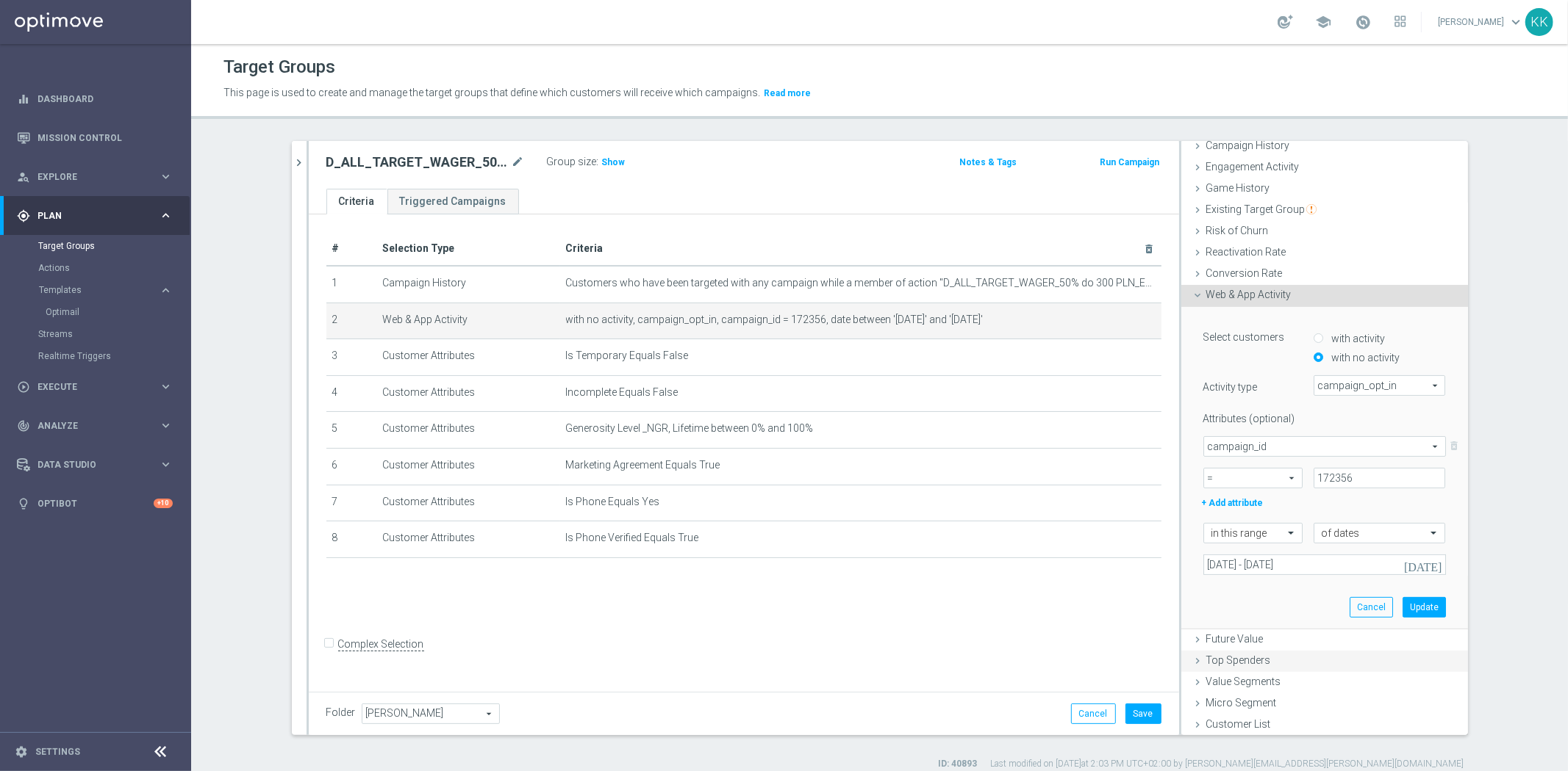
scroll to position [0, 0]
click at [1412, 608] on button "Update" at bounding box center [1423, 608] width 43 height 21
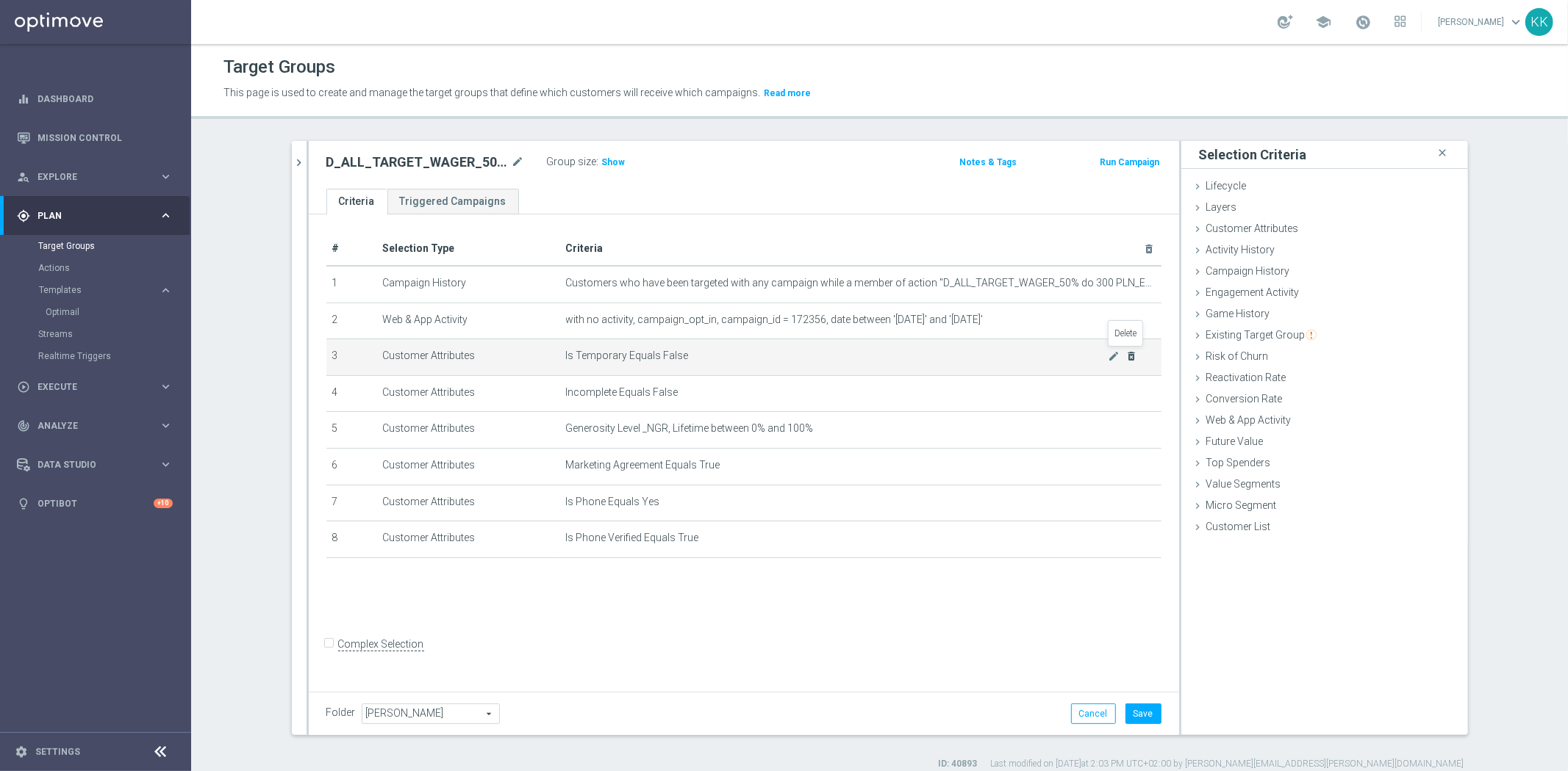
click at [1126, 356] on icon "delete_forever" at bounding box center [1131, 356] width 12 height 12
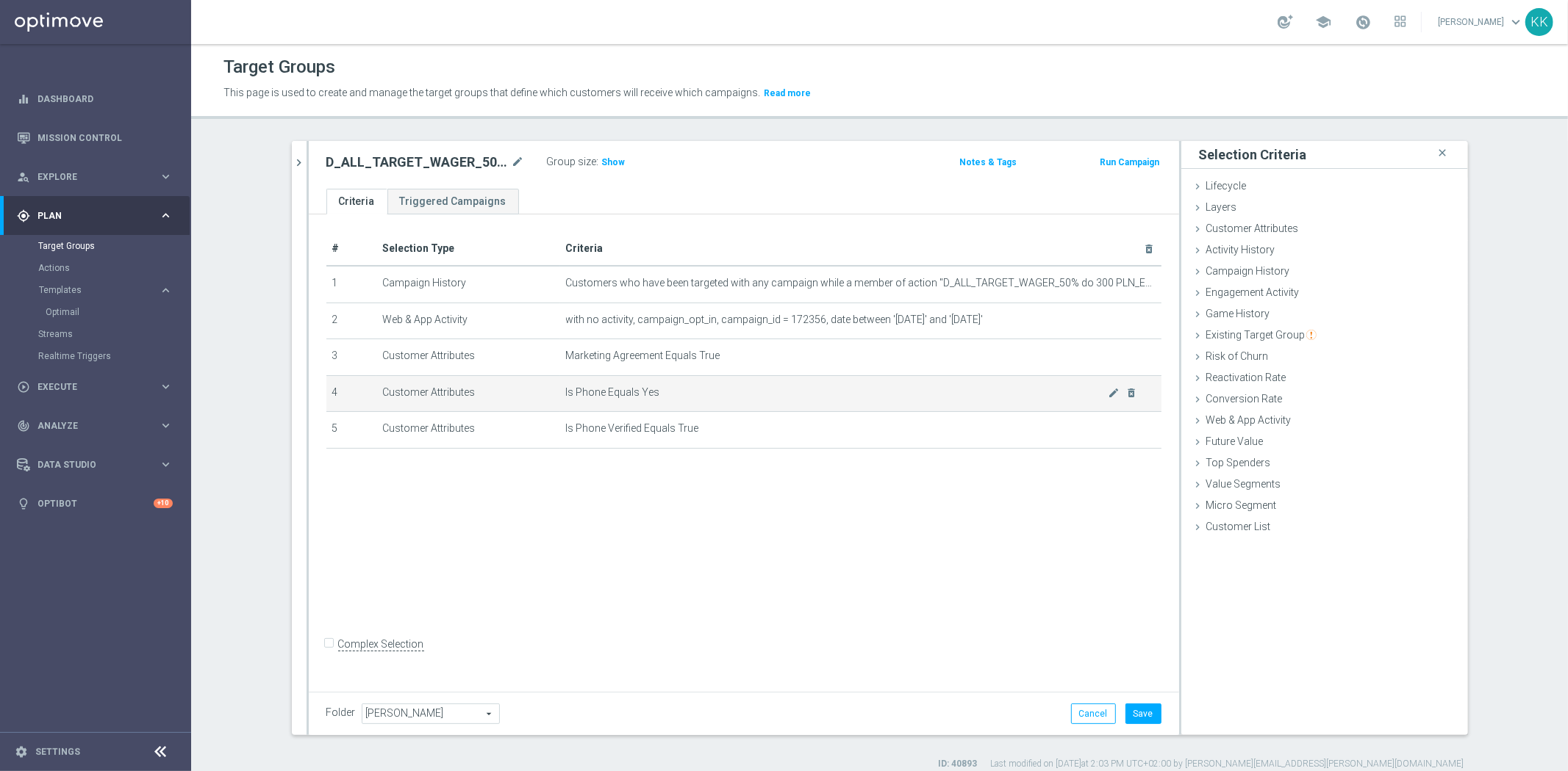
click at [1133, 391] on td "Is Phone Equals Yes mode_edit delete_forever" at bounding box center [860, 393] width 601 height 36
click at [1127, 392] on icon "delete_forever" at bounding box center [1131, 392] width 12 height 12
click at [1128, 392] on icon "delete_forever" at bounding box center [1131, 392] width 12 height 12
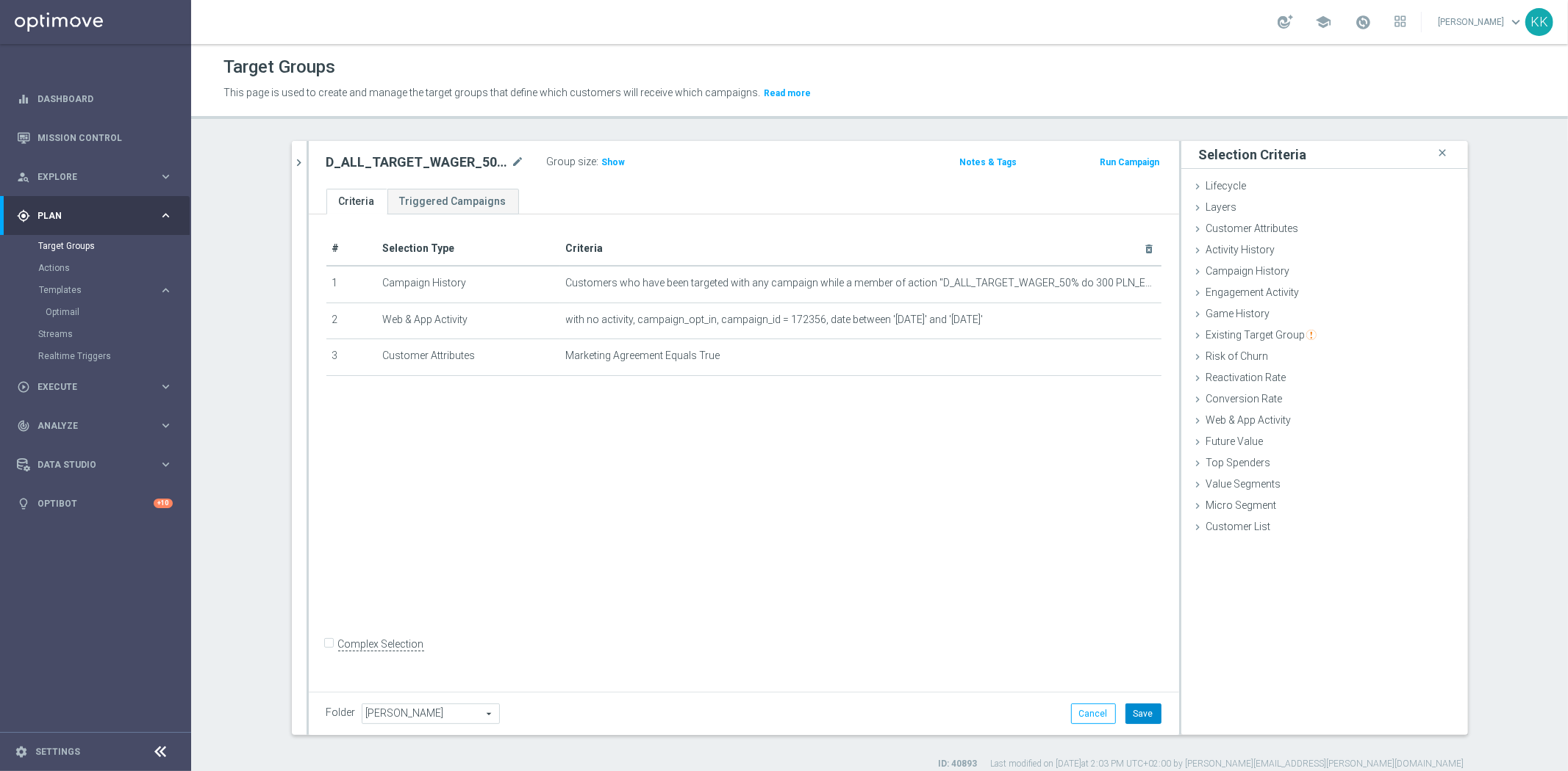
click at [1137, 711] on button "Save" at bounding box center [1143, 714] width 36 height 21
drag, startPoint x: 601, startPoint y: 158, endPoint x: 613, endPoint y: 213, distance: 56.3
click at [602, 158] on span "Show" at bounding box center [613, 162] width 23 height 10
click at [687, 511] on div "# Selection Type Criteria delete_forever 1 Campaign History Customers who have …" at bounding box center [743, 450] width 870 height 473
click at [292, 150] on button "chevron_right" at bounding box center [299, 162] width 15 height 43
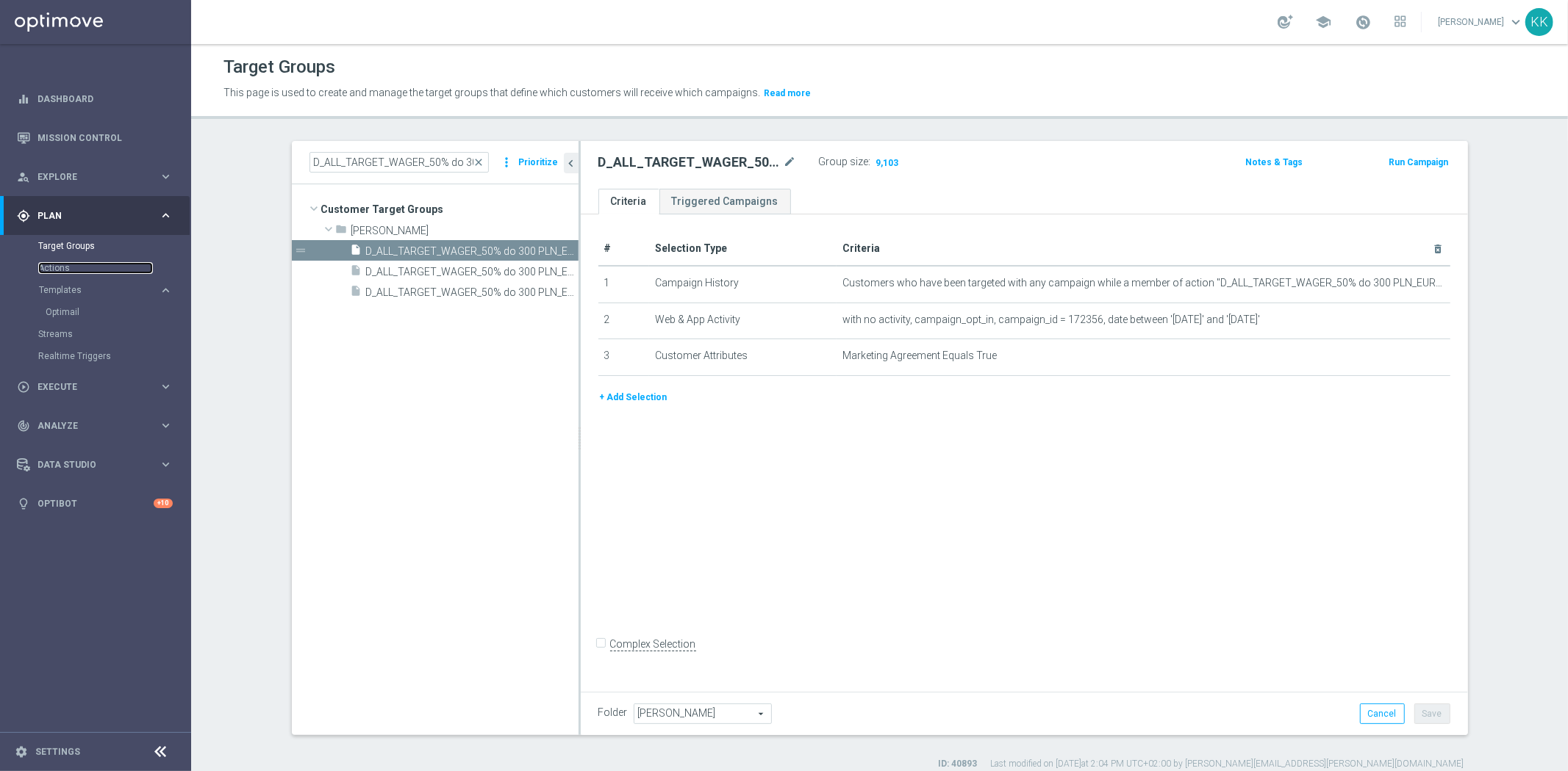
drag, startPoint x: 61, startPoint y: 268, endPoint x: 61, endPoint y: 282, distance: 14.0
click at [61, 268] on link "Actions" at bounding box center [95, 268] width 115 height 12
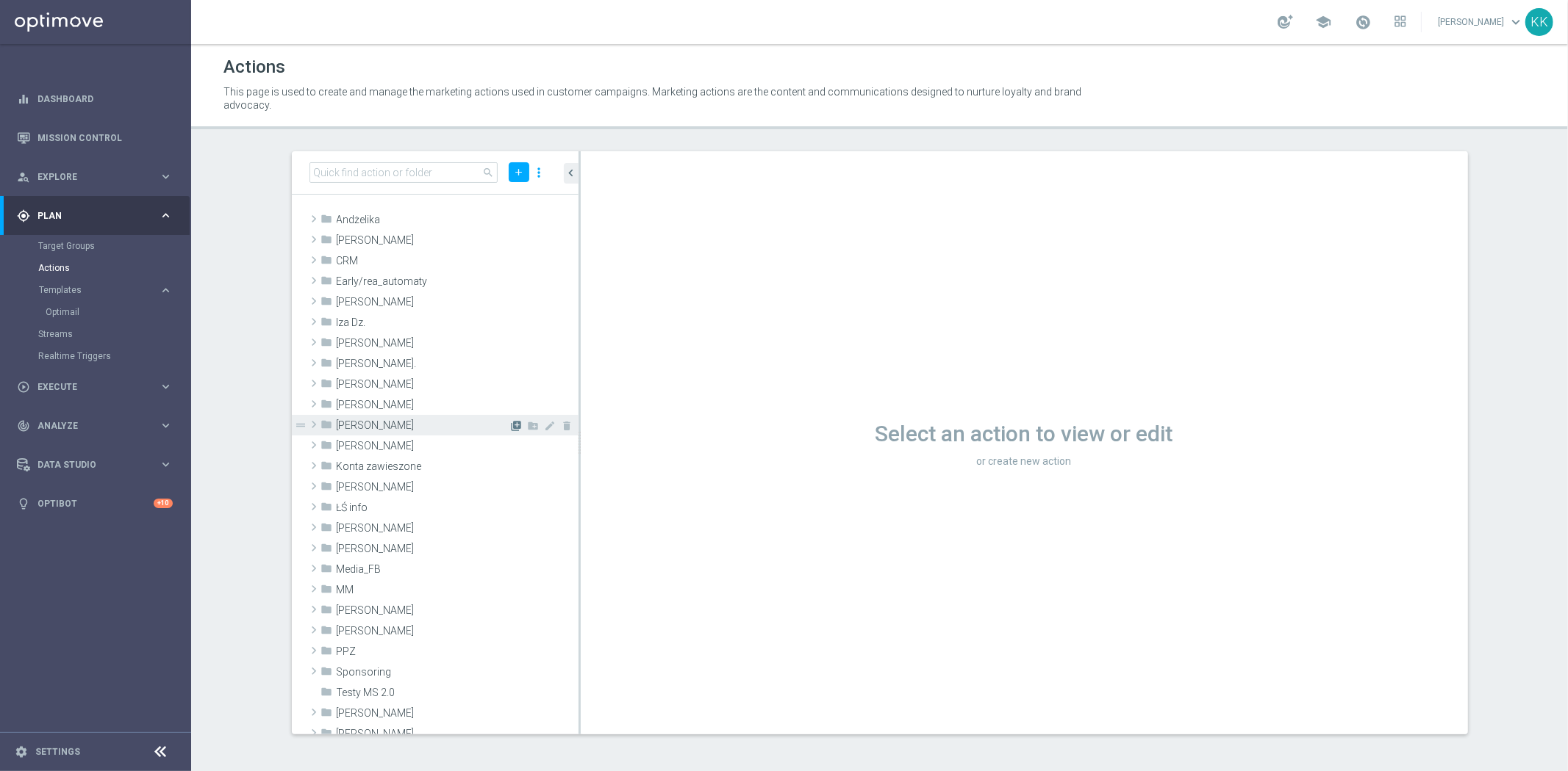
click at [511, 427] on icon "library_add" at bounding box center [517, 426] width 12 height 12
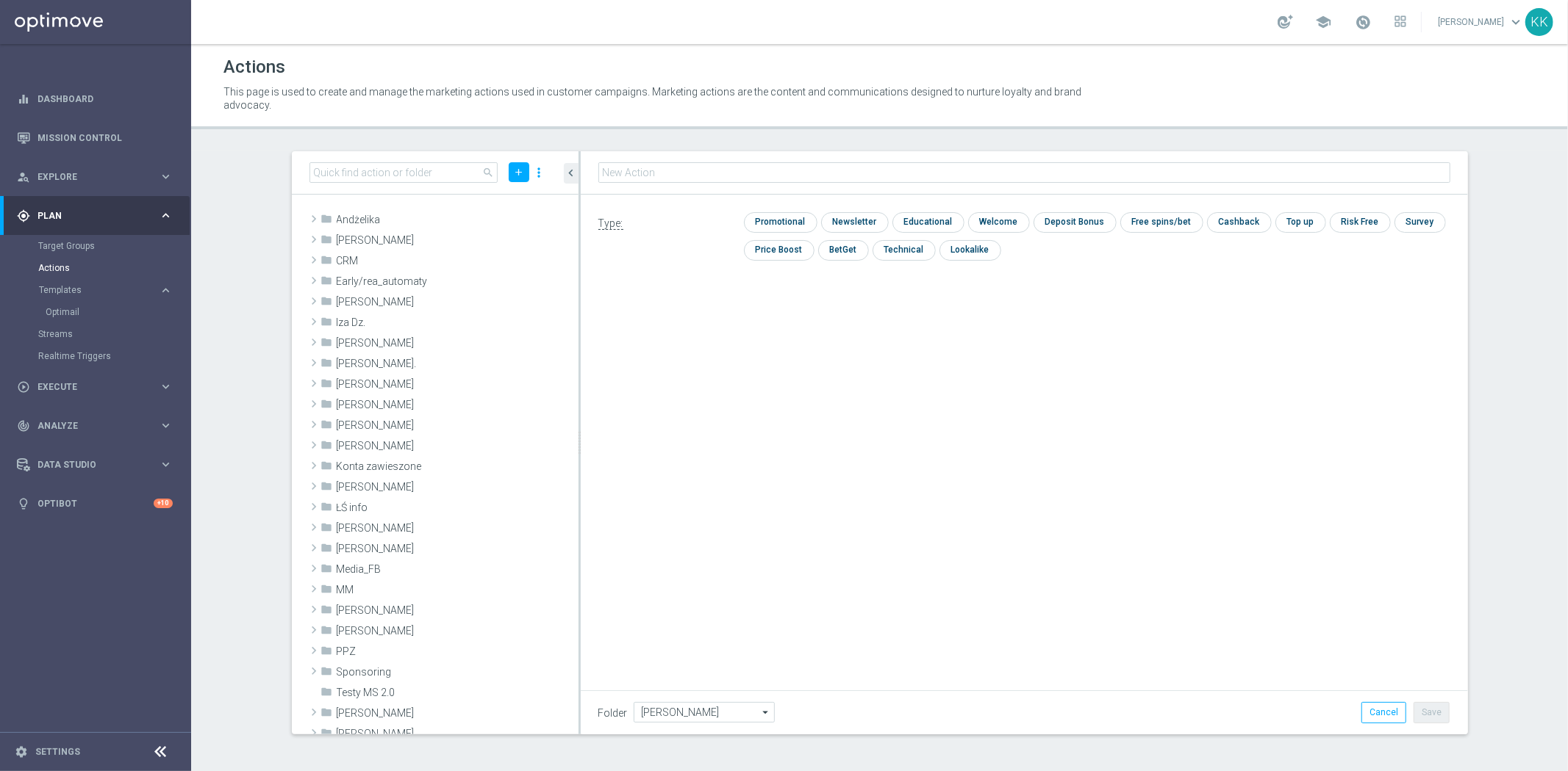
type input "D_ALL_TARGET_WAGER_50% do 300 PLN_EUROBASKET_280825_PUSH"
click at [771, 213] on input "checkbox" at bounding box center [778, 222] width 70 height 20
checkbox input "true"
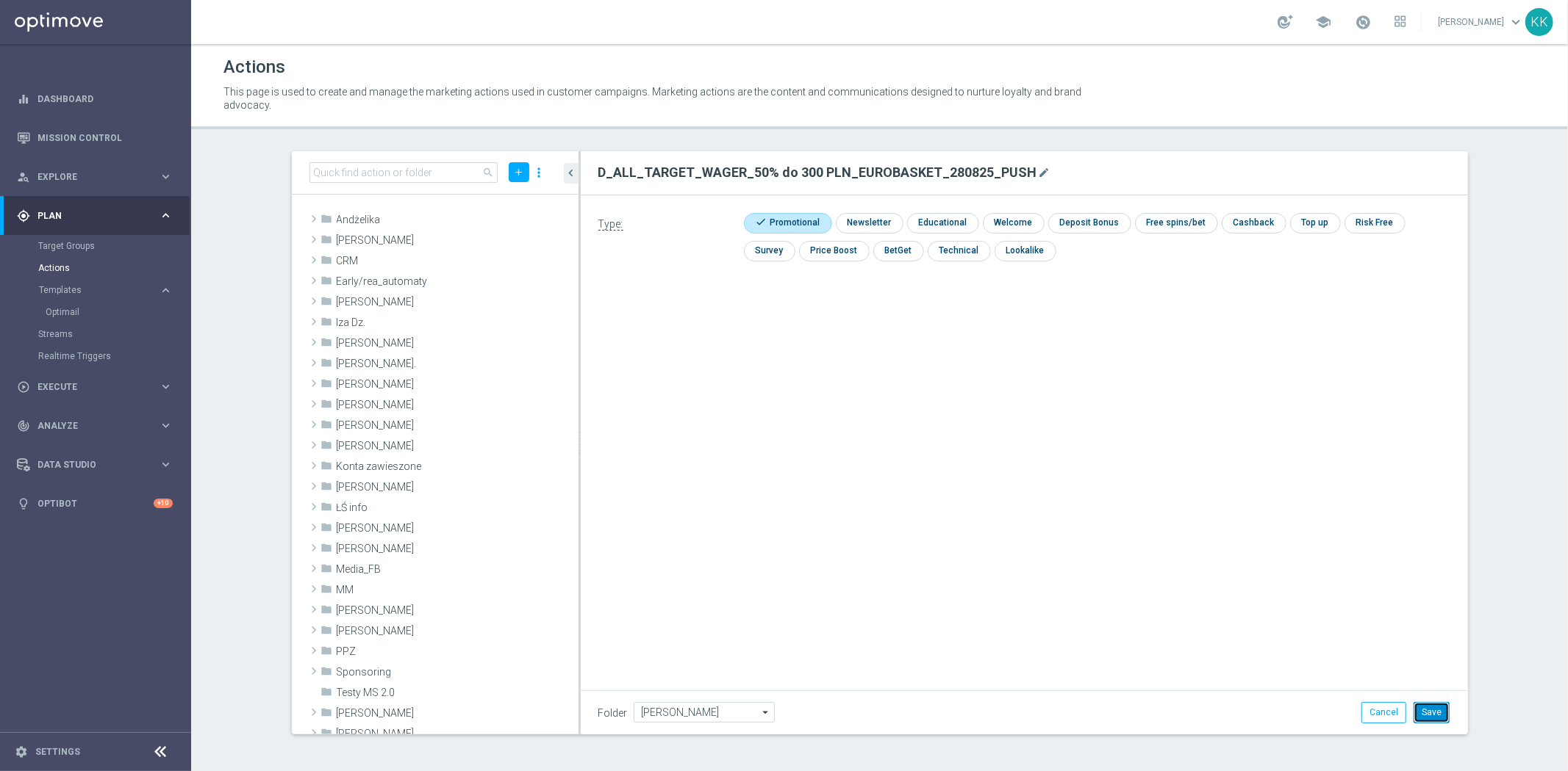
click at [1424, 703] on button "Save" at bounding box center [1431, 712] width 36 height 21
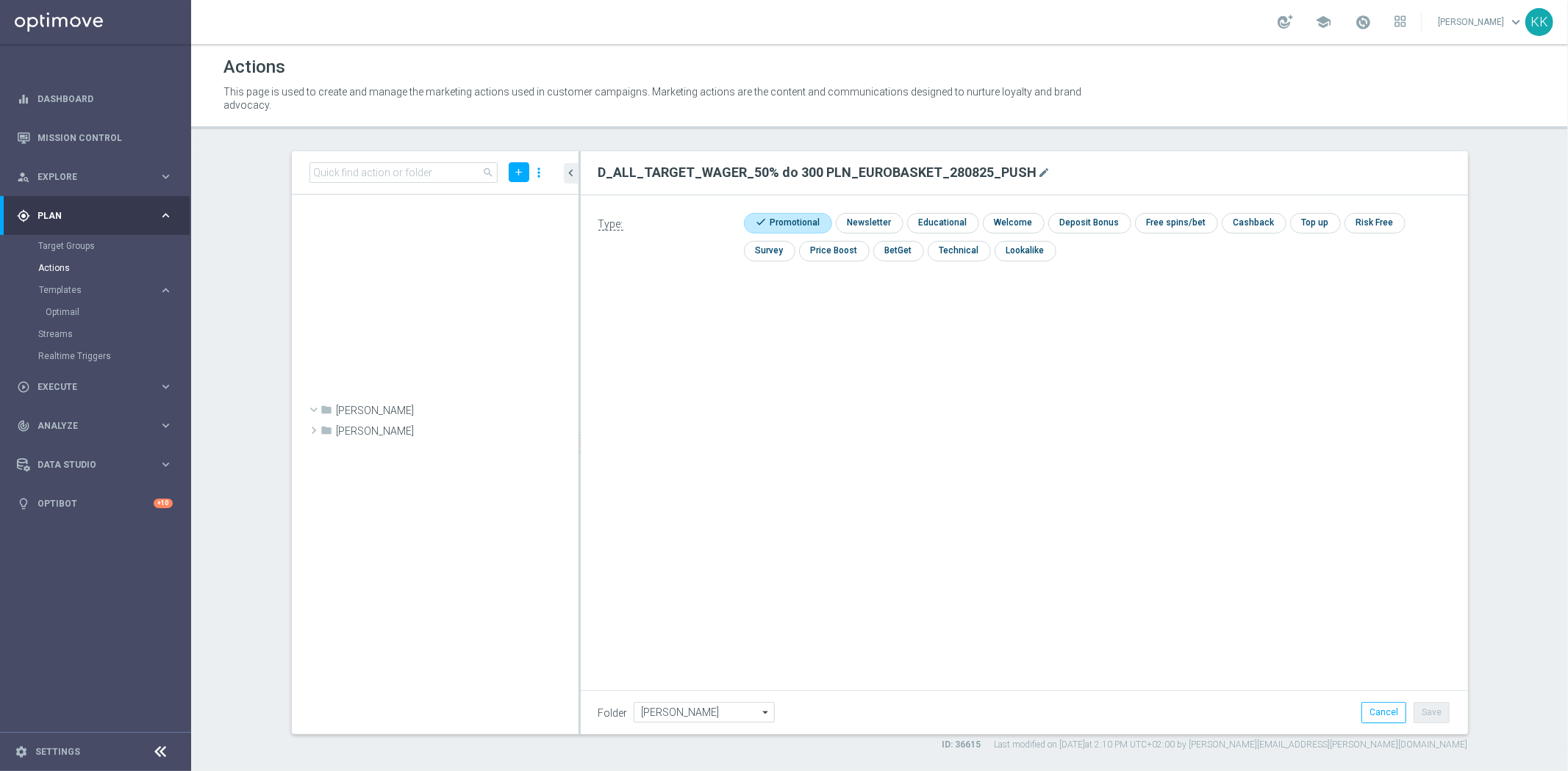
scroll to position [43235, 0]
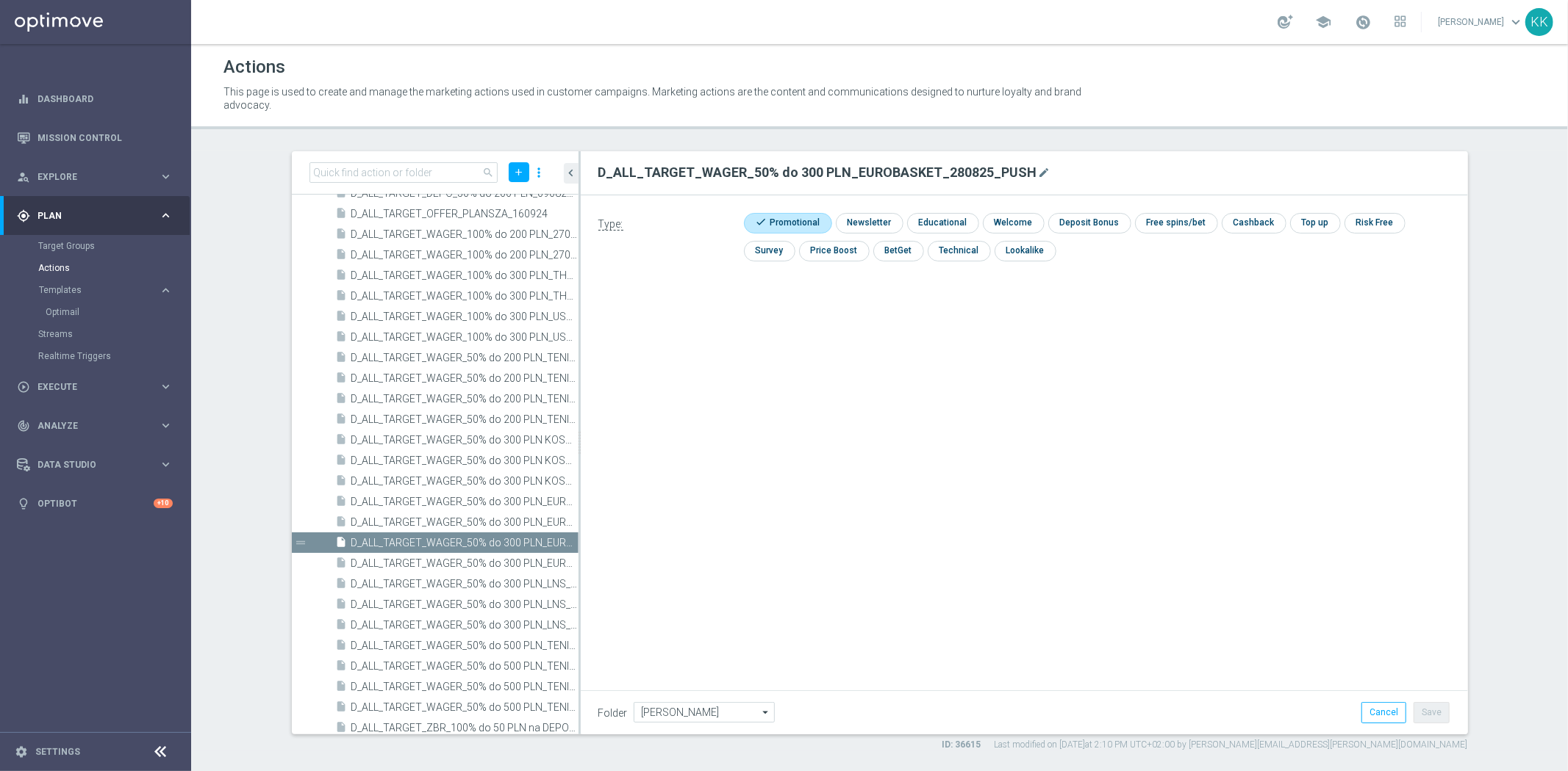
drag, startPoint x: 846, startPoint y: 395, endPoint x: 833, endPoint y: 398, distance: 13.3
click at [836, 397] on div "Type: check Promotional check Newsletter check Educational check Welcome check …" at bounding box center [1023, 361] width 887 height 331
click at [67, 393] on div "play_circle_outline Execute keyboard_arrow_right" at bounding box center [94, 387] width 189 height 39
click at [82, 282] on link "Campaign Builder" at bounding box center [95, 284] width 115 height 12
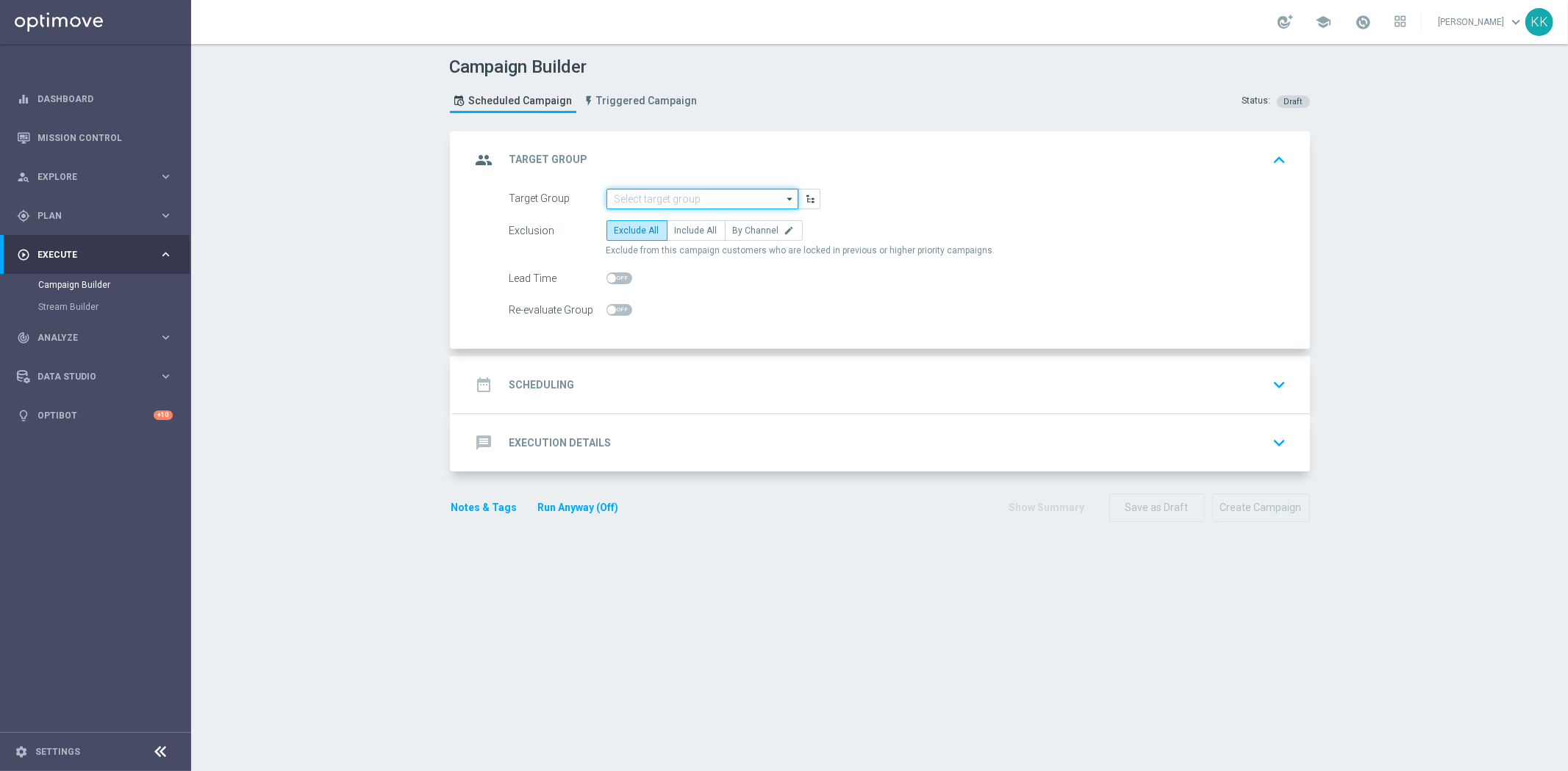
click at [640, 193] on input at bounding box center [702, 199] width 192 height 21
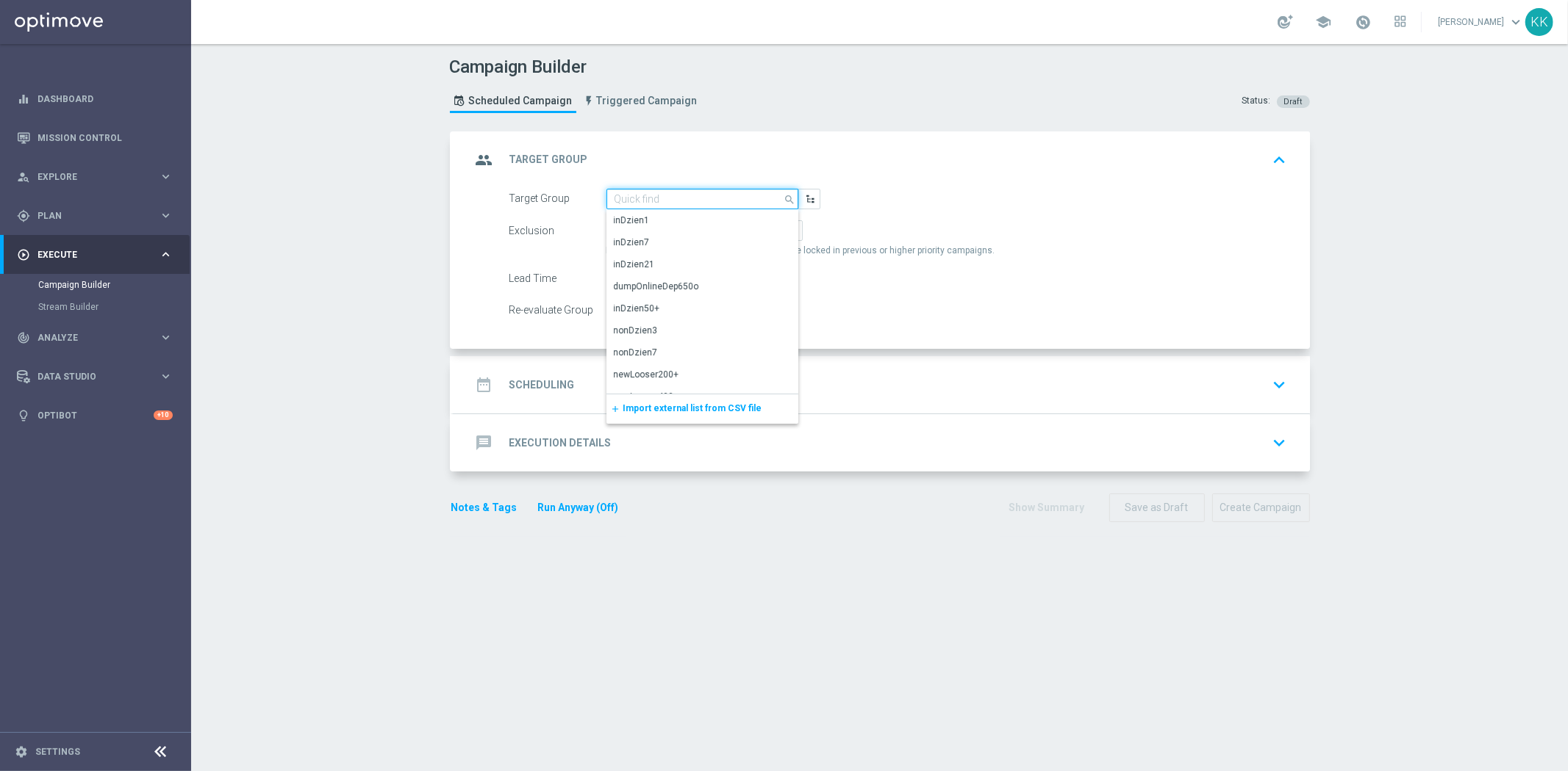
paste input "D_ALL_TARGET_WAGER_50% do 300 PLN_EUROBASKET_280825_PUSH"
click at [659, 233] on div "D_ALL_TARGET_WAGER_50% do 300 PLN_EUROBASKET_280825_PUSH" at bounding box center [702, 227] width 176 height 26
type input "D_ALL_TARGET_WAGER_50% do 300 PLN_EUROBASKET_280825_PUSH"
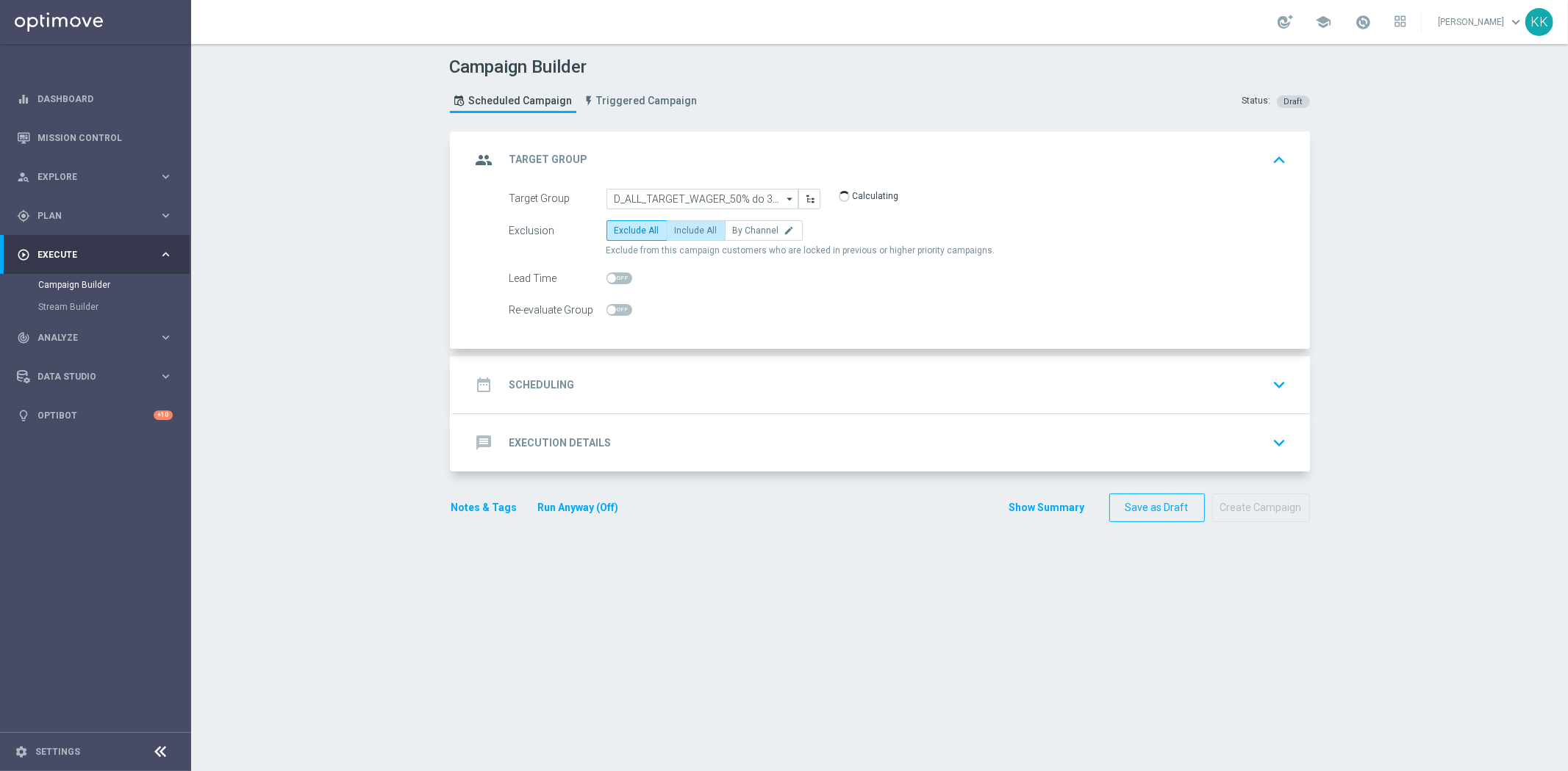
click at [677, 223] on label "Include All" at bounding box center [696, 230] width 59 height 21
click at [677, 228] on input "Include All" at bounding box center [679, 233] width 9 height 9
radio input "true"
click at [621, 304] on span at bounding box center [619, 310] width 26 height 12
click at [621, 304] on input "checkbox" at bounding box center [619, 310] width 26 height 12
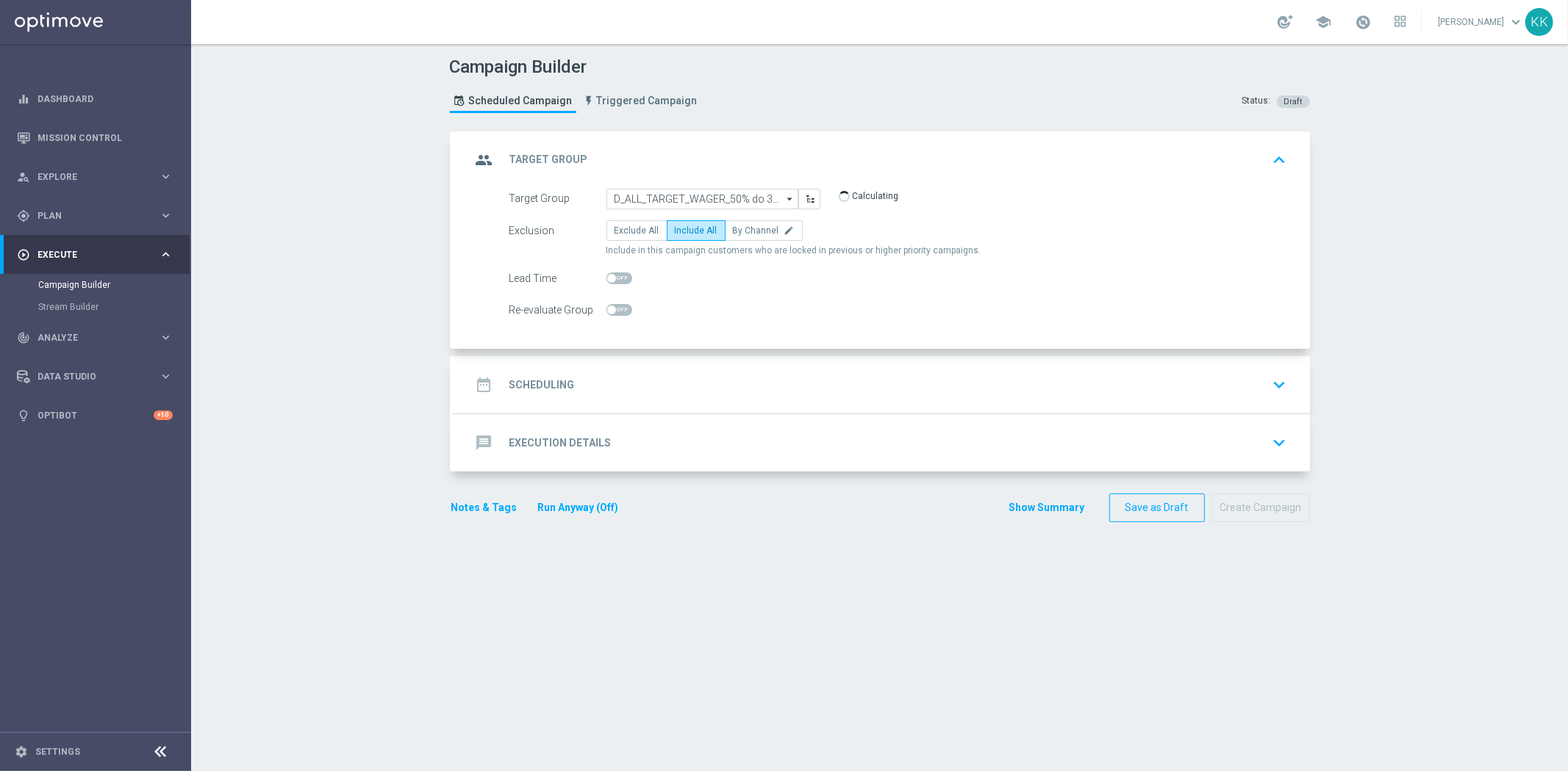
checkbox input "true"
click at [711, 393] on div "date_range Scheduling keyboard_arrow_down" at bounding box center [881, 385] width 821 height 28
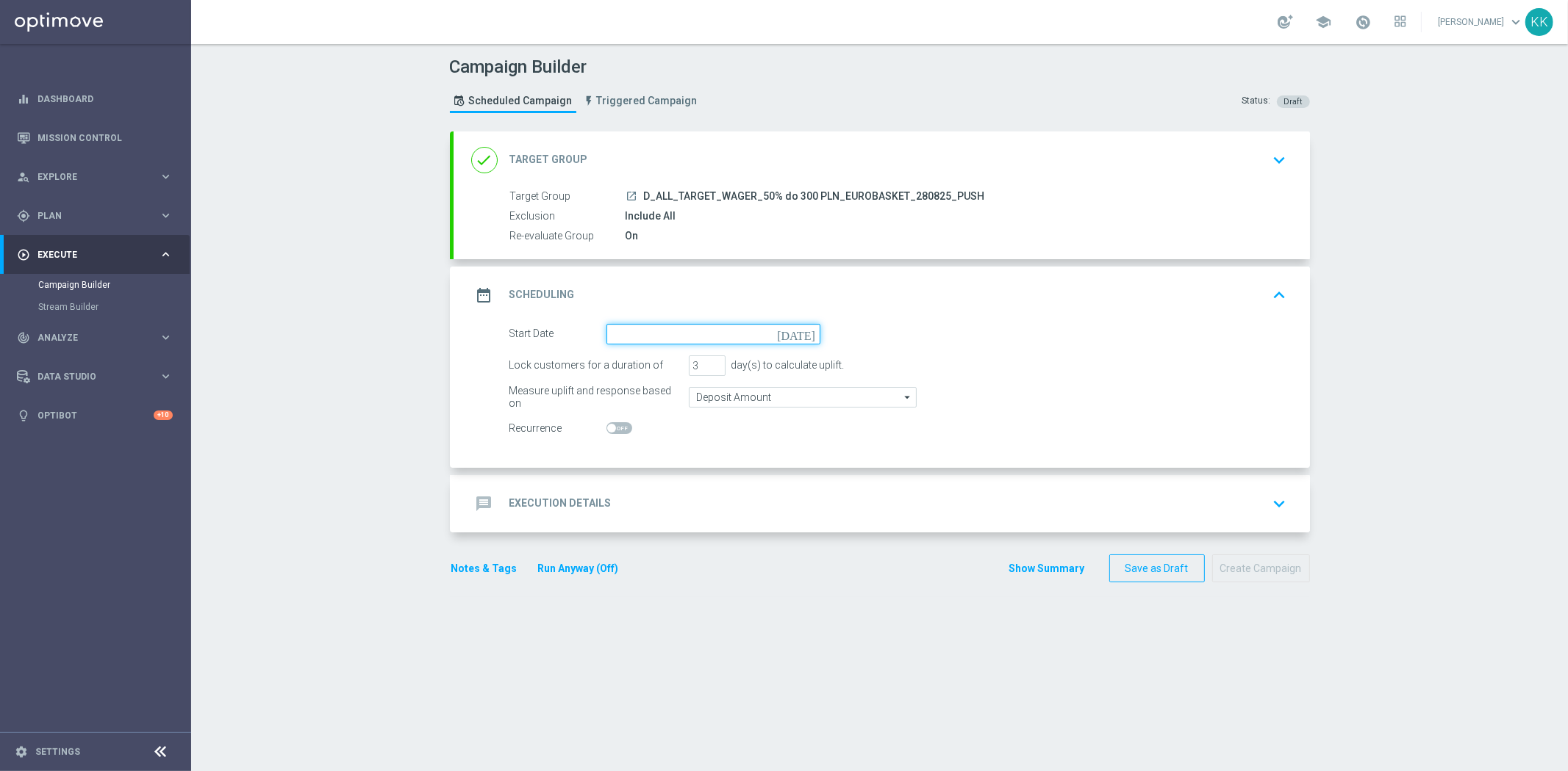
click at [606, 329] on input at bounding box center [713, 334] width 214 height 21
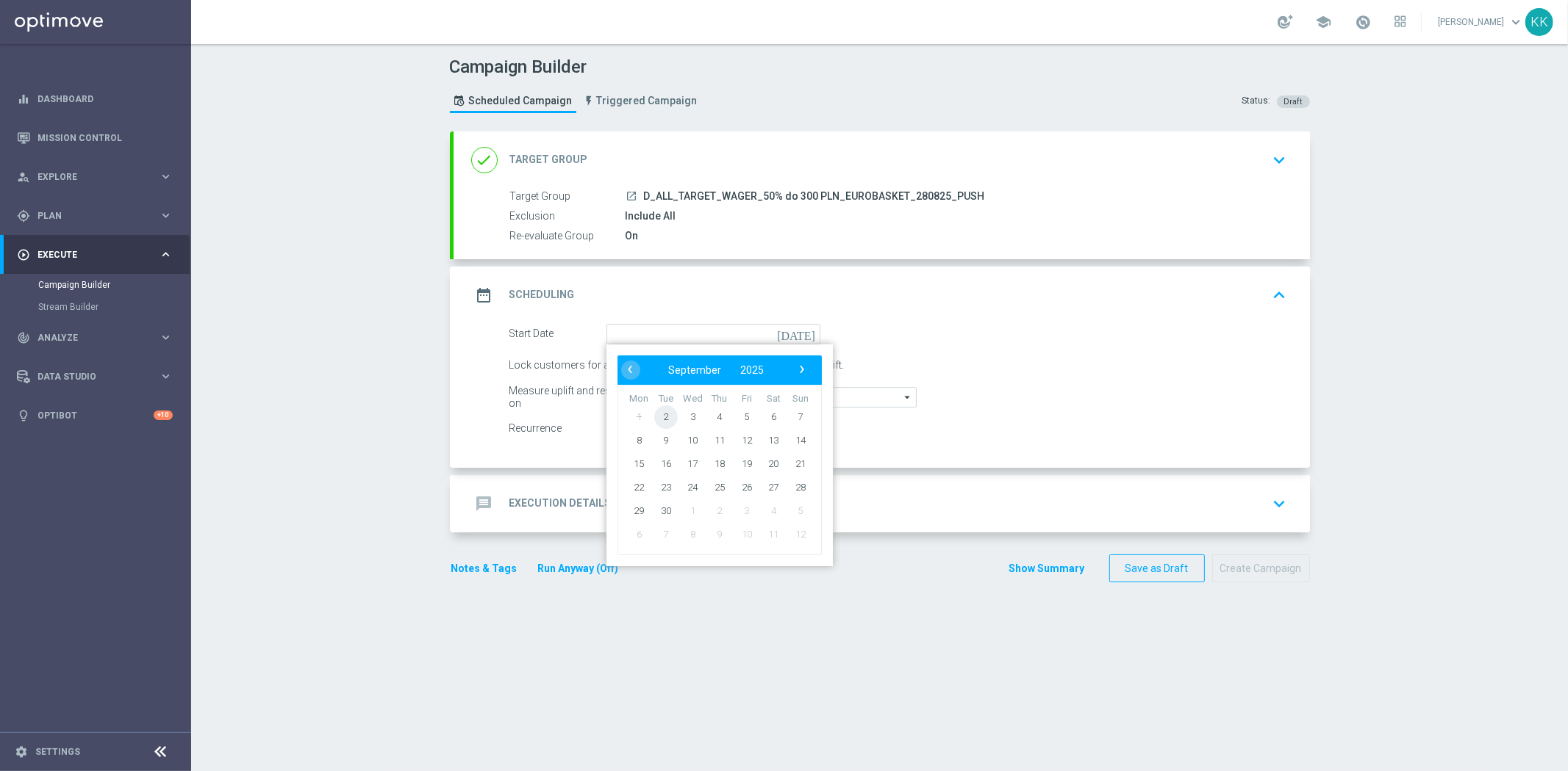
click at [667, 413] on span "2" at bounding box center [664, 416] width 23 height 23
type input "[DATE]"
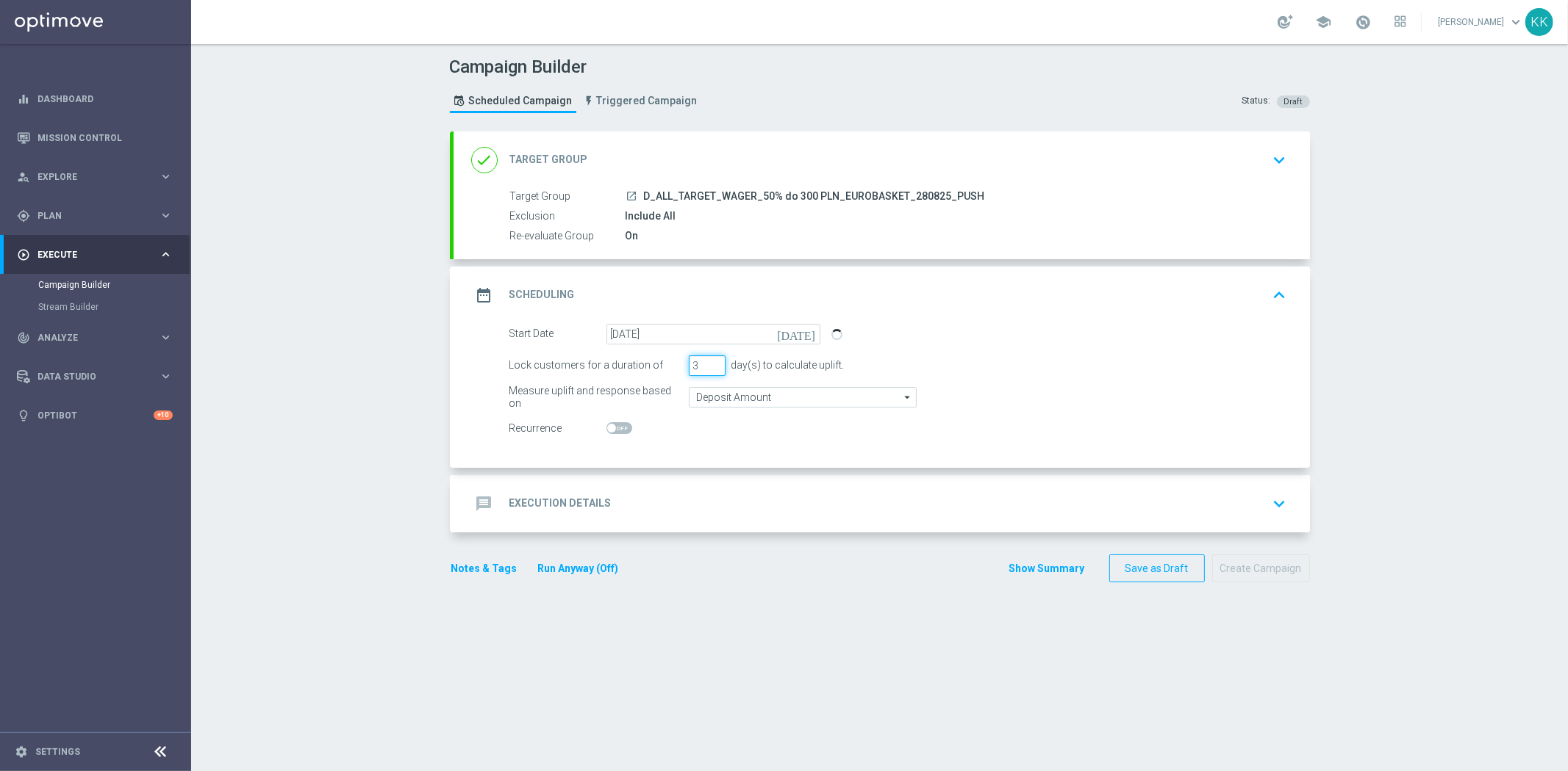
click at [695, 365] on input "3" at bounding box center [706, 365] width 36 height 21
type input "1"
click at [735, 388] on input "Deposit Amount" at bounding box center [802, 397] width 228 height 21
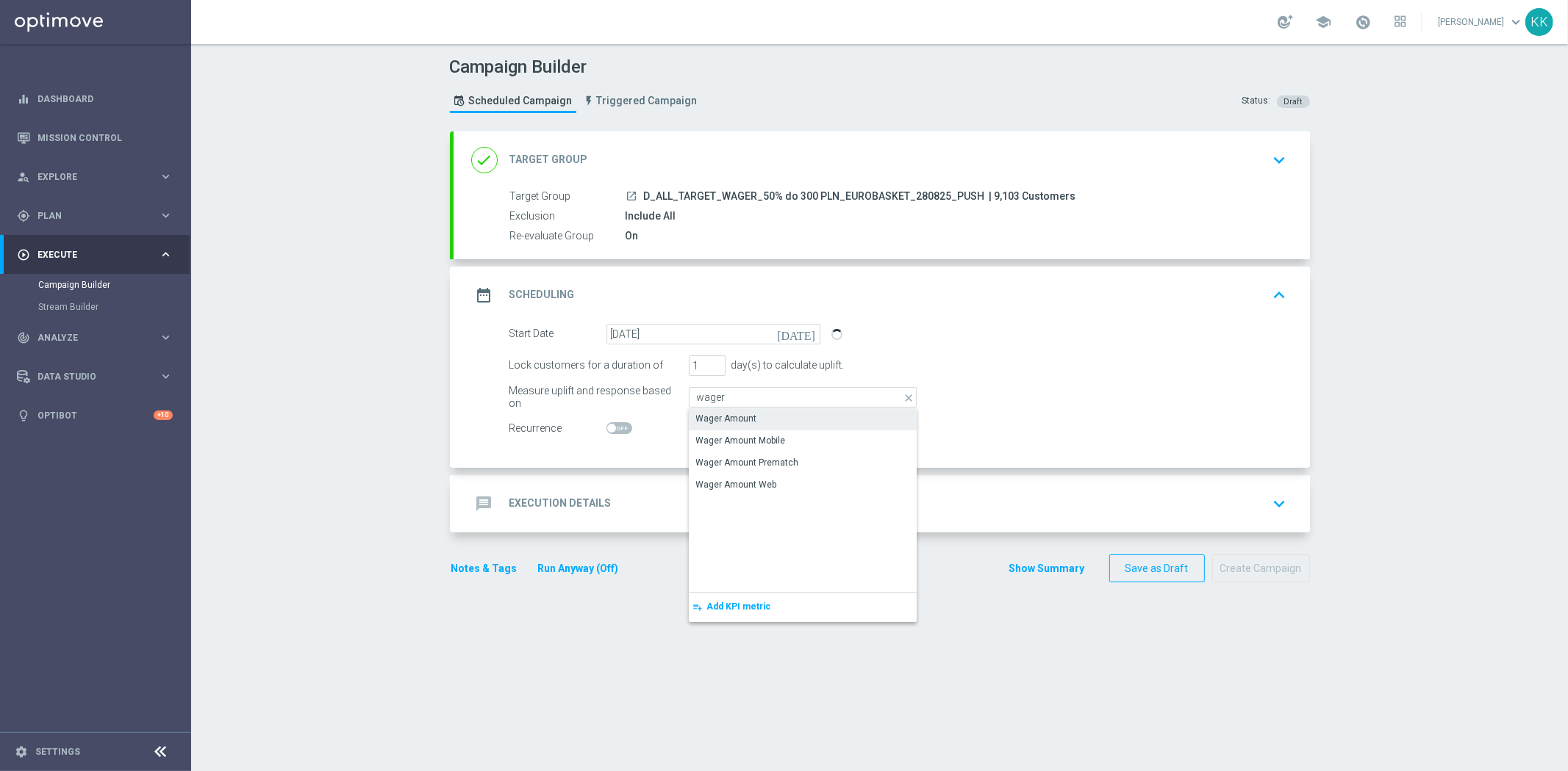
click at [738, 408] on div "Wager Amount" at bounding box center [802, 419] width 228 height 21
type input "Wager Amount"
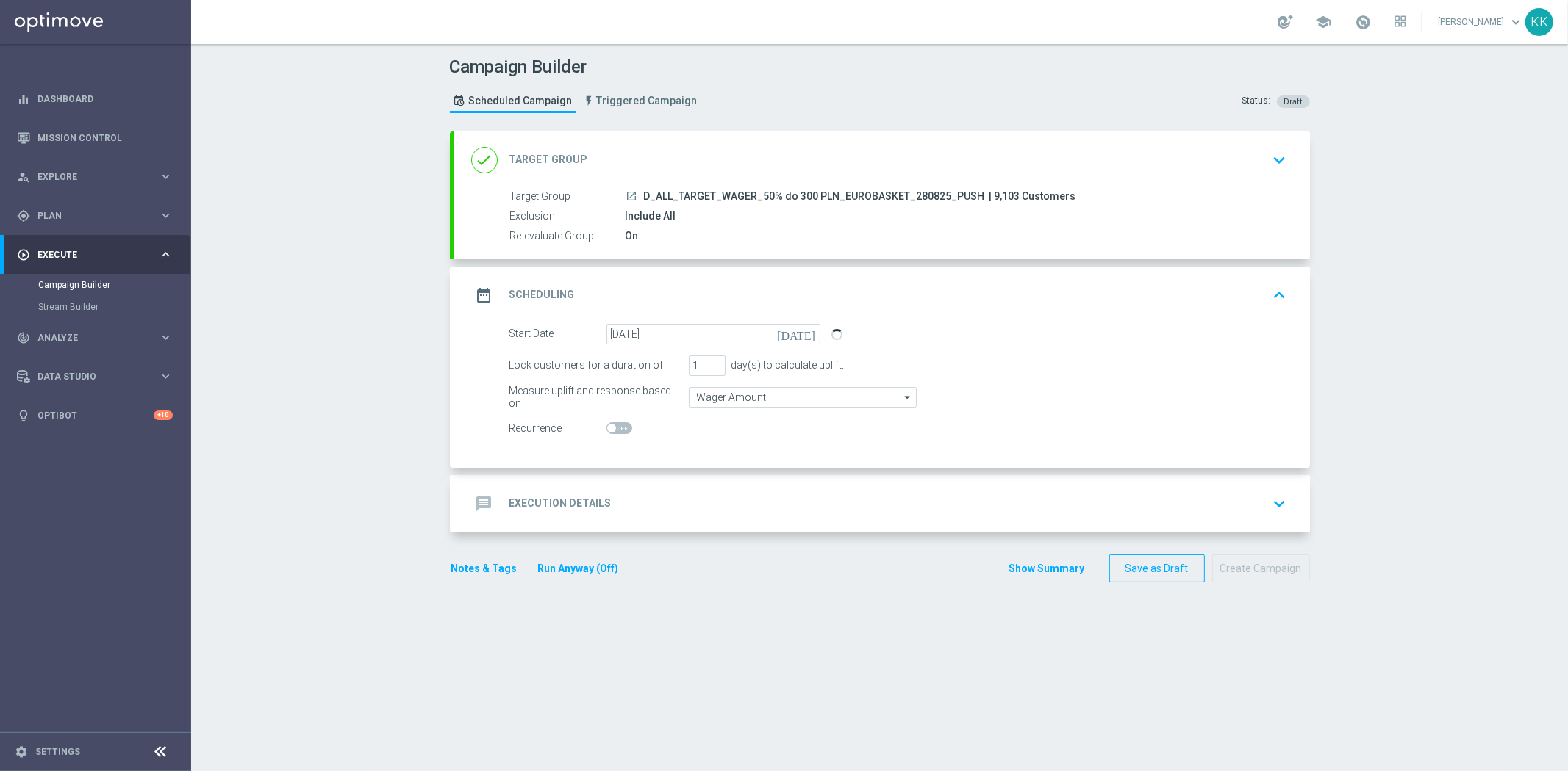
click at [776, 522] on div "message Execution Details keyboard_arrow_down" at bounding box center [881, 503] width 856 height 57
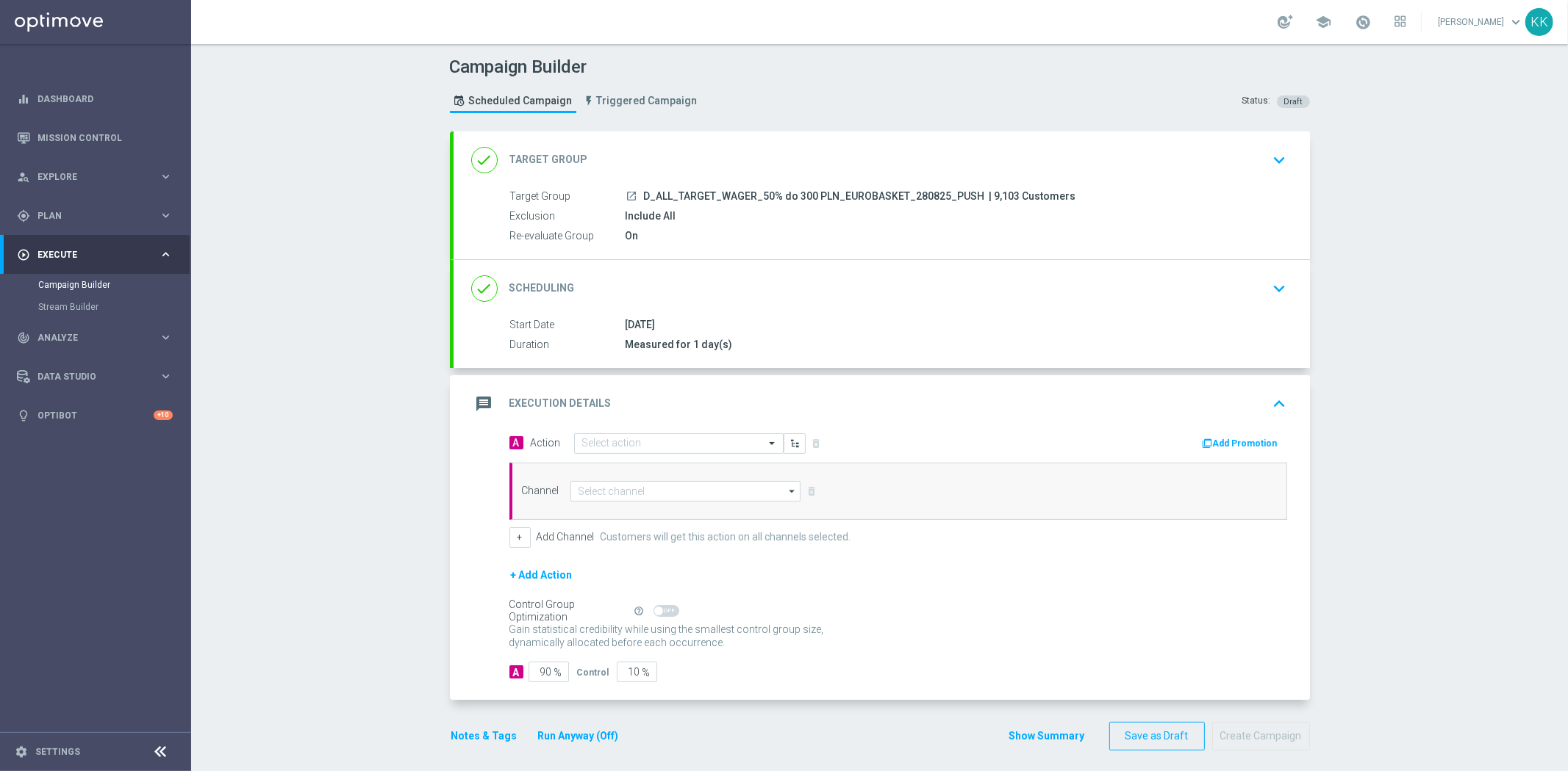
click at [620, 417] on div "message Execution Details keyboard_arrow_up" at bounding box center [881, 404] width 856 height 57
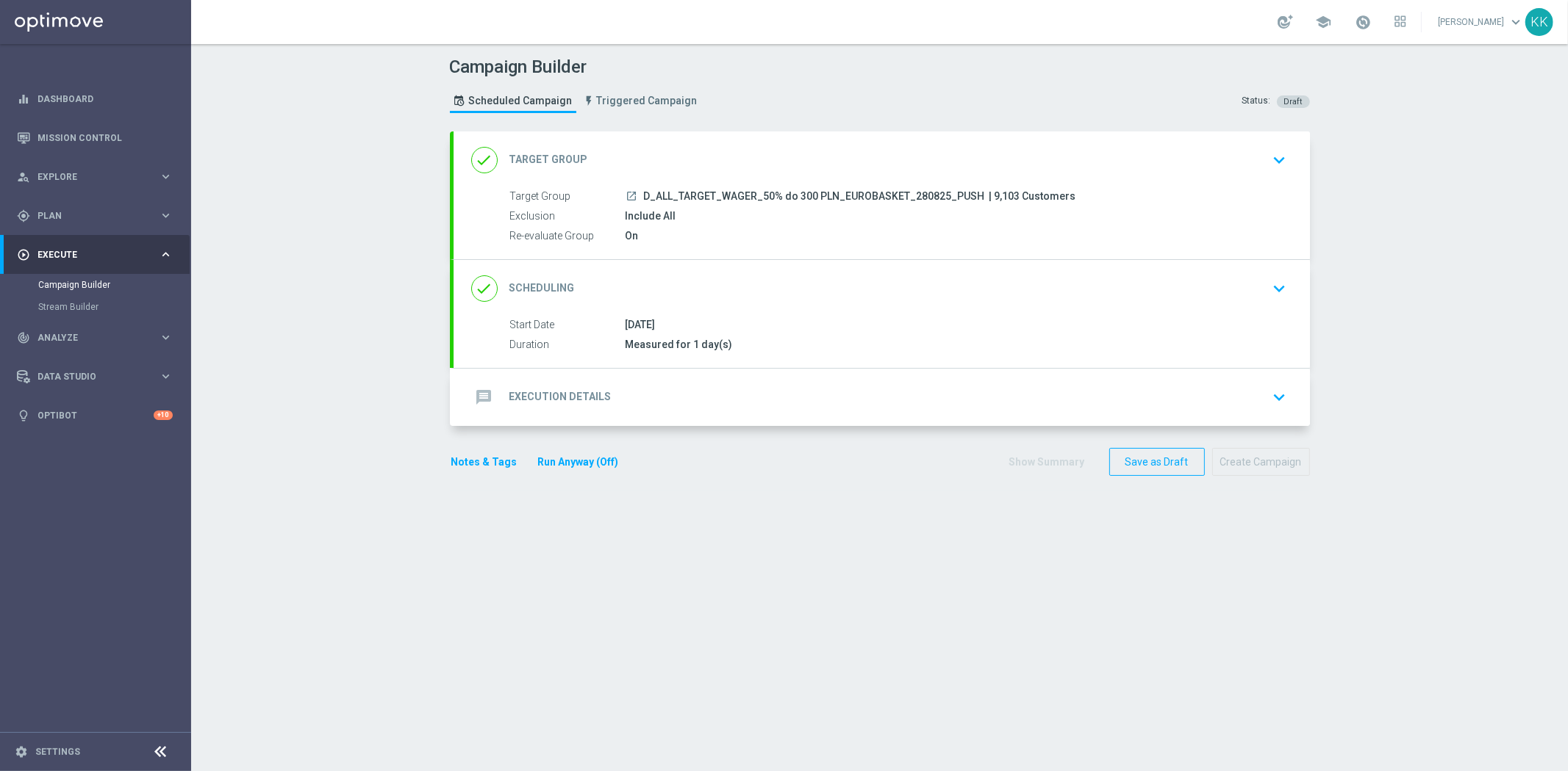
click at [618, 393] on div "message Execution Details keyboard_arrow_down A Action Select action delete_for…" at bounding box center [881, 397] width 856 height 57
click at [620, 400] on div "message Execution Details keyboard_arrow_down" at bounding box center [881, 397] width 821 height 28
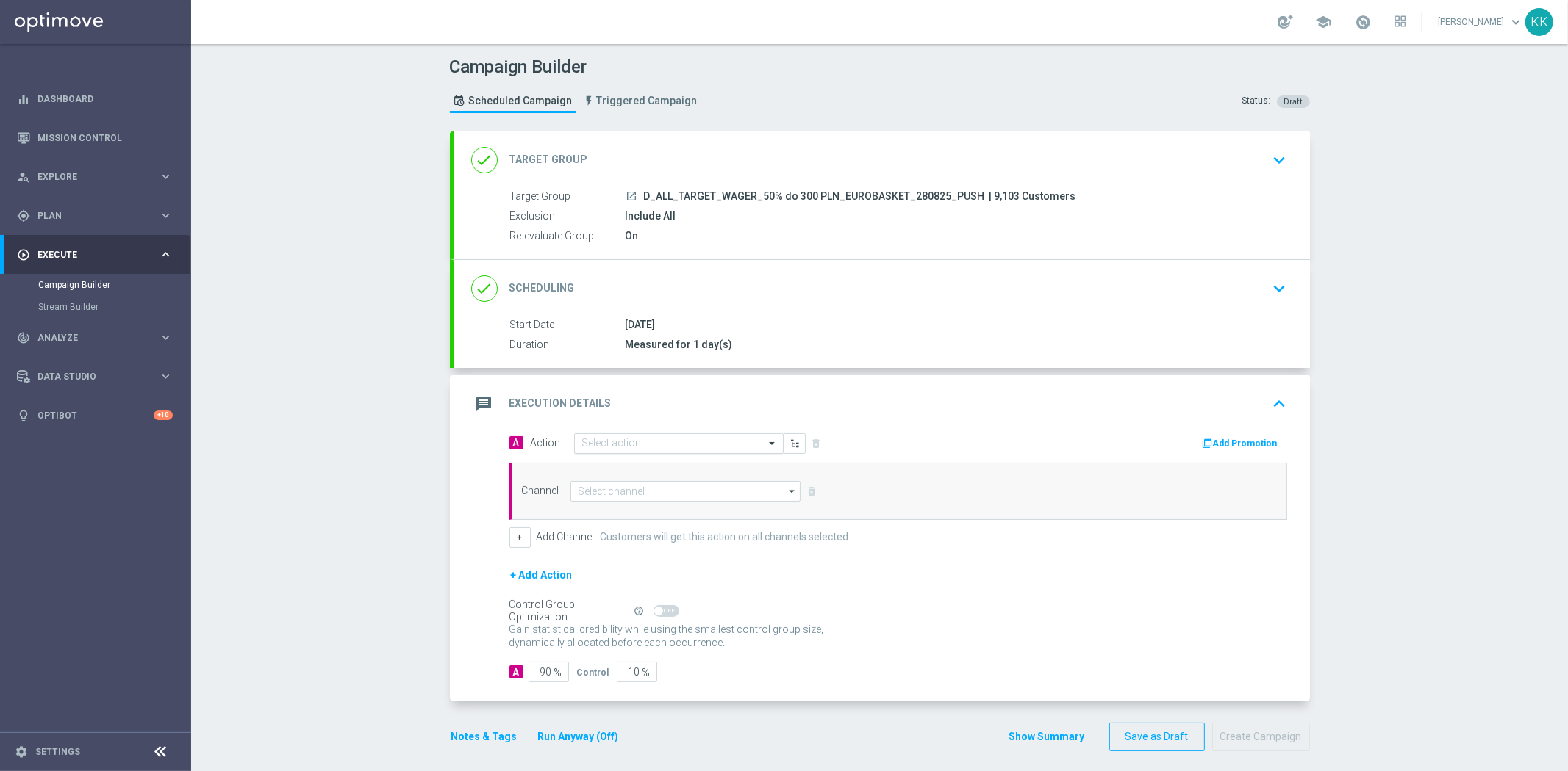
click at [623, 448] on input "text" at bounding box center [664, 444] width 164 height 12
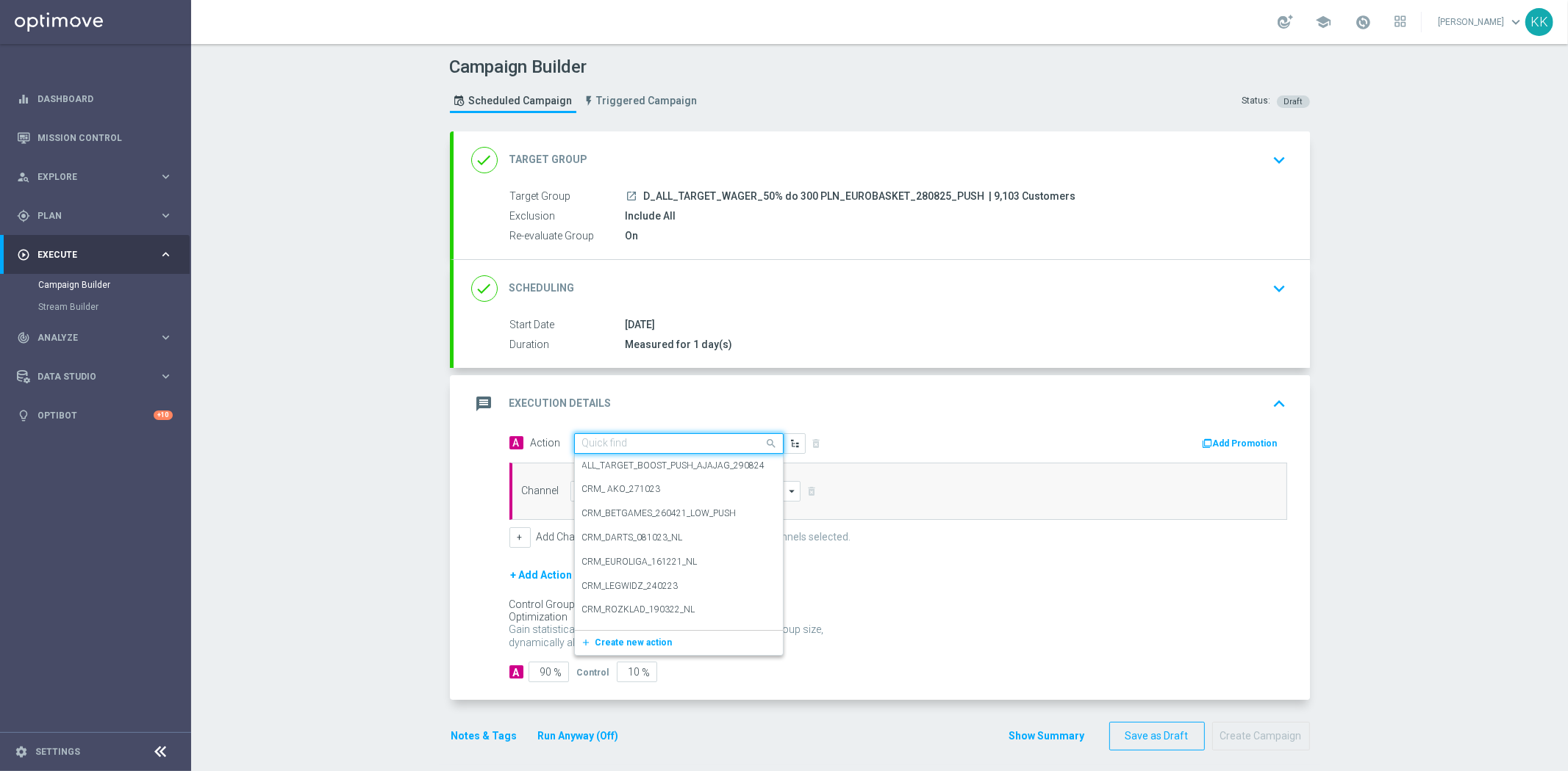
paste input "D_ALL_TARGET_WAGER_50% do 300 PLN_EUROBASKET_280825_PUSH"
type input "D_ALL_TARGET_WAGER_50% do 300 PLN_EUROBASKET_280825_PUSH"
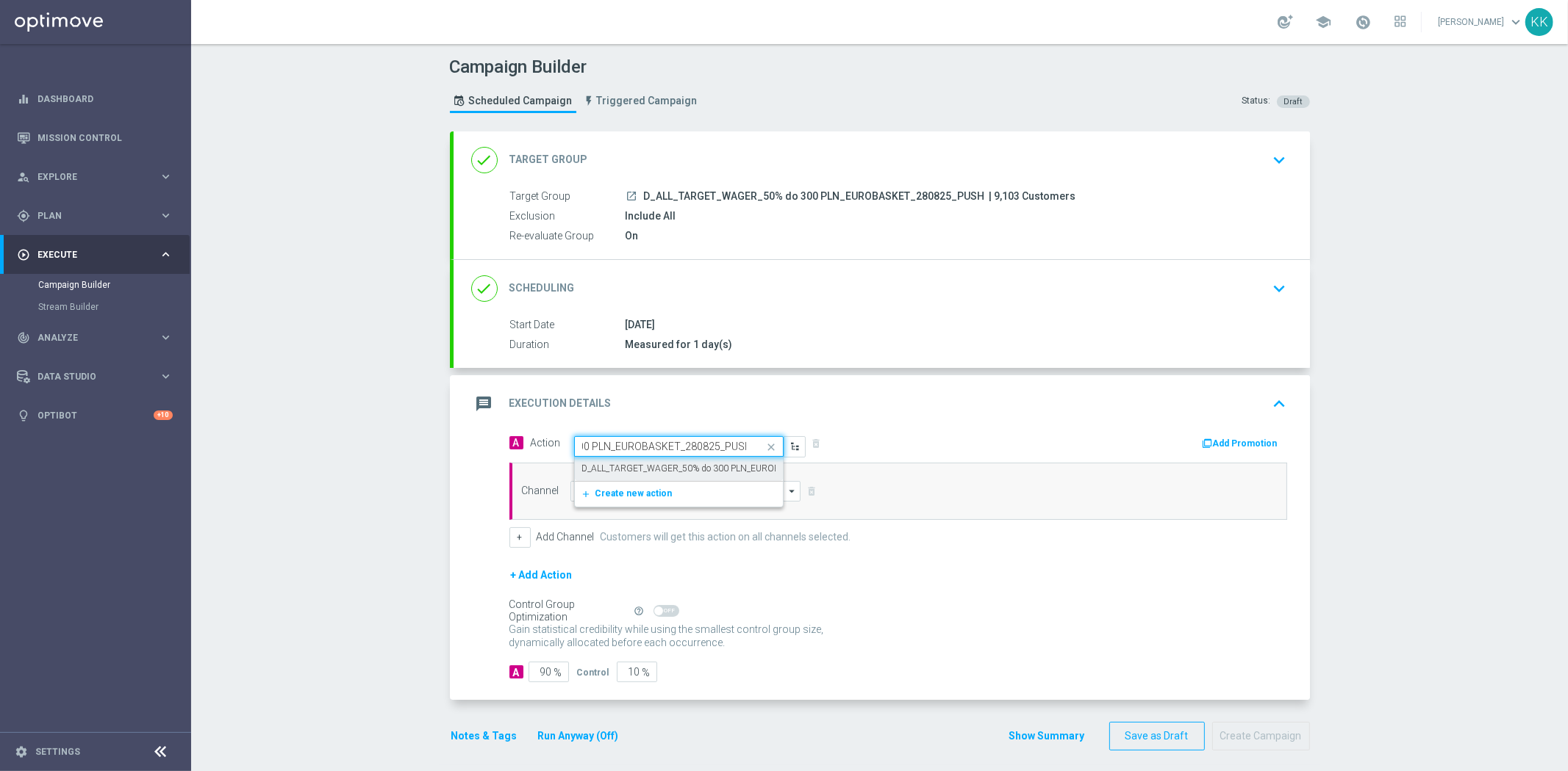
click at [621, 465] on label "D_ALL_TARGET_WAGER_50% do 300 PLN_EUROBASKET_280825_PUSH" at bounding box center [725, 468] width 286 height 12
click at [634, 489] on input at bounding box center [685, 491] width 230 height 21
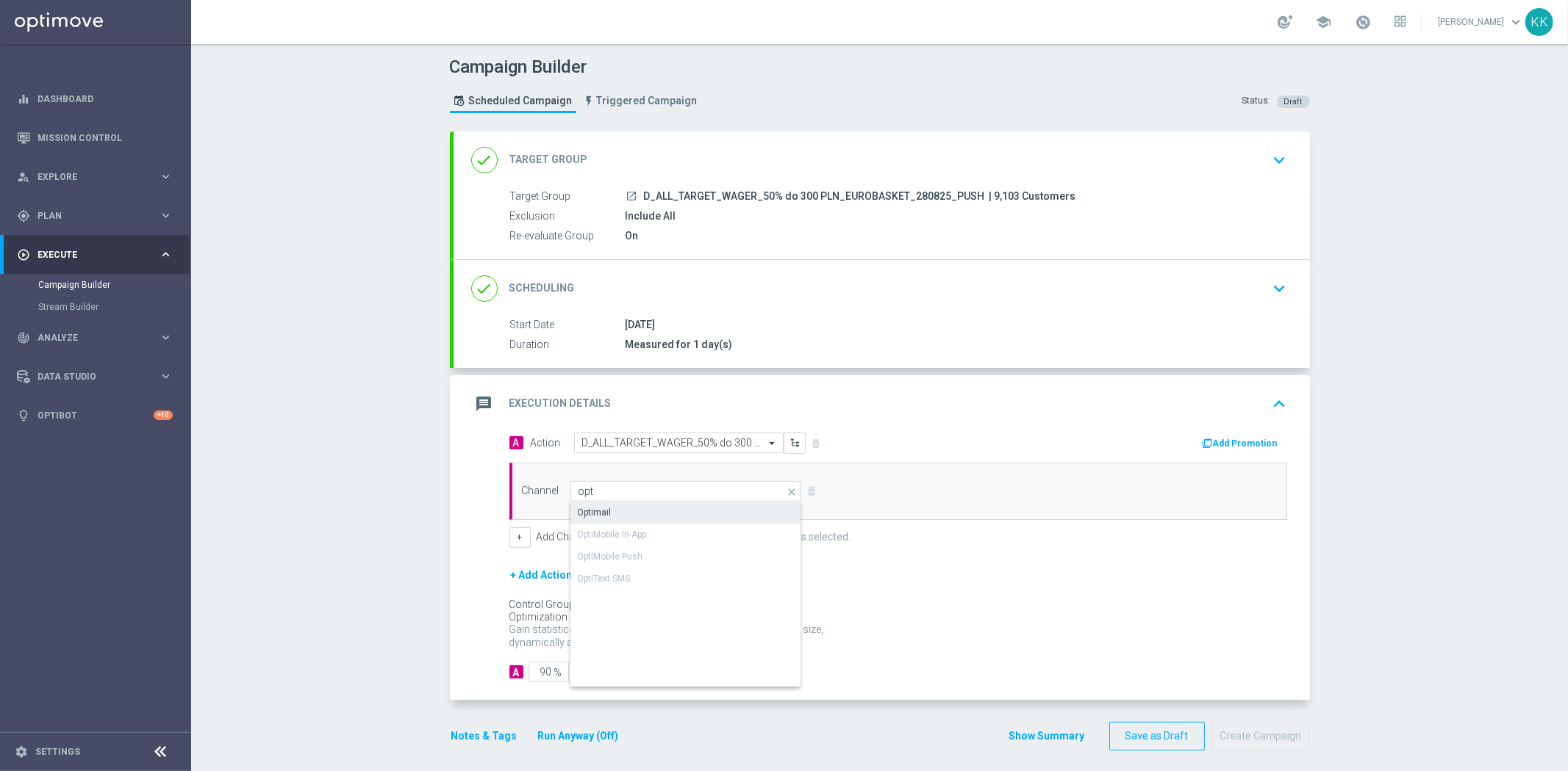
click at [677, 517] on div "Optimail" at bounding box center [686, 513] width 231 height 21
type input "Optimail"
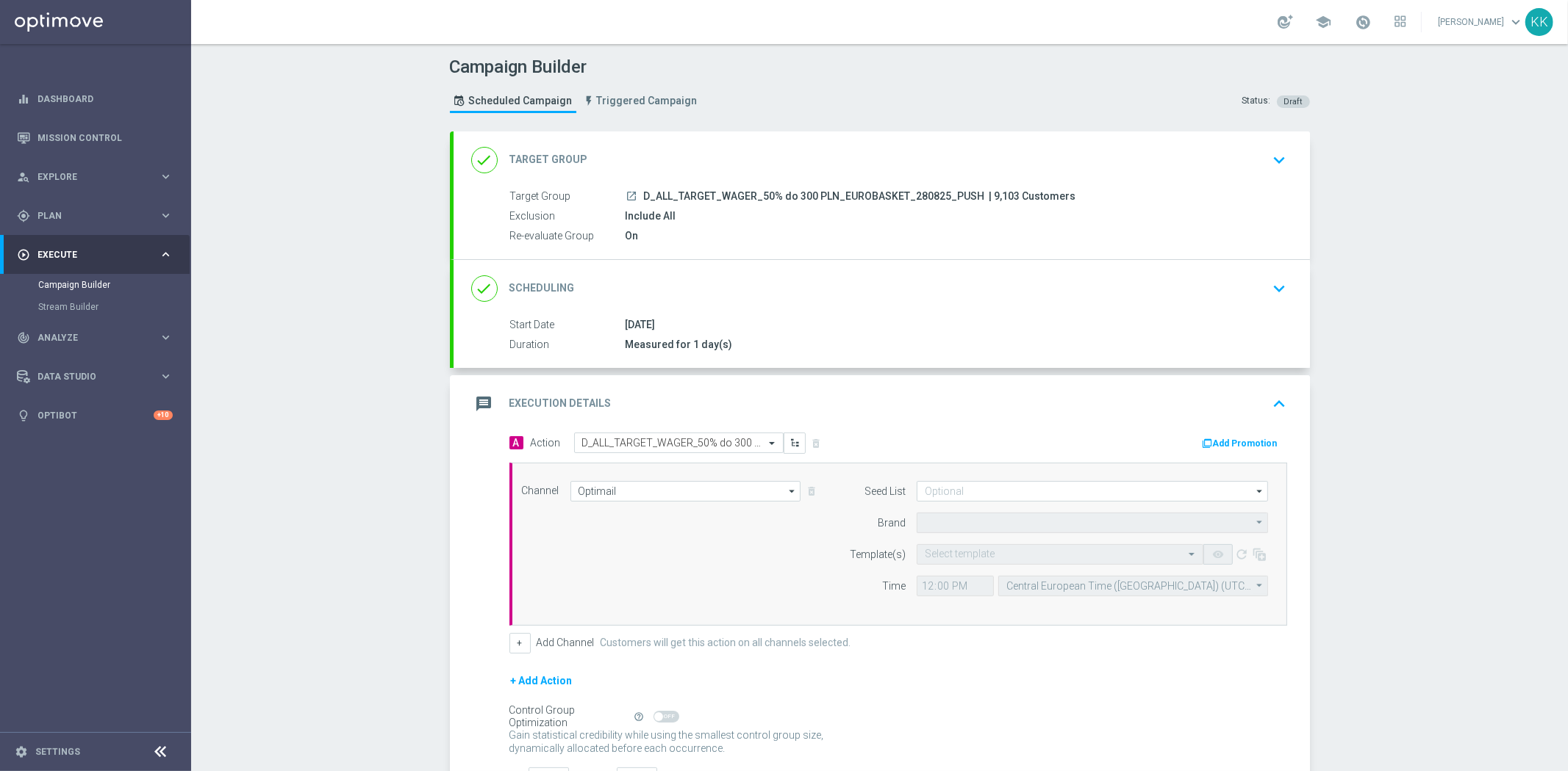
type input "STS"
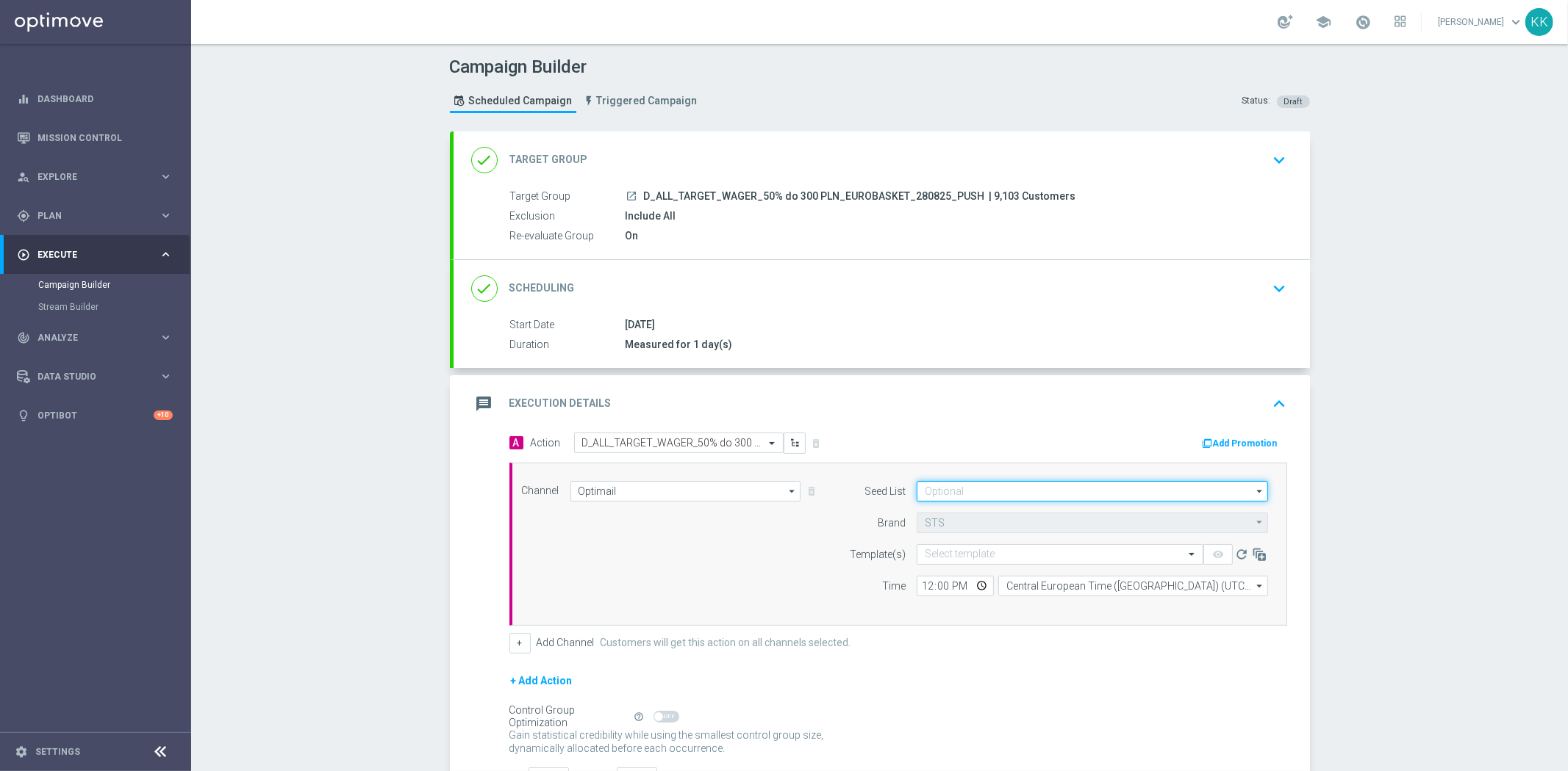
click at [953, 497] on input at bounding box center [1091, 491] width 352 height 21
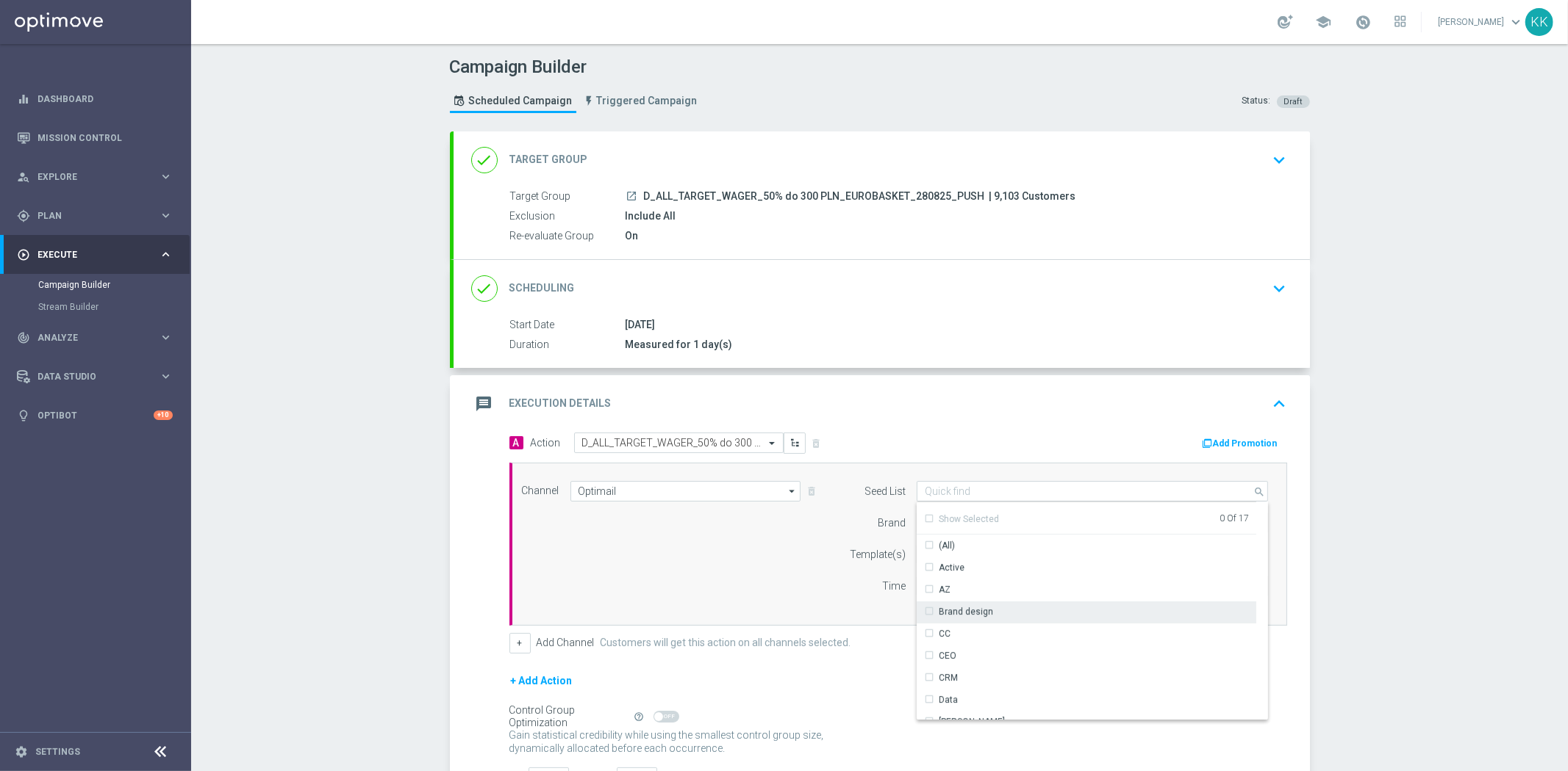
click at [978, 608] on div "Brand design" at bounding box center [965, 612] width 54 height 13
click at [1002, 640] on div "Reactivation" at bounding box center [1086, 648] width 340 height 22
click at [412, 556] on div "Campaign Builder Scheduled Campaign Triggered Campaign Status: Draft done Targe…" at bounding box center [880, 407] width 1377 height 727
type input "Selected 2 of 17"
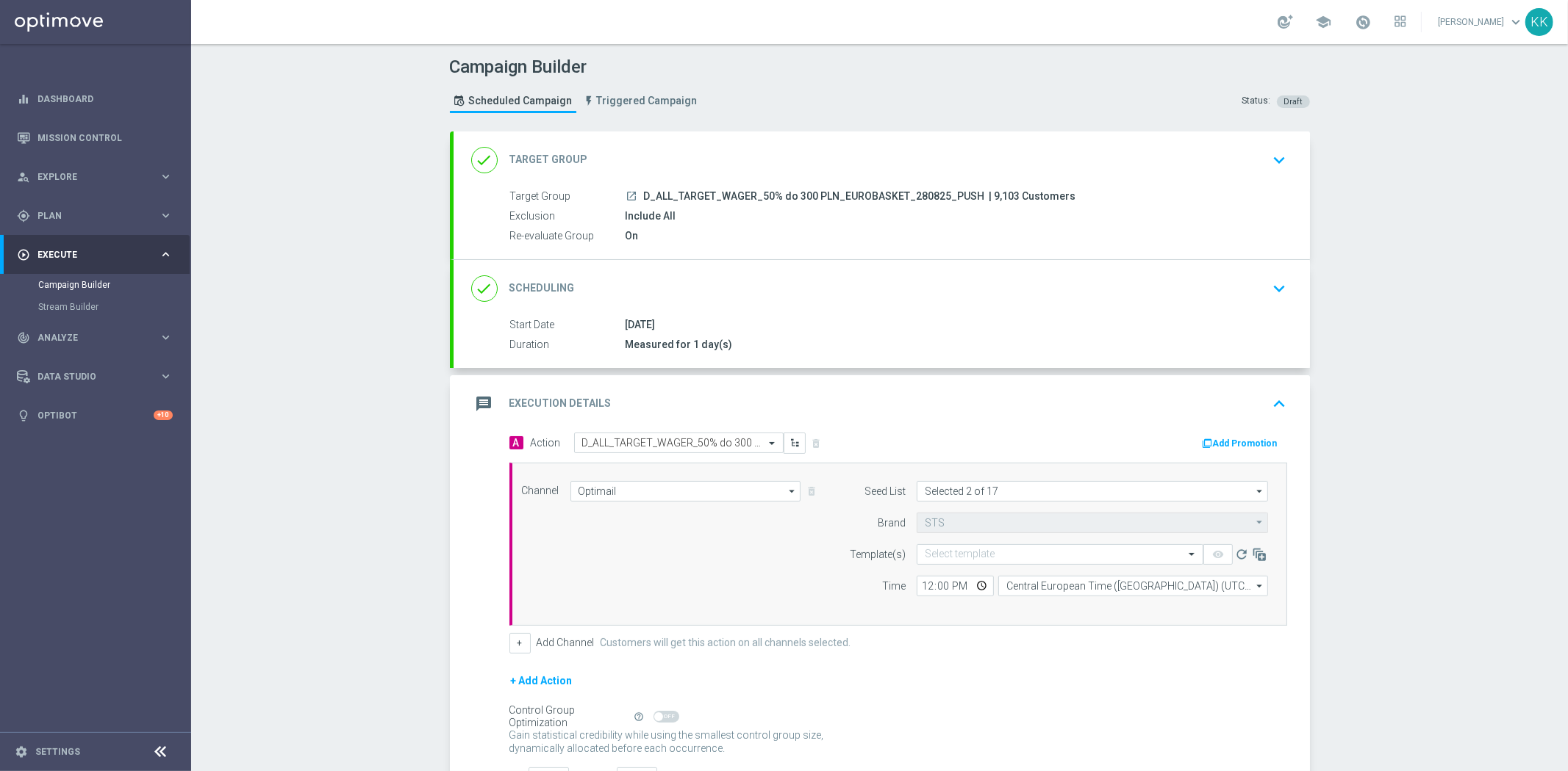
drag, startPoint x: 1249, startPoint y: 321, endPoint x: 1257, endPoint y: 318, distance: 8.5
click at [1249, 319] on div "[DATE]" at bounding box center [952, 324] width 656 height 15
click at [1281, 284] on icon "keyboard_arrow_down" at bounding box center [1280, 289] width 22 height 22
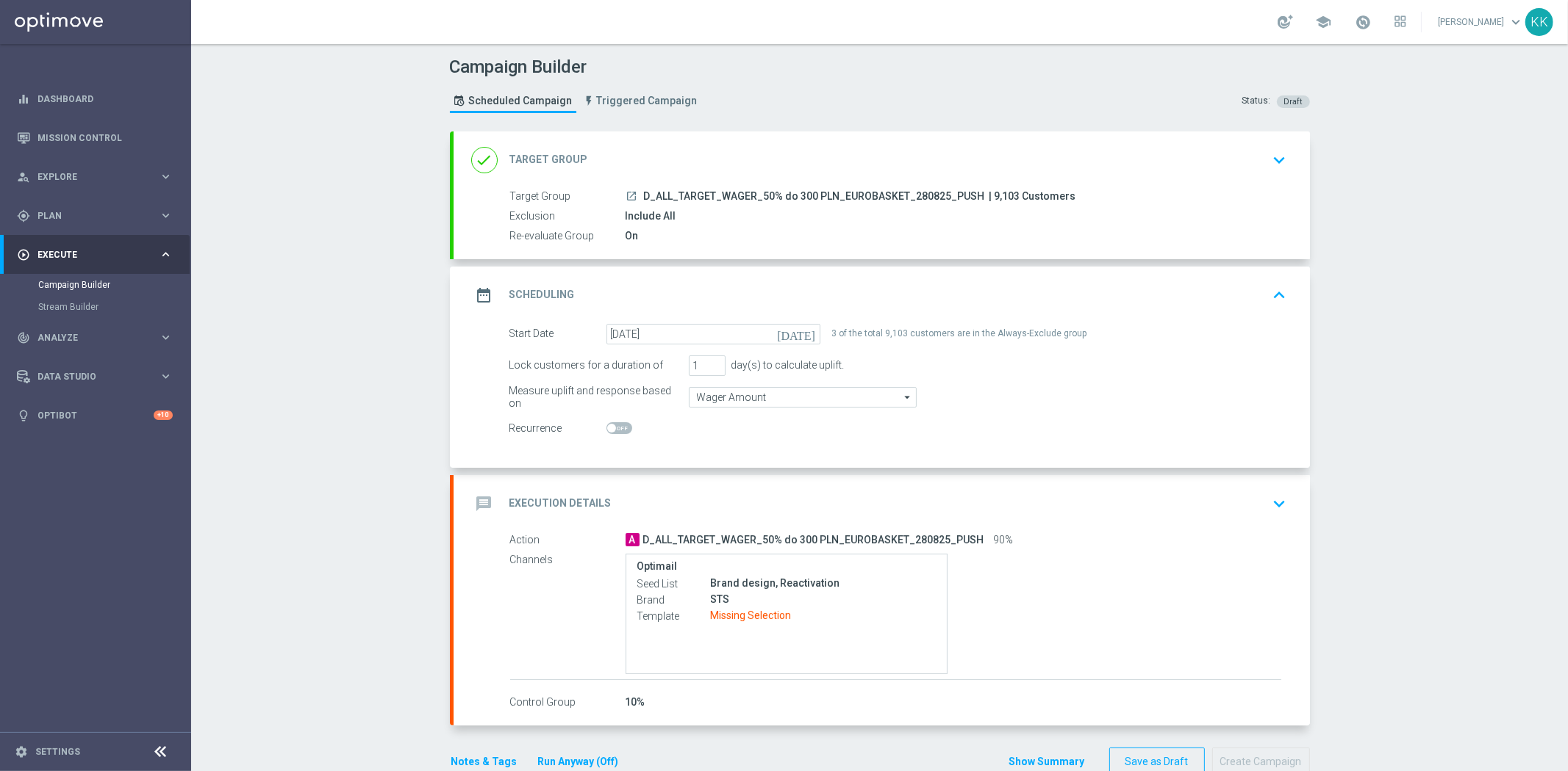
click at [1226, 509] on div "message Execution Details keyboard_arrow_down" at bounding box center [881, 504] width 821 height 28
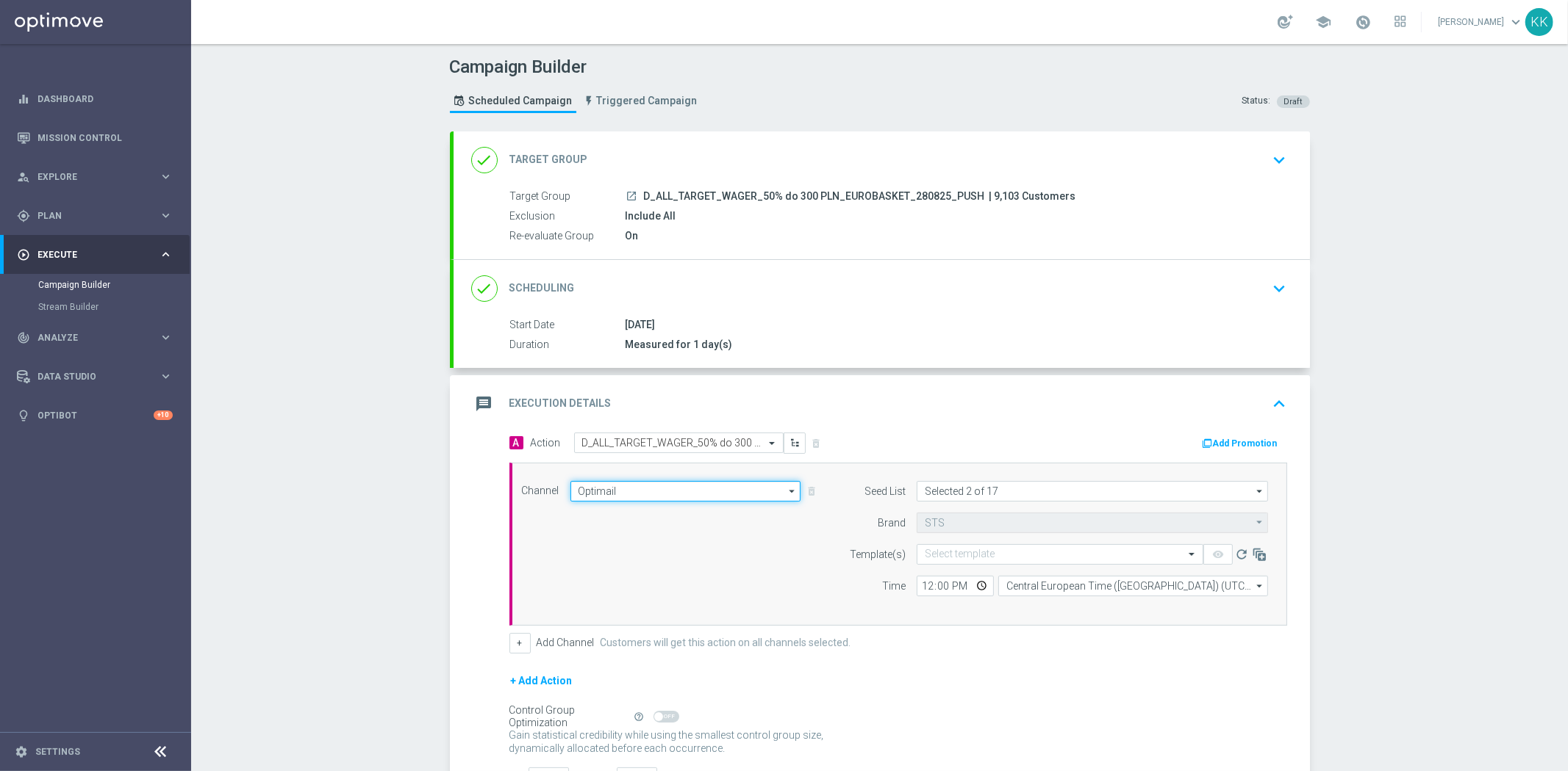
click at [570, 481] on input "Optimail" at bounding box center [685, 491] width 230 height 21
click at [604, 510] on div "XtremePush" at bounding box center [603, 513] width 50 height 13
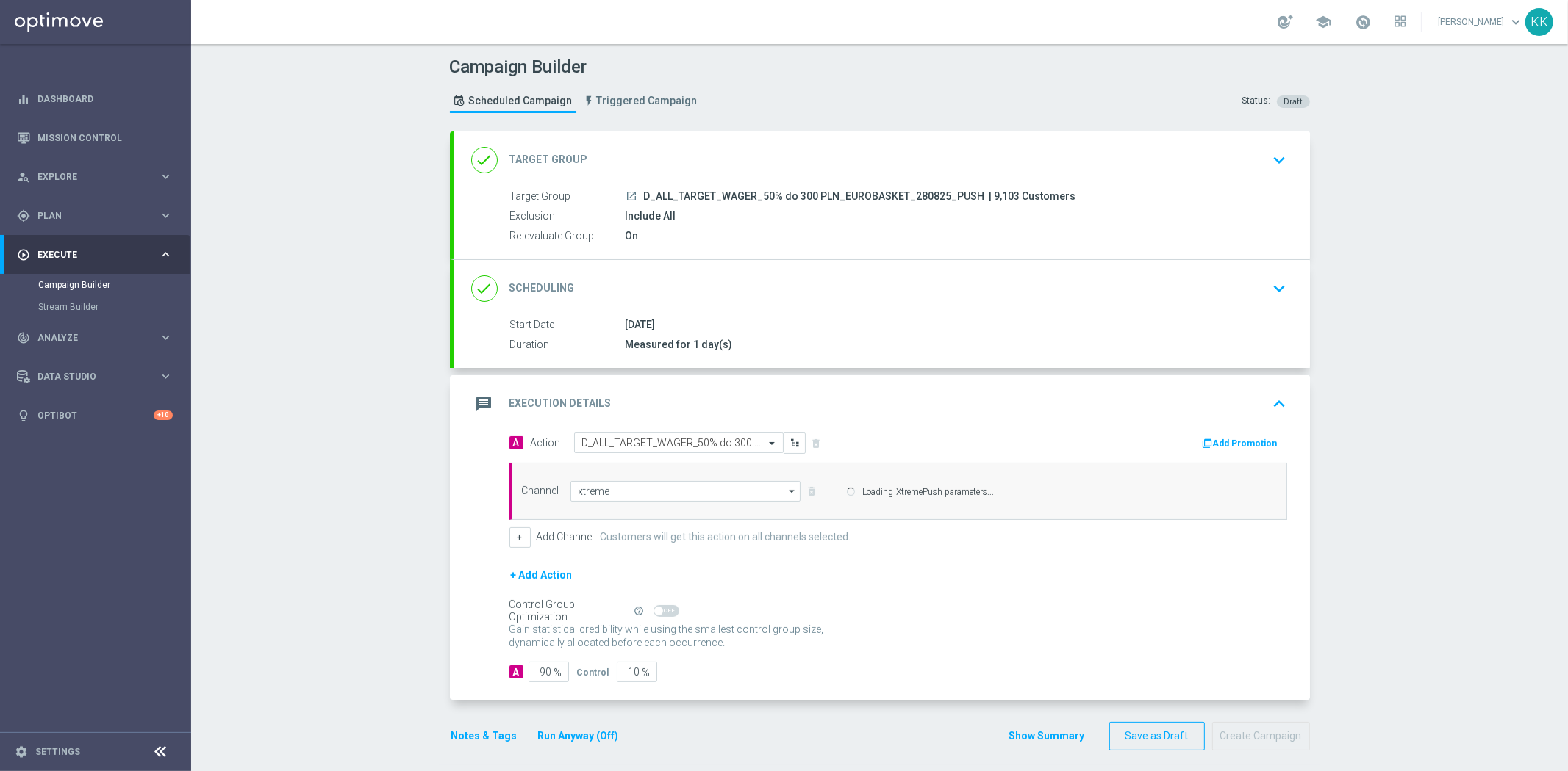
type input "XtremePush"
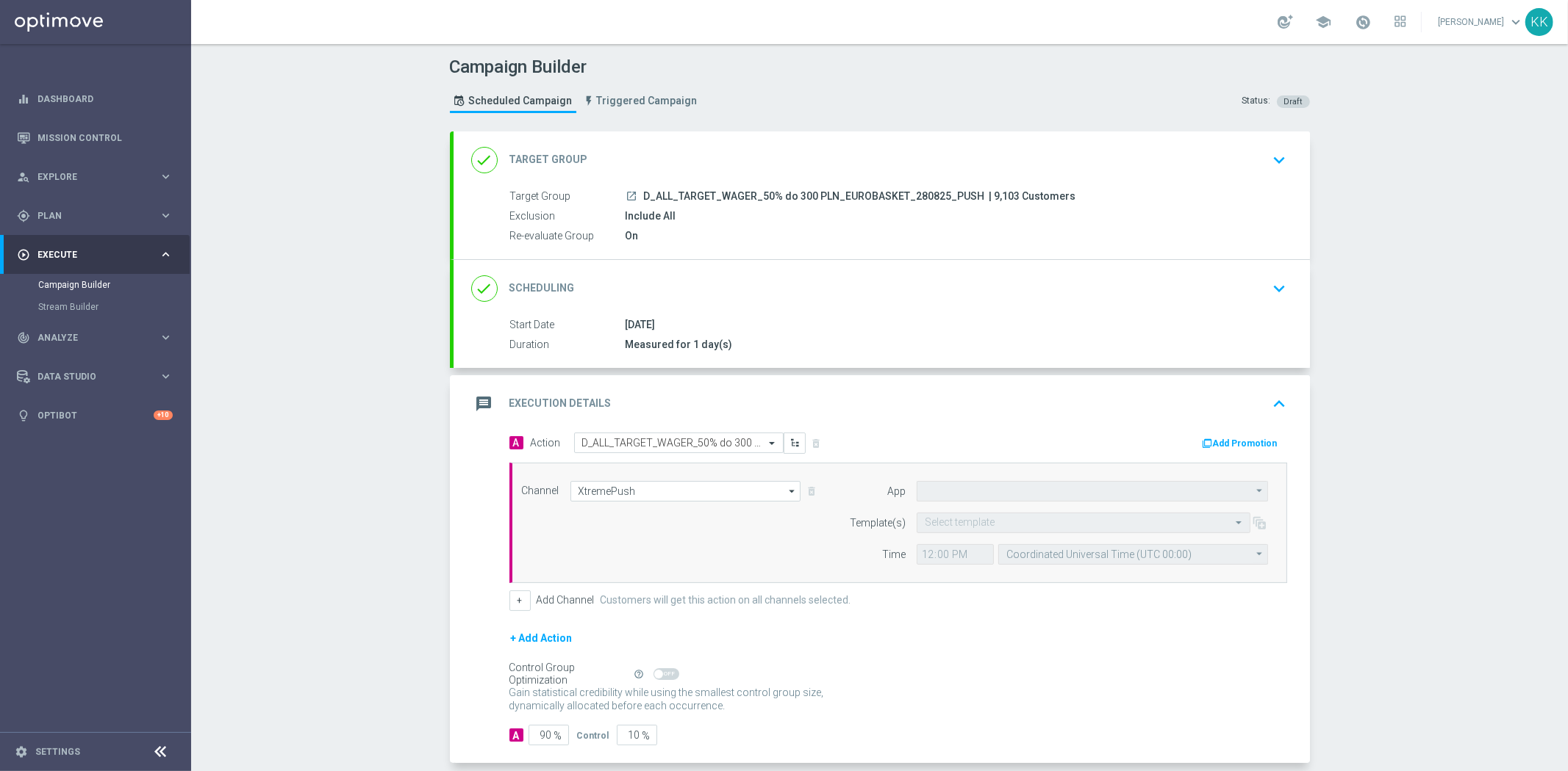
type input "STS_PL"
click at [937, 523] on input "text" at bounding box center [1068, 523] width 288 height 12
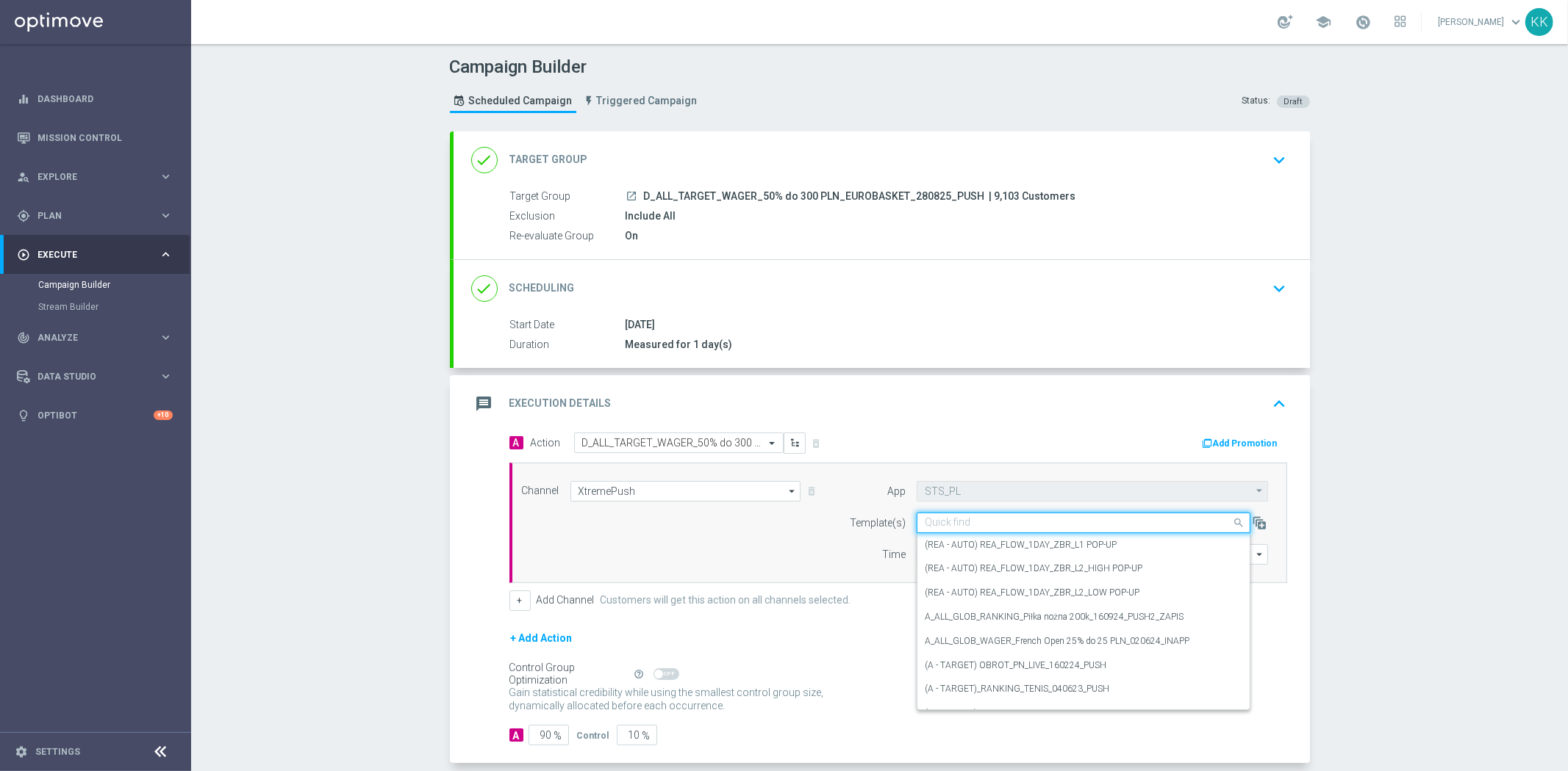
paste input "D_ALL_TARGET_WAGER_50% do 300 PLN_EUROBASKET_280825_PUSH"
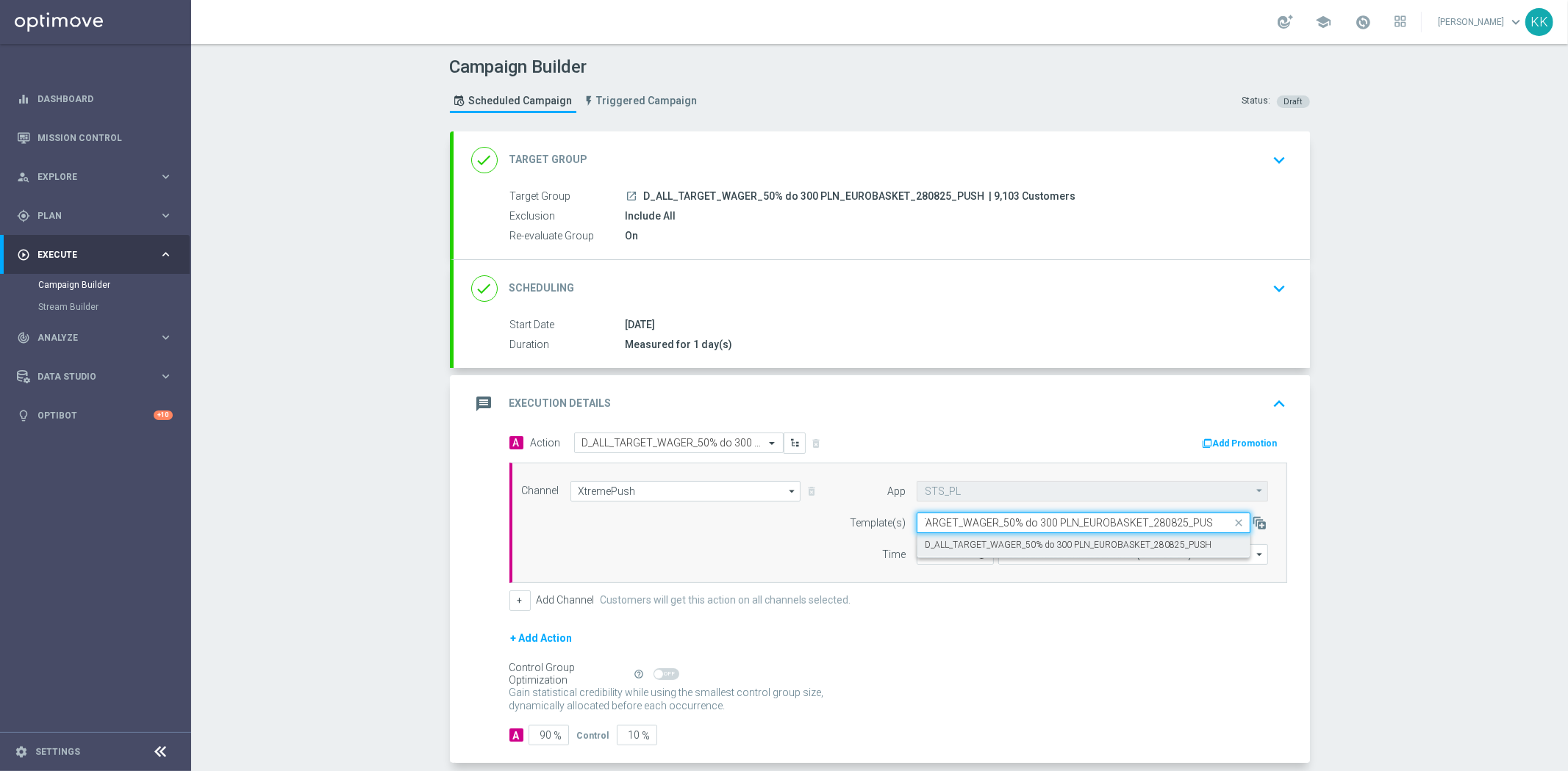
click at [924, 556] on div "D_ALL_TARGET_WAGER_50% do 300 PLN_EUROBASKET_280825_PUSH" at bounding box center [1083, 545] width 317 height 24
type input "D_ALL_TARGET_WAGER_50% do 300 PLN_EUROBASKET_280825_PUSH"
click at [929, 525] on input "text" at bounding box center [1068, 523] width 288 height 12
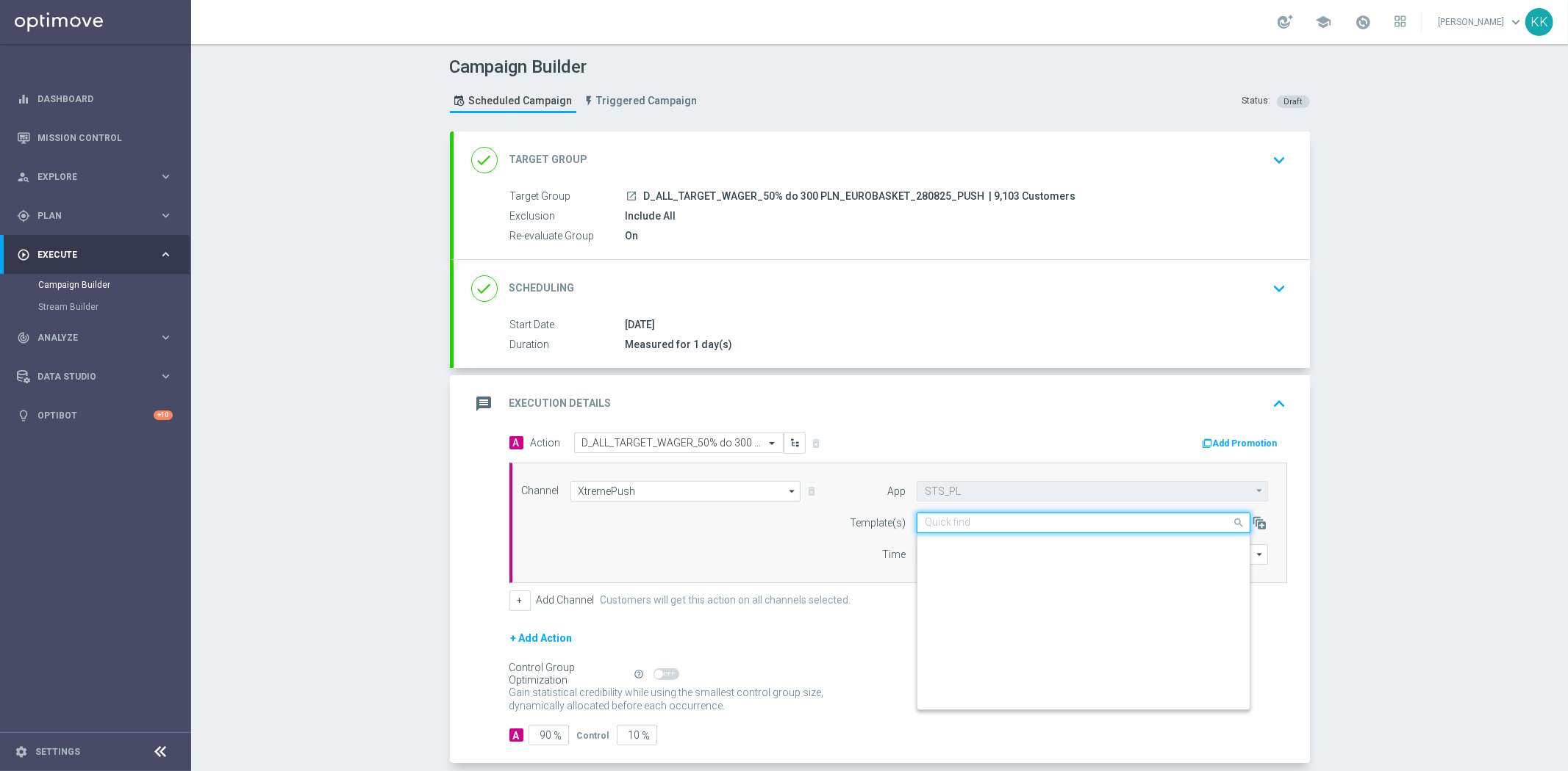
scroll to position [6957, 0]
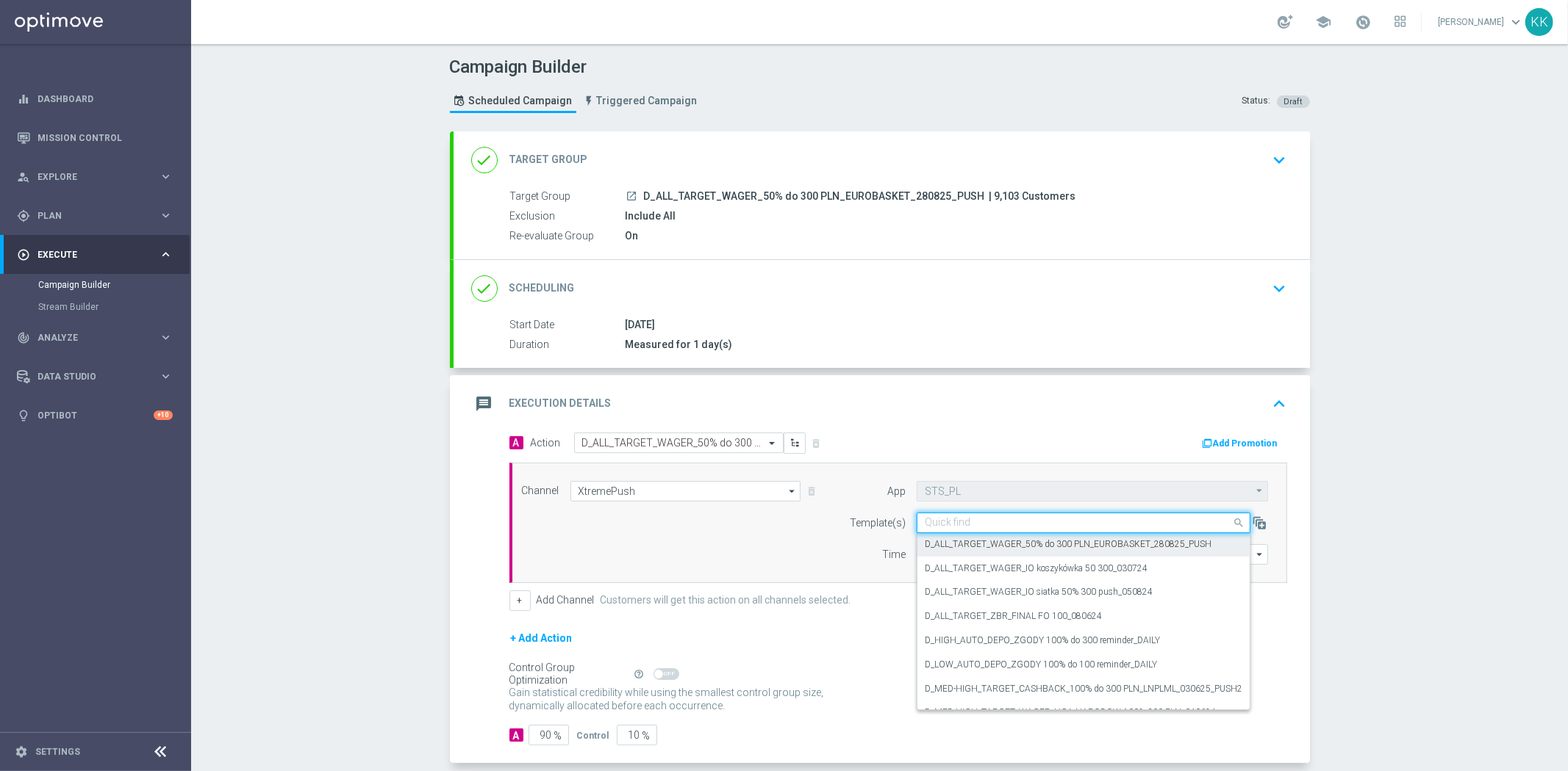
paste input "D_ALL_TARGET_WAGER_50% do 300 PLN_EUROBASKET_280825_PUSH"
type input "D_ALL_TARGET_WAGER_50% do 300 PLN_EUROBASKET_280825_PUSH"
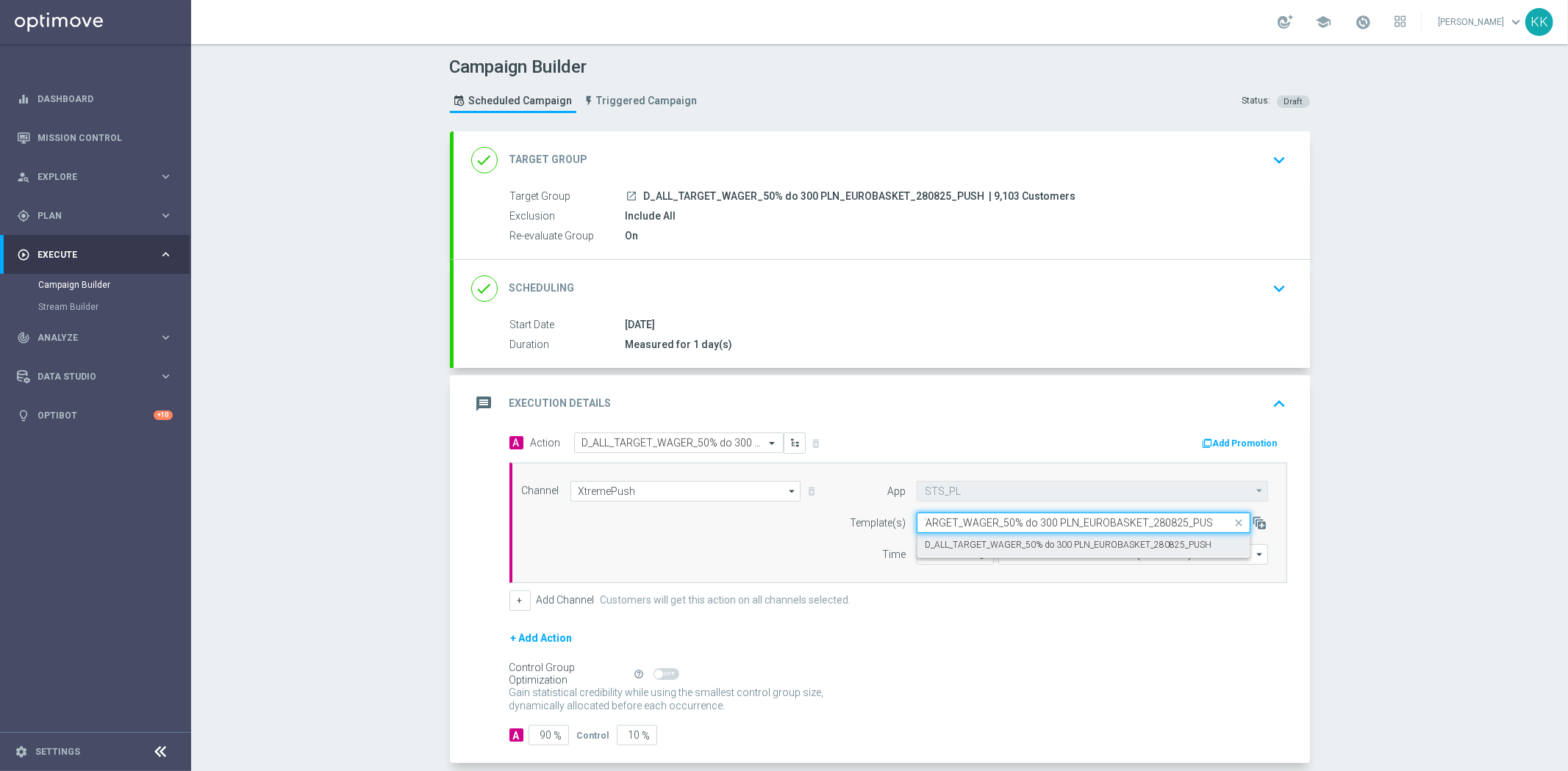
click at [928, 545] on label "D_ALL_TARGET_WAGER_50% do 300 PLN_EUROBASKET_280825_PUSH" at bounding box center [1067, 544] width 286 height 12
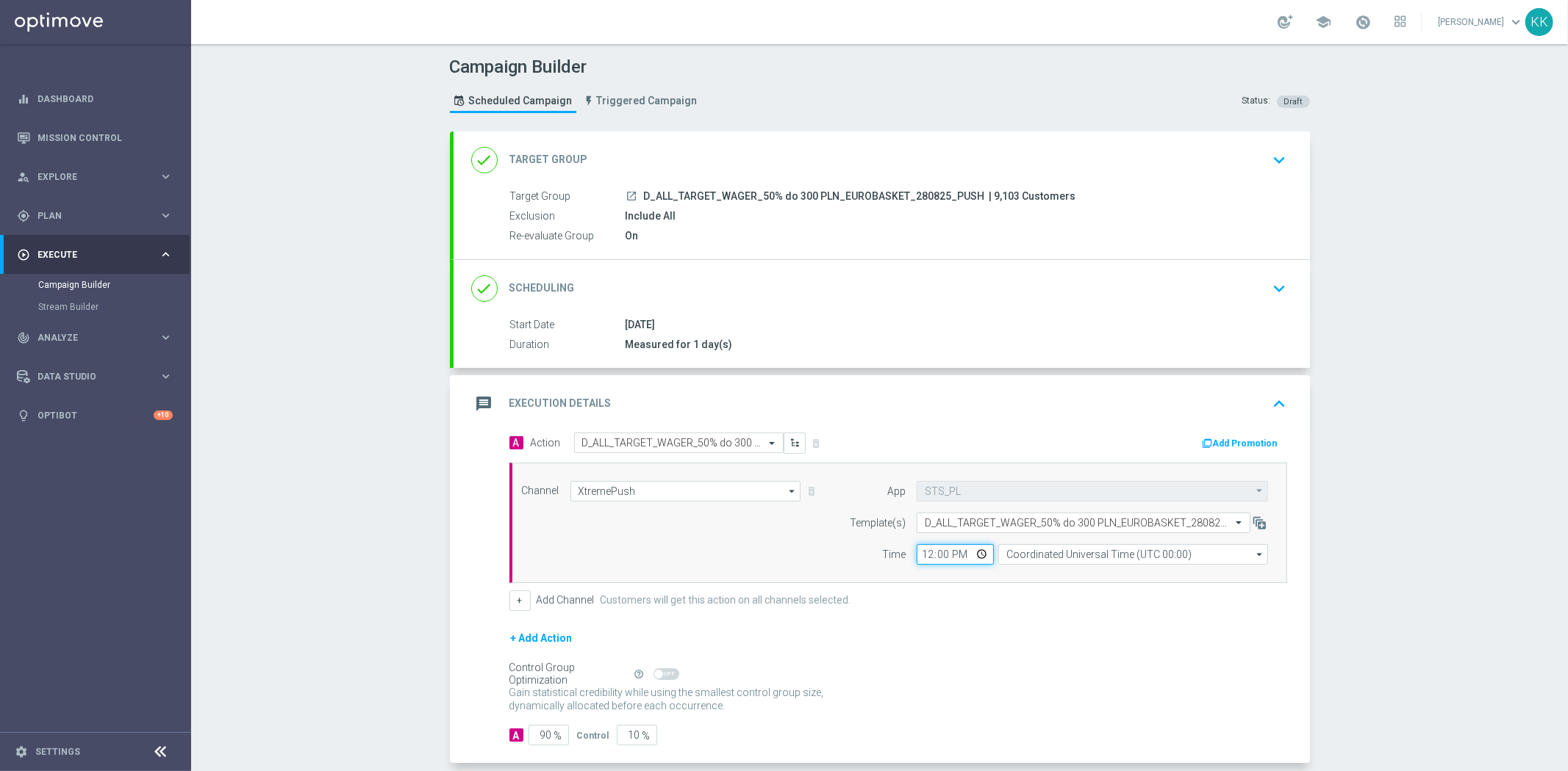
click at [922, 558] on input "12:00" at bounding box center [954, 555] width 77 height 21
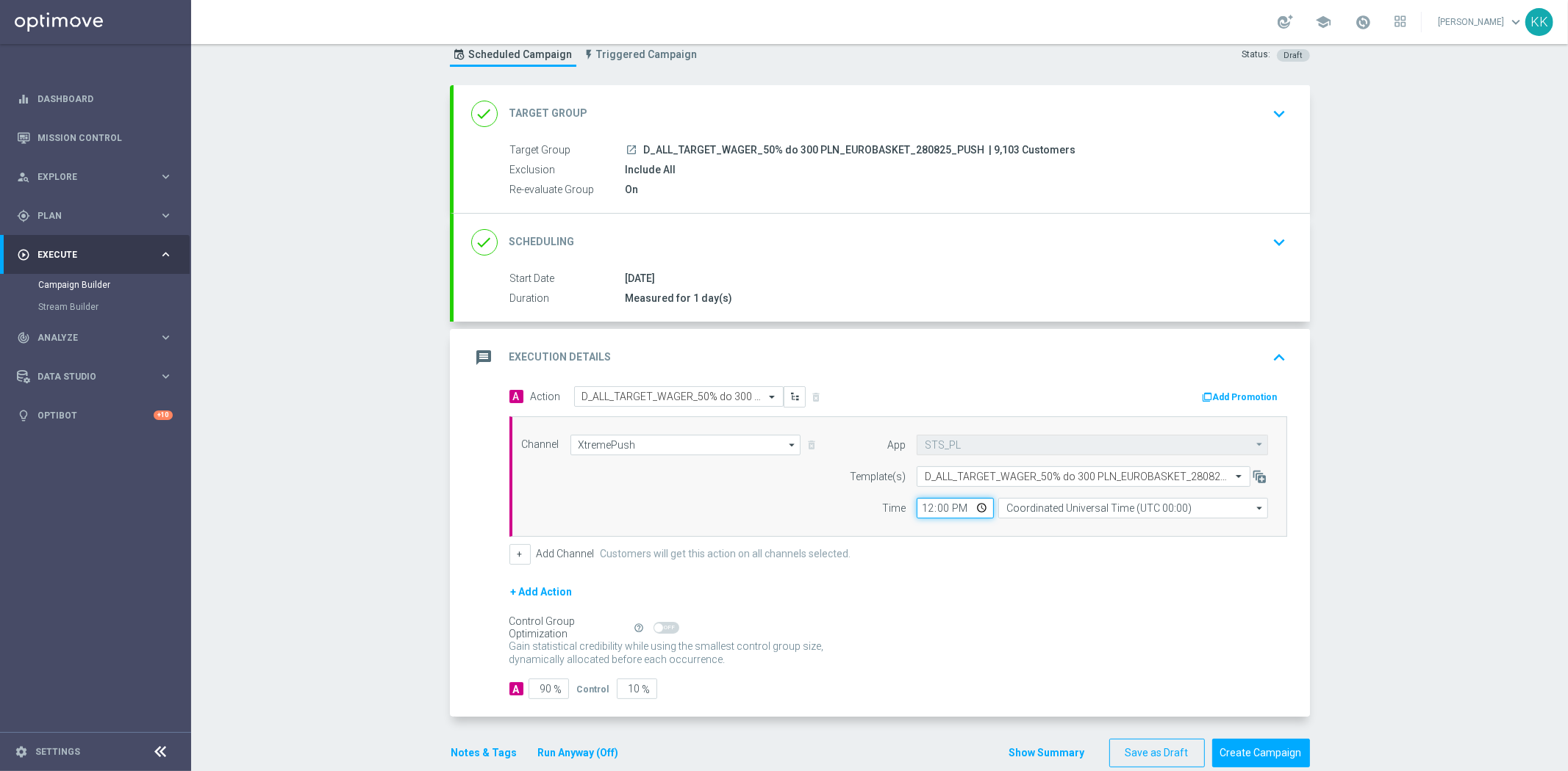
scroll to position [71, 0]
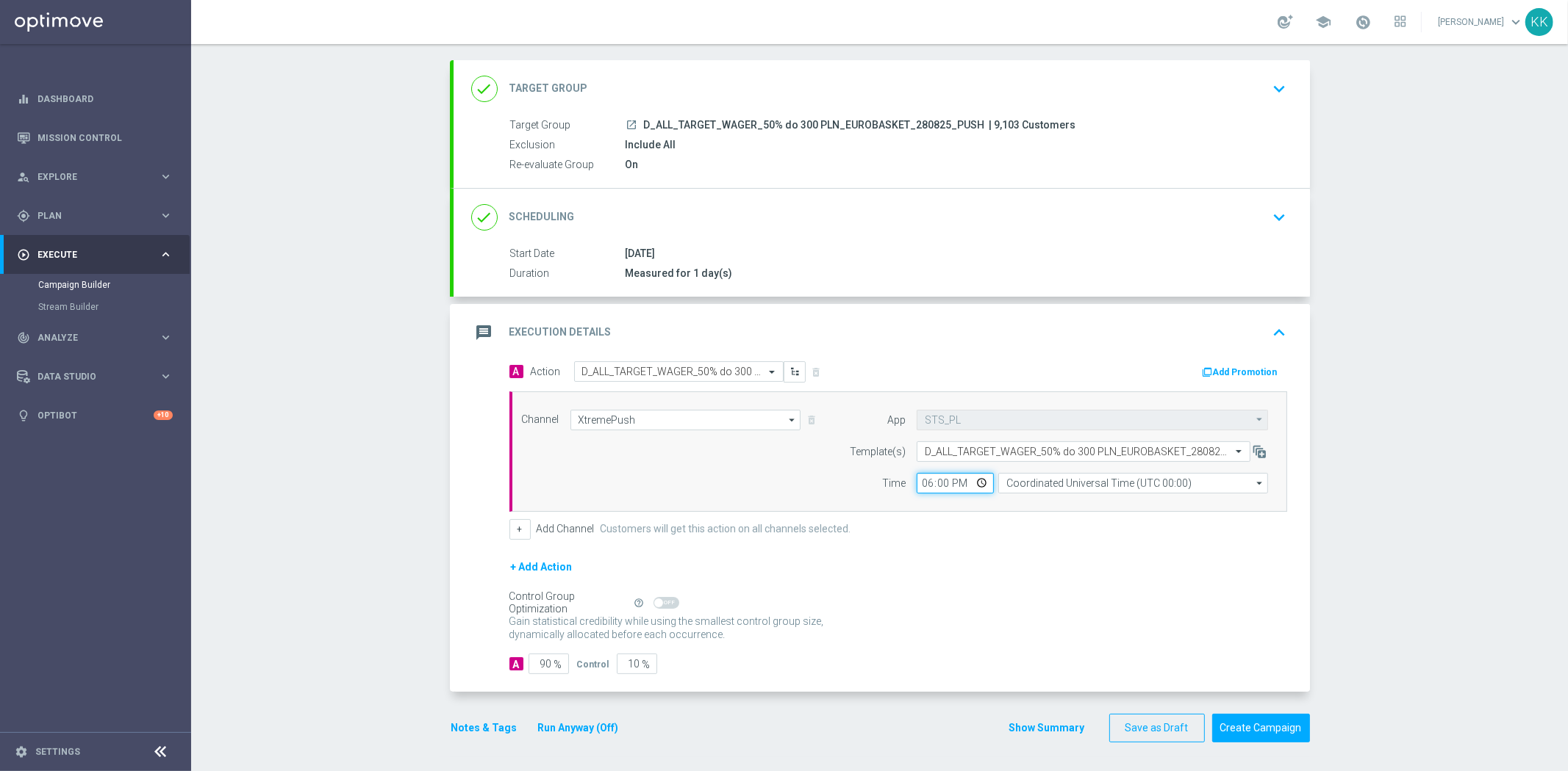
type input "18:01"
click at [1083, 618] on div "Gain statistical credibility while using the smallest control group size, dynam…" at bounding box center [898, 629] width 778 height 35
click at [1041, 488] on input "Coordinated Universal Time (UTC 00:00)" at bounding box center [1132, 483] width 270 height 21
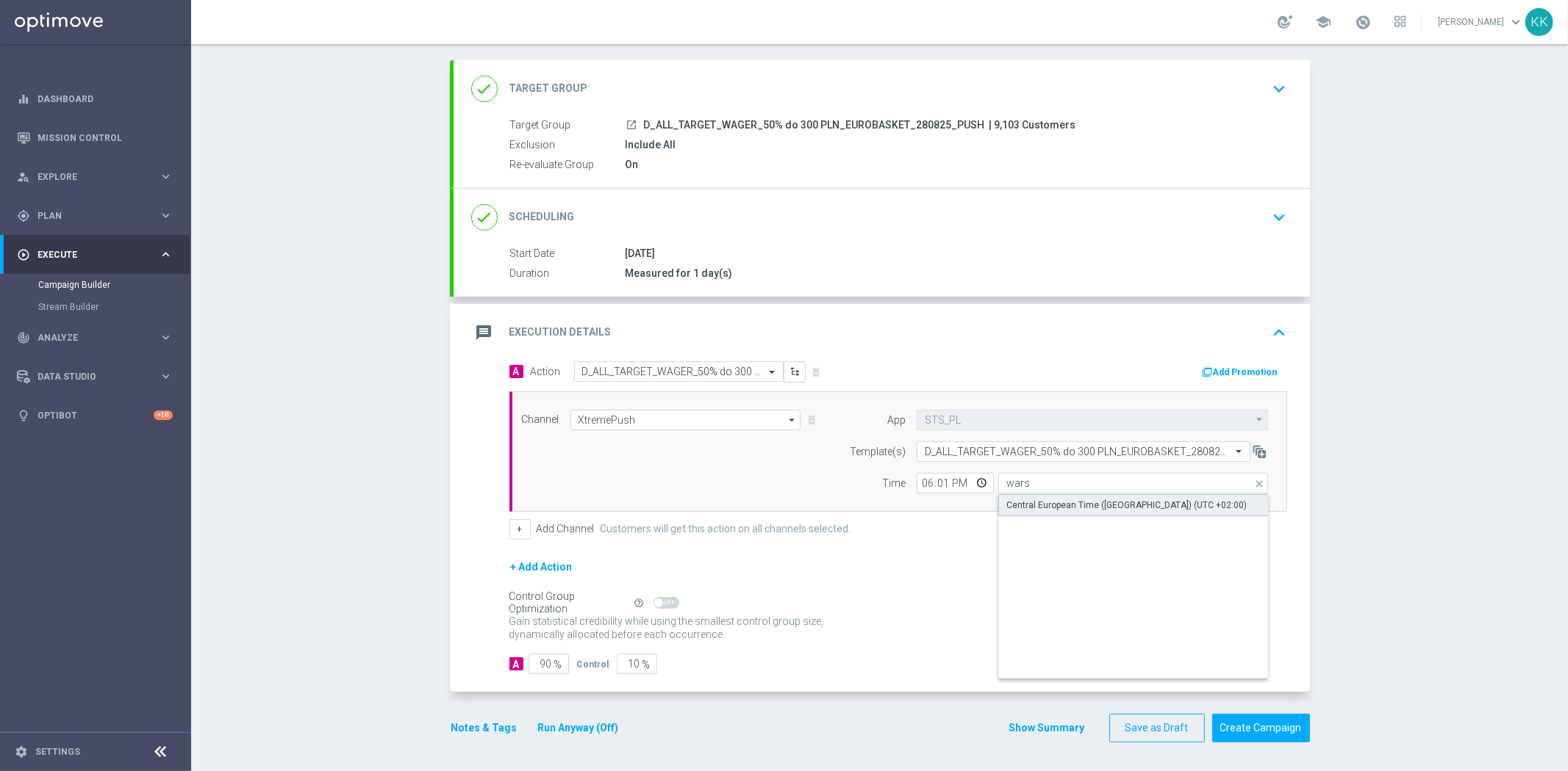
click at [1041, 501] on div "Central European Time ([GEOGRAPHIC_DATA]) (UTC +02:00)" at bounding box center [1127, 505] width 241 height 13
type input "Central European Time ([GEOGRAPHIC_DATA]) (UTC +02:00)"
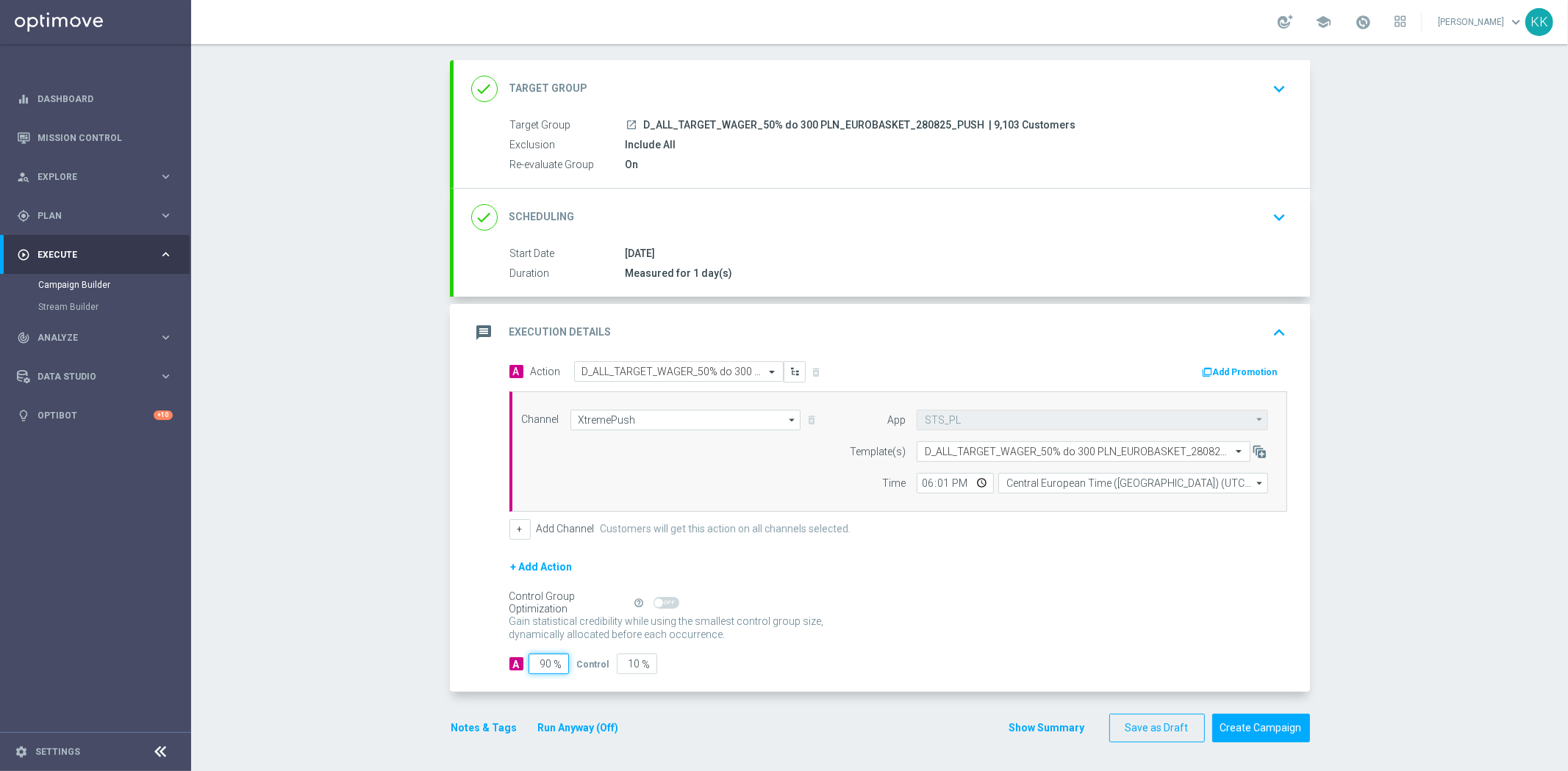
click at [541, 659] on input "90" at bounding box center [548, 664] width 40 height 21
type input "9"
type input "91"
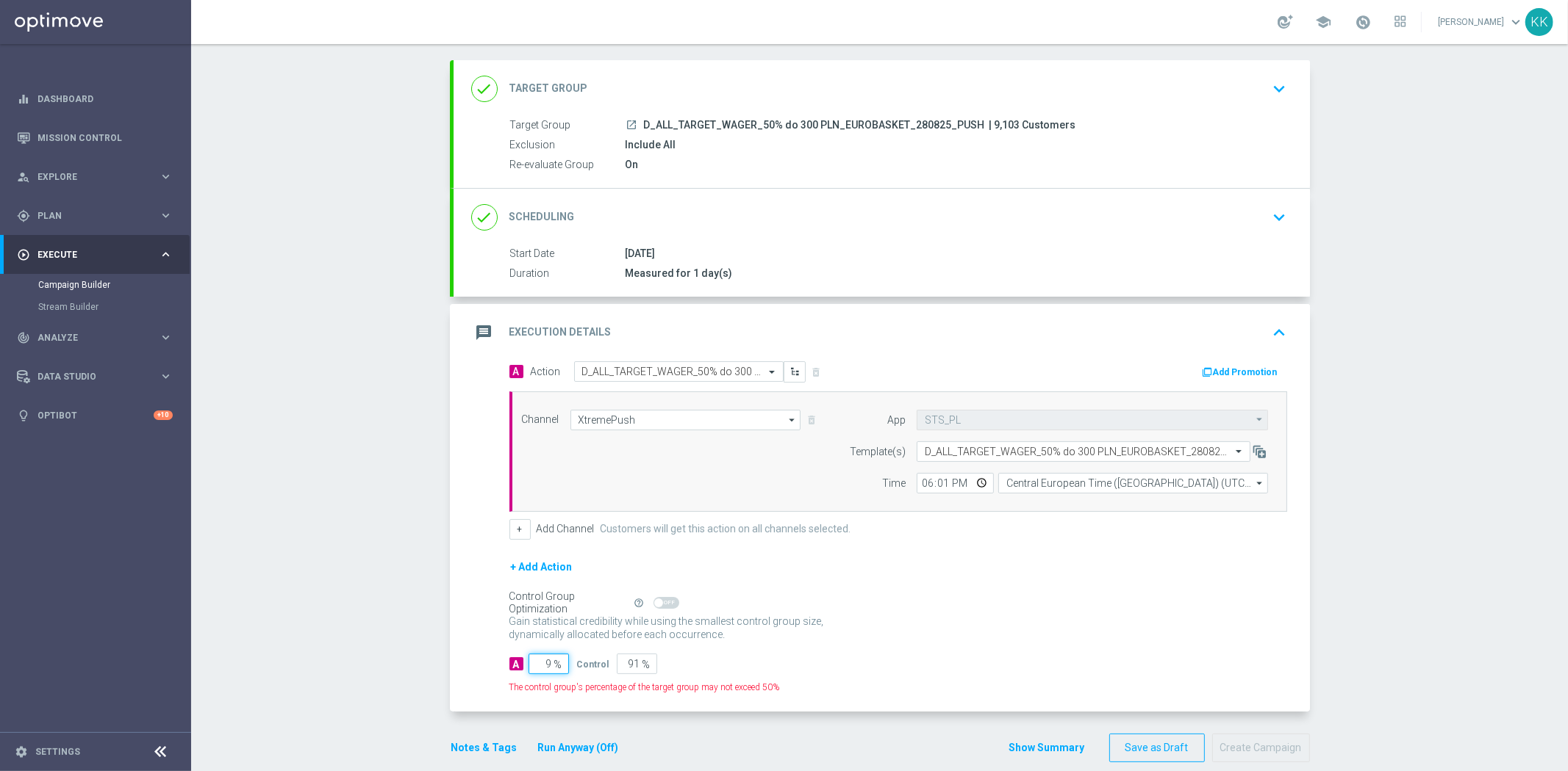
type input "95"
type input "5"
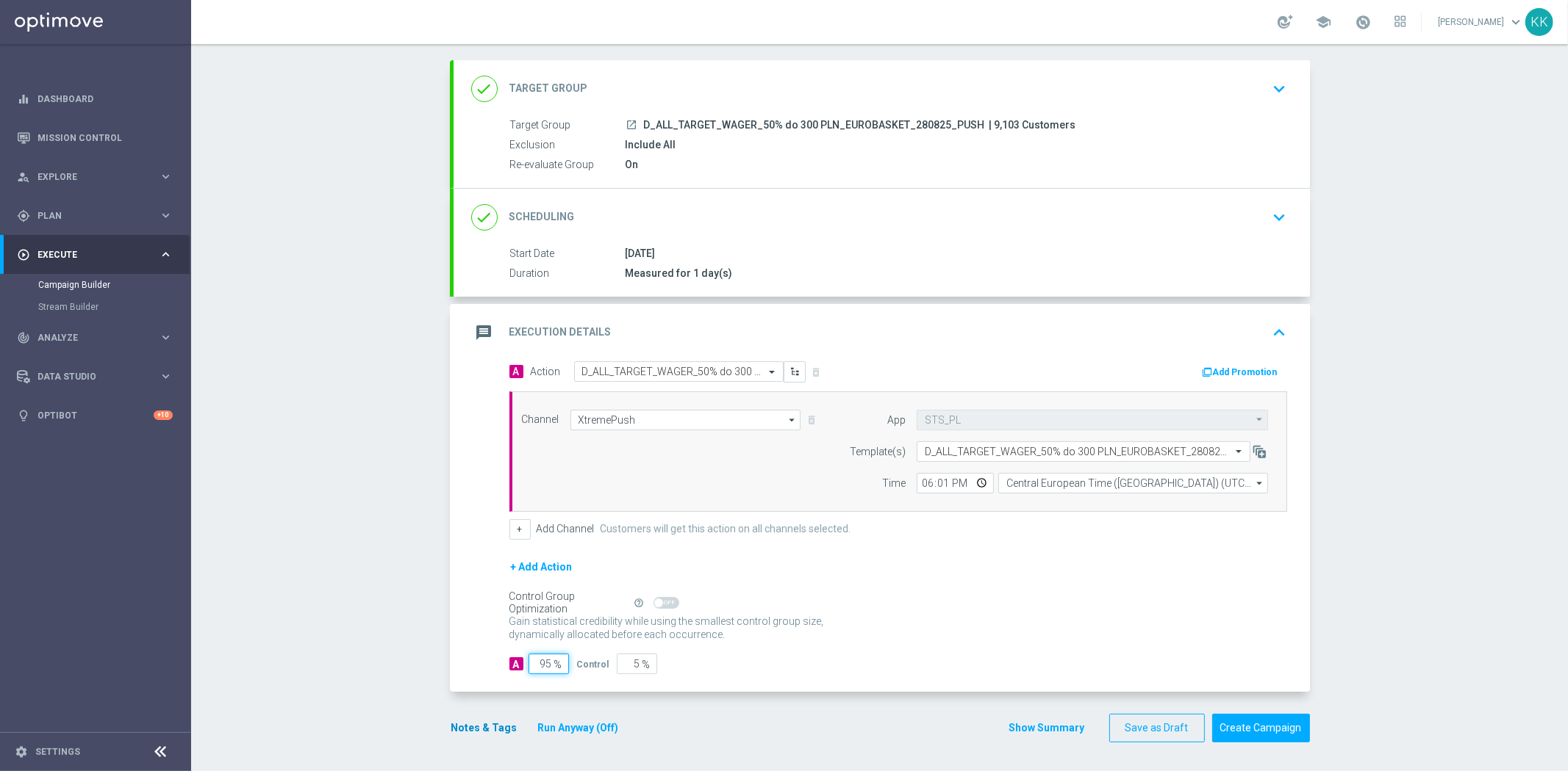
type input "95"
click at [461, 727] on button "Notes & Tags" at bounding box center [484, 728] width 69 height 19
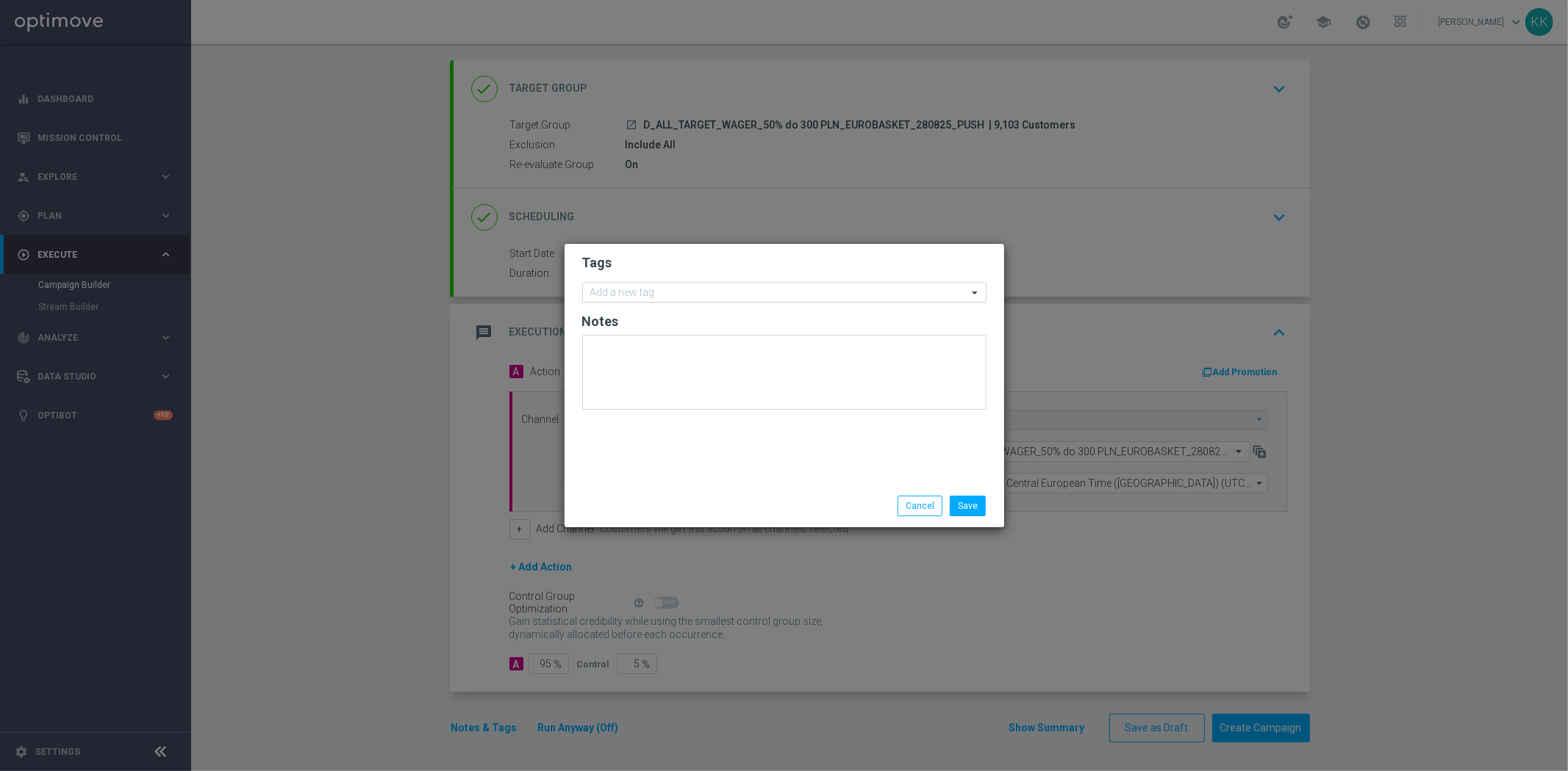
click at [612, 299] on div at bounding box center [777, 295] width 380 height 15
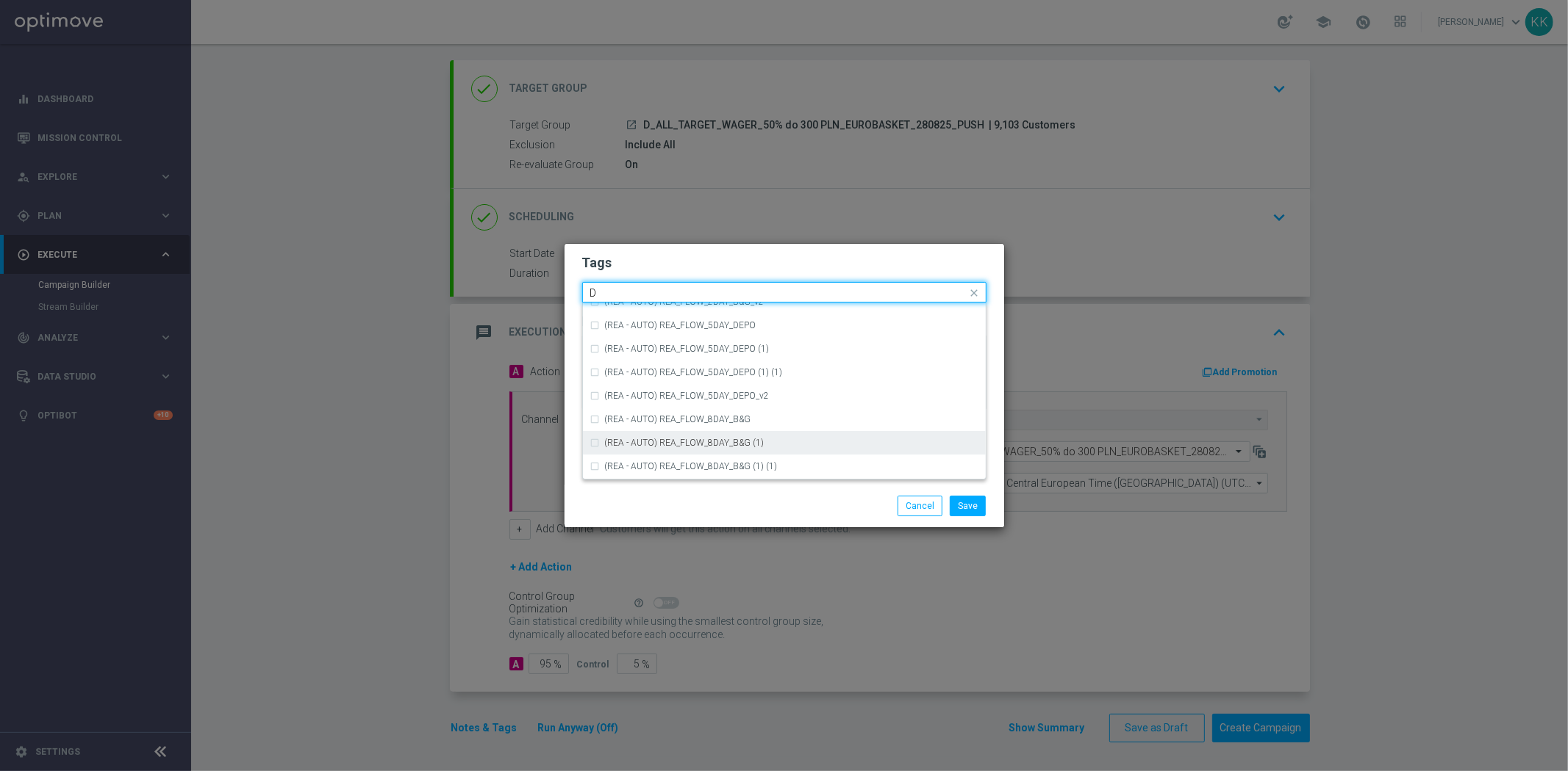
scroll to position [1550, 0]
click at [700, 445] on div "D" at bounding box center [784, 456] width 388 height 23
type input "D"
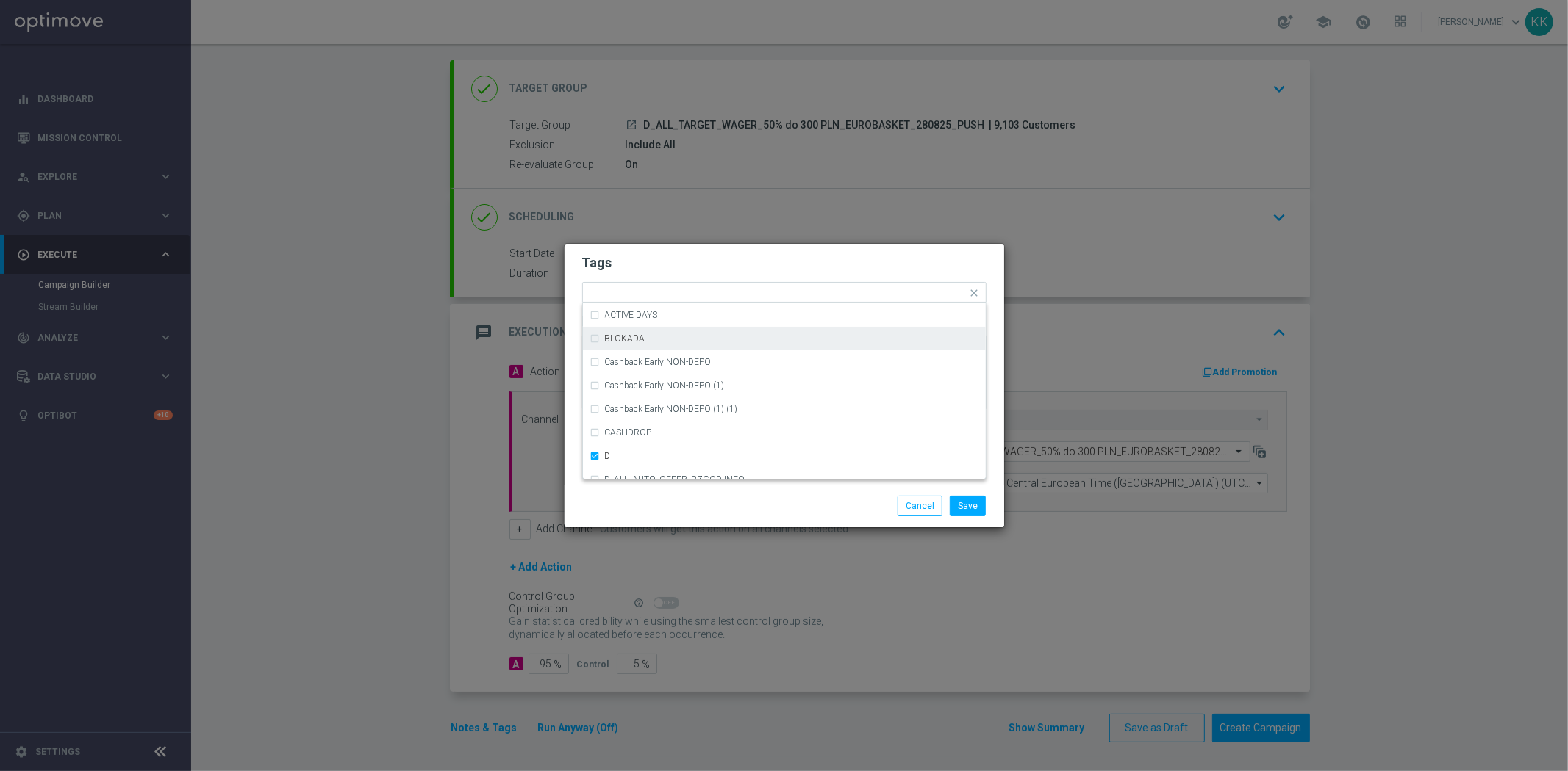
drag, startPoint x: 685, startPoint y: 258, endPoint x: 687, endPoint y: 268, distance: 10.2
click at [685, 259] on h2 "Tags" at bounding box center [784, 263] width 404 height 18
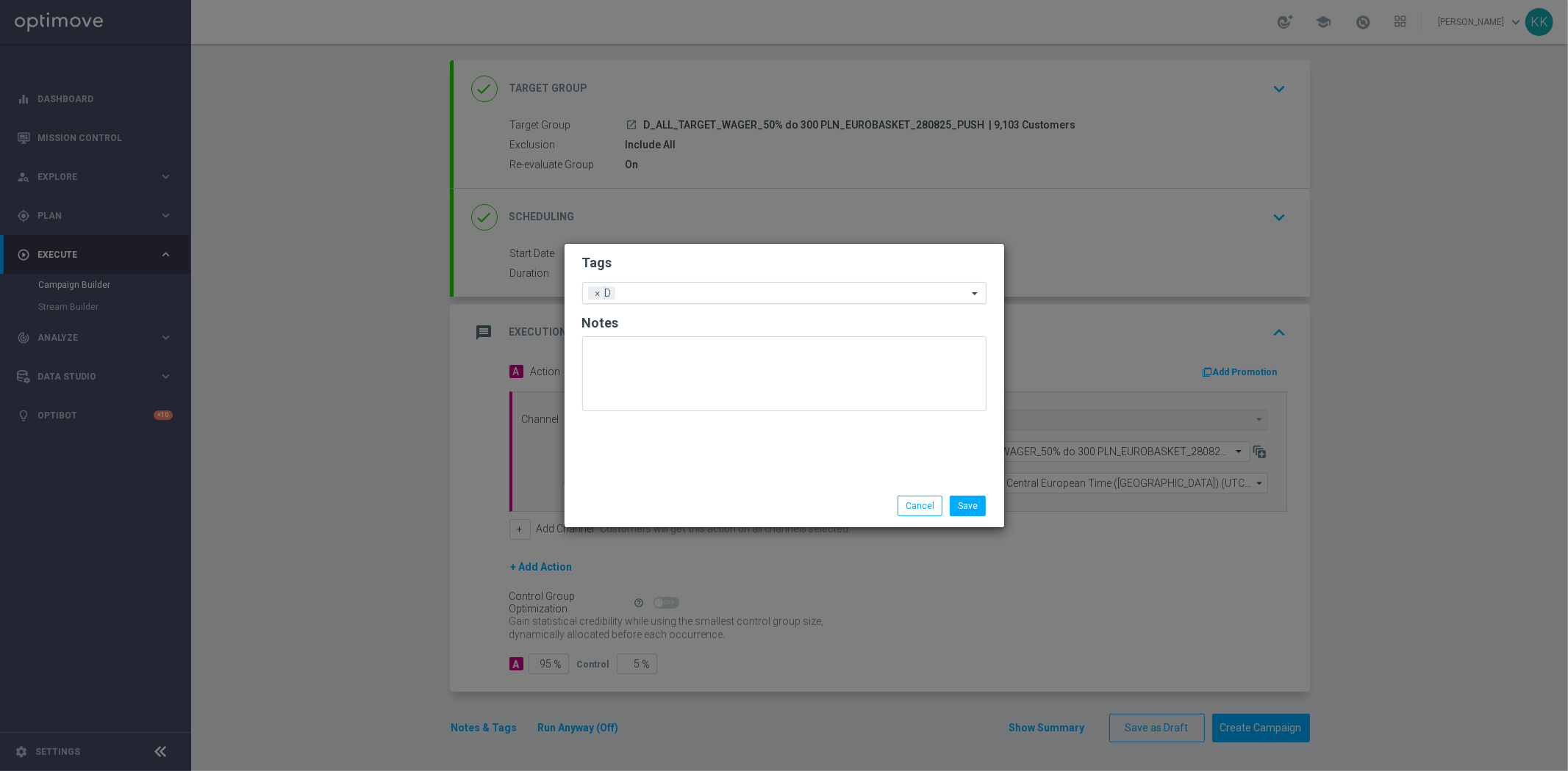
click at [712, 299] on div at bounding box center [792, 296] width 348 height 15
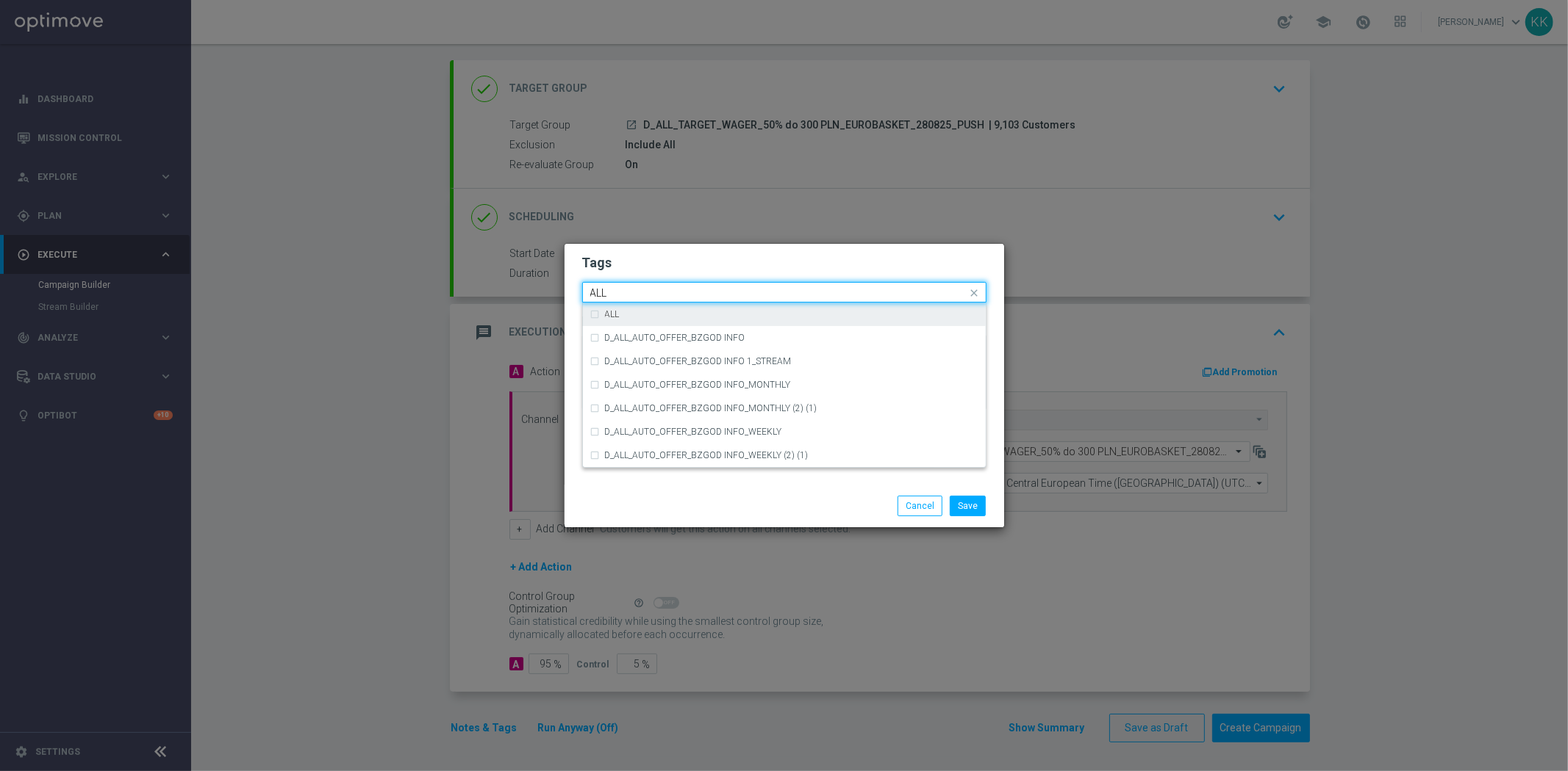
click at [627, 316] on div "ALL" at bounding box center [791, 313] width 373 height 8
type input "ALL"
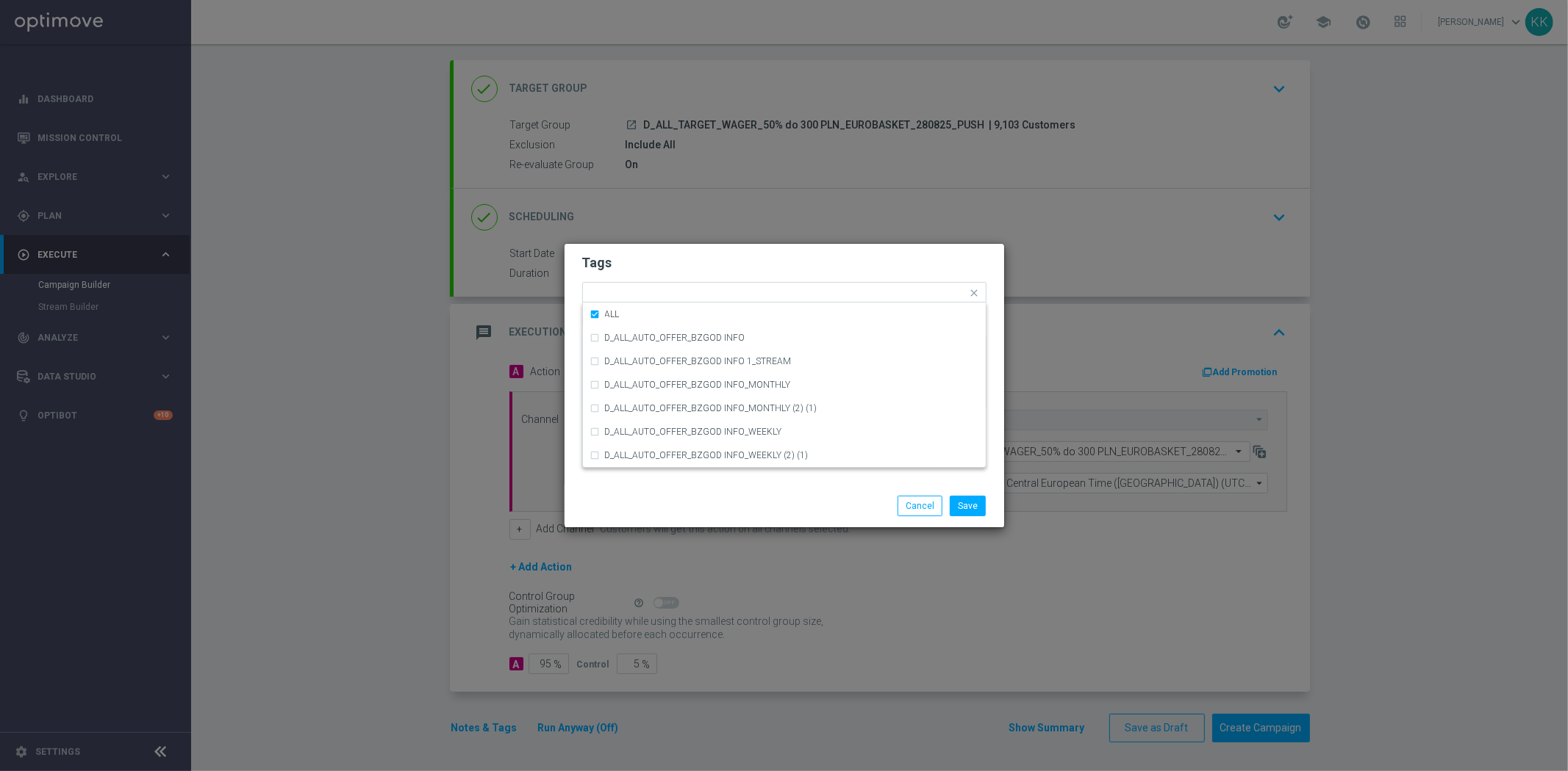
click at [662, 244] on div "Tags Quick find × D × ALL ALL D_ALL_AUTO_OFFER_BZGOD INFO D_ALL_AUTO_OFFER_BZGO…" at bounding box center [784, 365] width 439 height 241
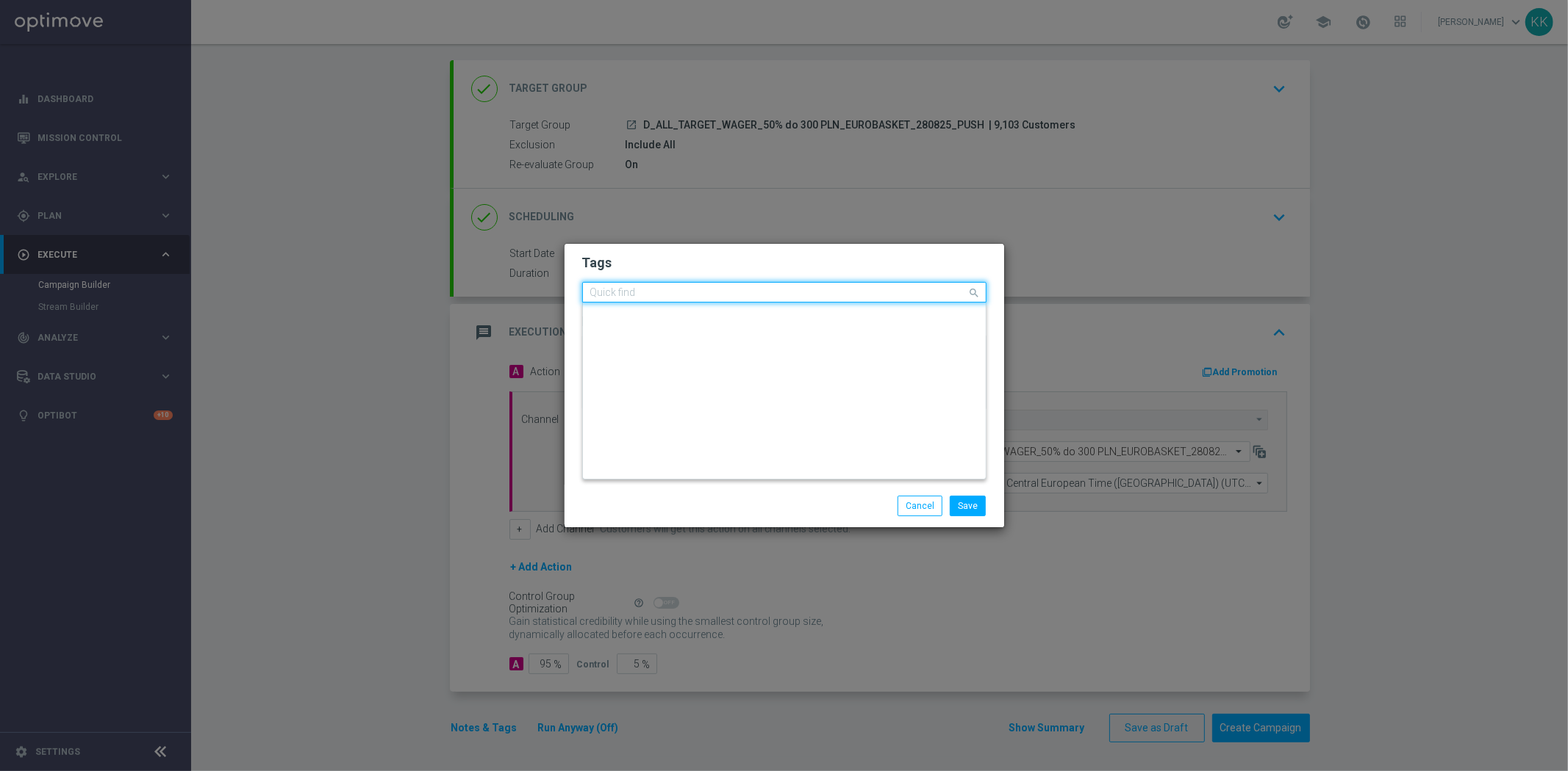
click at [681, 296] on input "text" at bounding box center [779, 293] width 377 height 12
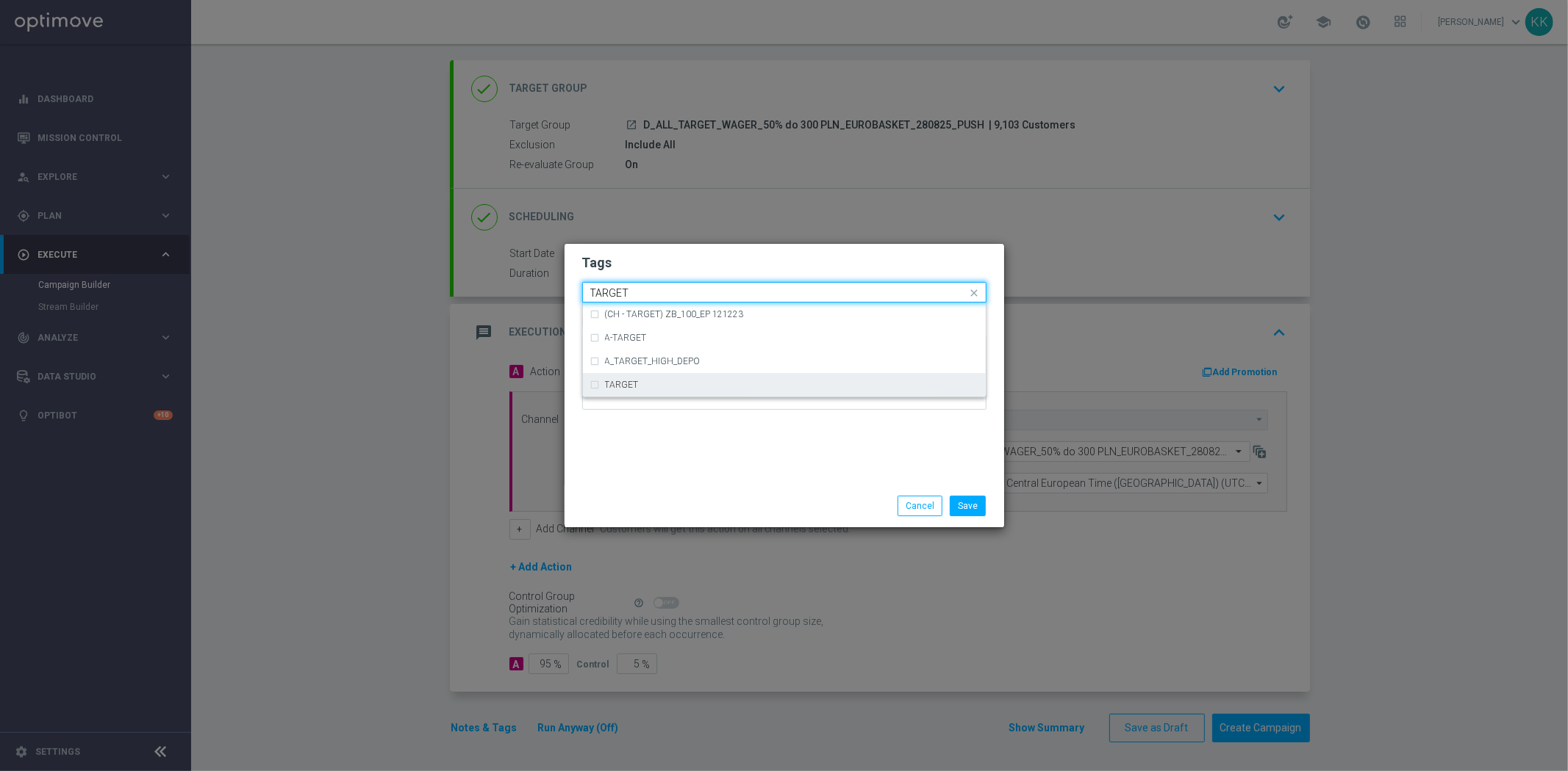
click at [767, 376] on div "TARGET" at bounding box center [784, 384] width 388 height 23
type input "TARGET"
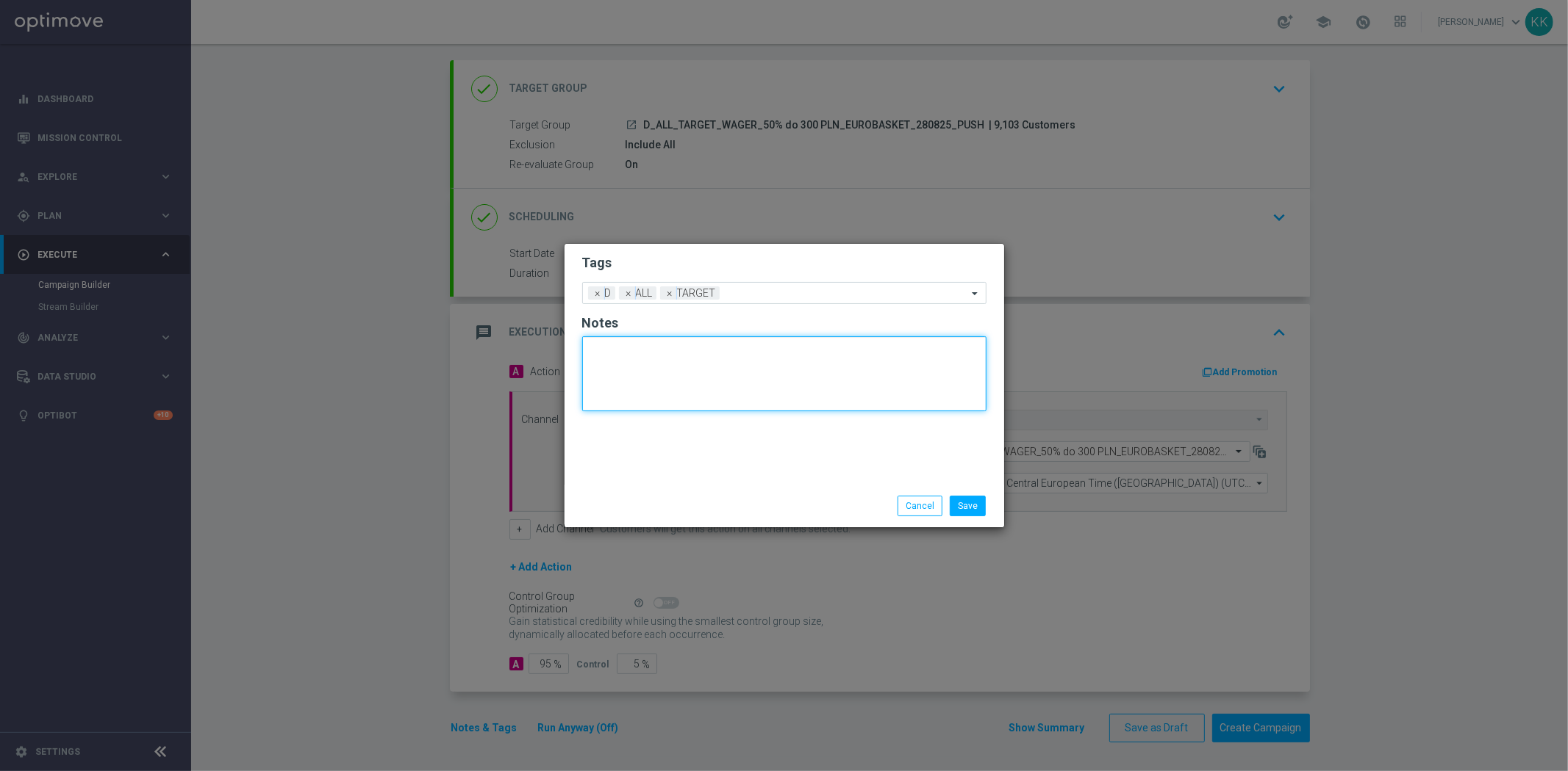
click at [781, 406] on textarea at bounding box center [784, 374] width 404 height 75
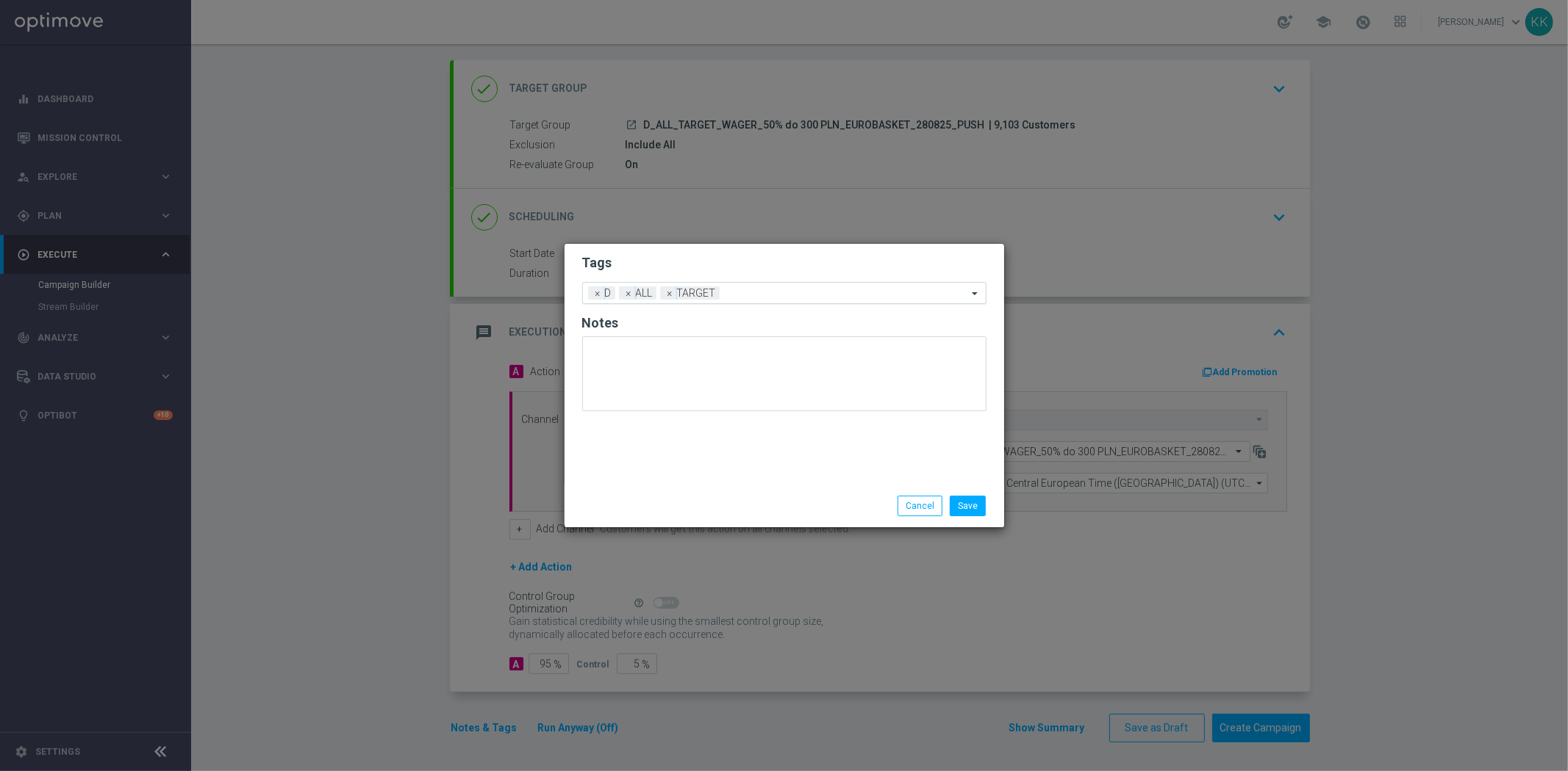
click at [765, 282] on div "Add a new tag × D × ALL × TARGET" at bounding box center [775, 293] width 384 height 21
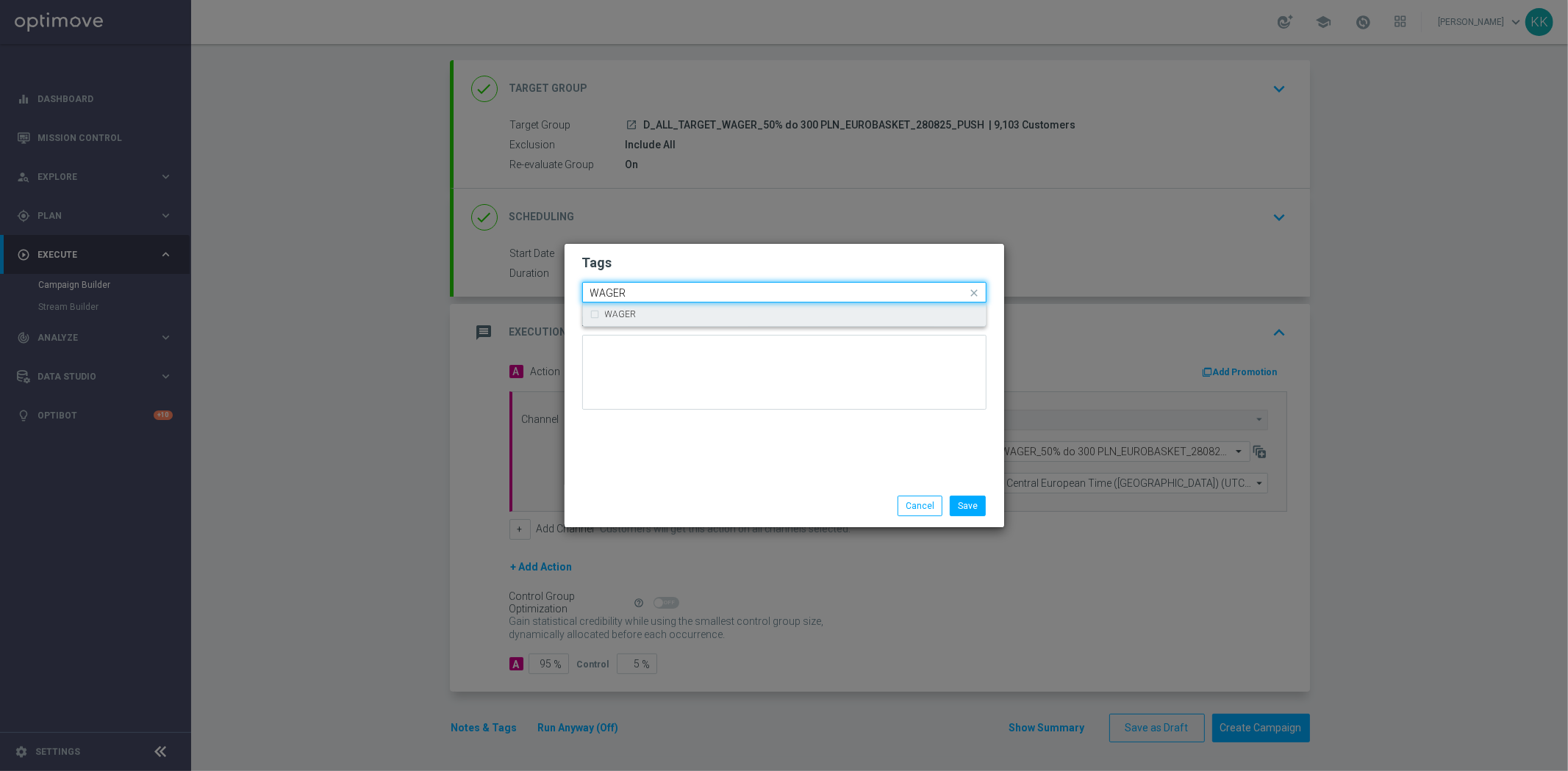
click at [795, 313] on div "WAGER" at bounding box center [791, 313] width 373 height 8
type input "WAGER"
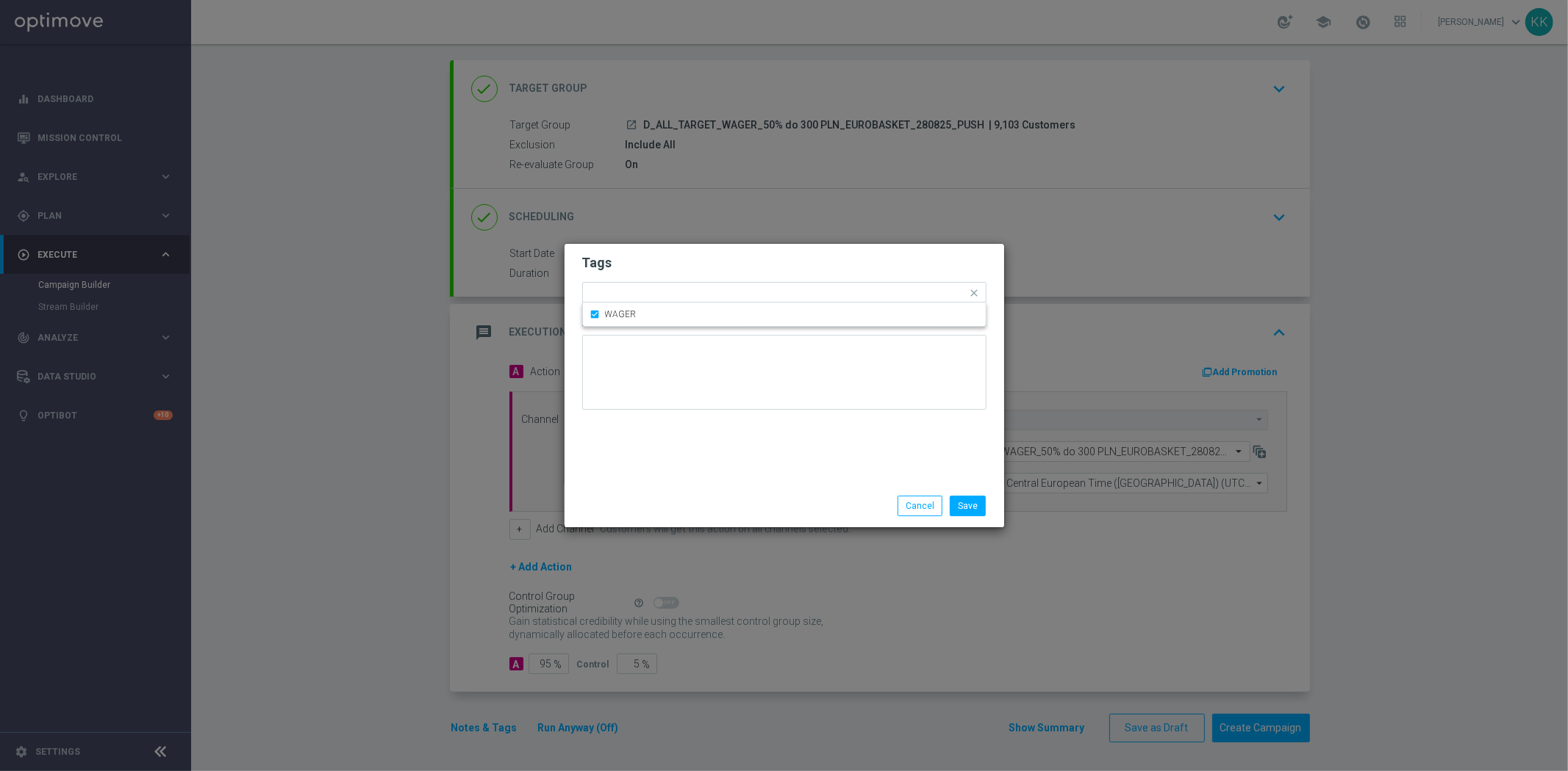
click at [803, 251] on form "Tags Quick find × D × ALL × TARGET × WAGER WAGER Notes" at bounding box center [784, 336] width 404 height 171
click at [805, 292] on input "text" at bounding box center [876, 294] width 182 height 12
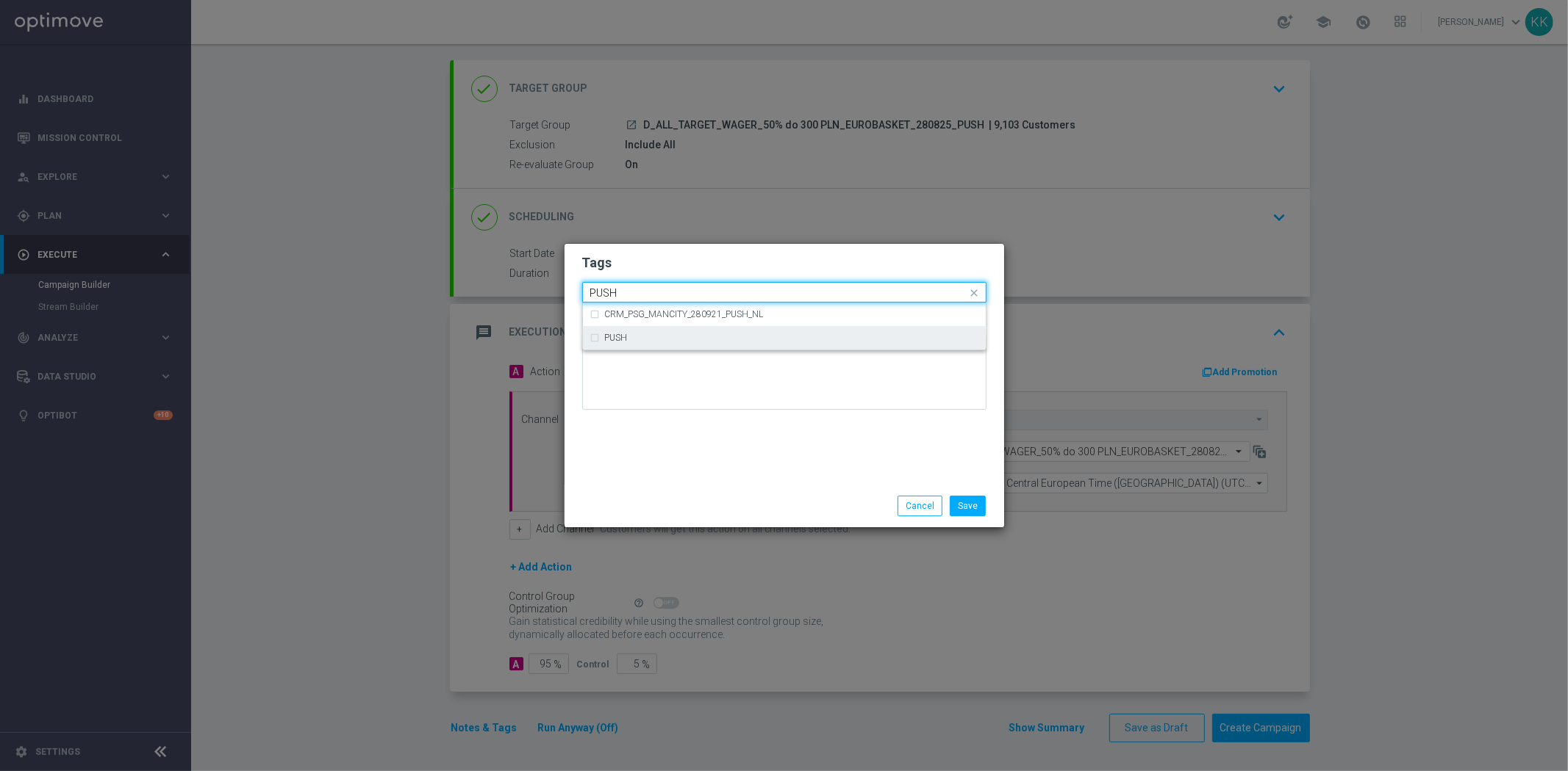
click at [696, 337] on div "PUSH" at bounding box center [791, 337] width 373 height 8
type input "PUSH"
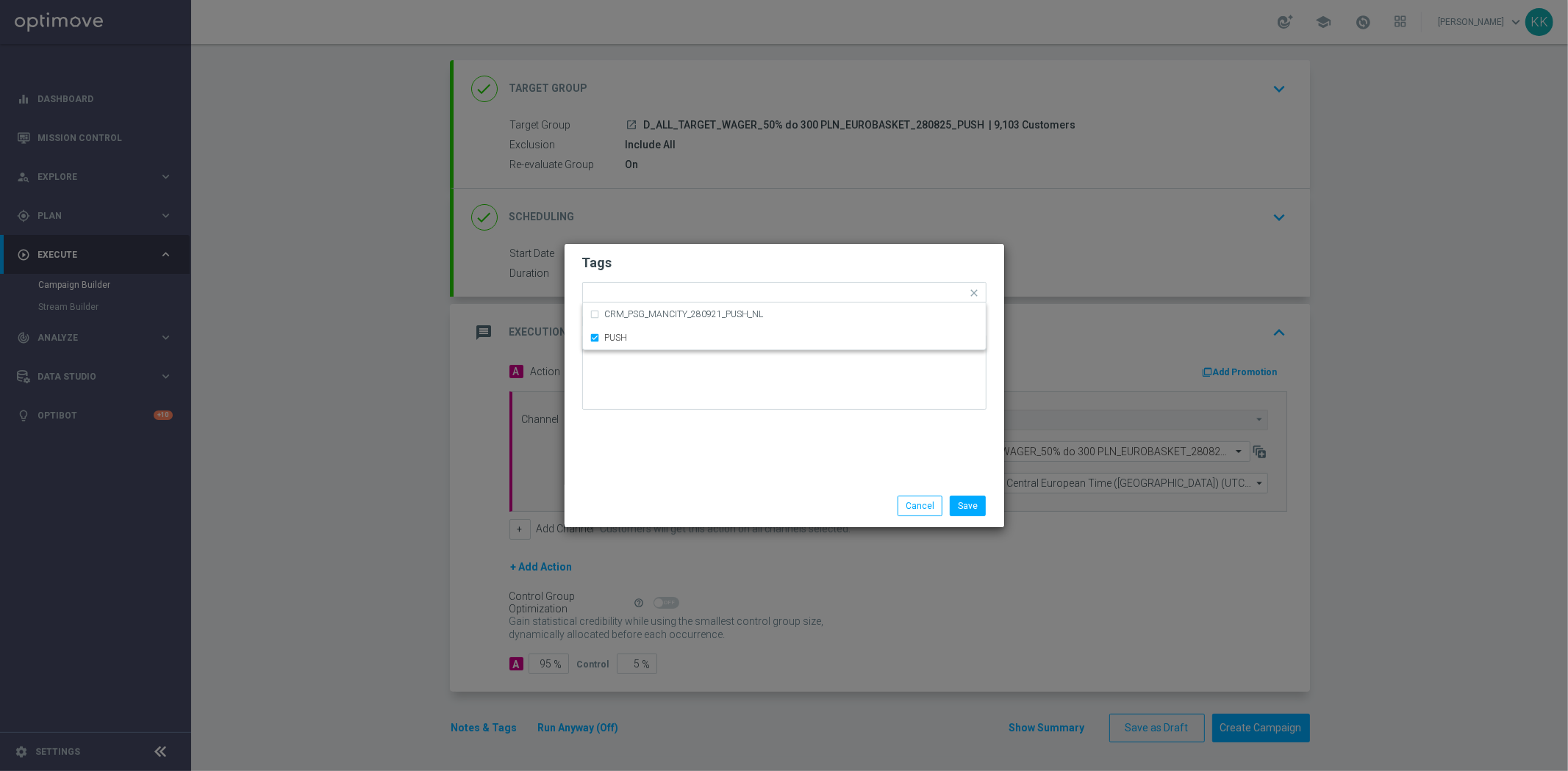
click at [731, 487] on div "Save Cancel" at bounding box center [784, 506] width 439 height 43
click at [975, 503] on button "Save" at bounding box center [967, 506] width 36 height 21
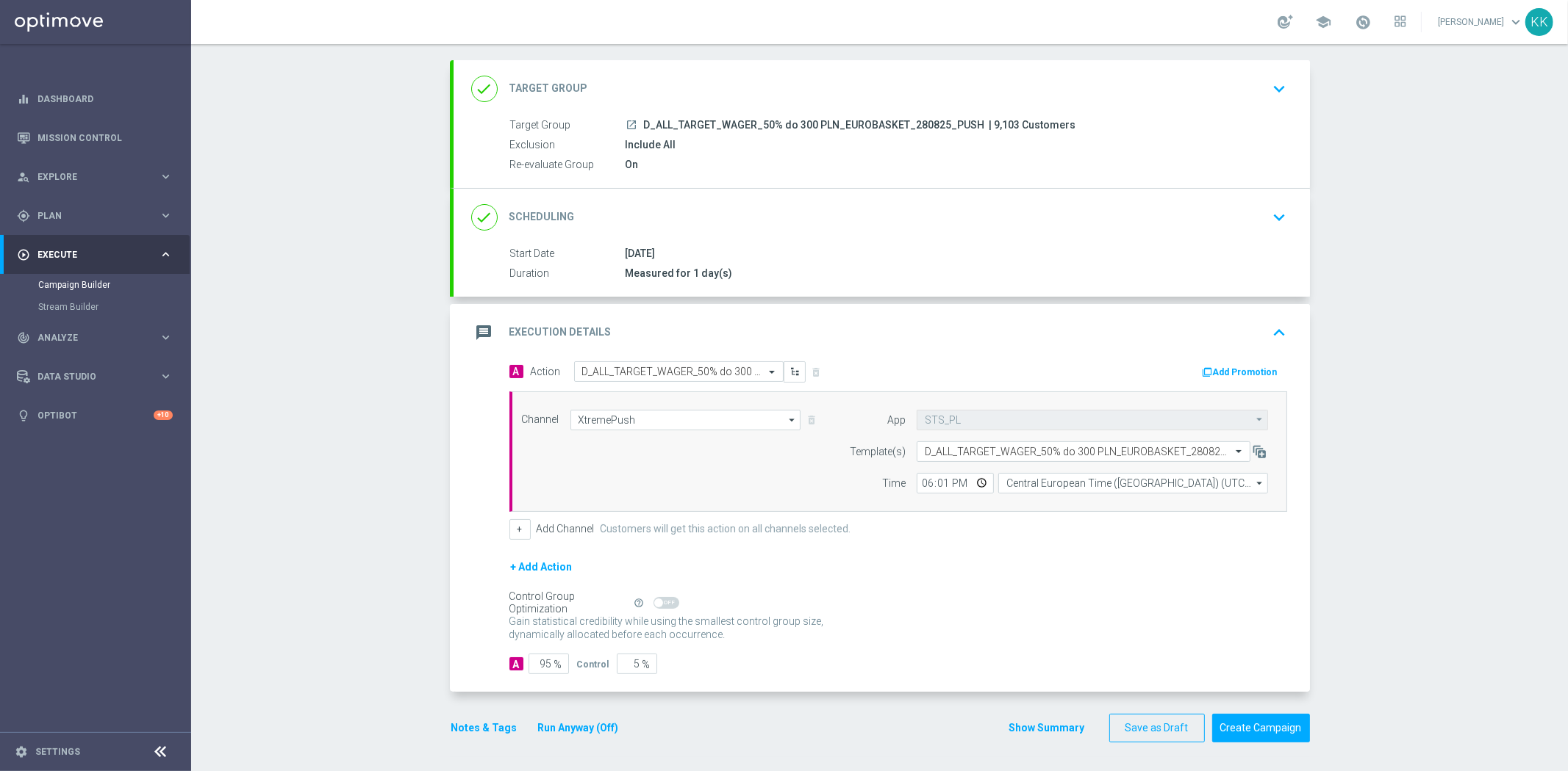
click at [1284, 90] on icon "keyboard_arrow_down" at bounding box center [1280, 89] width 22 height 22
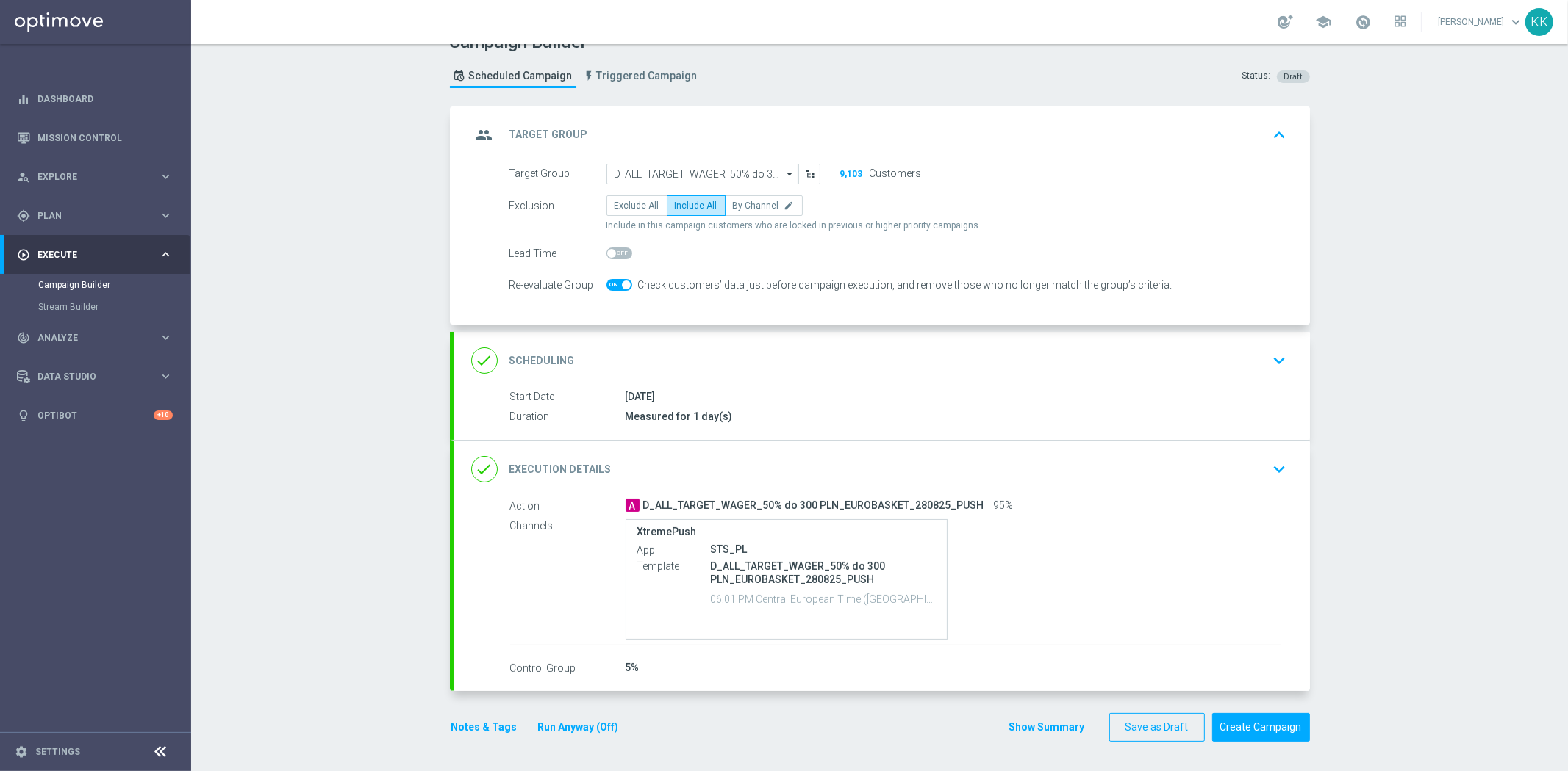
scroll to position [24, 0]
click at [1275, 357] on icon "keyboard_arrow_down" at bounding box center [1280, 361] width 22 height 22
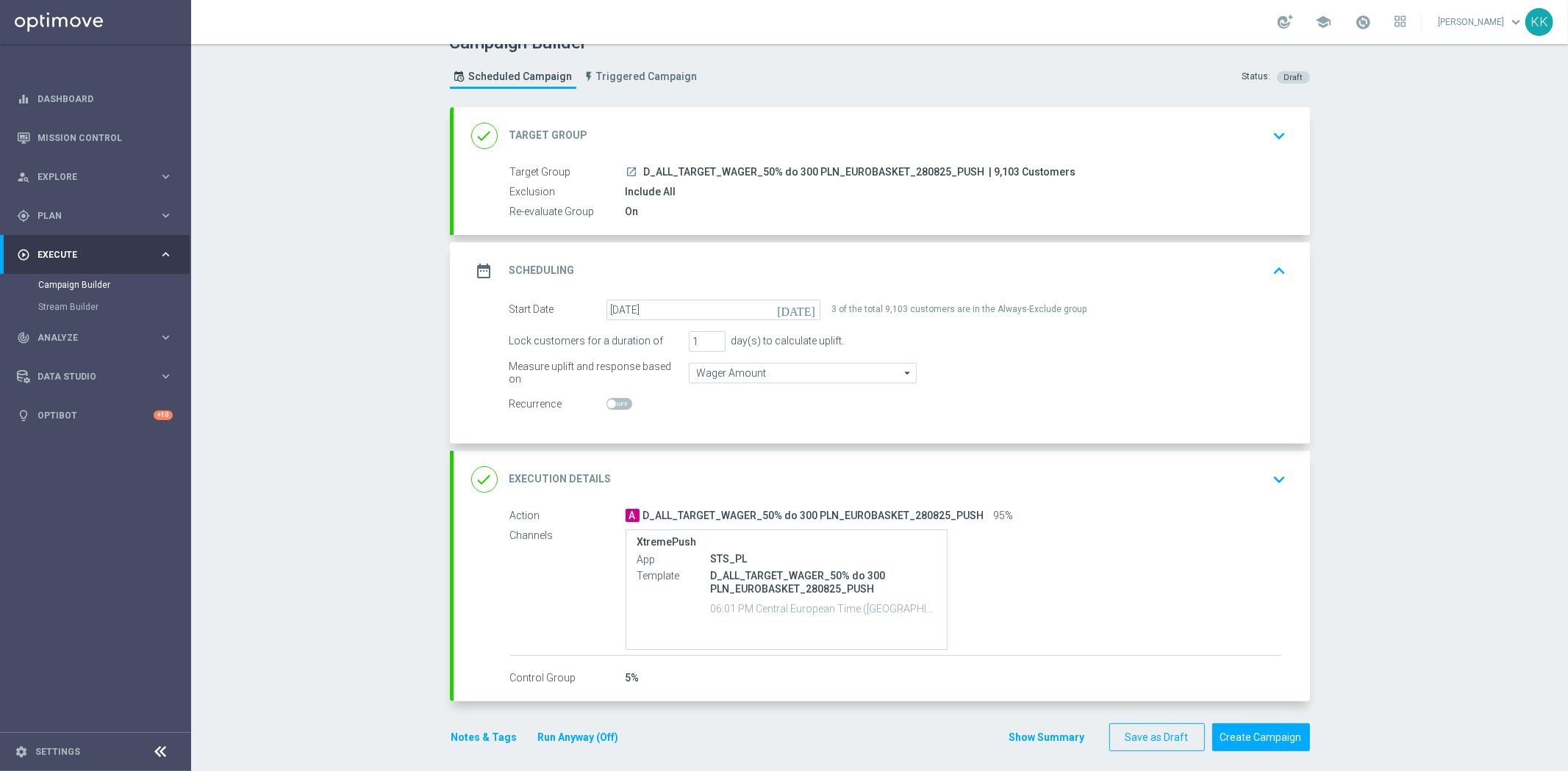
click at [378, 345] on div "Campaign Builder Scheduled Campaign Triggered Campaign Status: Draft done Targe…" at bounding box center [880, 407] width 1377 height 727
click at [1215, 486] on div "done Execution Details keyboard_arrow_down" at bounding box center [881, 480] width 821 height 28
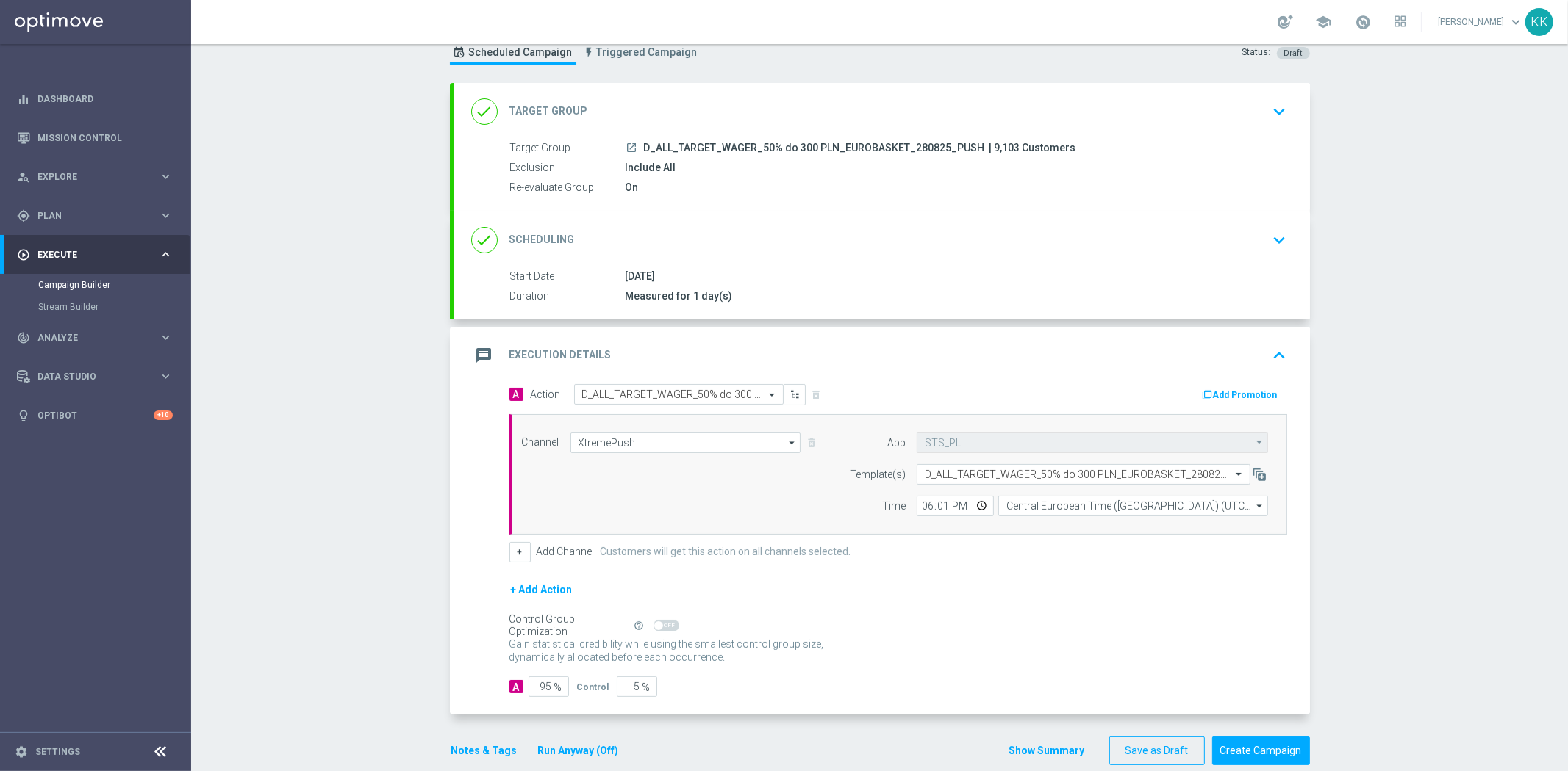
scroll to position [71, 0]
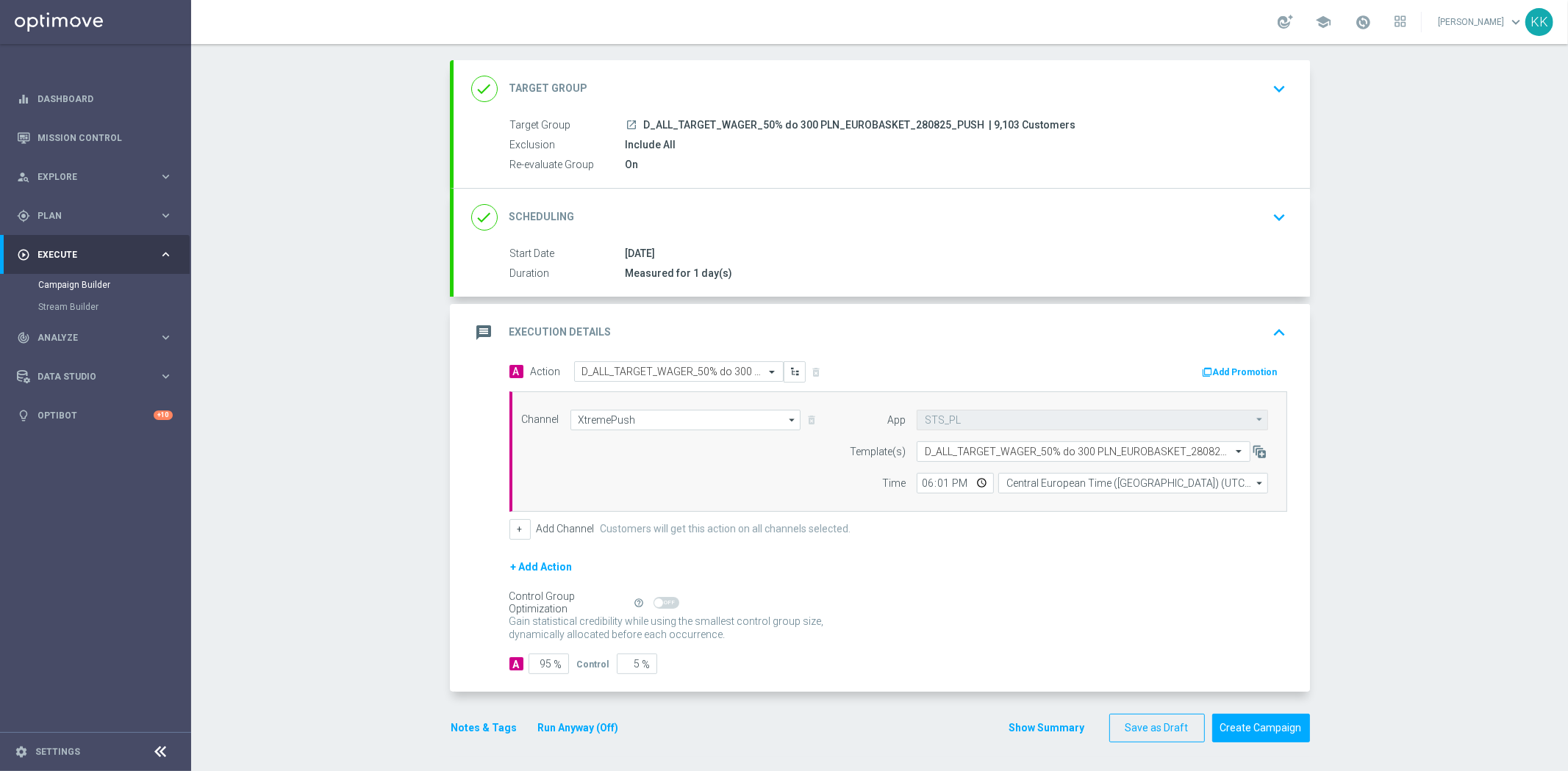
click at [470, 729] on button "Notes & Tags" at bounding box center [484, 728] width 69 height 19
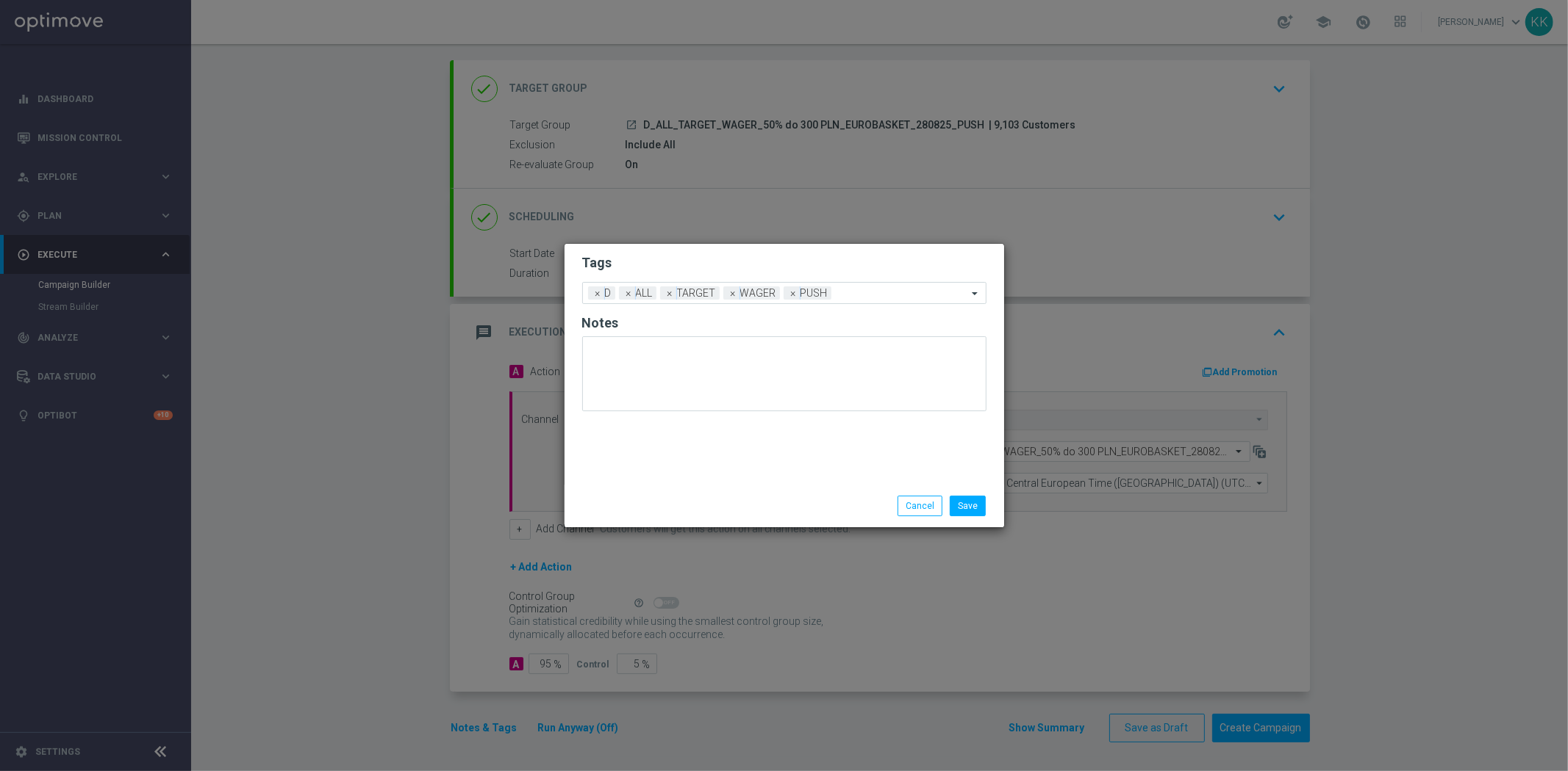
click at [986, 501] on li "Save" at bounding box center [967, 506] width 43 height 21
drag, startPoint x: 979, startPoint y: 505, endPoint x: 1018, endPoint y: 503, distance: 39.1
click at [979, 504] on button "Save" at bounding box center [967, 506] width 36 height 21
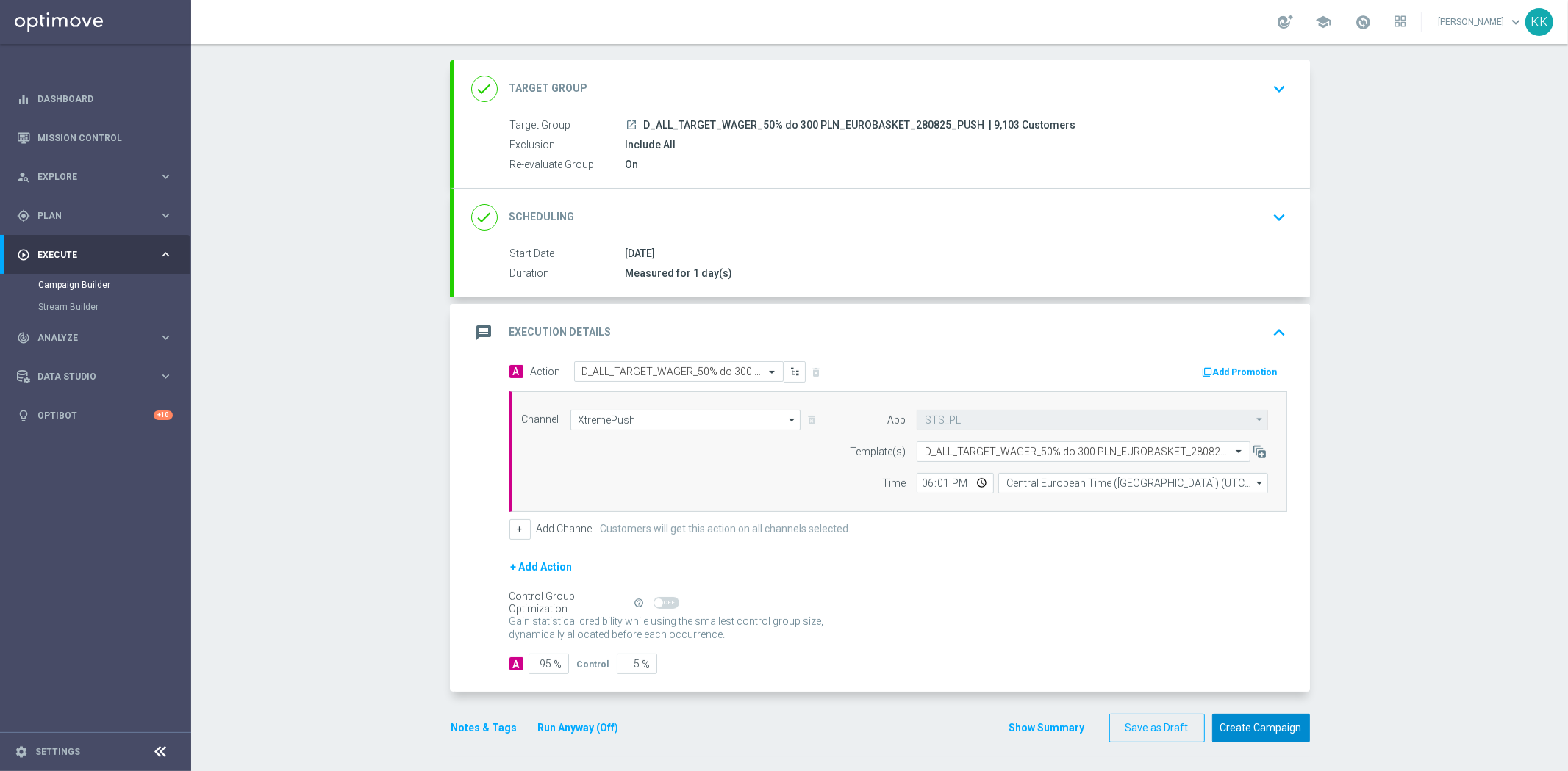
click at [1286, 723] on button "Create Campaign" at bounding box center [1260, 728] width 98 height 29
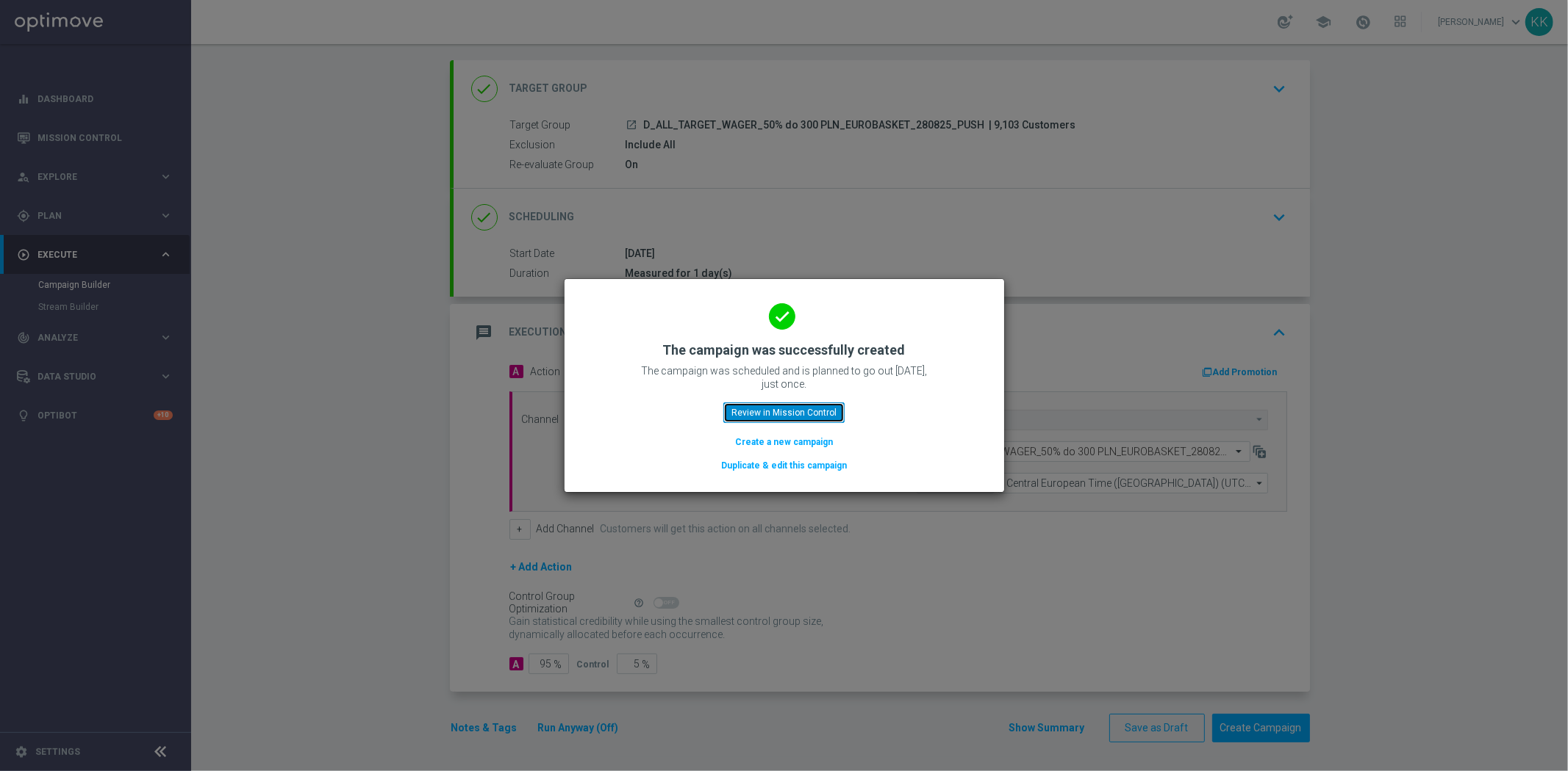
click at [765, 418] on button "Review in Mission Control" at bounding box center [784, 413] width 121 height 21
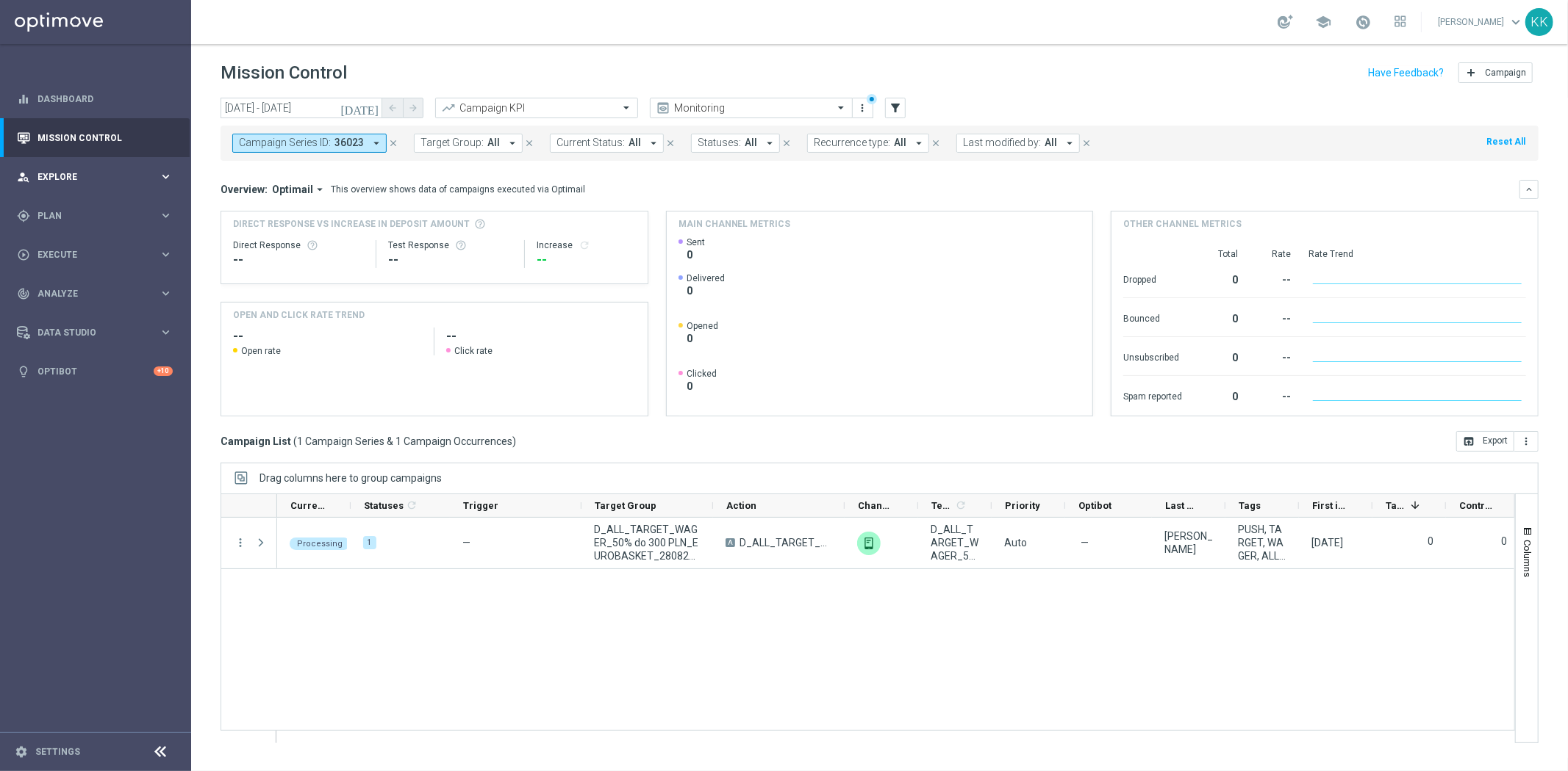
click at [90, 191] on div "person_search Explore keyboard_arrow_right" at bounding box center [94, 177] width 189 height 39
click at [71, 391] on span "Plan" at bounding box center [98, 392] width 121 height 8
click at [79, 241] on link "Target Groups" at bounding box center [95, 246] width 115 height 12
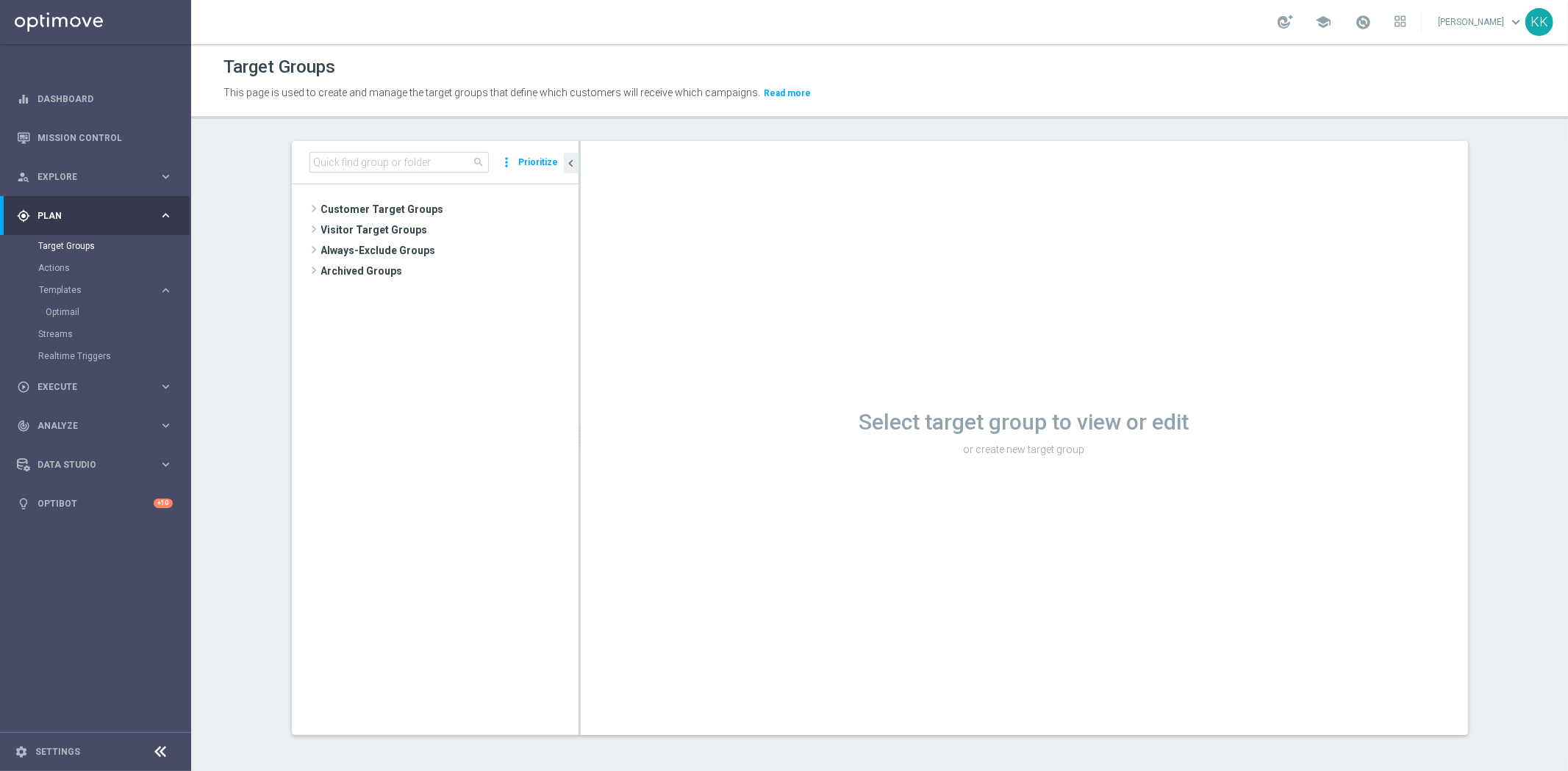
drag, startPoint x: 77, startPoint y: 287, endPoint x: 76, endPoint y: 296, distance: 9.1
click at [77, 287] on span "Templates" at bounding box center [91, 289] width 105 height 8
click at [66, 282] on accordion "Templates keyboard_arrow_right Optimail" at bounding box center [114, 290] width 151 height 22
click at [66, 286] on span "Templates" at bounding box center [91, 289] width 105 height 8
click at [66, 309] on link "Optimail" at bounding box center [99, 312] width 107 height 12
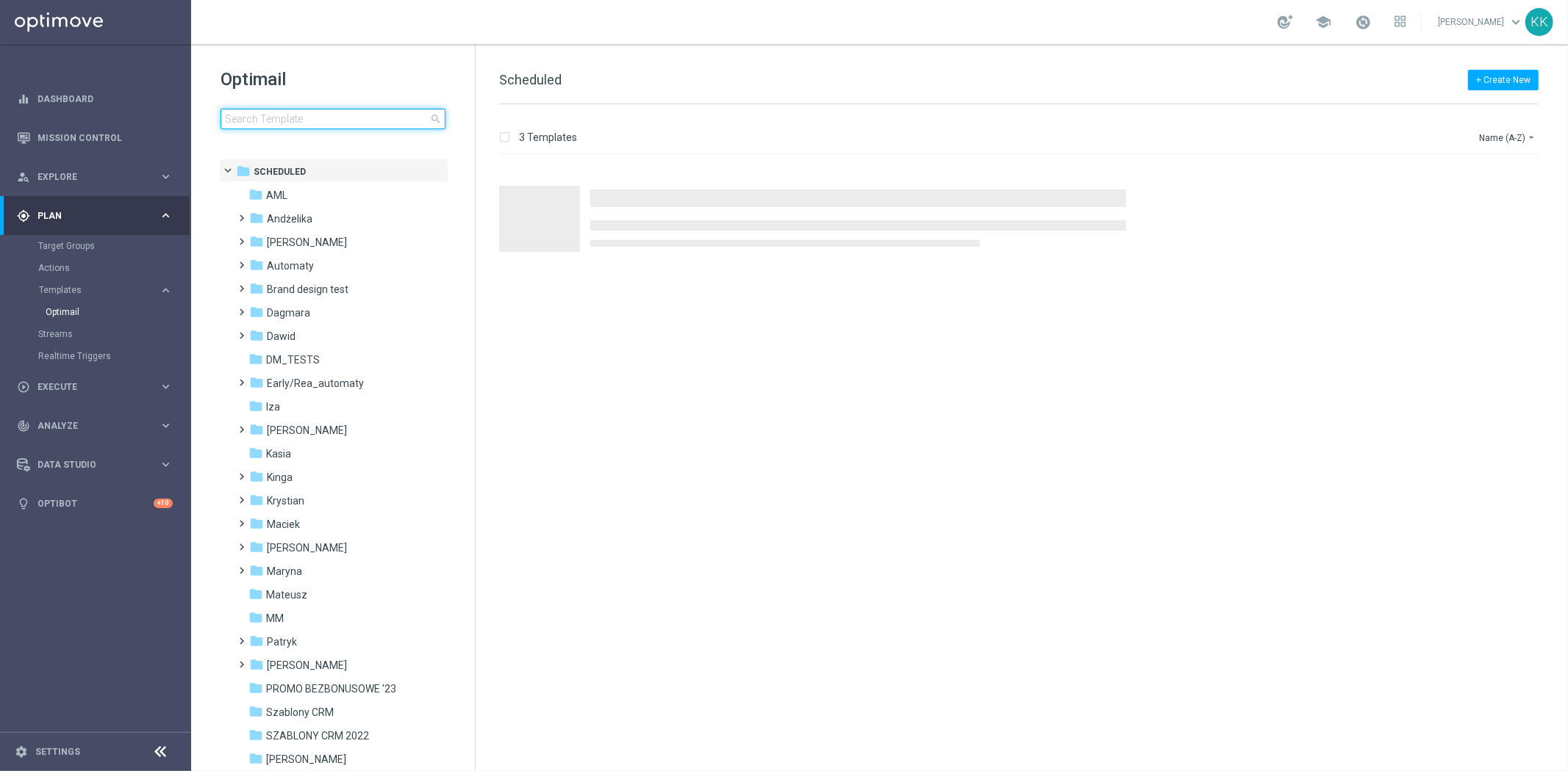
click at [316, 120] on input at bounding box center [332, 119] width 225 height 21
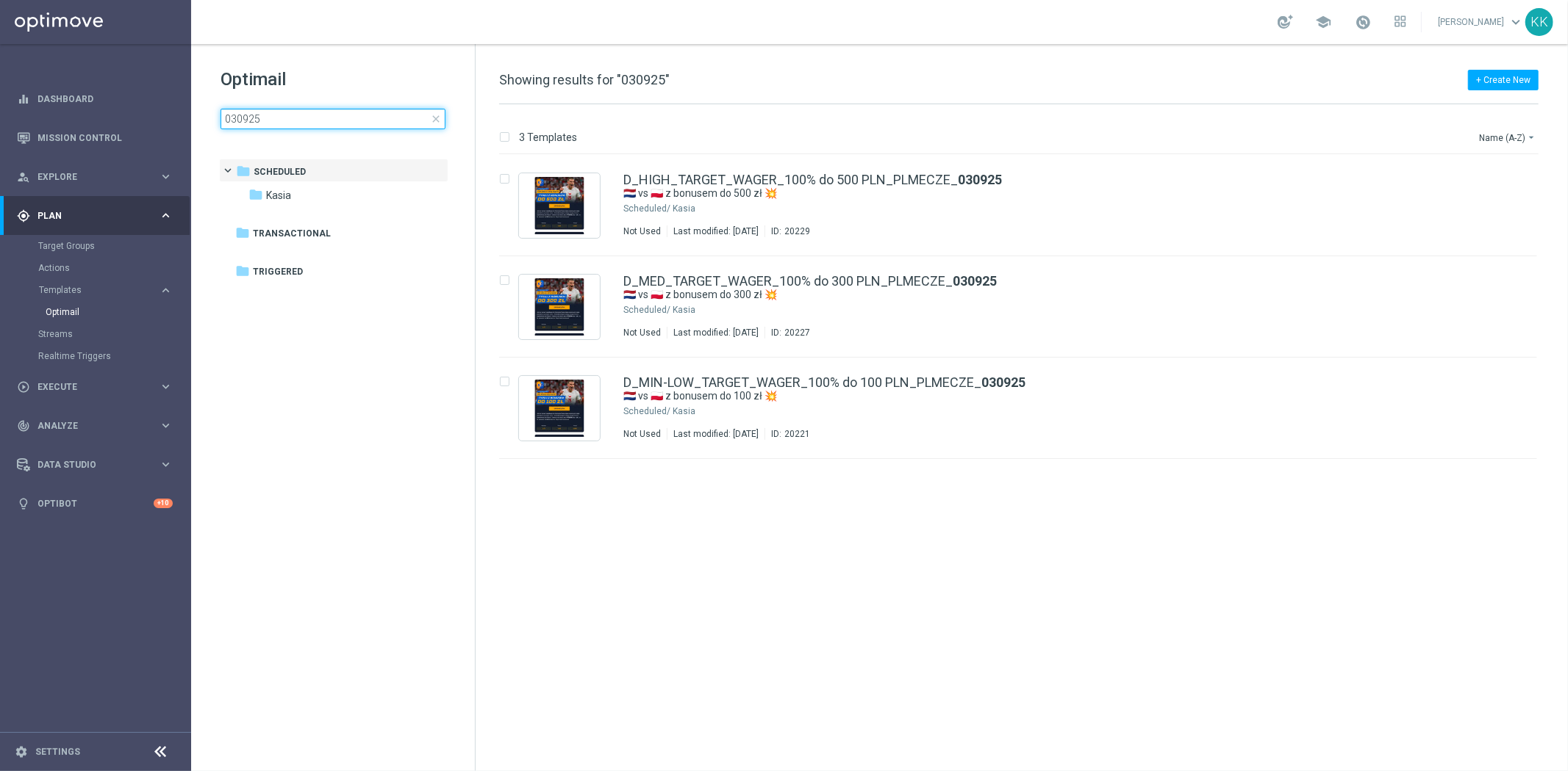
type input "030925"
drag, startPoint x: 1494, startPoint y: 178, endPoint x: 1334, endPoint y: 272, distance: 185.6
click at [1494, 178] on icon "file_copy" at bounding box center [1496, 176] width 12 height 12
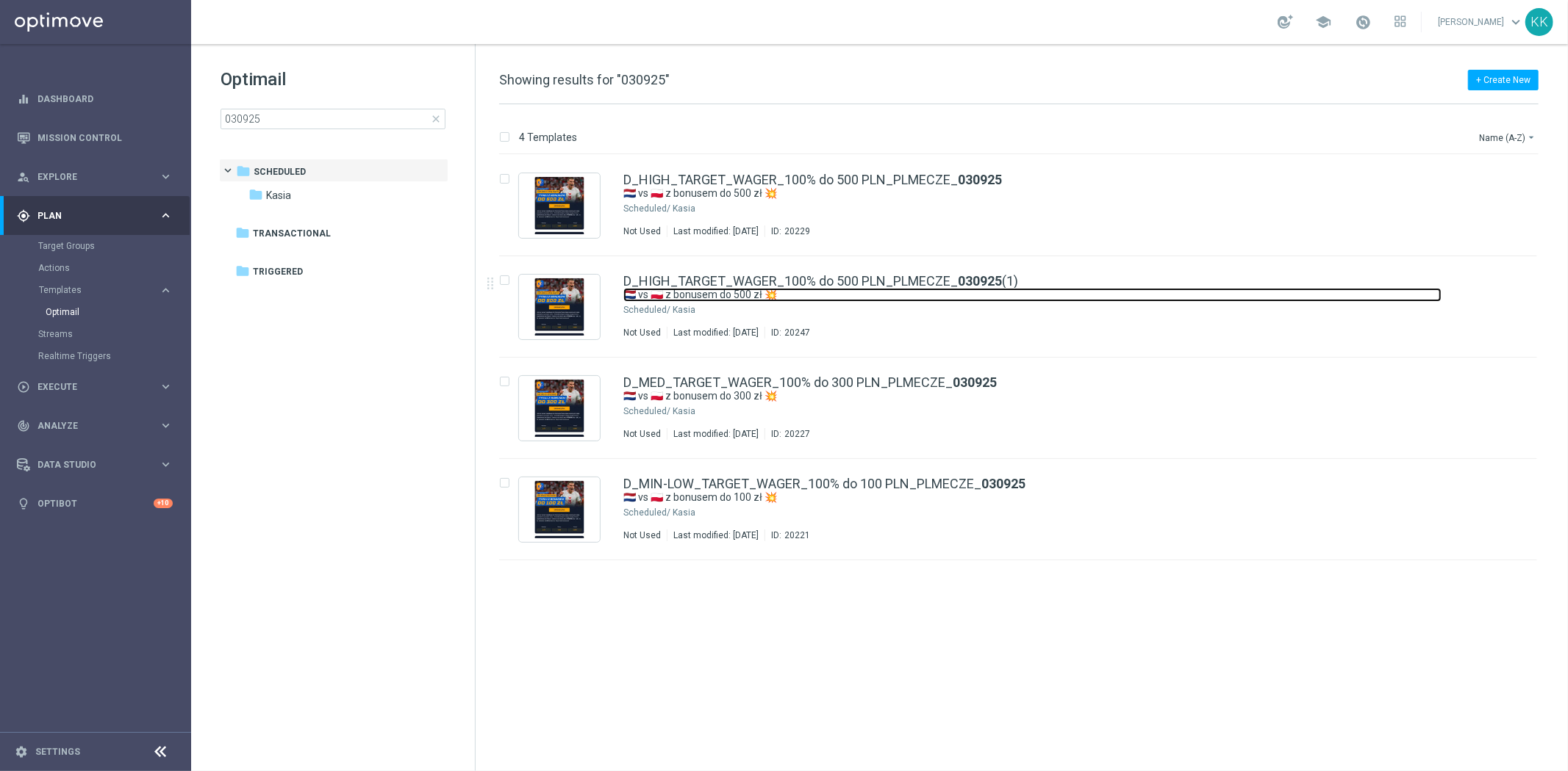
drag, startPoint x: 1133, startPoint y: 296, endPoint x: 366, endPoint y: 2, distance: 821.4
click at [1133, 296] on link "🇳🇱 vs 🇵🇱 z bonusem do 500 zł 💥" at bounding box center [1032, 295] width 818 height 14
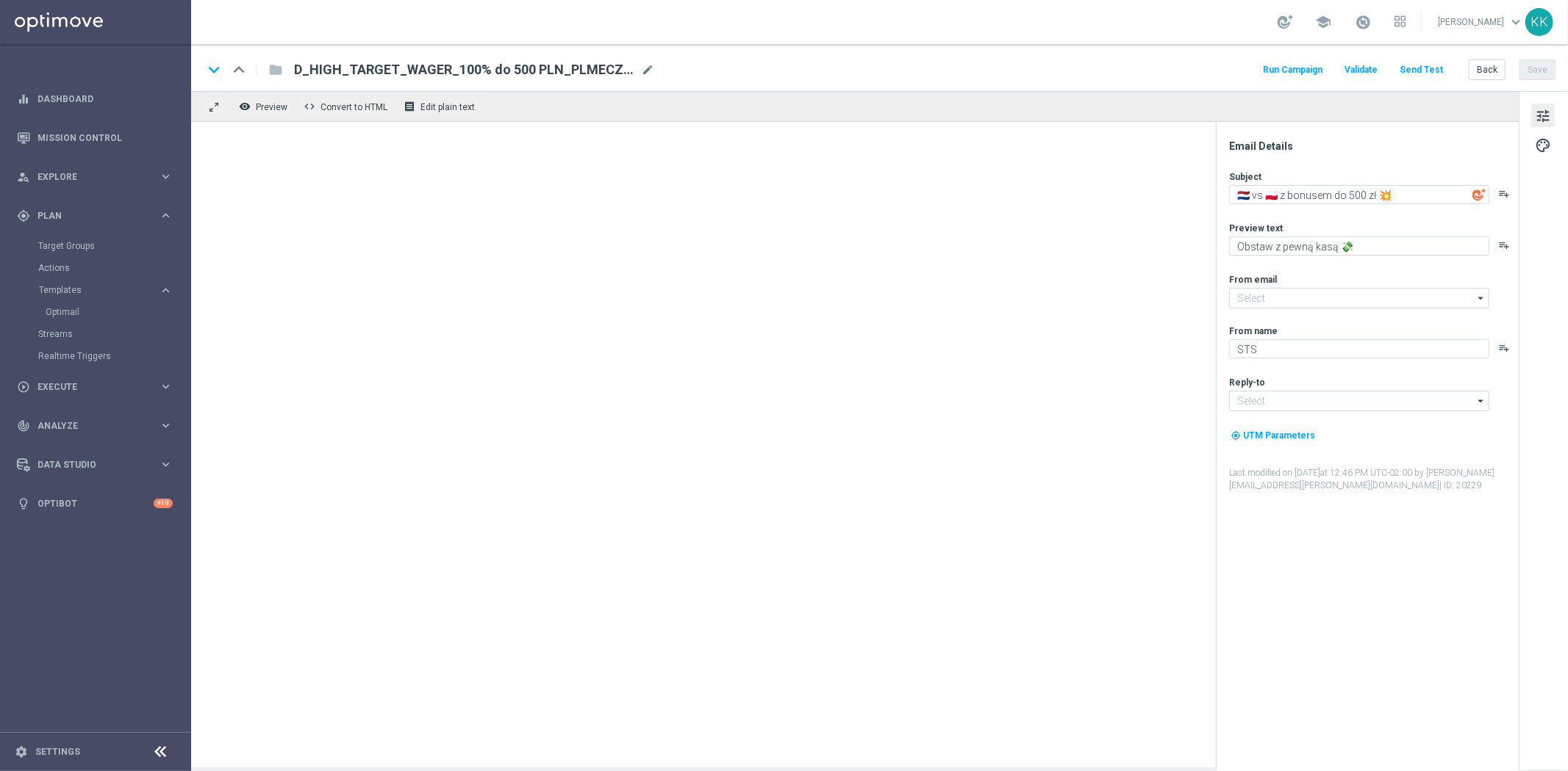
type input "[EMAIL_ADDRESS][DOMAIN_NAME]"
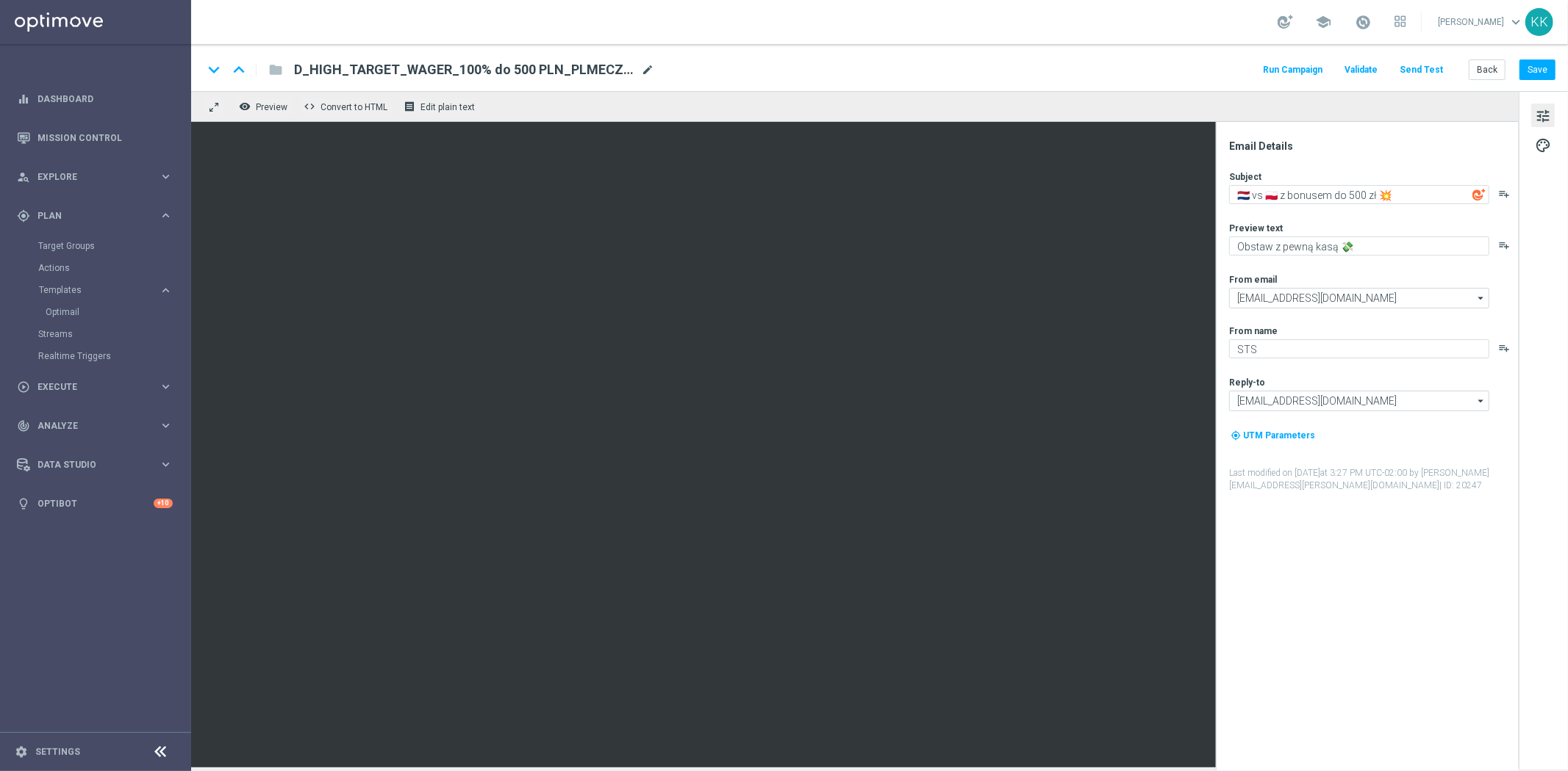
click at [648, 67] on span "mode_edit" at bounding box center [647, 70] width 13 height 13
drag, startPoint x: 618, startPoint y: 71, endPoint x: -23, endPoint y: 67, distance: 641.0
click at [0, 67] on html "equalizer Dashboard Mission Control" at bounding box center [784, 385] width 1568 height 771
paste input "PREM-PEXTRA_TARGET_WAGER_100% do 1000 PLN_PLMECZE_040925"
type input "D_PREM-PEXTRA_TARGET_WAGER_100% do 1000 PLN_PLMECZE_040925"
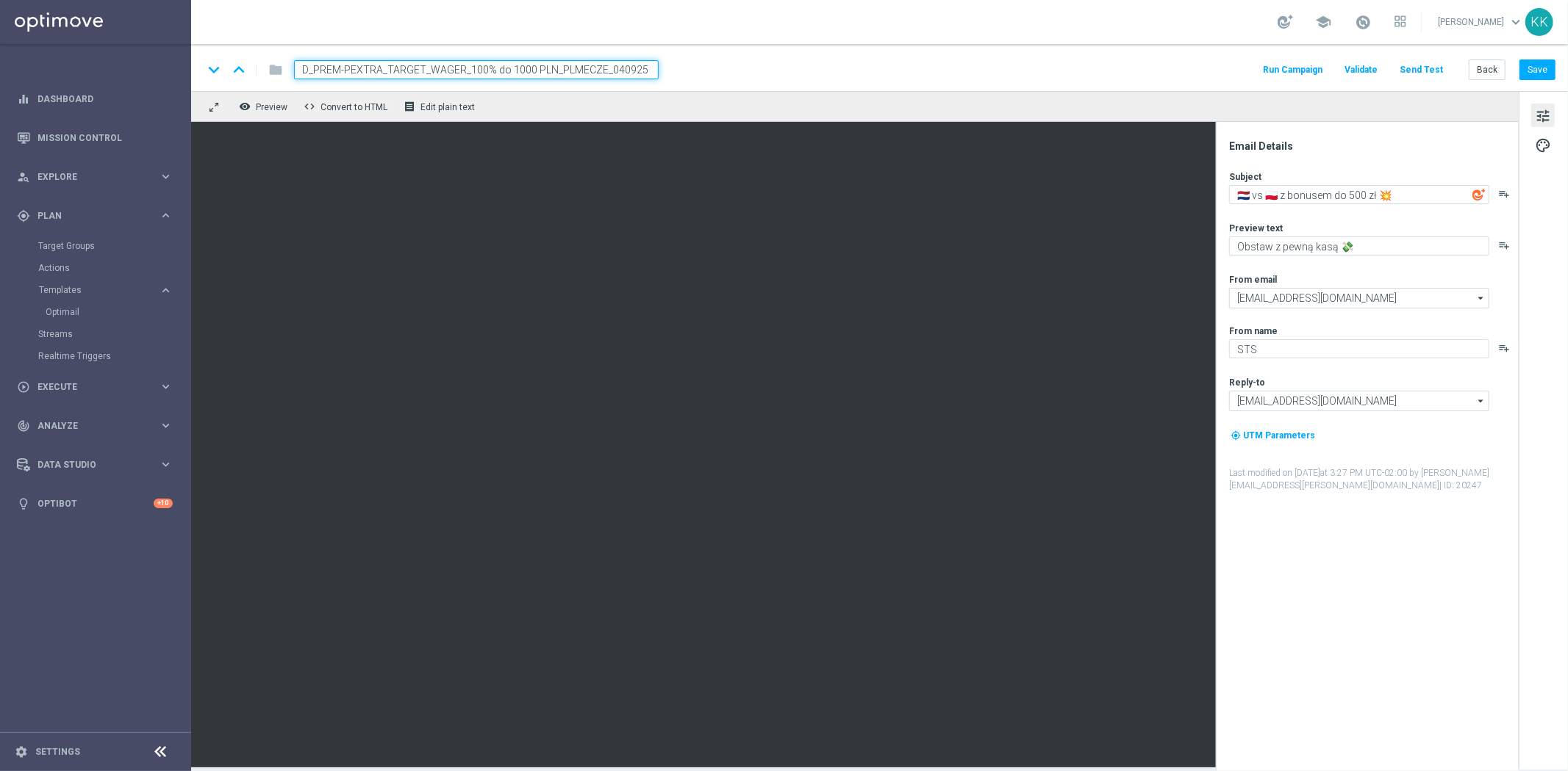
click at [788, 61] on div "keyboard_arrow_down keyboard_arrow_up folder D_PREM-PEXTRA_TARGET_WAGER_100% do…" at bounding box center [879, 70] width 1353 height 19
click at [1345, 193] on textarea "🇳🇱 vs 🇵🇱 z bonusem do 500 zł 💥" at bounding box center [1358, 195] width 260 height 19
click at [1453, 196] on textarea "🇳🇱 vs 🇵🇱 z bonusem do 1000 zł 💥" at bounding box center [1358, 195] width 260 height 19
paste textarea "Mecze 🇵🇱 z bonusem do 1000 zł 💥"
type textarea "Mecze 🇵🇱 z bonusem do 1000 zł 💥"
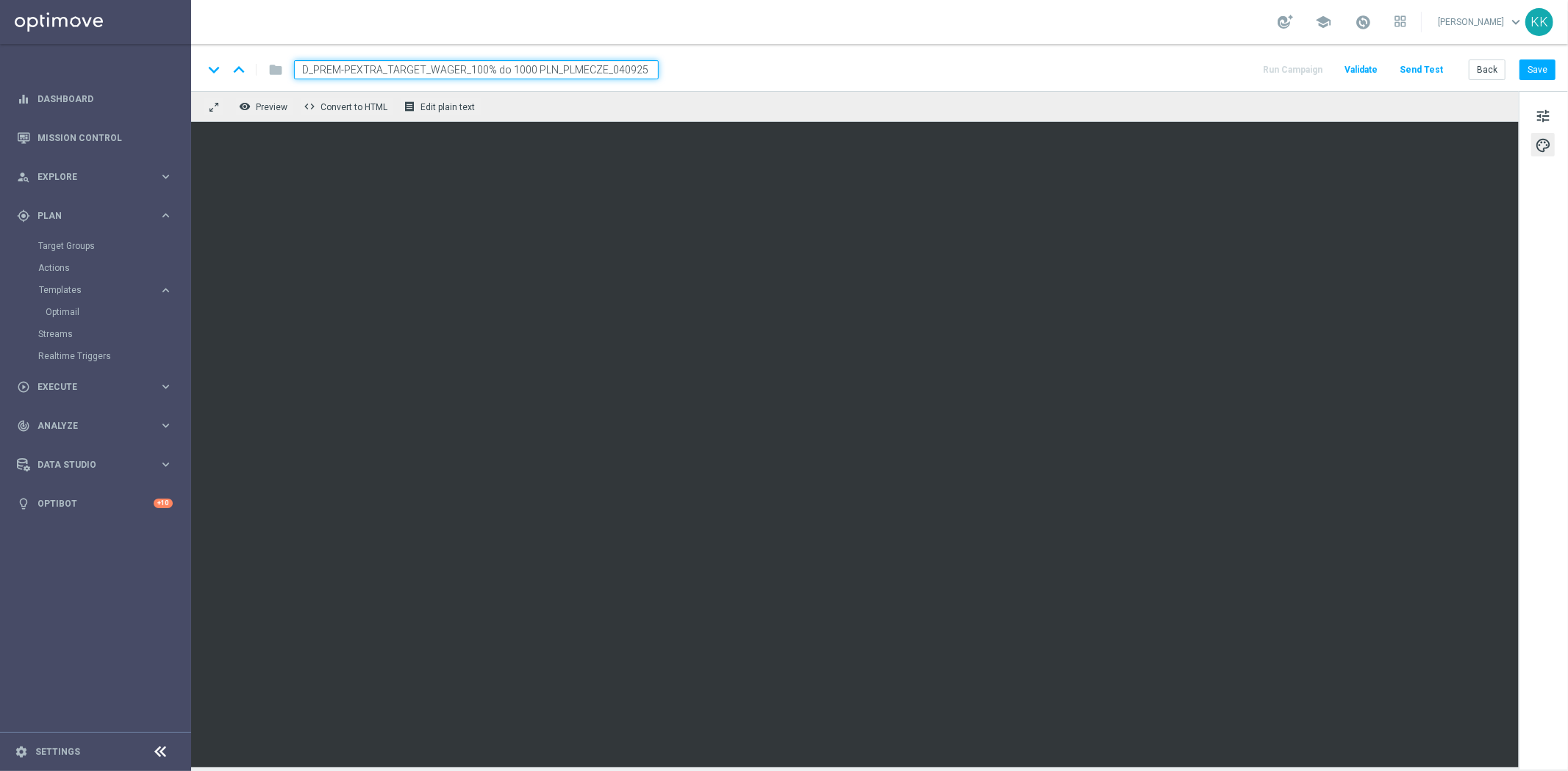
click at [1478, 57] on div "keyboard_arrow_down keyboard_arrow_up folder D_PREM-PEXTRA_TARGET_WAGER_100% do…" at bounding box center [880, 67] width 1377 height 47
click at [1488, 63] on button "Back" at bounding box center [1486, 70] width 36 height 21
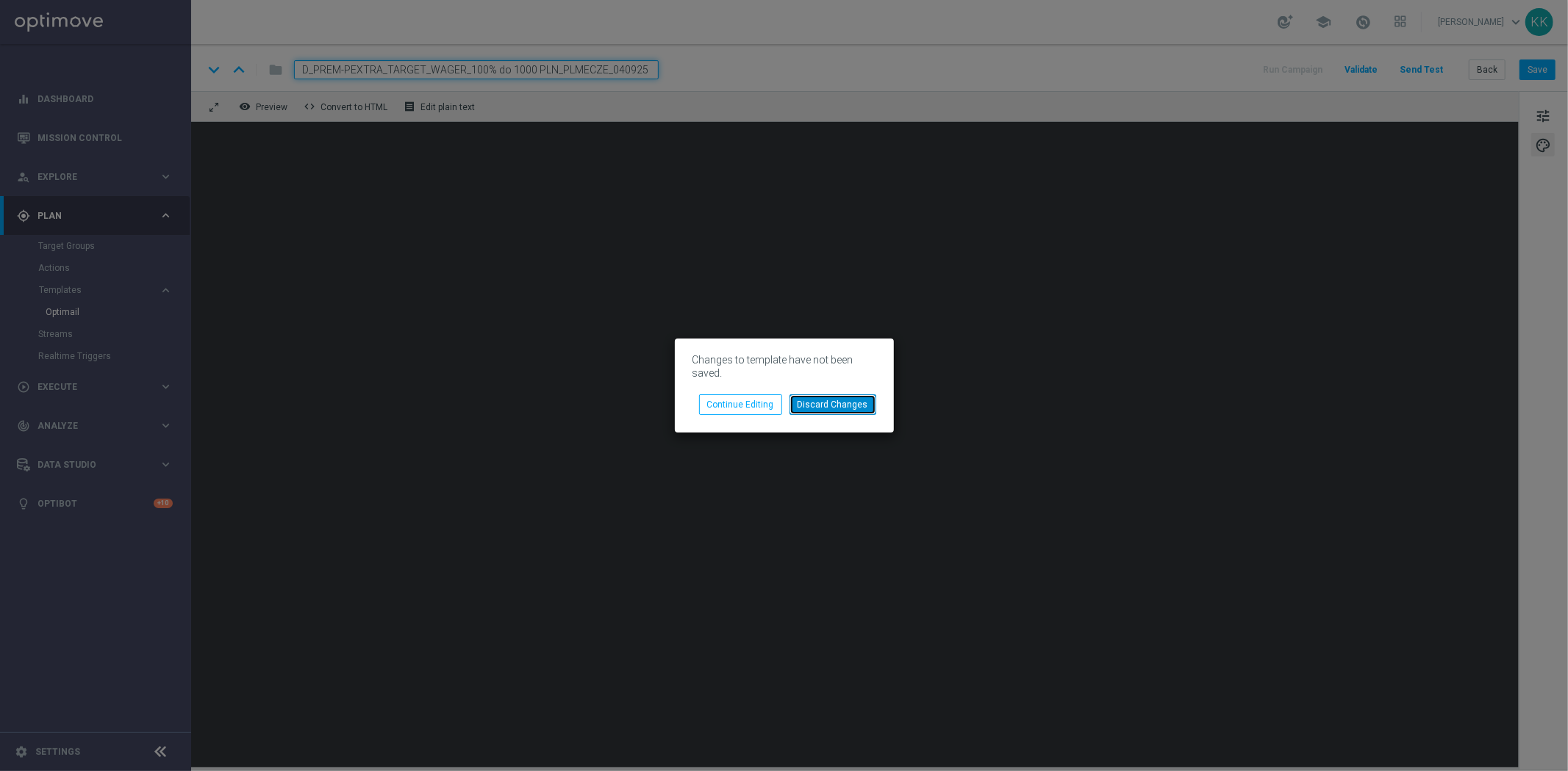
click at [833, 400] on button "Discard Changes" at bounding box center [832, 405] width 87 height 21
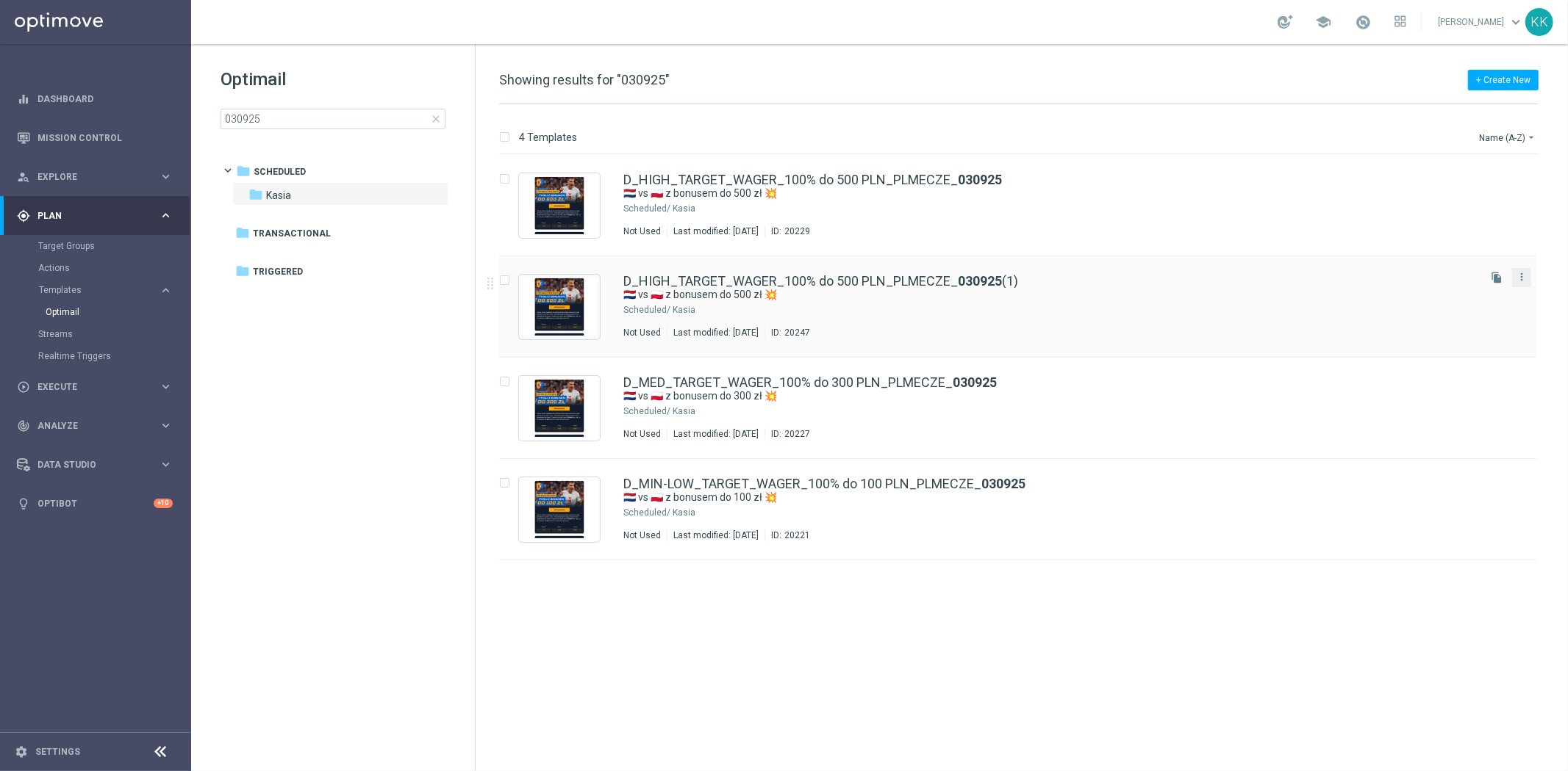
click at [1526, 275] on icon "more_vert" at bounding box center [1521, 277] width 12 height 12
click at [1429, 326] on div "delete_forever [GEOGRAPHIC_DATA]" at bounding box center [1455, 334] width 118 height 21
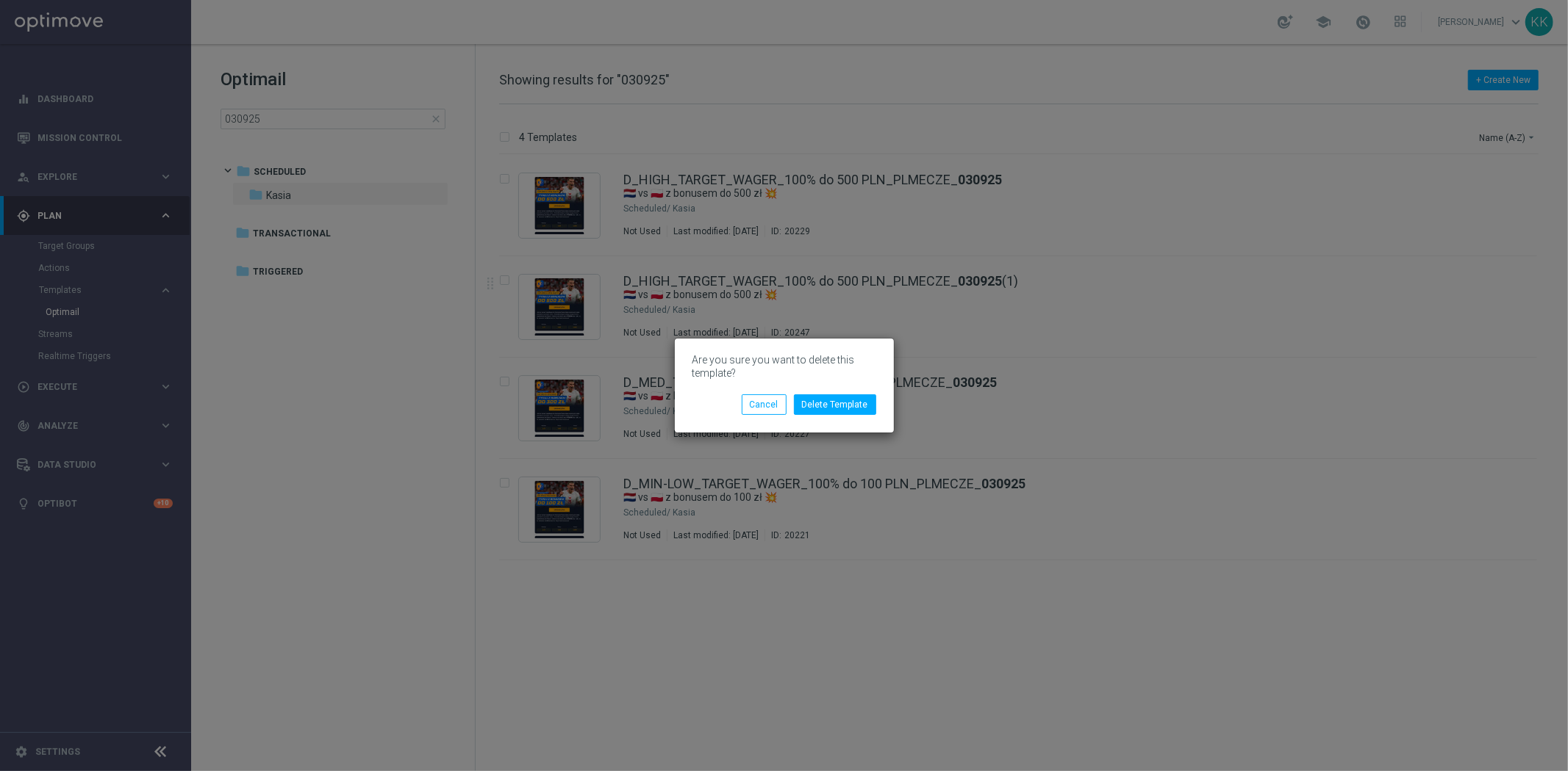
click at [857, 393] on div "Delete Template Cancel" at bounding box center [784, 399] width 206 height 32
click at [839, 406] on button "Delete Template" at bounding box center [835, 405] width 82 height 21
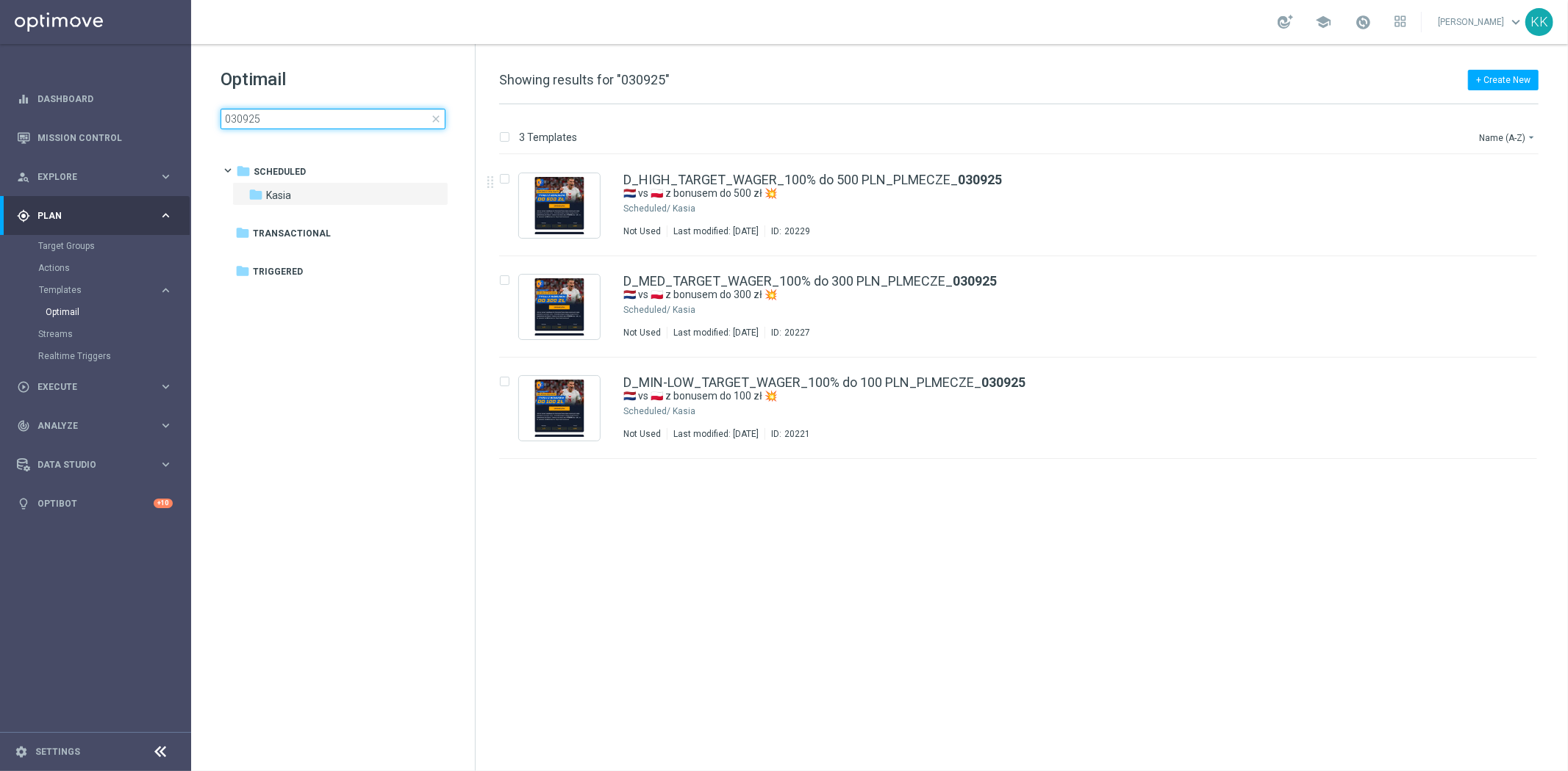
click at [260, 123] on input "030925" at bounding box center [332, 119] width 225 height 21
drag, startPoint x: 296, startPoint y: 116, endPoint x: 74, endPoint y: 108, distance: 222.1
click at [89, 108] on main "equalizer Dashboard Mission Control" at bounding box center [784, 385] width 1568 height 771
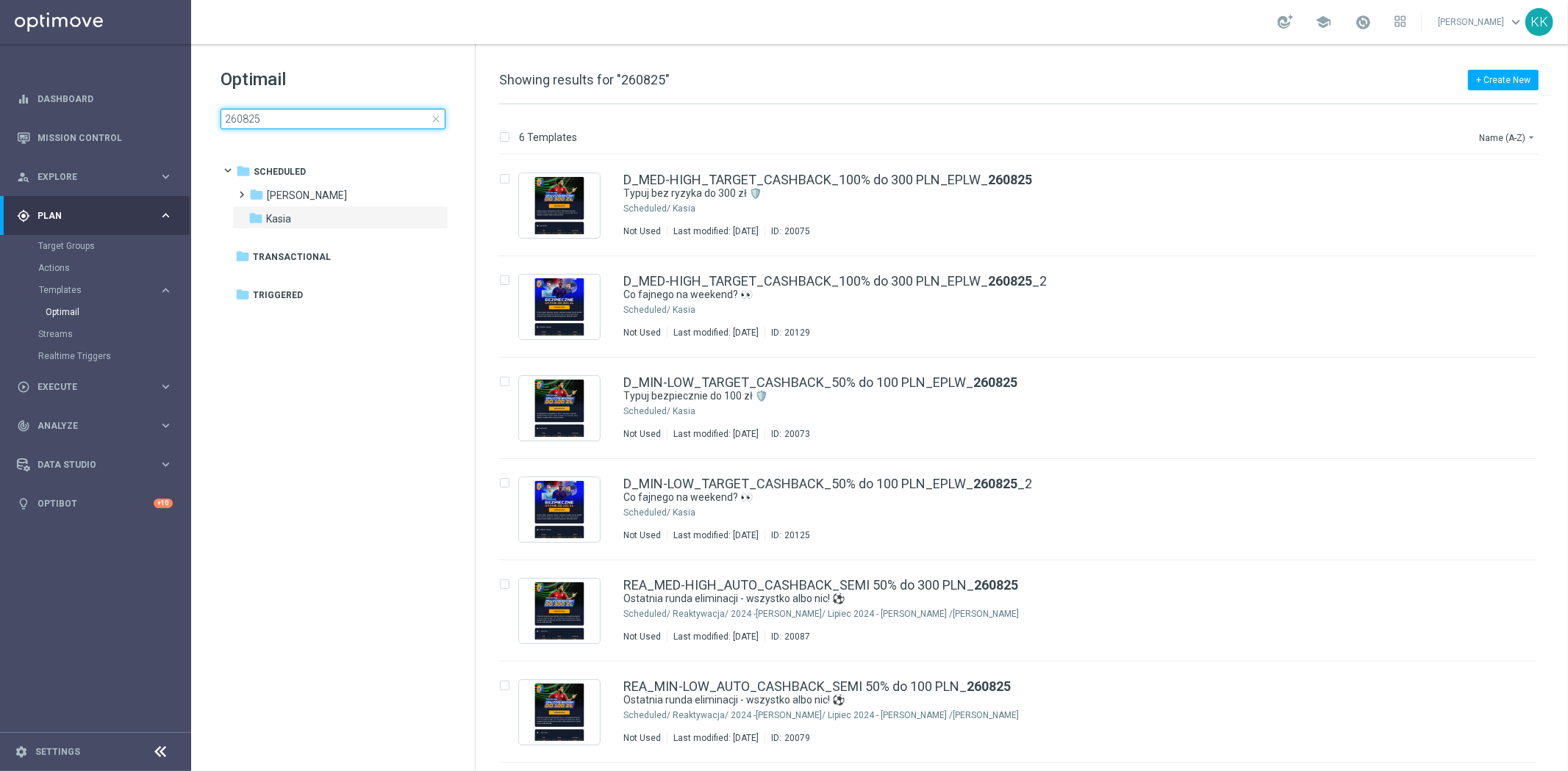
type input "260825"
click at [396, 436] on tree-viewport "folder Scheduled more_vert folder [PERSON_NAME] more_vert" at bounding box center [346, 463] width 255 height 610
click at [996, 204] on div "Kasia" at bounding box center [1074, 208] width 802 height 12
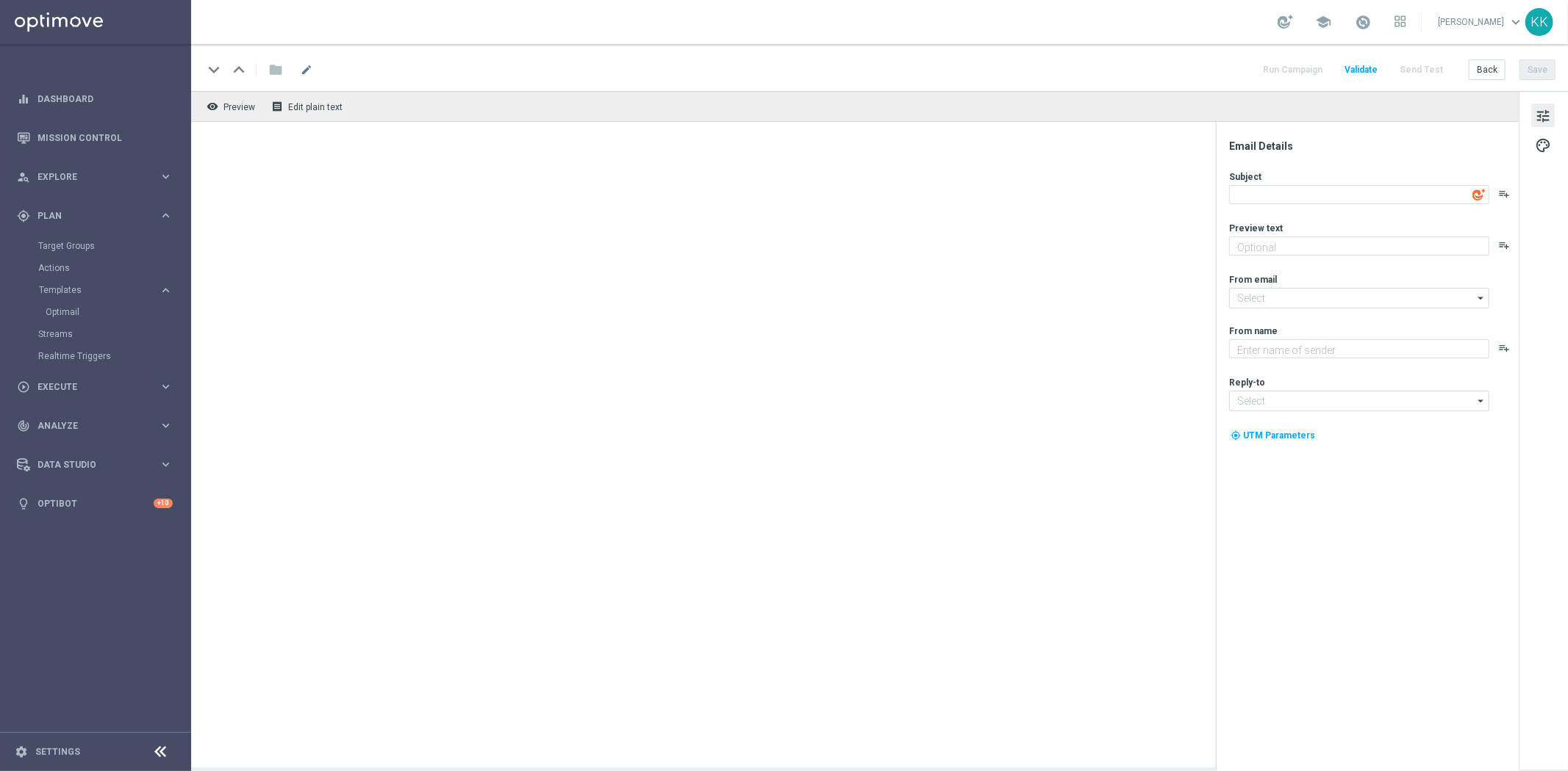
type input "[EMAIL_ADDRESS][DOMAIN_NAME]"
type textarea "STS"
type input "[EMAIL_ADDRESS][DOMAIN_NAME]"
type textarea "Typuj bez ryzyka do 300 zł 🛡️"
type textarea "Dołącz do akcji 👈"
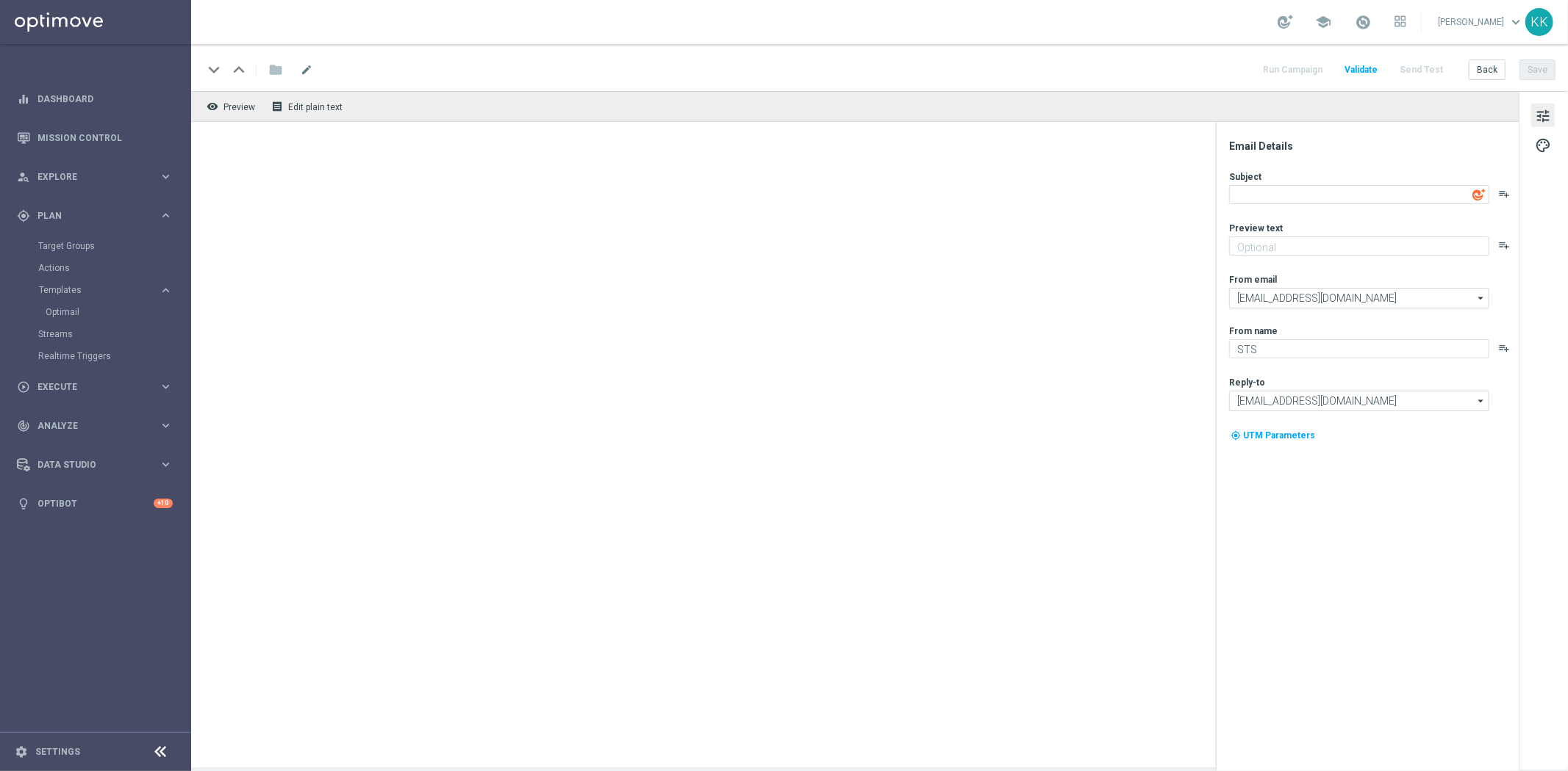
type input "[EMAIL_ADDRESS][DOMAIN_NAME]"
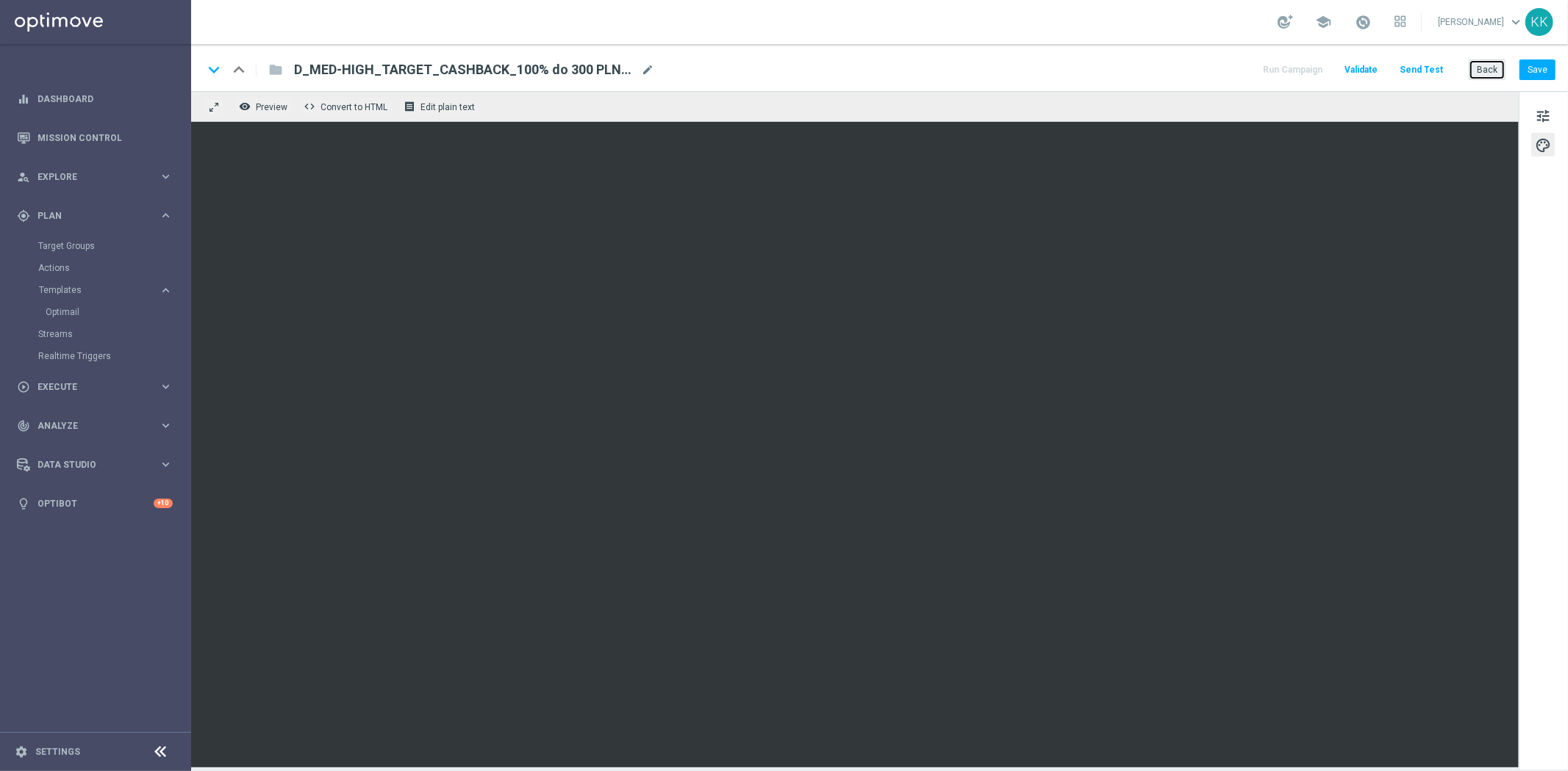
click at [1495, 60] on button "Back" at bounding box center [1486, 70] width 36 height 21
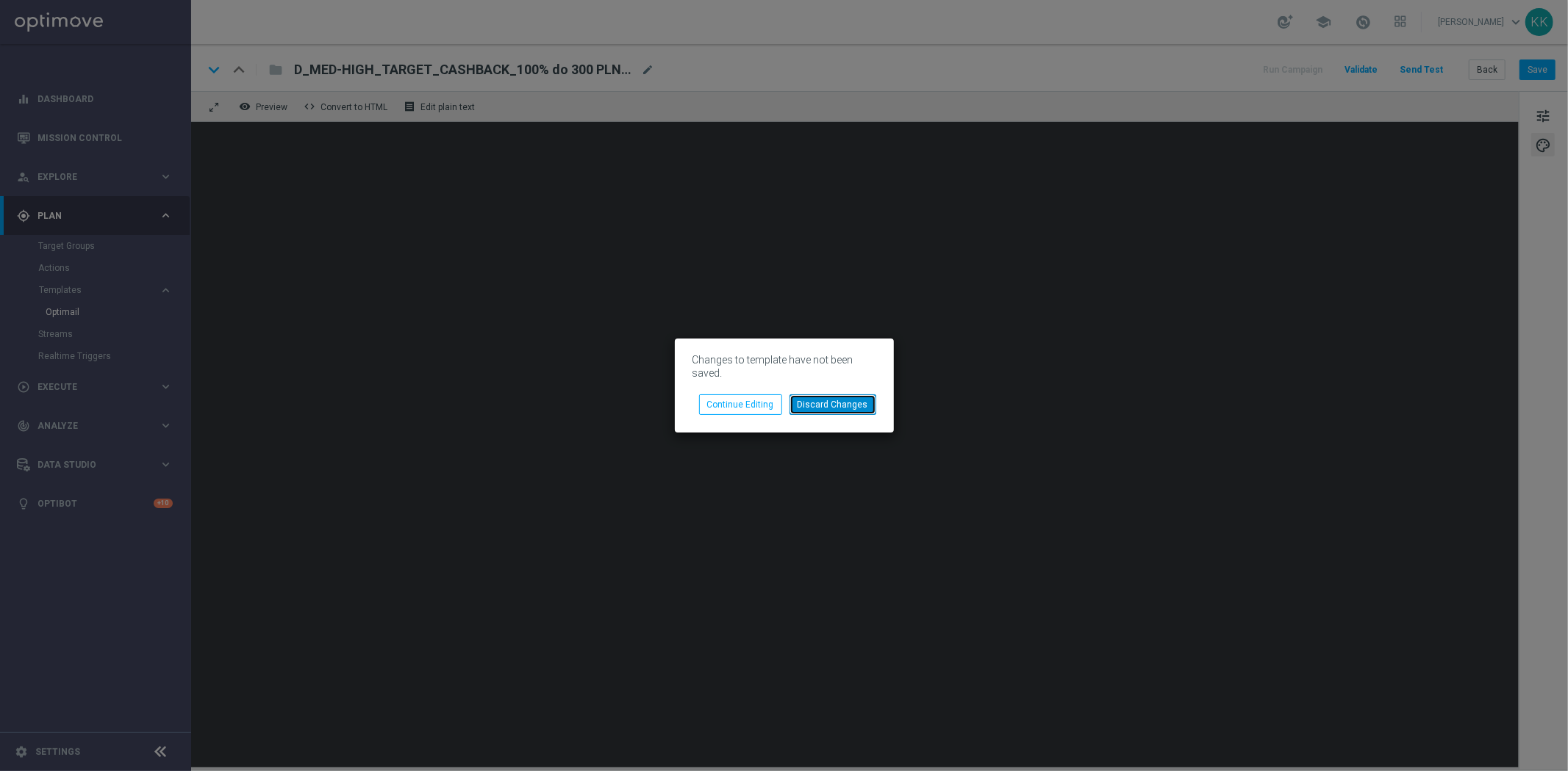
click at [862, 406] on button "Discard Changes" at bounding box center [832, 405] width 87 height 21
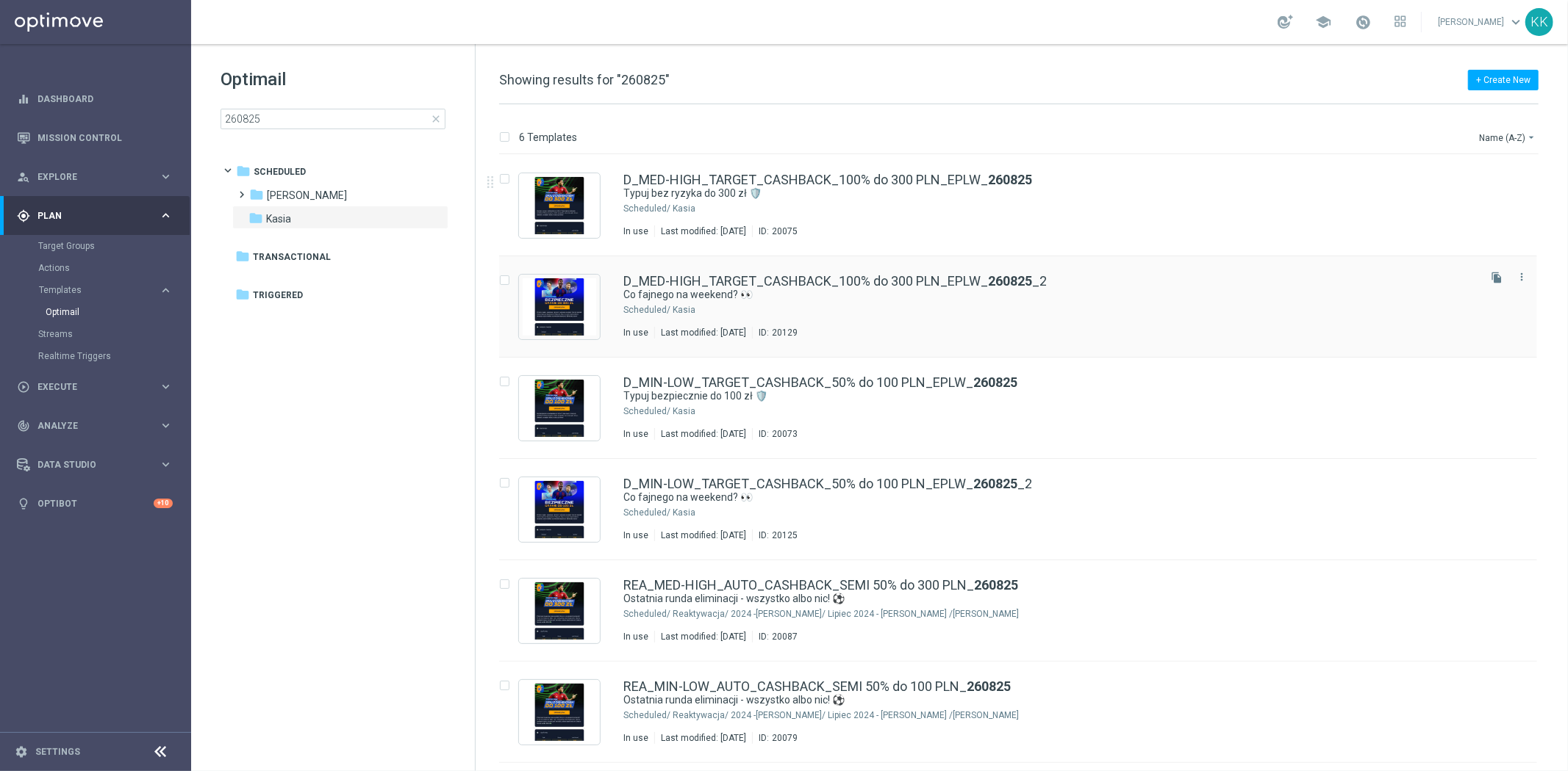
drag, startPoint x: 1498, startPoint y: 174, endPoint x: 1357, endPoint y: 268, distance: 169.5
click at [1498, 174] on icon "file_copy" at bounding box center [1496, 176] width 12 height 12
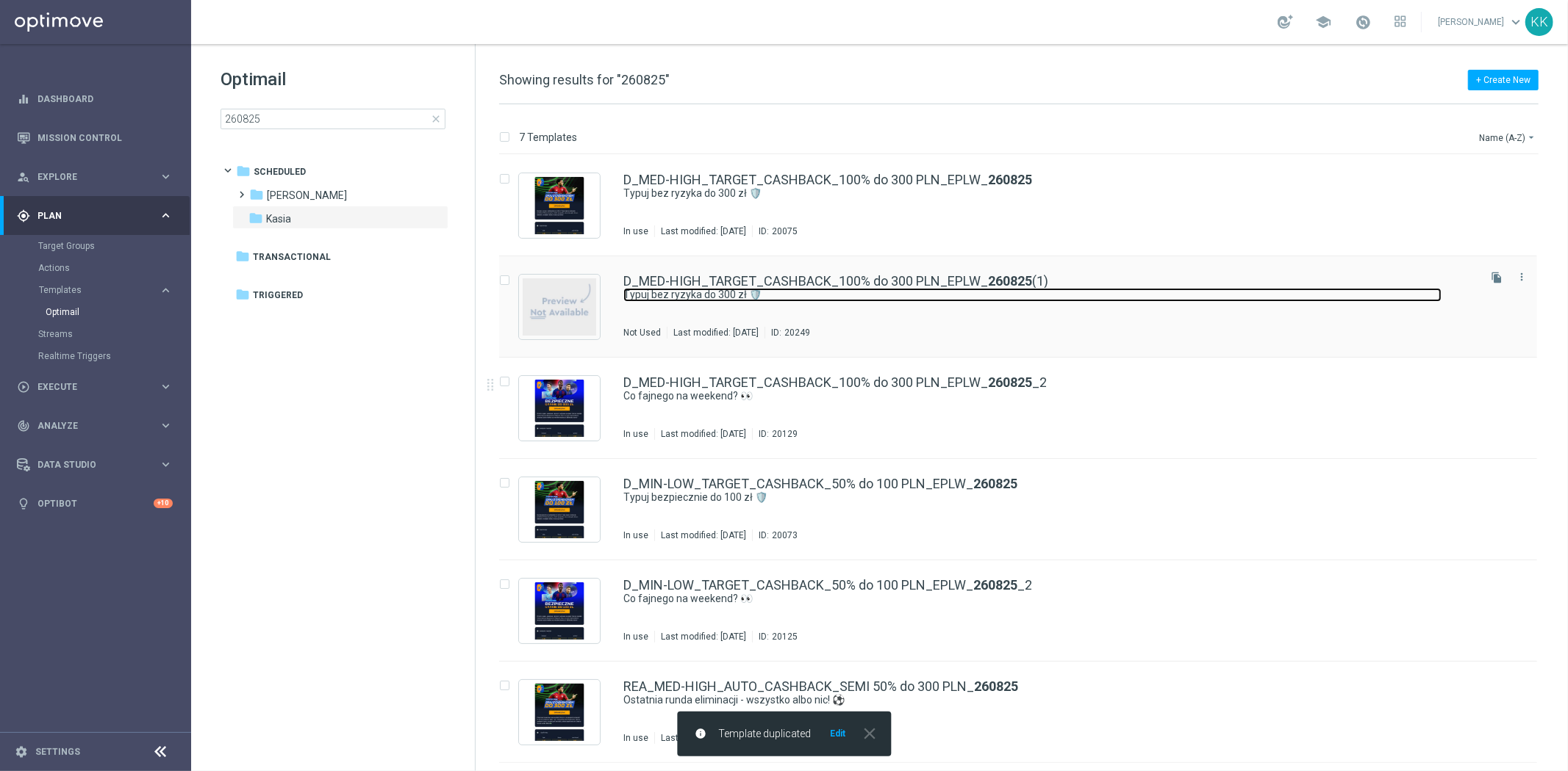
click at [1163, 297] on link "Typuj bez ryzyka do 300 zł 🛡️" at bounding box center [1032, 295] width 818 height 14
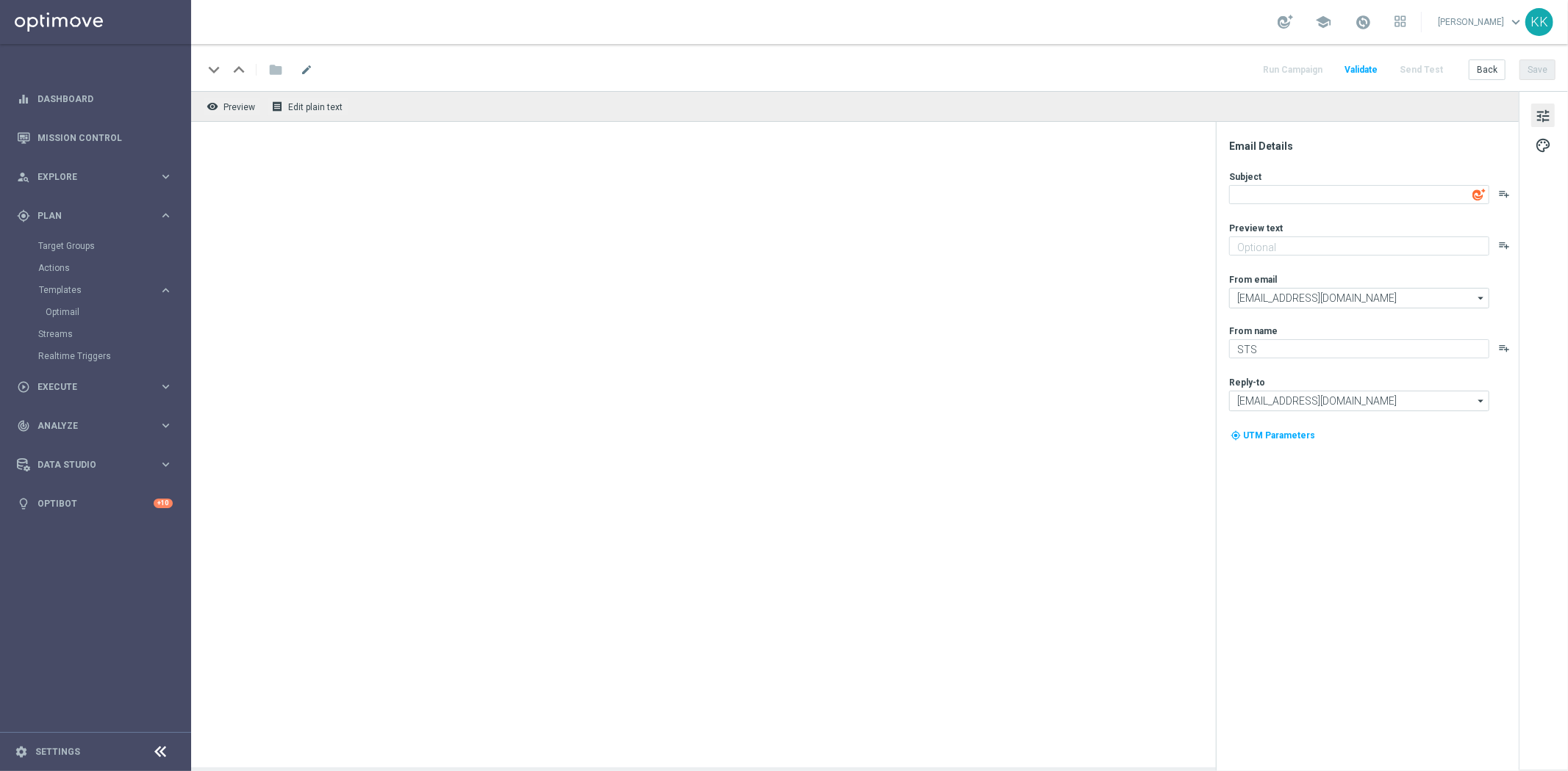
type textarea "Typuj bez ryzyka do 300 zł 🛡️"
type textarea "Dołącz do akcji 👈"
type input "[EMAIL_ADDRESS][DOMAIN_NAME]"
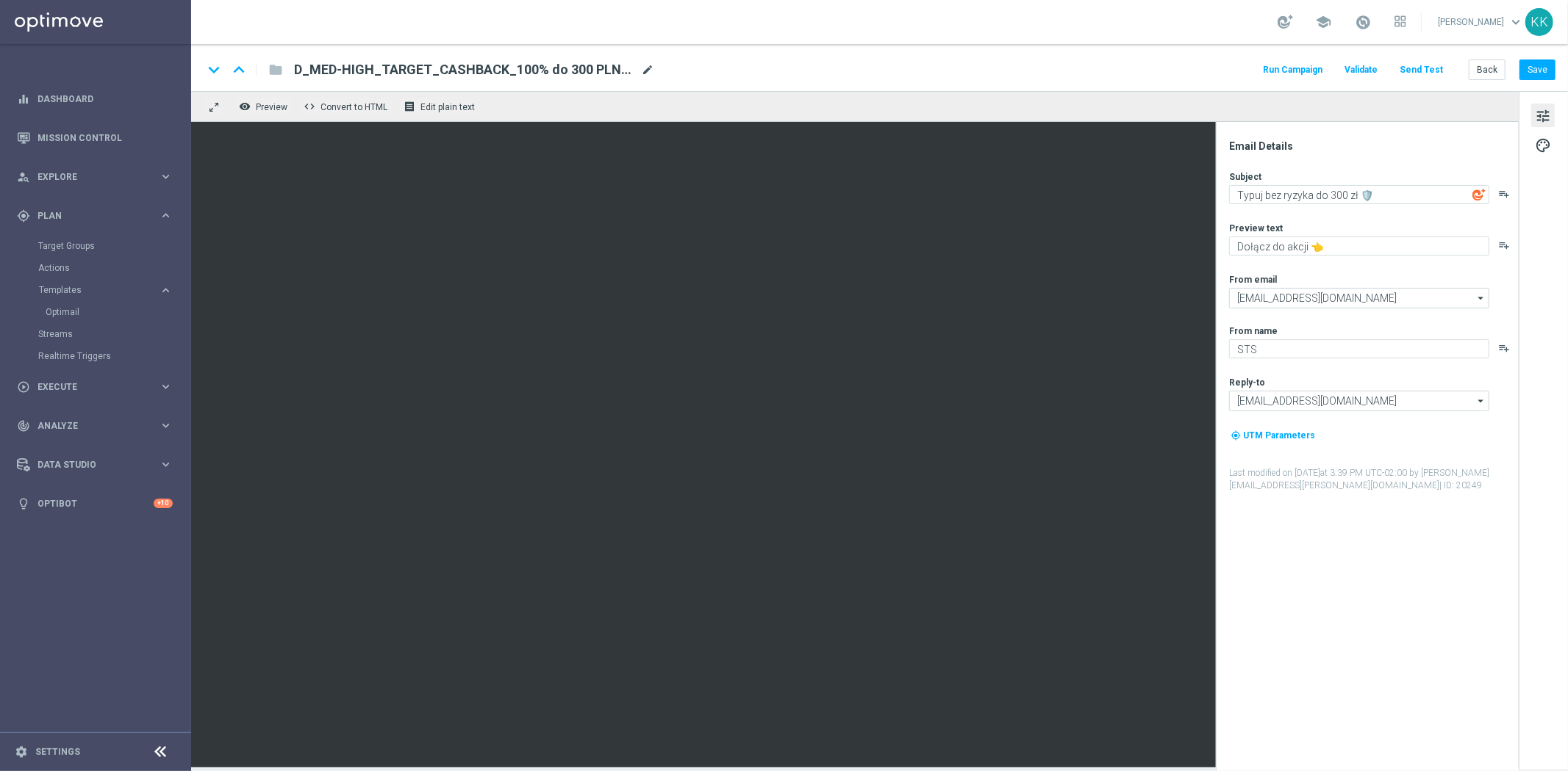
click at [641, 63] on span "mode_edit" at bounding box center [647, 70] width 13 height 13
click at [647, 66] on input "D_MED-HIGH_TARGET_CASHBACK_100% do 300 PLN_EPLW_260825(1)" at bounding box center [476, 70] width 365 height 19
drag, startPoint x: 377, startPoint y: 57, endPoint x: 163, endPoint y: 57, distance: 214.0
click at [186, 57] on main "equalizer Dashboard Mission Control" at bounding box center [784, 385] width 1568 height 771
paste input "PREM-PEXTRA_TARGET_WAGER_100% do 1000 PLN_PLMECZE_040925"
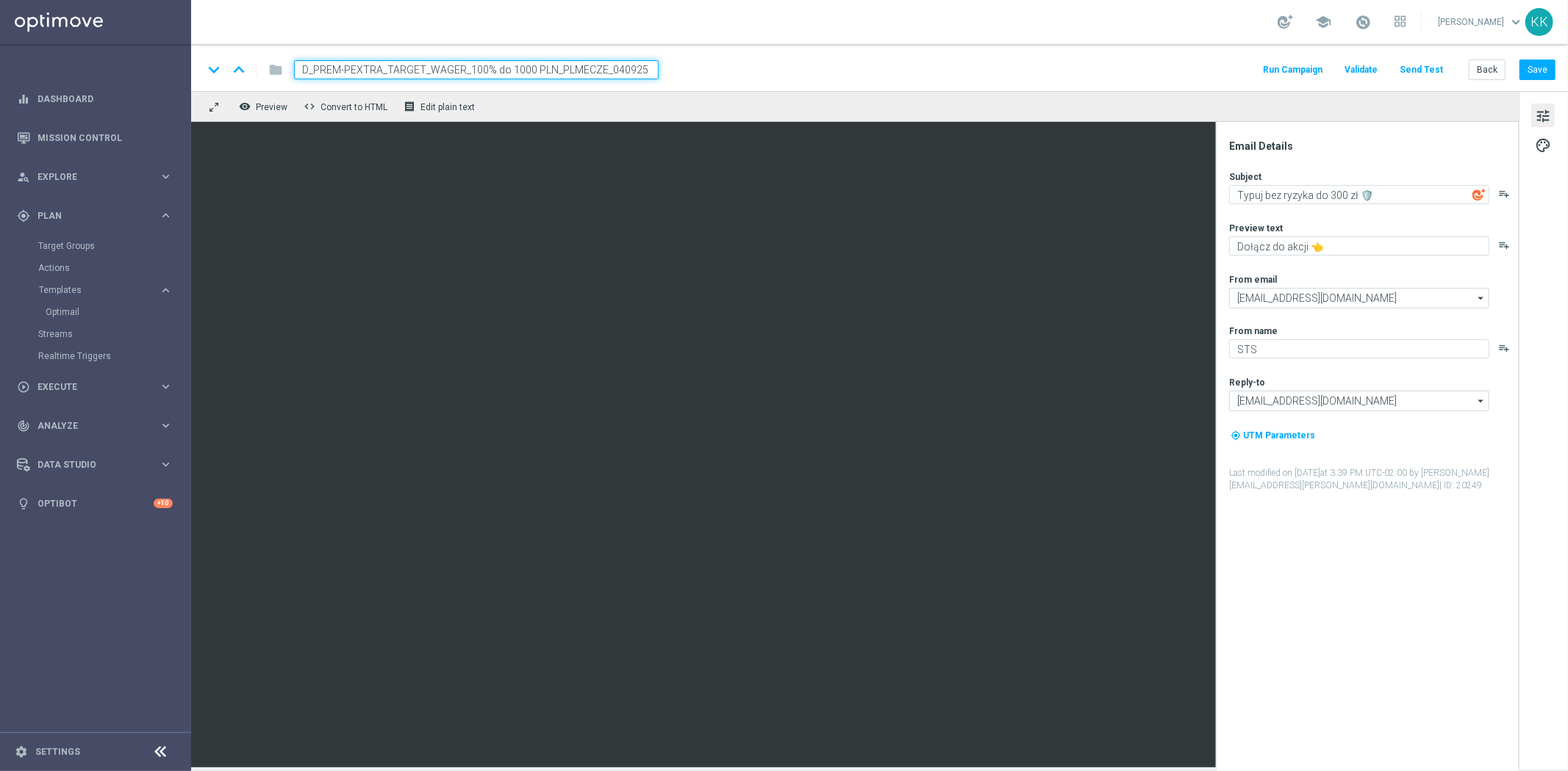
type input "D_PREM-PEXTRA_TARGET_WAGER_100% do 1000 PLN_PLMECZE_040925"
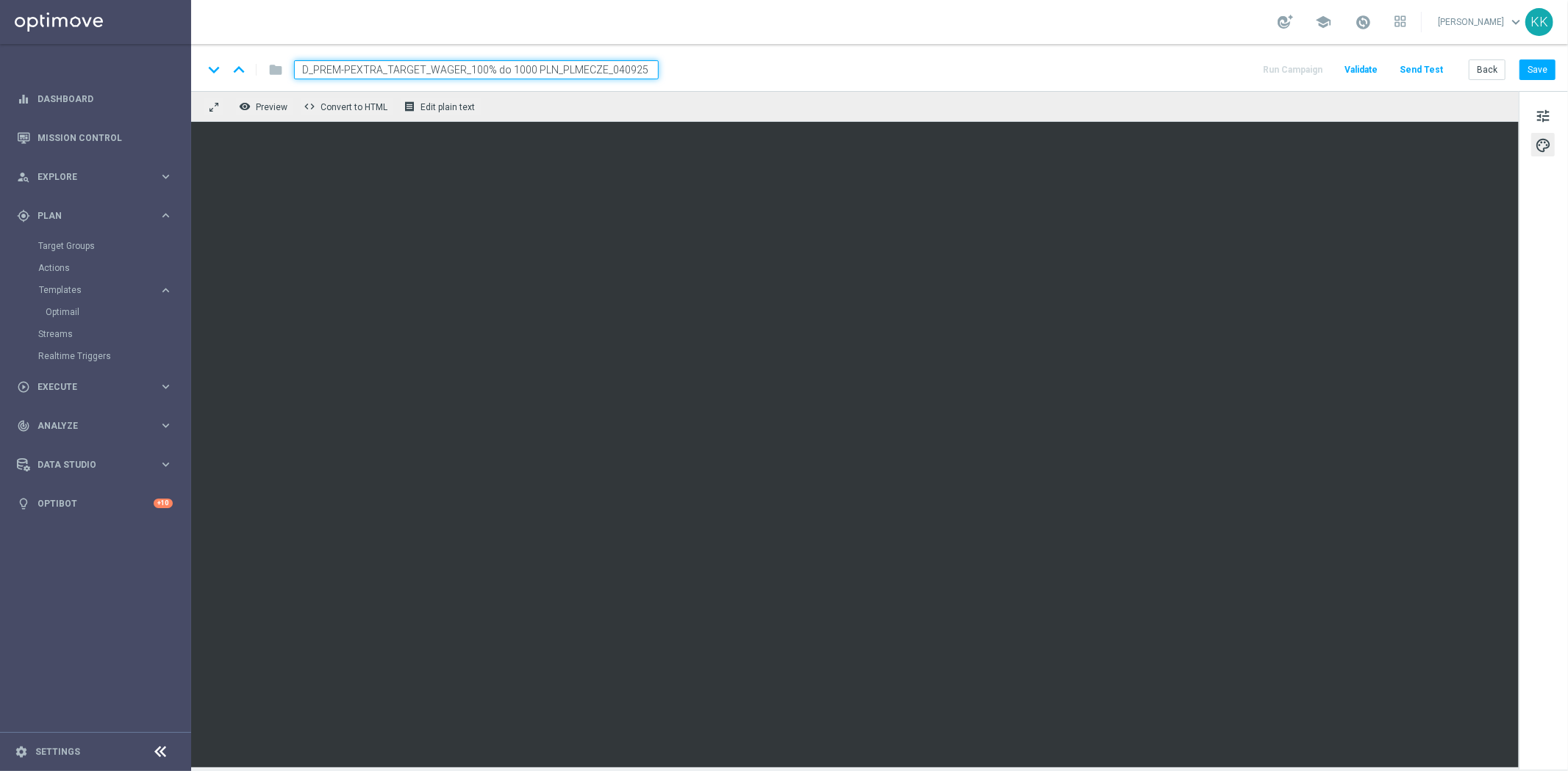
click at [1522, 53] on div "keyboard_arrow_down keyboard_arrow_up folder D_PREM-PEXTRA_TARGET_WAGER_100% do…" at bounding box center [880, 67] width 1377 height 47
click at [1540, 61] on button "Save" at bounding box center [1537, 70] width 36 height 21
click at [1547, 76] on button "Save" at bounding box center [1537, 70] width 36 height 21
click at [1523, 64] on button "Save" at bounding box center [1537, 70] width 36 height 21
click at [1536, 70] on button "Save" at bounding box center [1537, 70] width 36 height 21
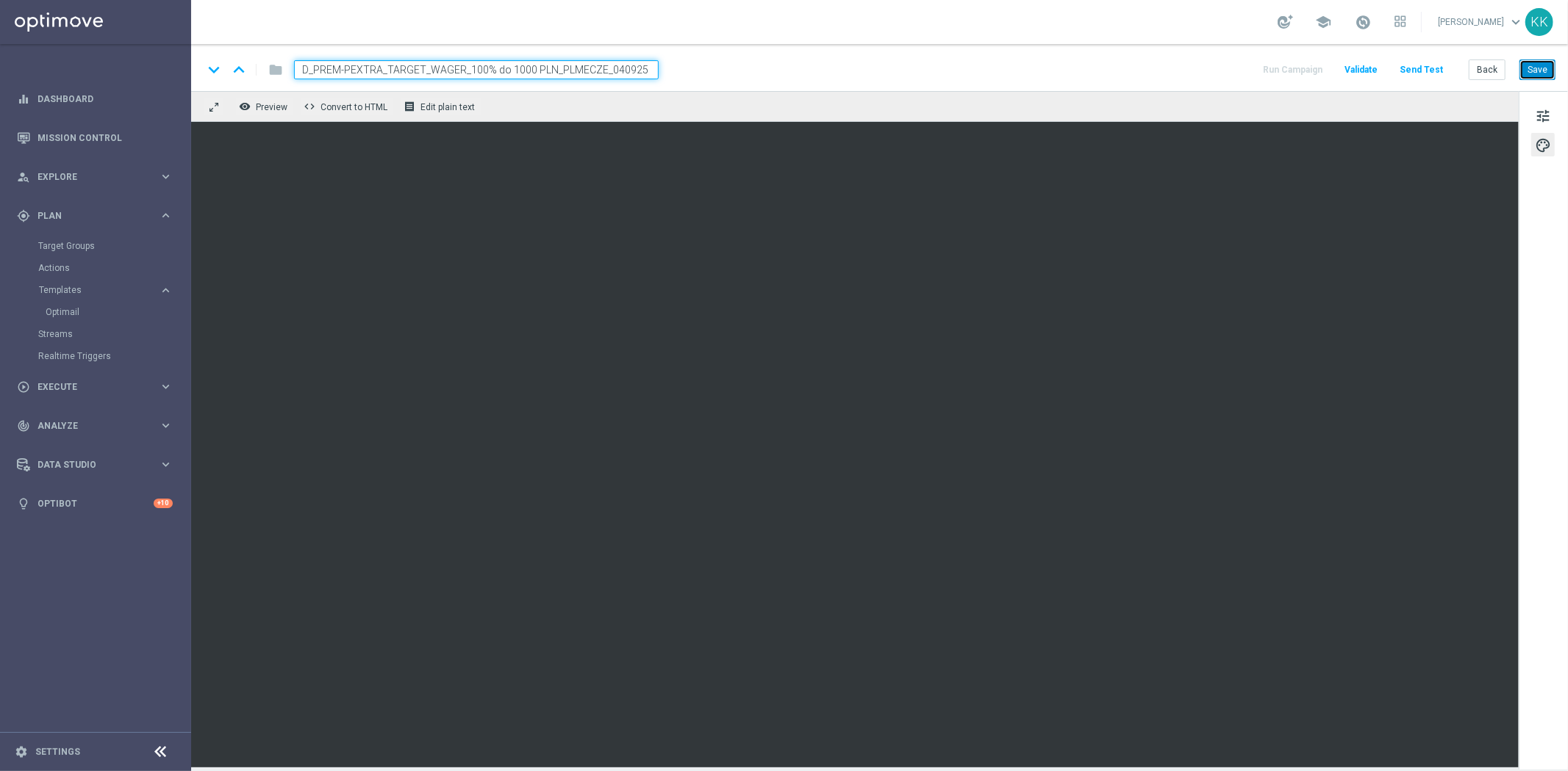
click at [1542, 64] on button "Save" at bounding box center [1537, 70] width 36 height 21
click at [1530, 69] on button "Save" at bounding box center [1537, 70] width 36 height 21
click at [1548, 75] on button "Save" at bounding box center [1537, 70] width 36 height 21
click at [1541, 118] on span "tune" at bounding box center [1542, 116] width 16 height 19
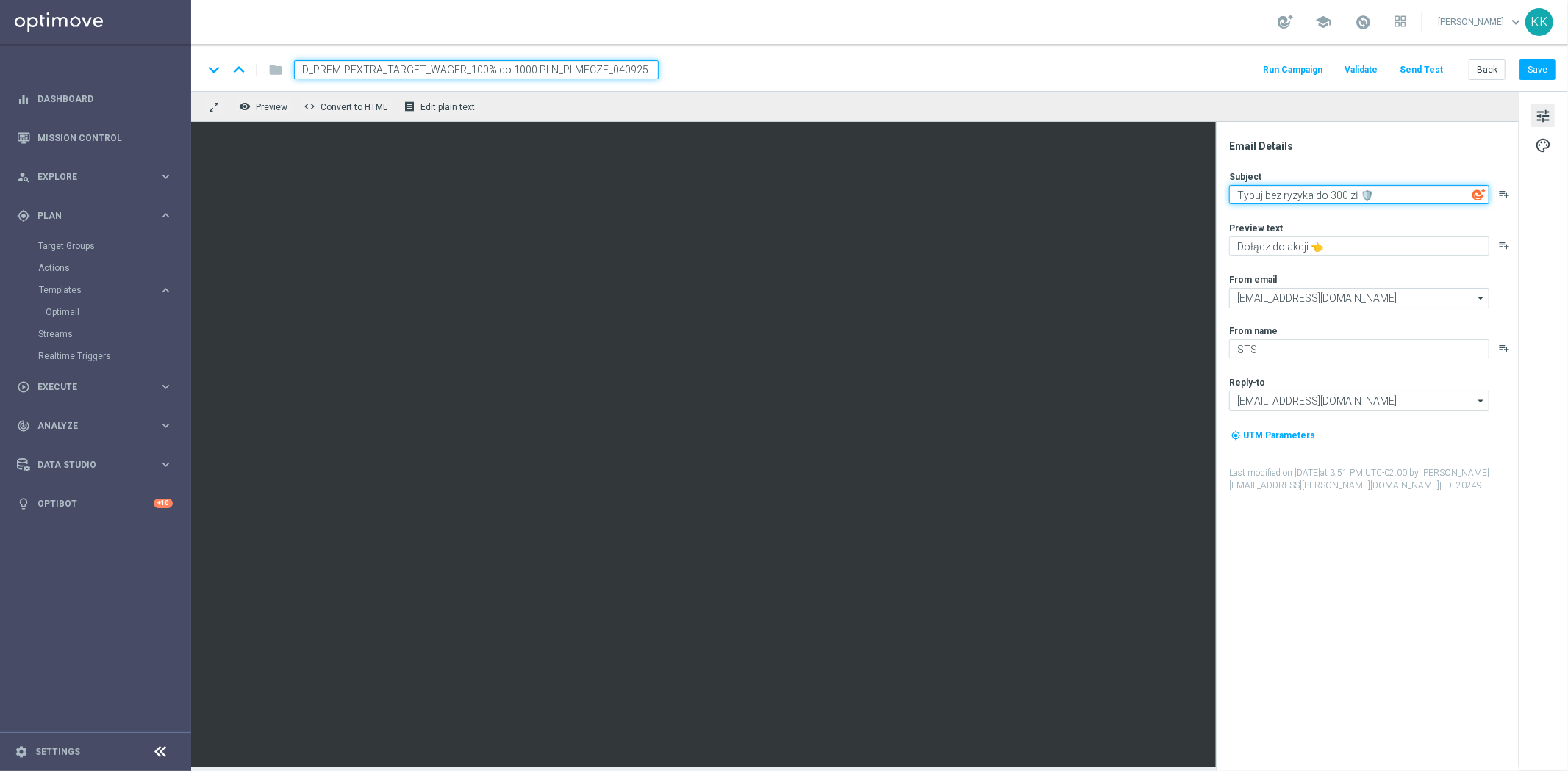
click at [1378, 202] on textarea "Typuj bez ryzyka do 300 zł 🛡️" at bounding box center [1358, 195] width 260 height 19
paste textarea "Mecze 🇵🇱 z bonusem do 1000 zł 💥"
type textarea "Mecze 🇵🇱 z bonusem do 1000 zł 💥"
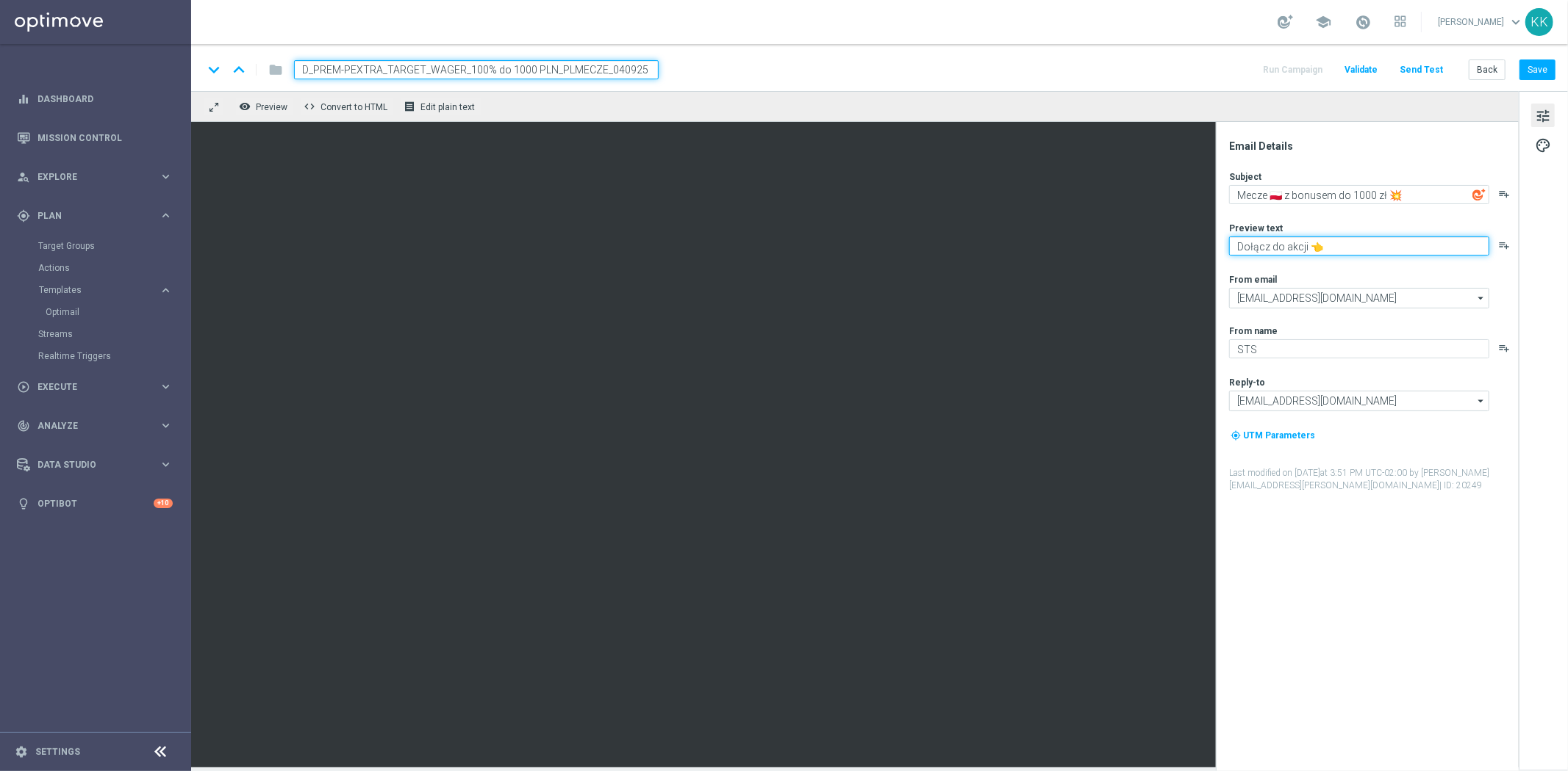
paste textarea "Graj z pewną kasą 💸"
type textarea "Graj z pewną kasą 💸"
click at [1533, 68] on button "Save" at bounding box center [1537, 70] width 36 height 21
click at [1537, 53] on div "keyboard_arrow_down keyboard_arrow_up folder D_PREM-PEXTRA_TARGET_WAGER_100% do…" at bounding box center [880, 67] width 1377 height 47
click at [1549, 64] on button "Save" at bounding box center [1537, 70] width 36 height 21
